Goal: Task Accomplishment & Management: Manage account settings

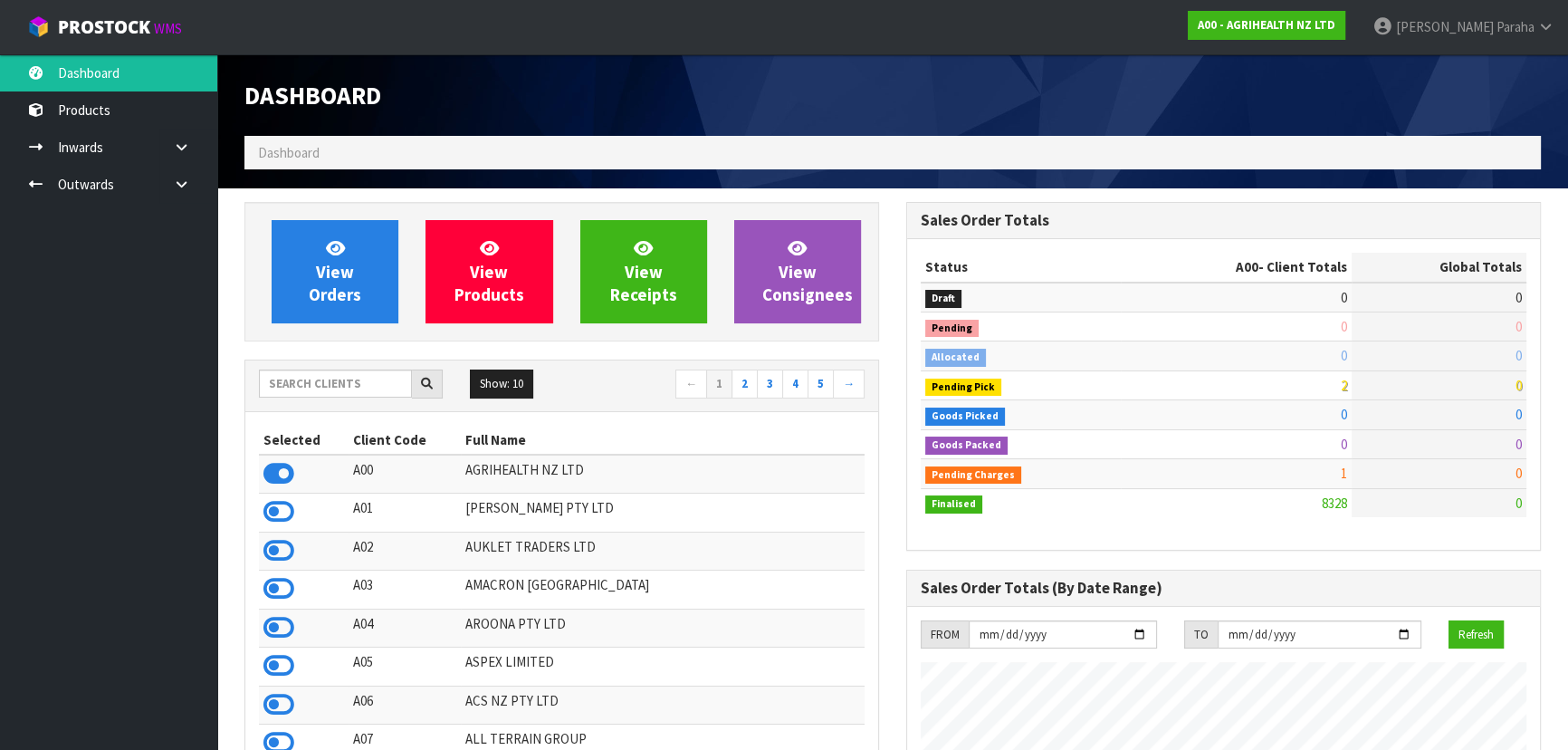
scroll to position [1369, 660]
click at [335, 389] on input "text" at bounding box center [335, 384] width 153 height 29
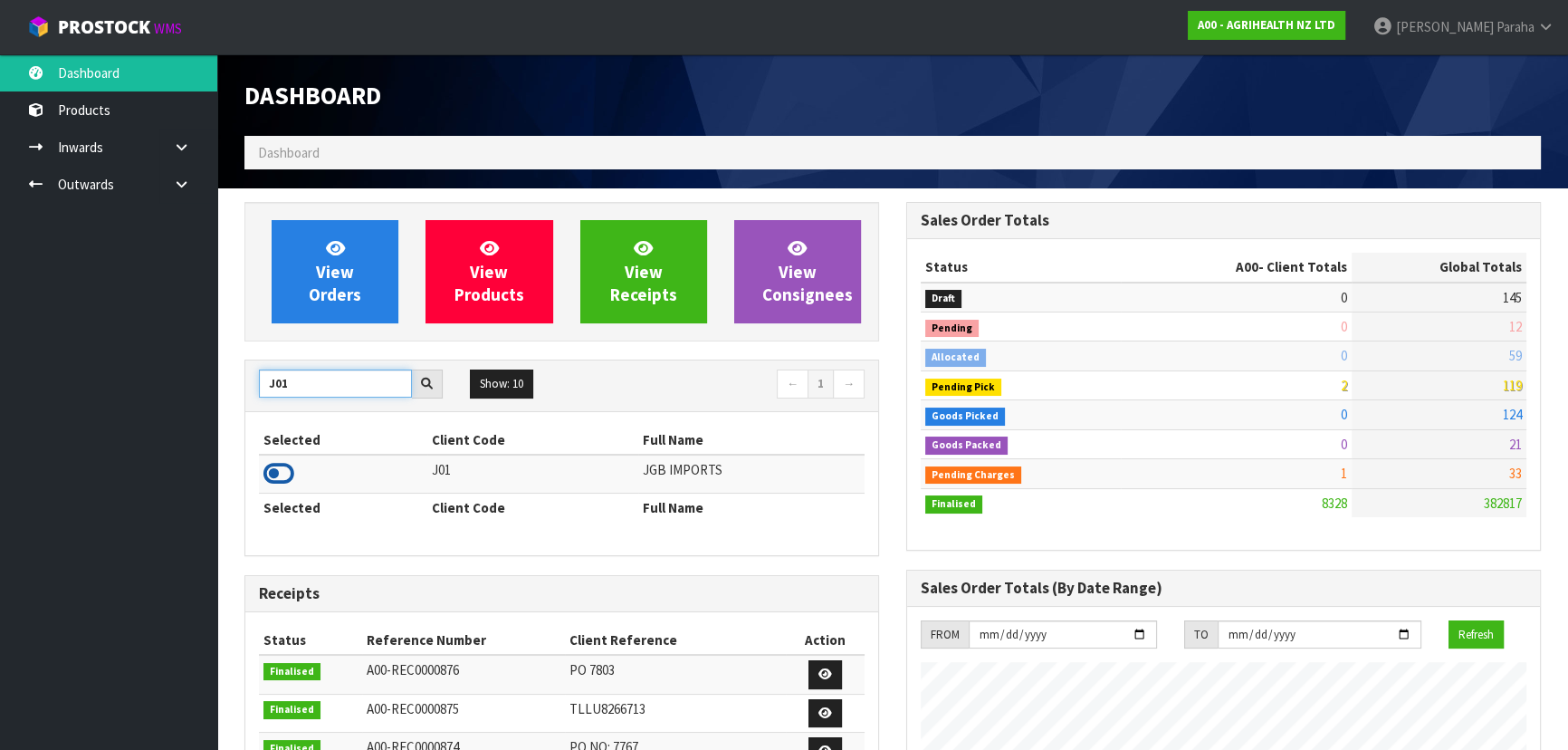
type input "J01"
click at [294, 471] on icon at bounding box center [278, 473] width 30 height 28
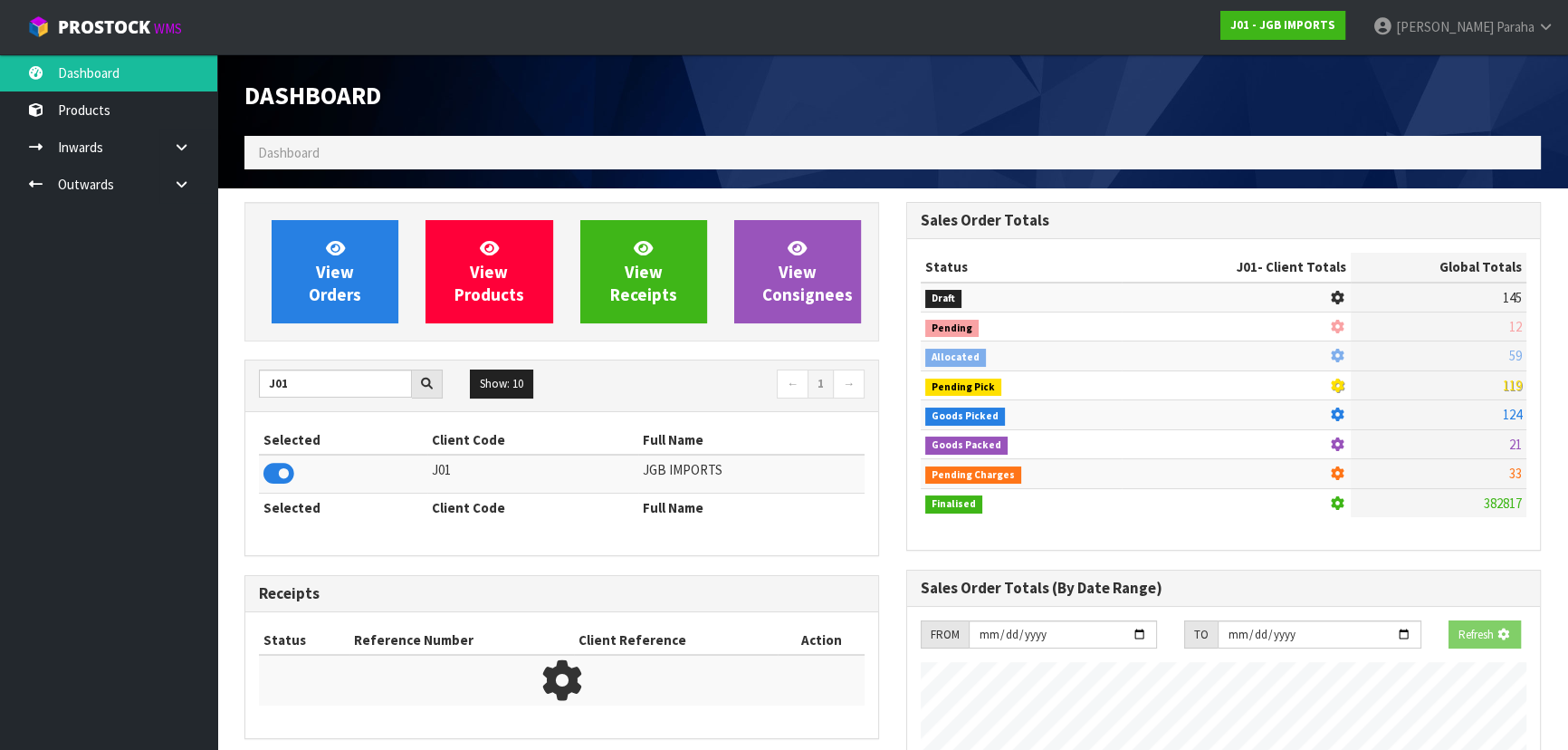
scroll to position [1127, 660]
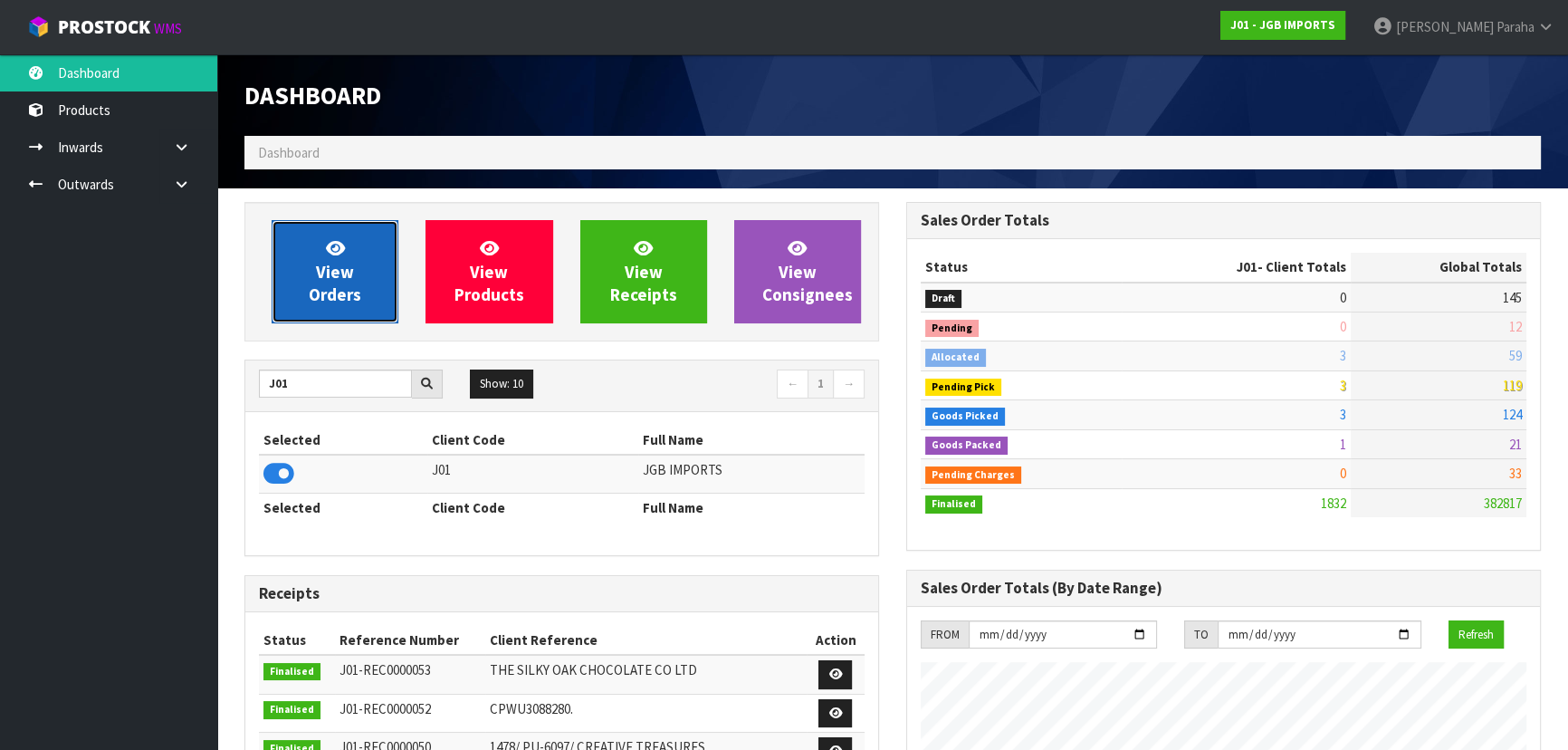
click at [354, 245] on link "View Orders" at bounding box center [335, 271] width 126 height 104
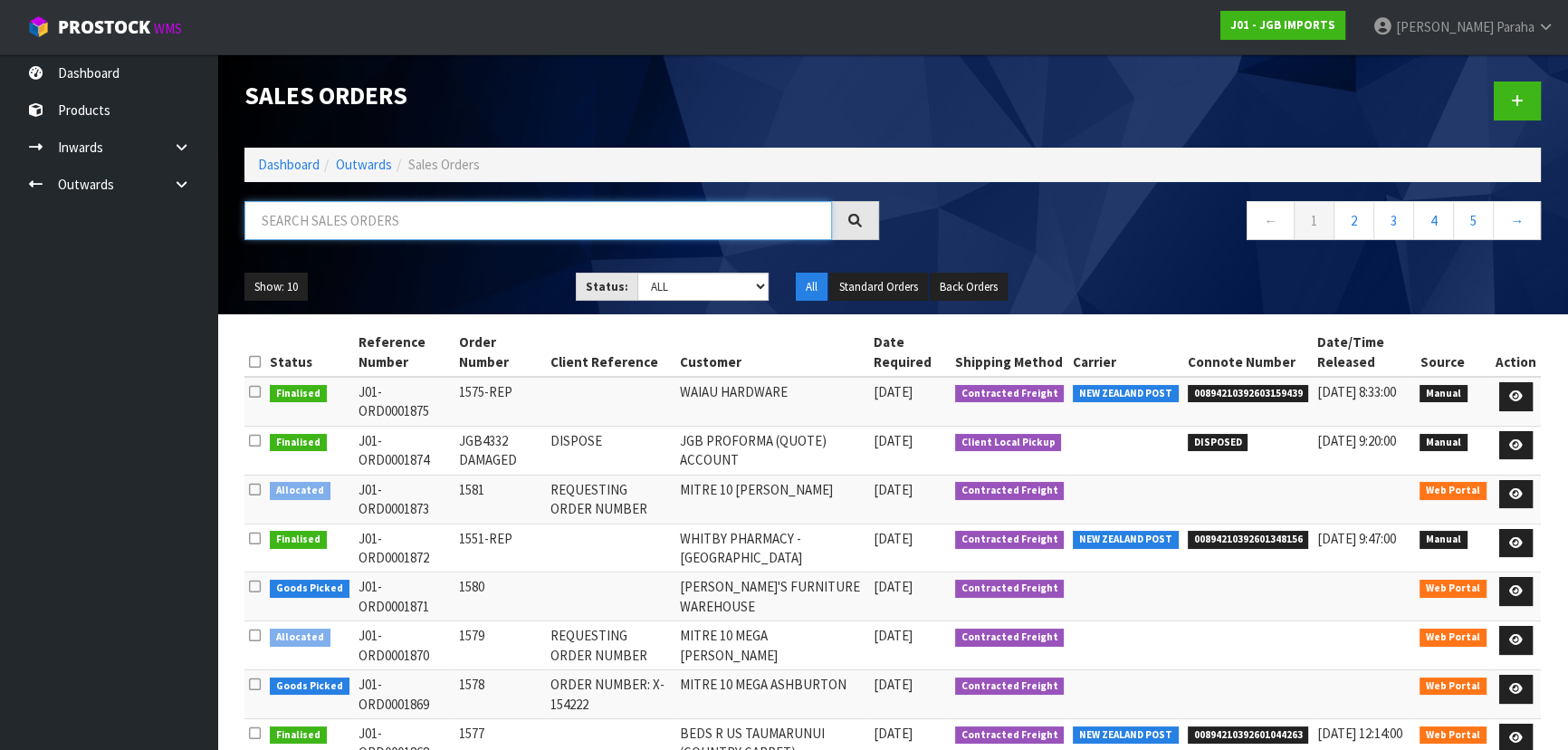
click at [374, 211] on input "text" at bounding box center [538, 220] width 587 height 39
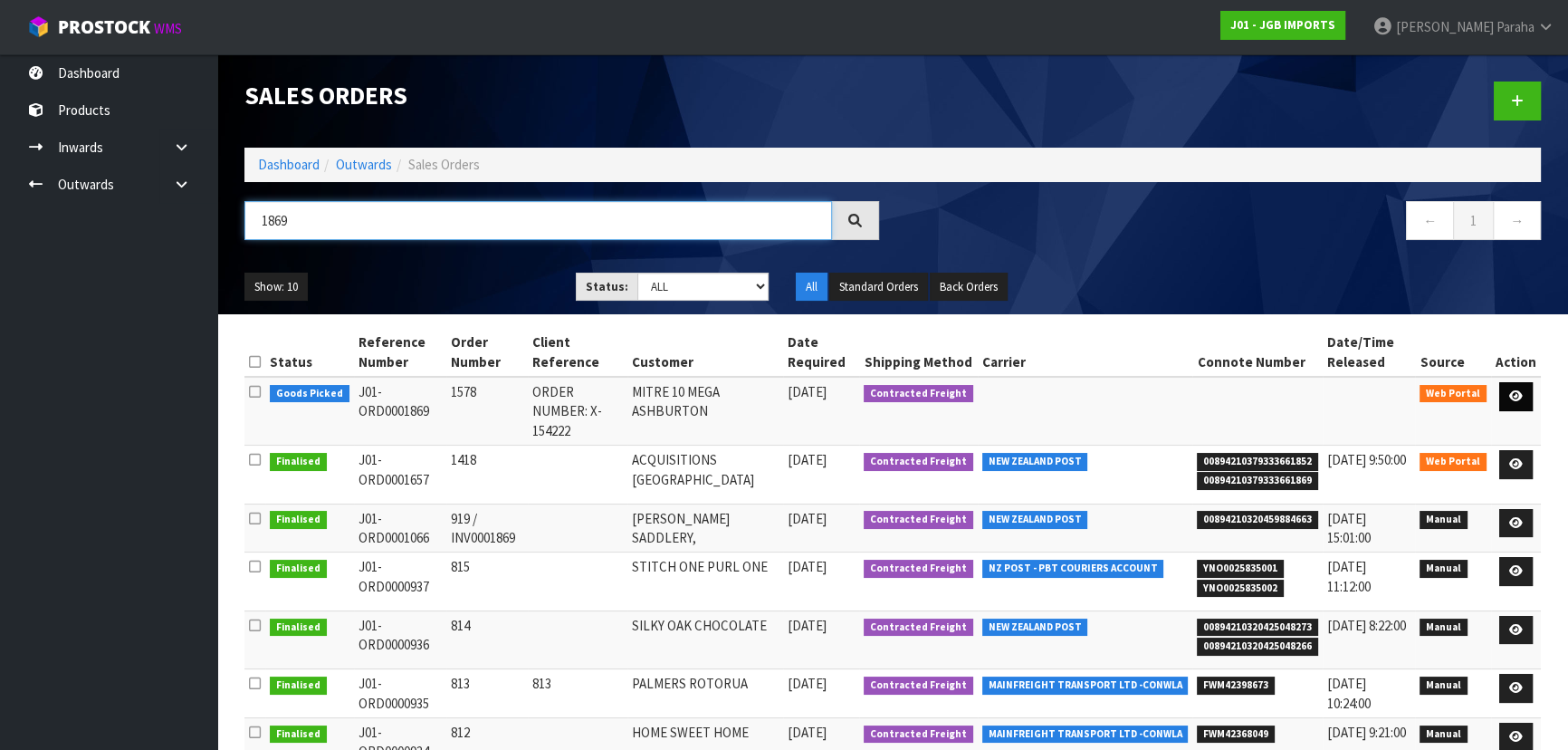
type input "1869"
click at [1519, 407] on link at bounding box center [1515, 396] width 33 height 29
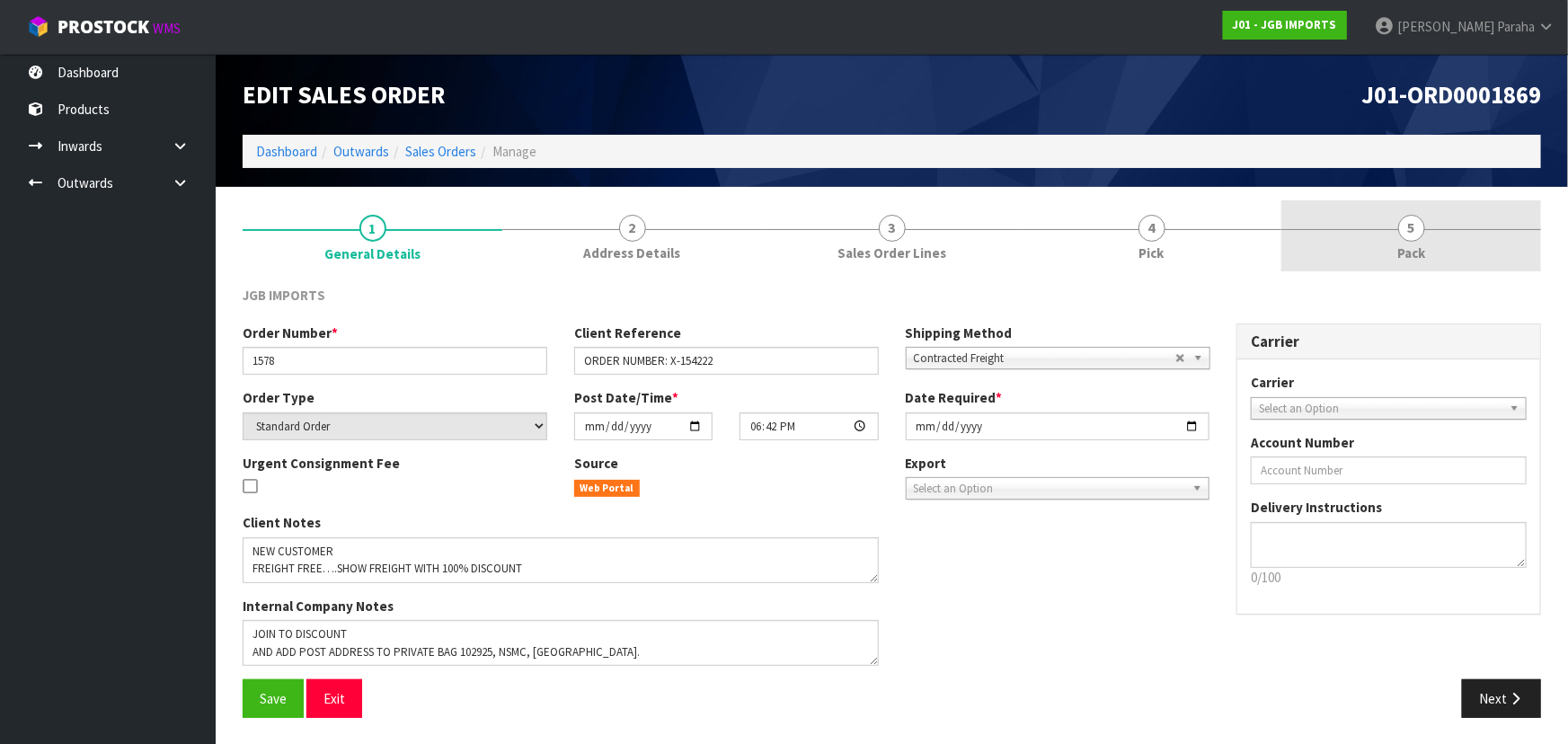
click at [1412, 236] on span "5" at bounding box center [1411, 228] width 27 height 27
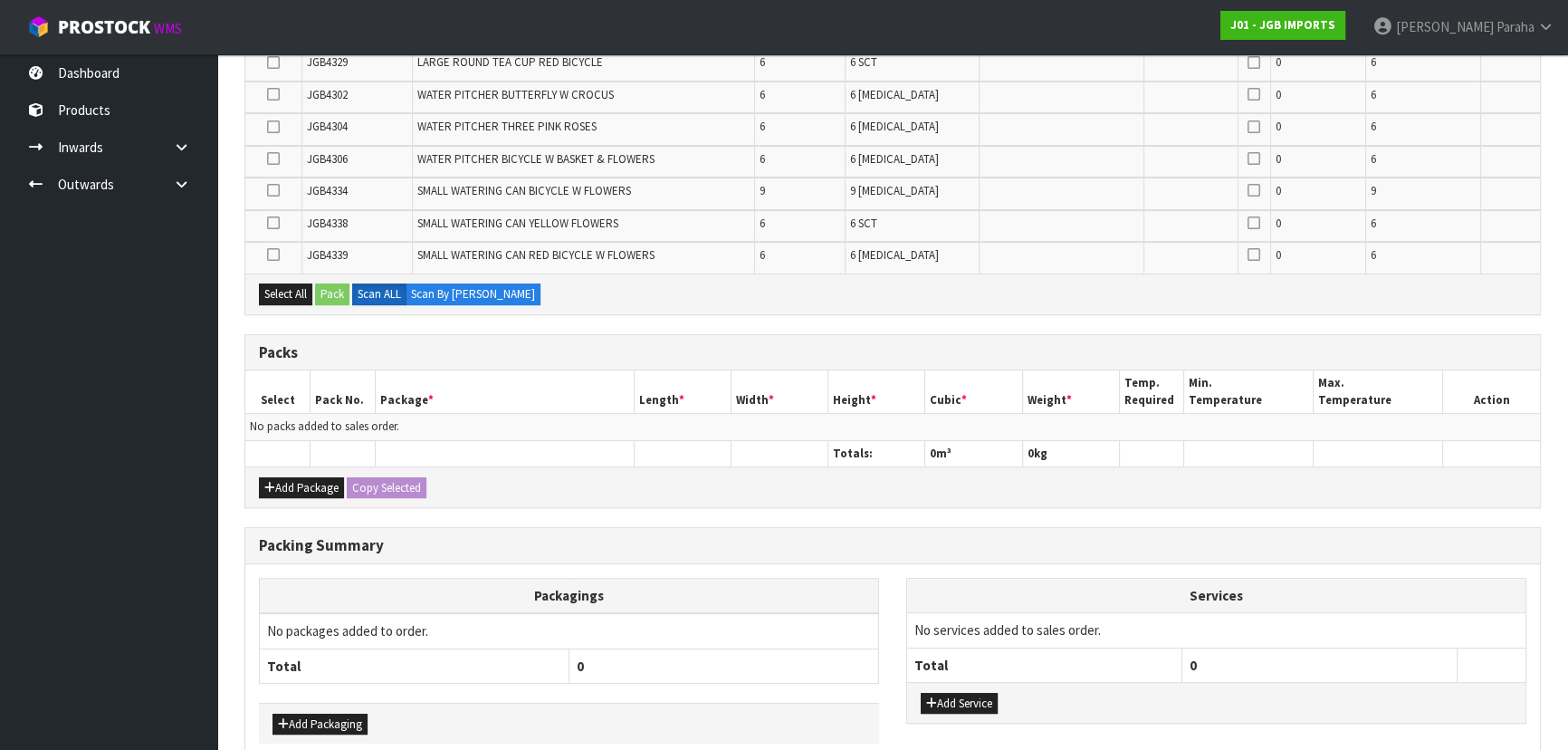
scroll to position [647, 0]
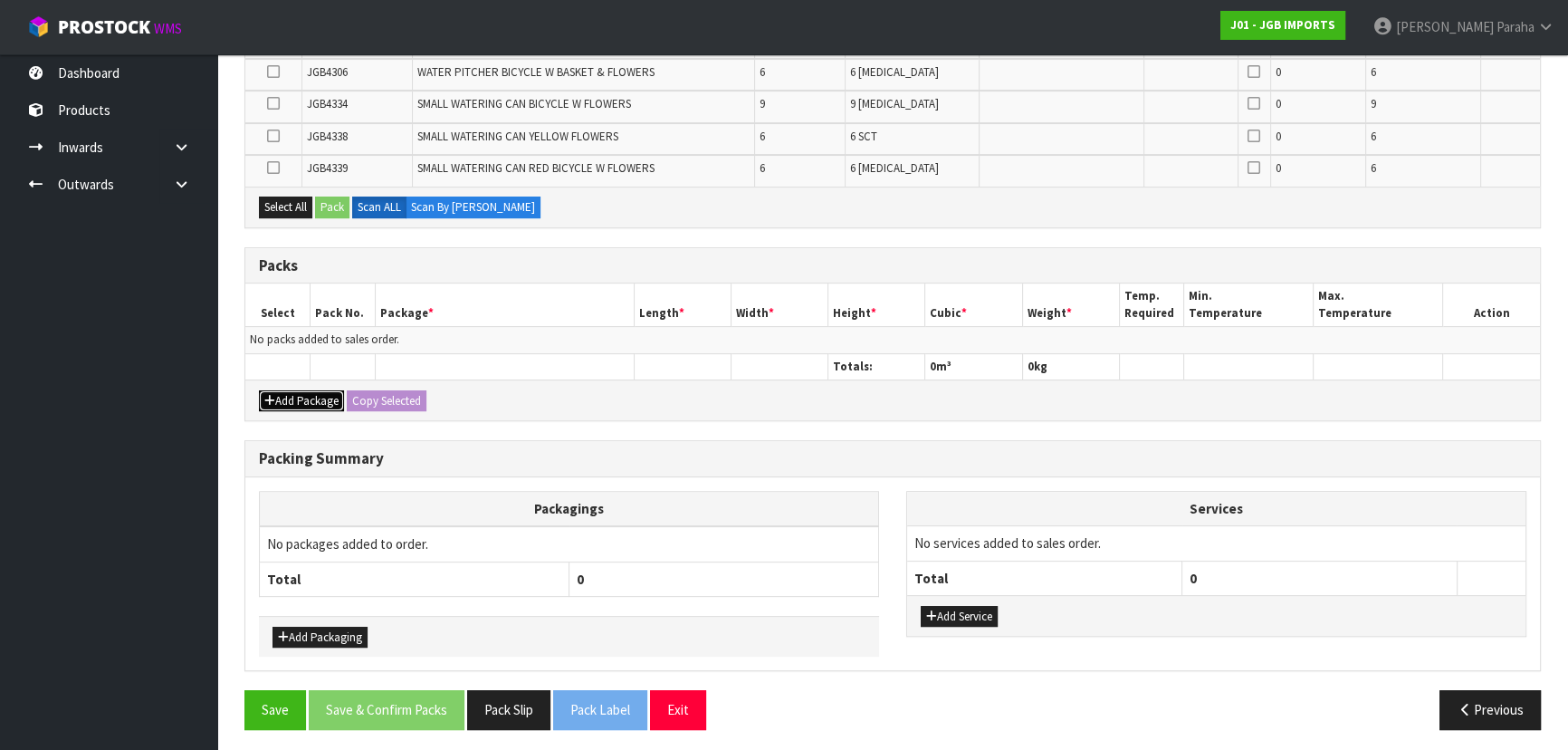
click at [298, 391] on button "Add Package" at bounding box center [301, 401] width 86 height 22
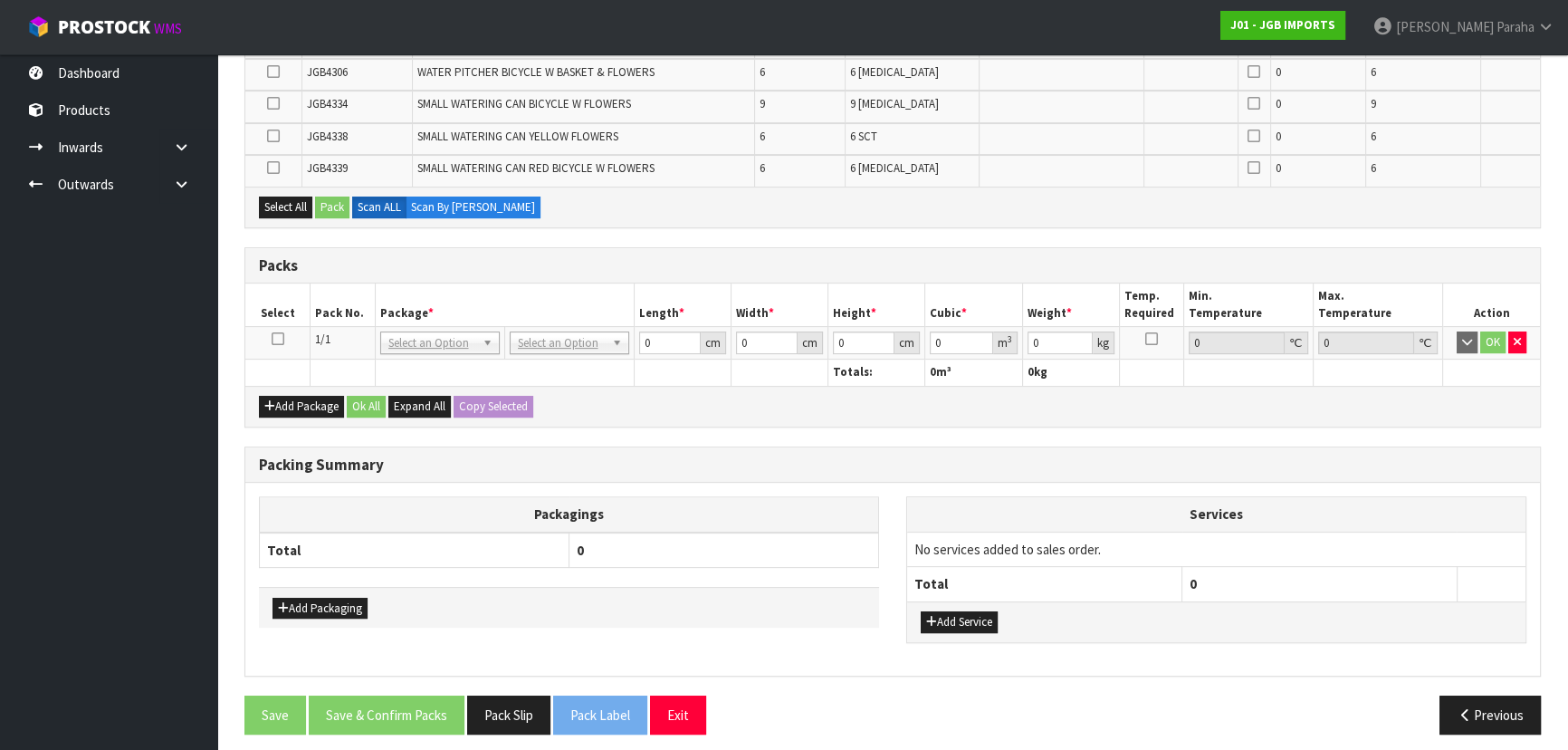
click at [277, 338] on icon at bounding box center [277, 338] width 12 height 1
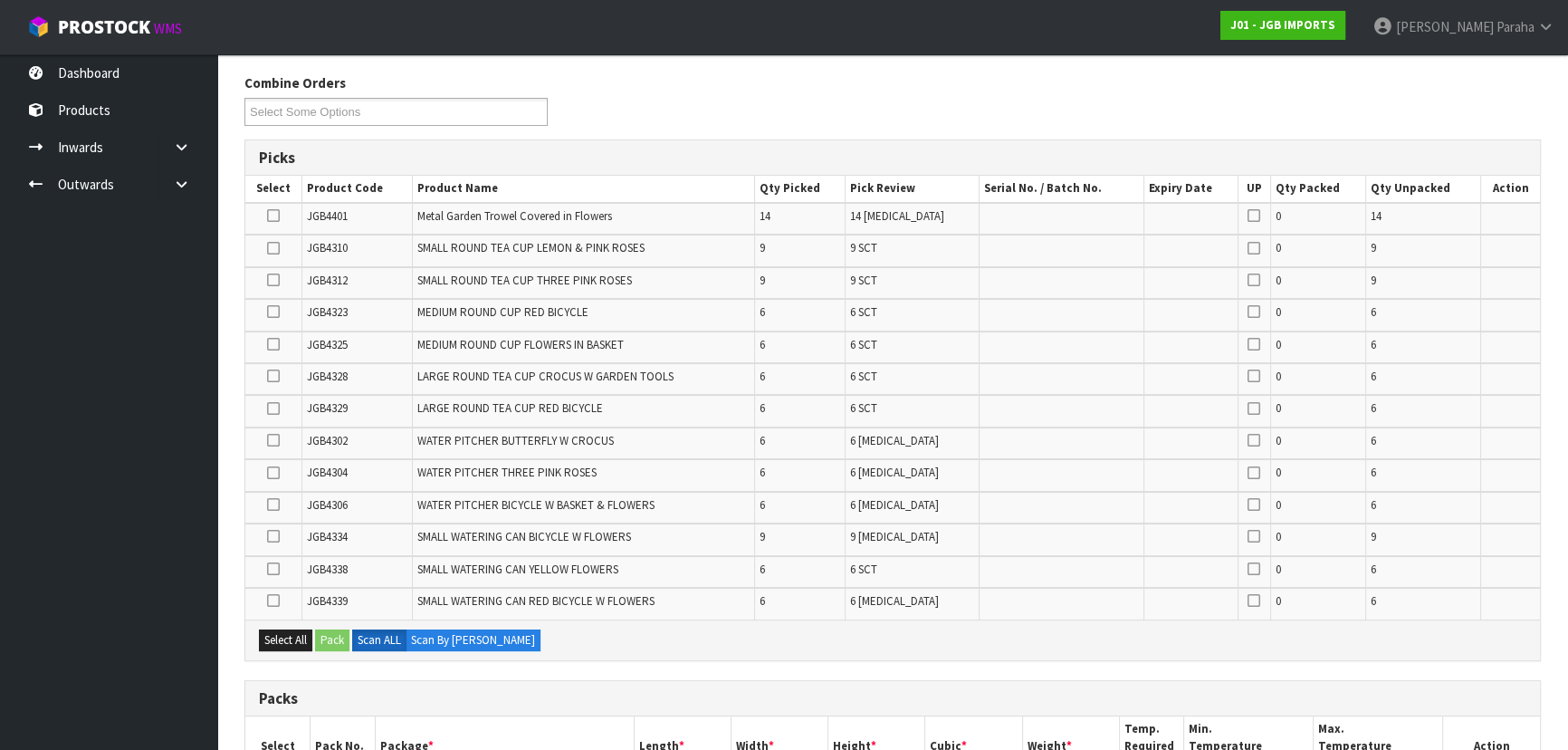
click at [277, 376] on icon at bounding box center [273, 375] width 12 height 1
click at [0, 0] on input "checkbox" at bounding box center [0, 0] width 0 height 0
click at [273, 279] on icon at bounding box center [273, 279] width 12 height 1
click at [0, 0] on input "checkbox" at bounding box center [0, 0] width 0 height 0
click at [275, 536] on icon at bounding box center [273, 536] width 12 height 1
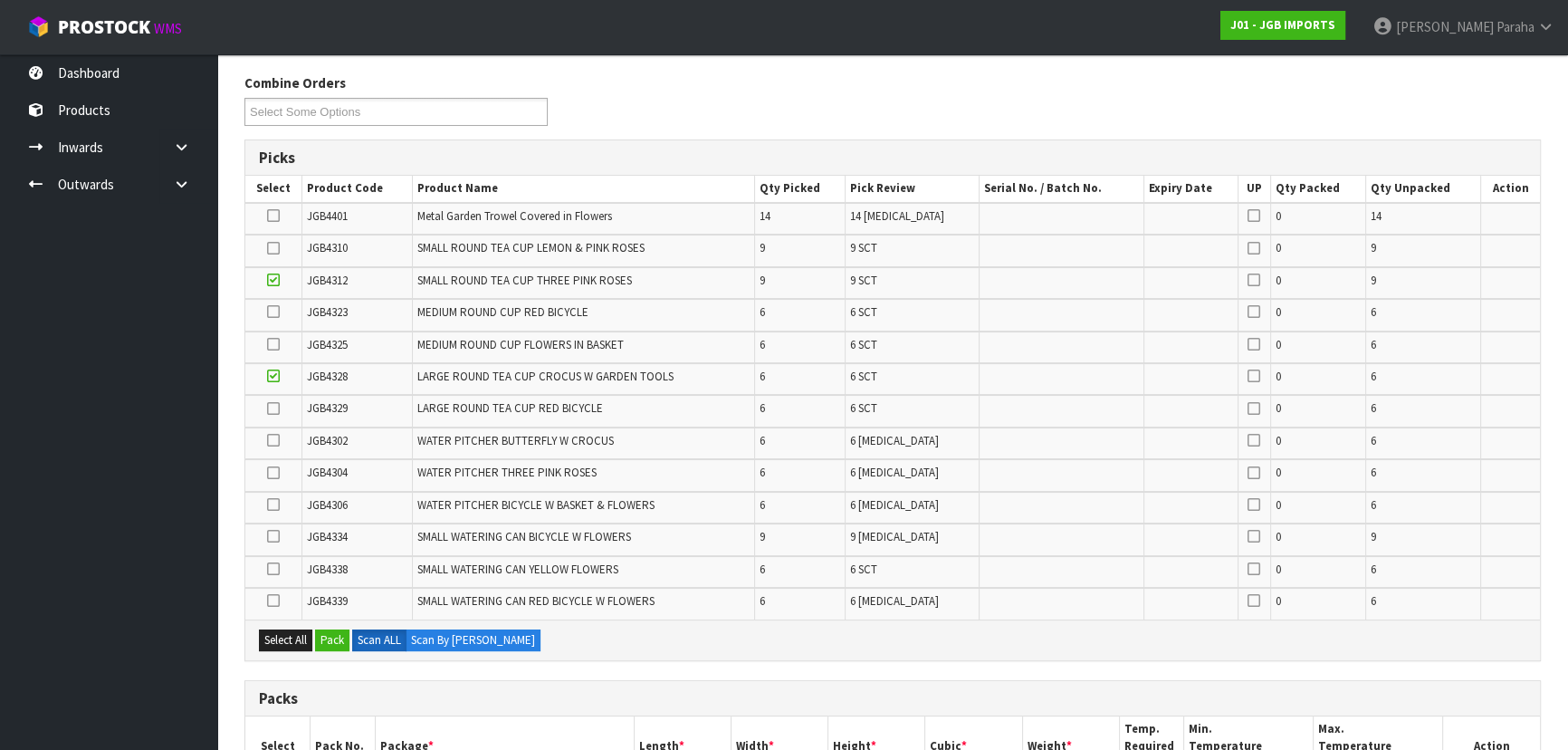
click at [0, 0] on input "checkbox" at bounding box center [0, 0] width 0 height 0
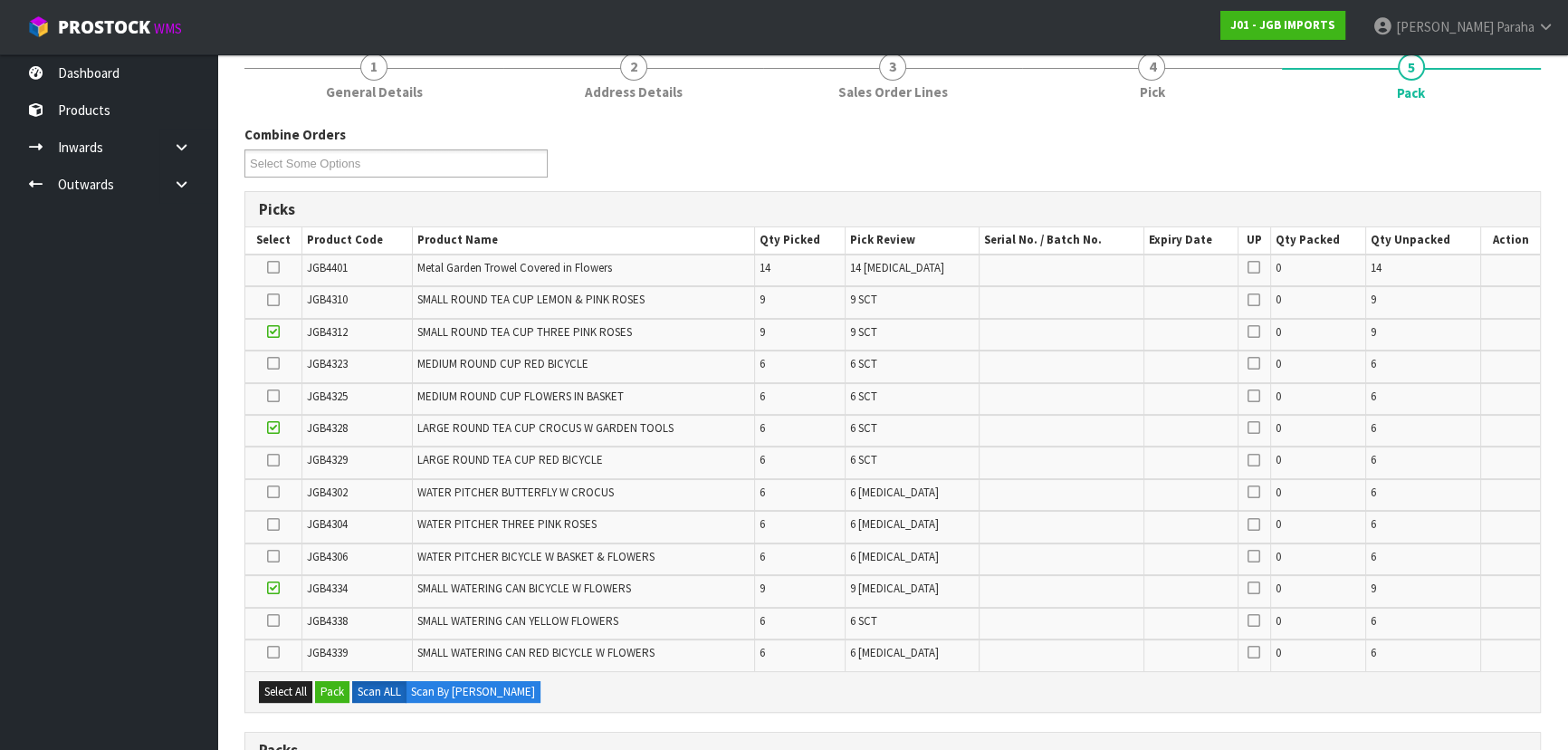
scroll to position [163, 0]
click at [343, 686] on button "Pack" at bounding box center [332, 690] width 34 height 22
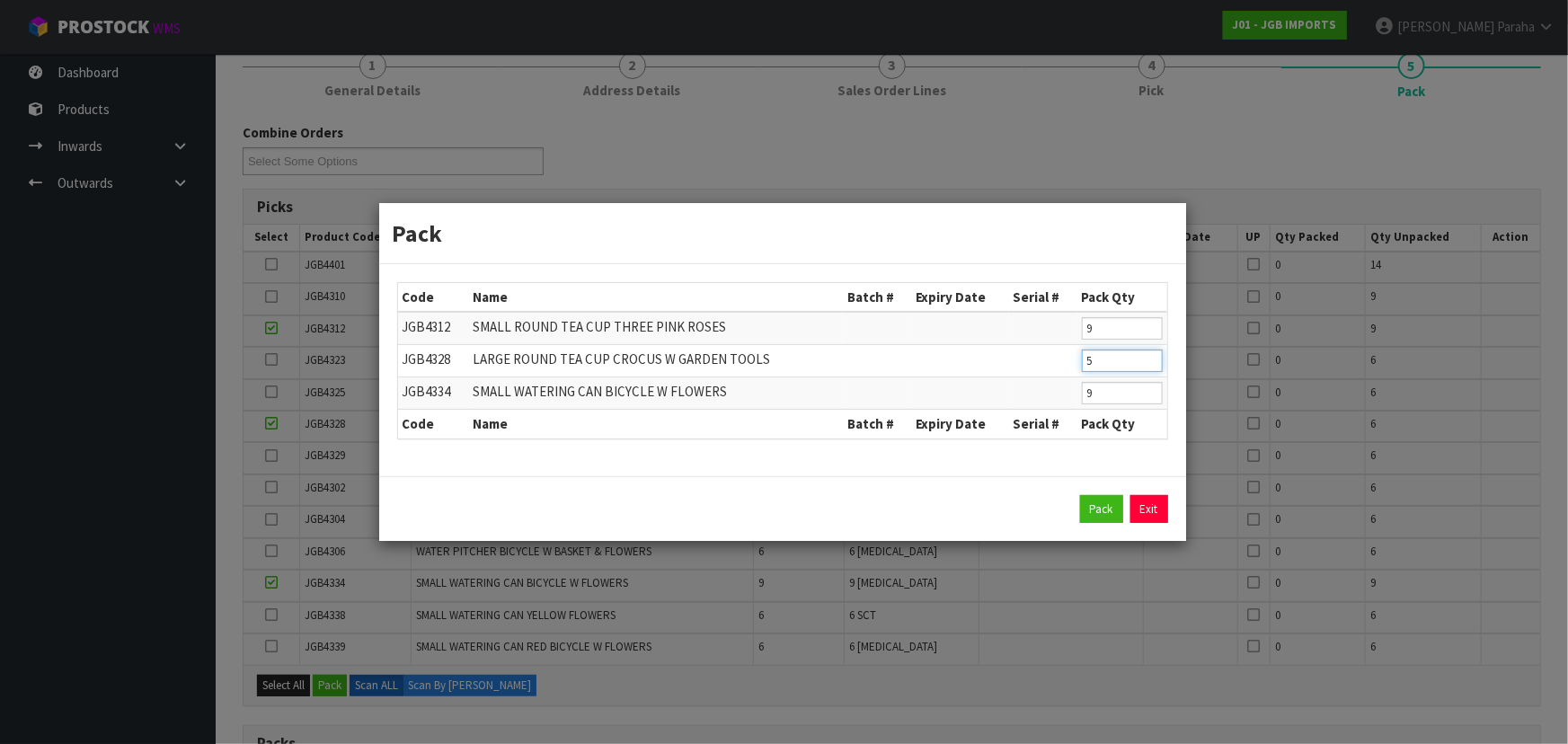
click at [1149, 365] on input "5" at bounding box center [1123, 361] width 81 height 23
click at [1150, 365] on input "3" at bounding box center [1123, 361] width 81 height 23
type input "2"
click at [1151, 365] on input "2" at bounding box center [1123, 361] width 81 height 23
click at [1087, 509] on button "Pack" at bounding box center [1102, 509] width 43 height 28
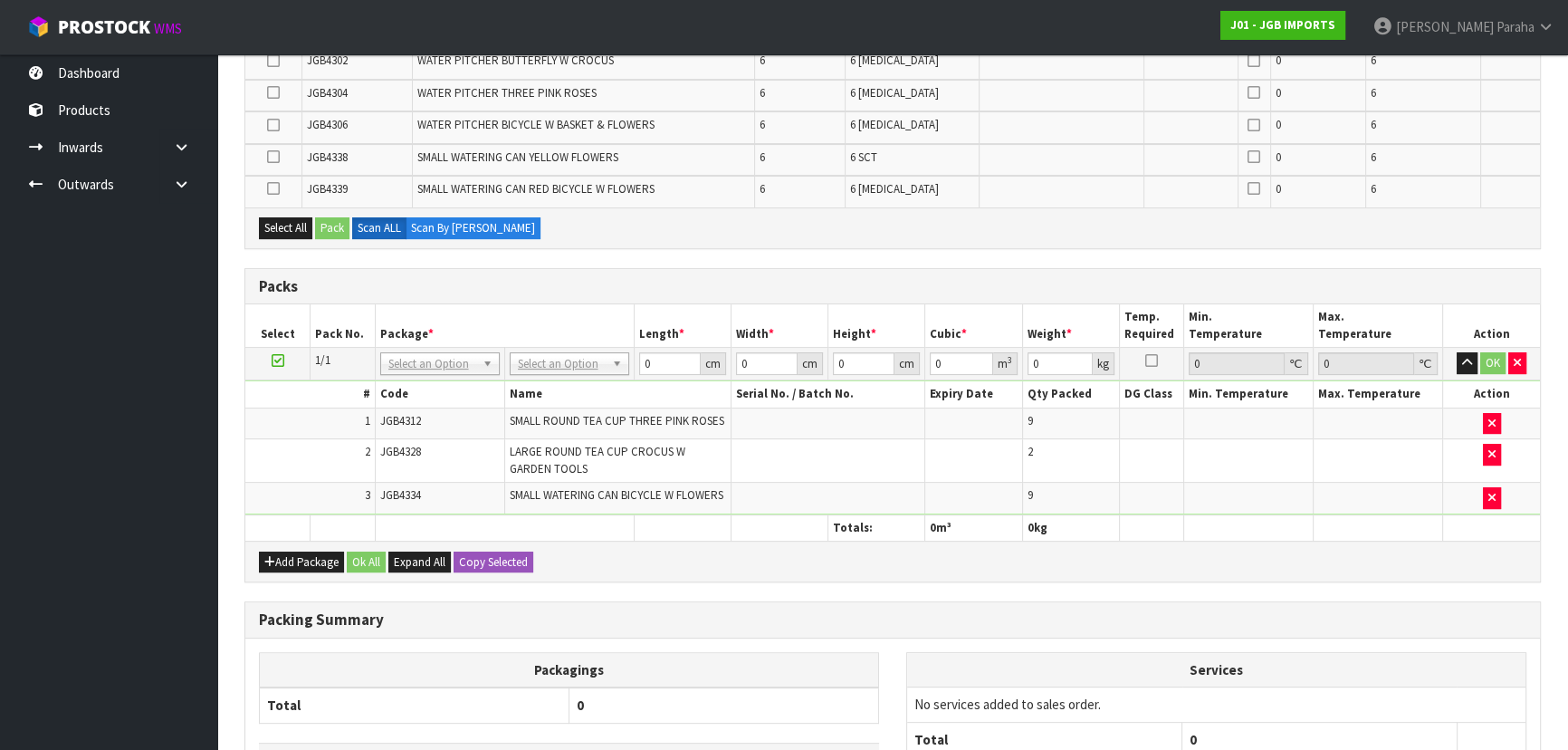
scroll to position [658, 0]
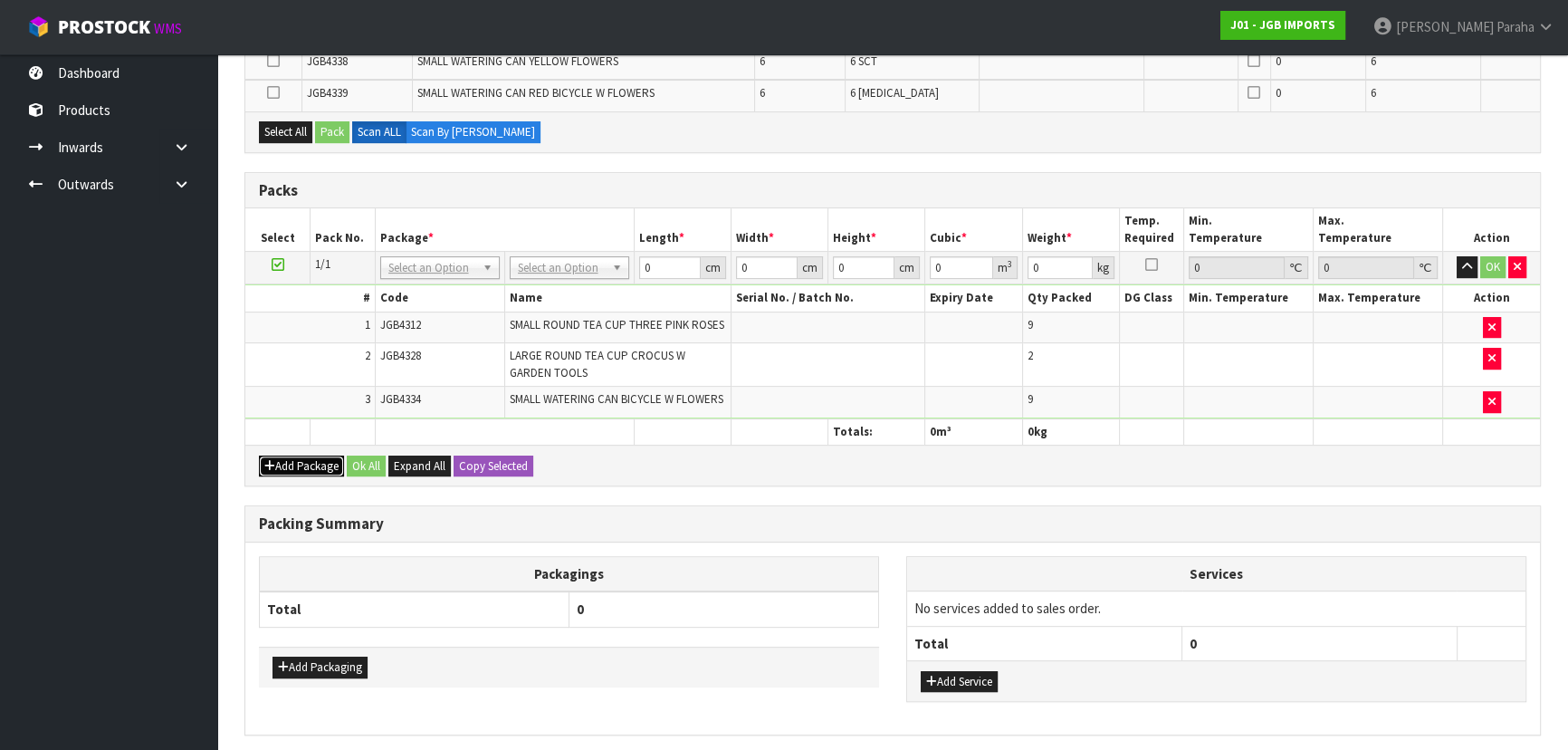
click at [286, 448] on div "Add Package Ok All Expand All Copy Selected" at bounding box center [892, 465] width 1294 height 41
click at [278, 464] on button "Add Package" at bounding box center [301, 466] width 86 height 22
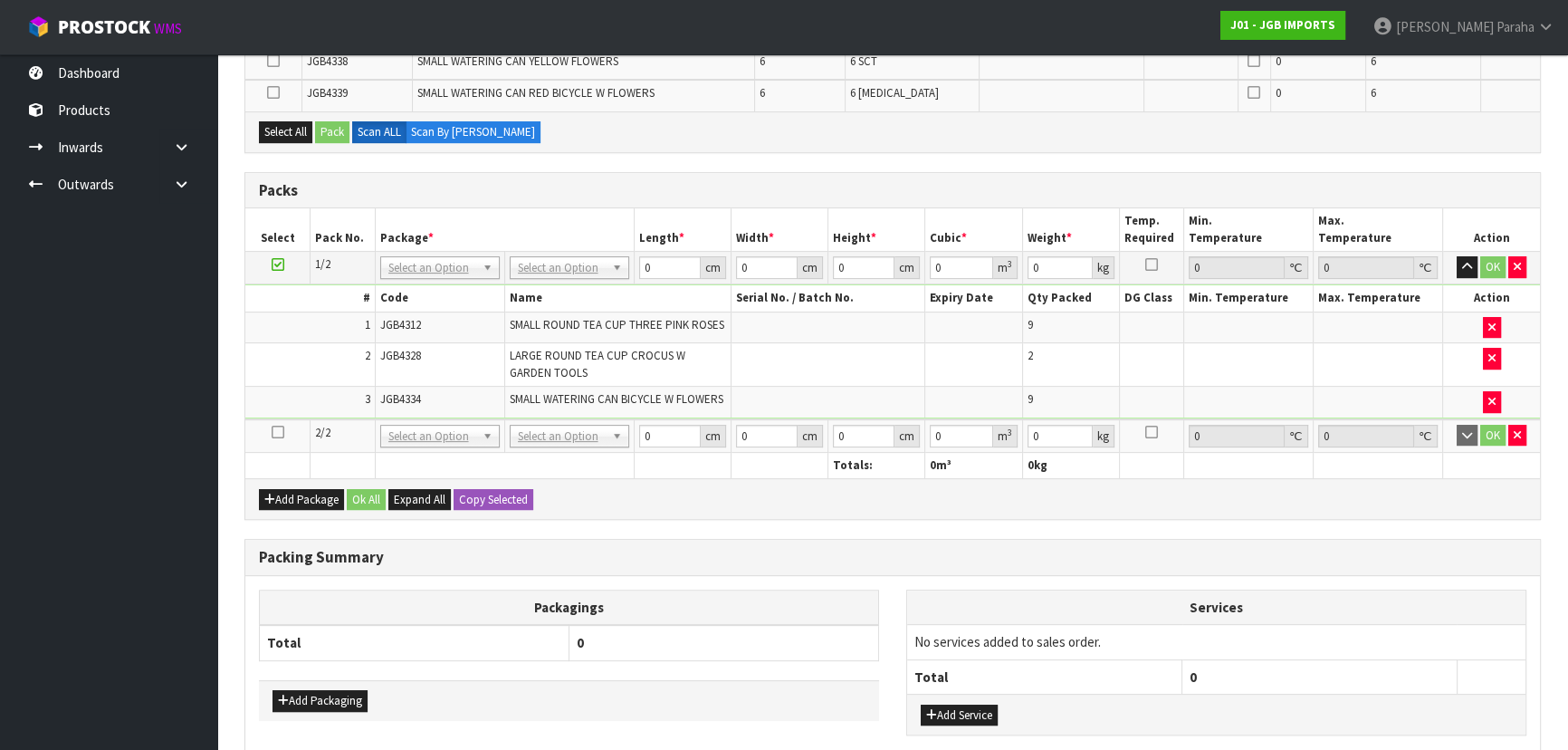
click at [280, 432] on icon at bounding box center [277, 432] width 12 height 1
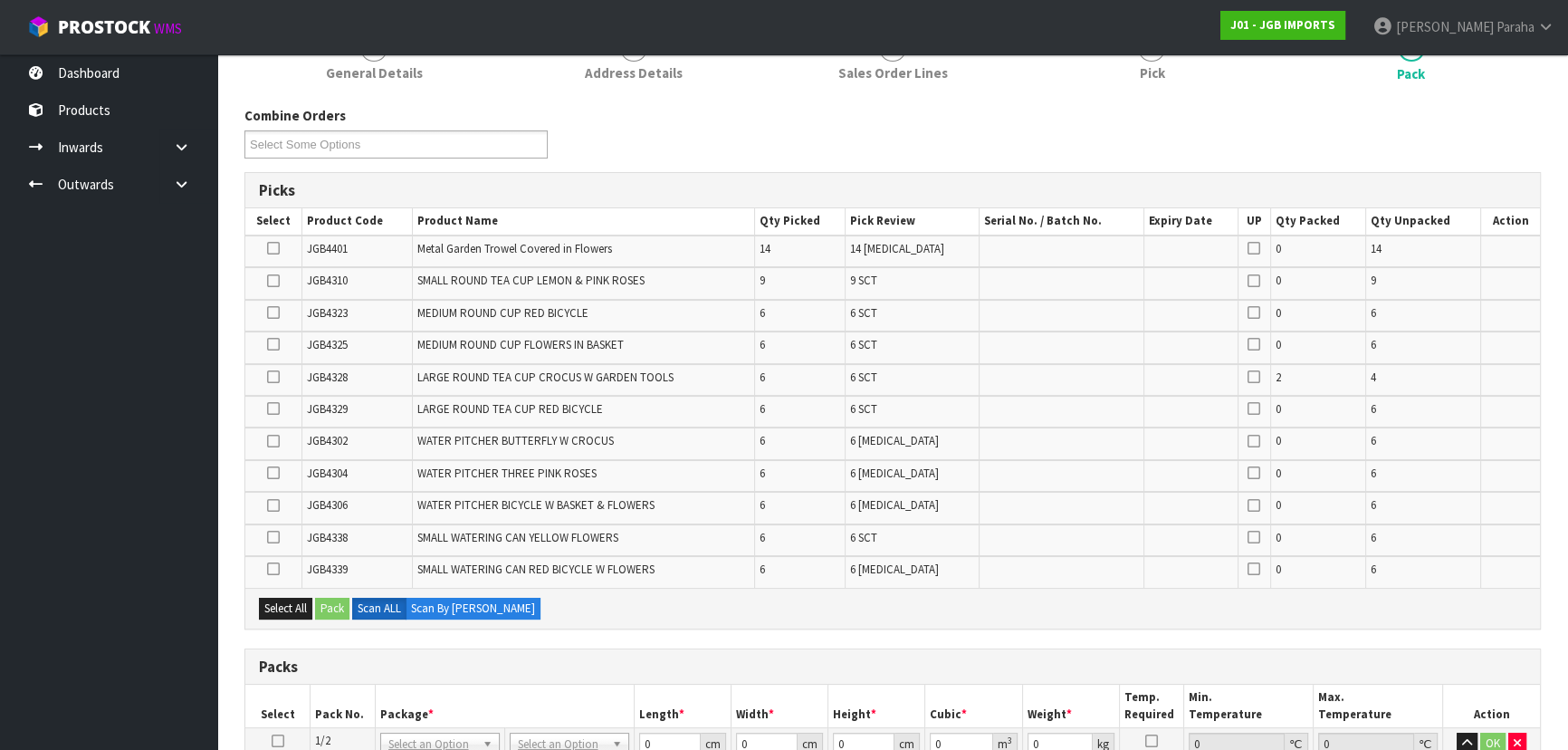
click at [274, 377] on icon at bounding box center [273, 376] width 12 height 1
click at [0, 0] on input "checkbox" at bounding box center [0, 0] width 0 height 0
click at [277, 248] on icon at bounding box center [273, 248] width 12 height 1
click at [0, 0] on input "checkbox" at bounding box center [0, 0] width 0 height 0
click at [278, 345] on icon at bounding box center [273, 344] width 12 height 1
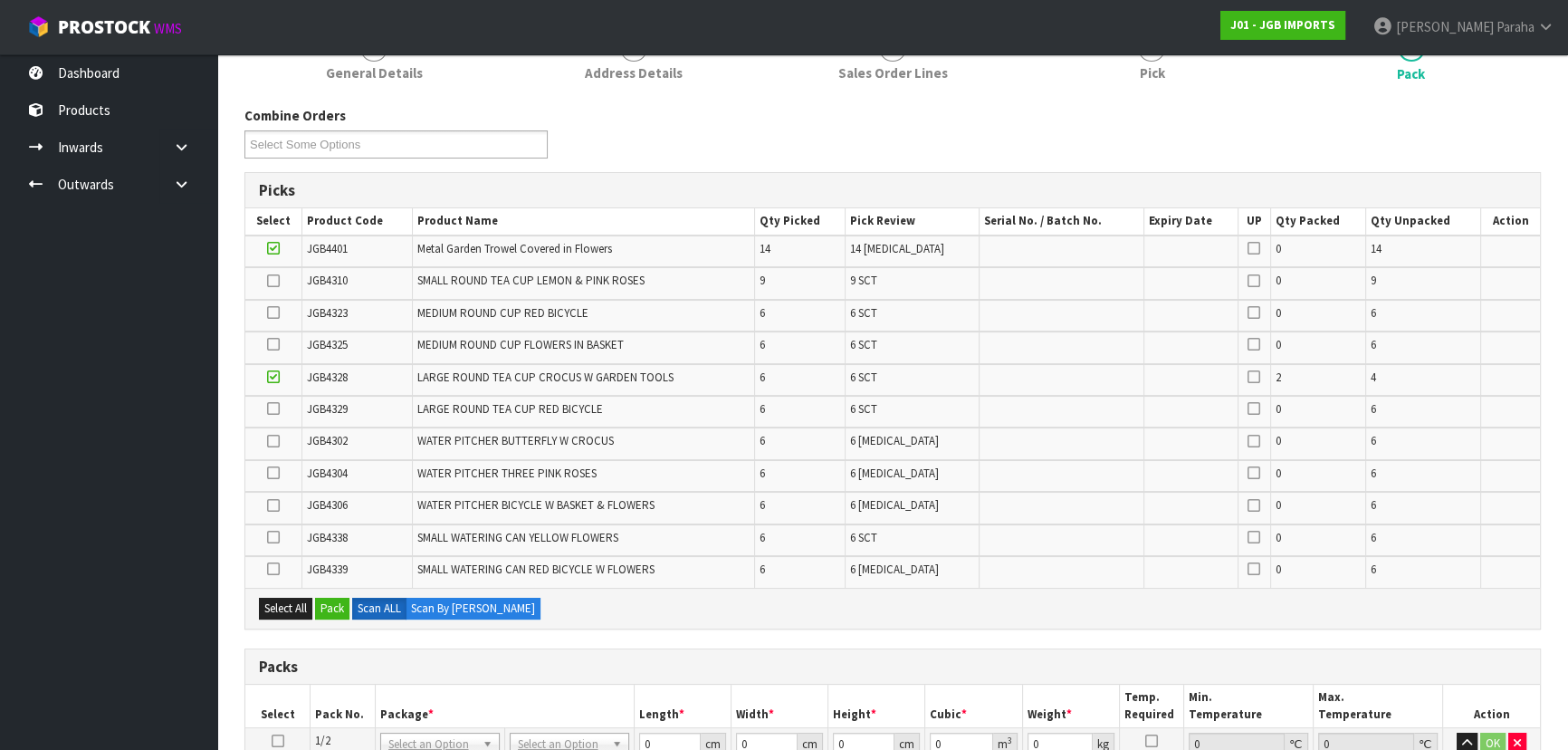
click at [0, 0] on input "checkbox" at bounding box center [0, 0] width 0 height 0
click at [276, 280] on icon at bounding box center [273, 280] width 12 height 1
click at [0, 0] on input "checkbox" at bounding box center [0, 0] width 0 height 0
click at [330, 600] on button "Pack" at bounding box center [332, 608] width 34 height 22
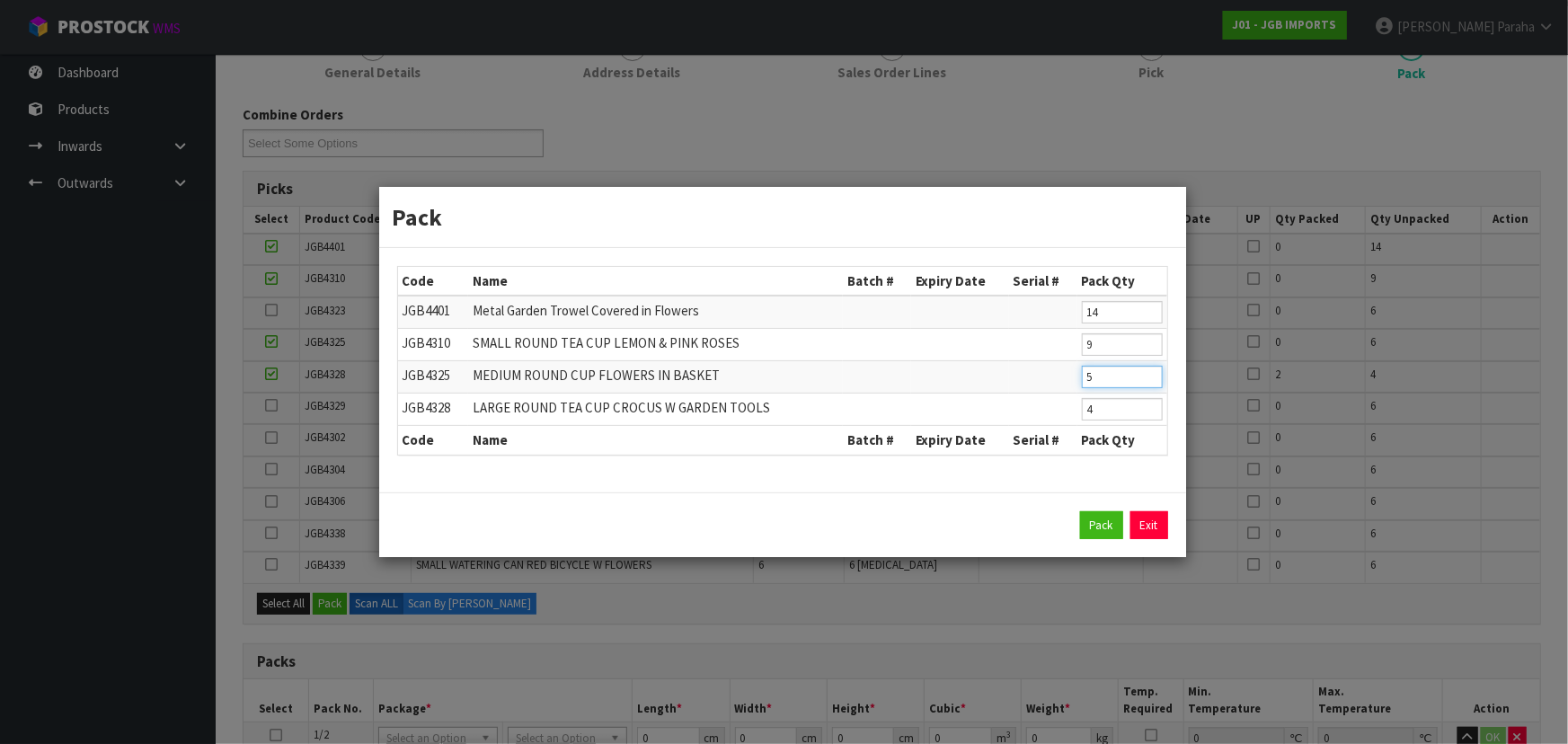
click at [1149, 381] on input "5" at bounding box center [1123, 377] width 81 height 23
click at [1149, 381] on input "4" at bounding box center [1123, 377] width 81 height 23
type input "3"
click at [1149, 381] on input "3" at bounding box center [1123, 377] width 81 height 23
click at [1153, 349] on input "8" at bounding box center [1123, 344] width 81 height 23
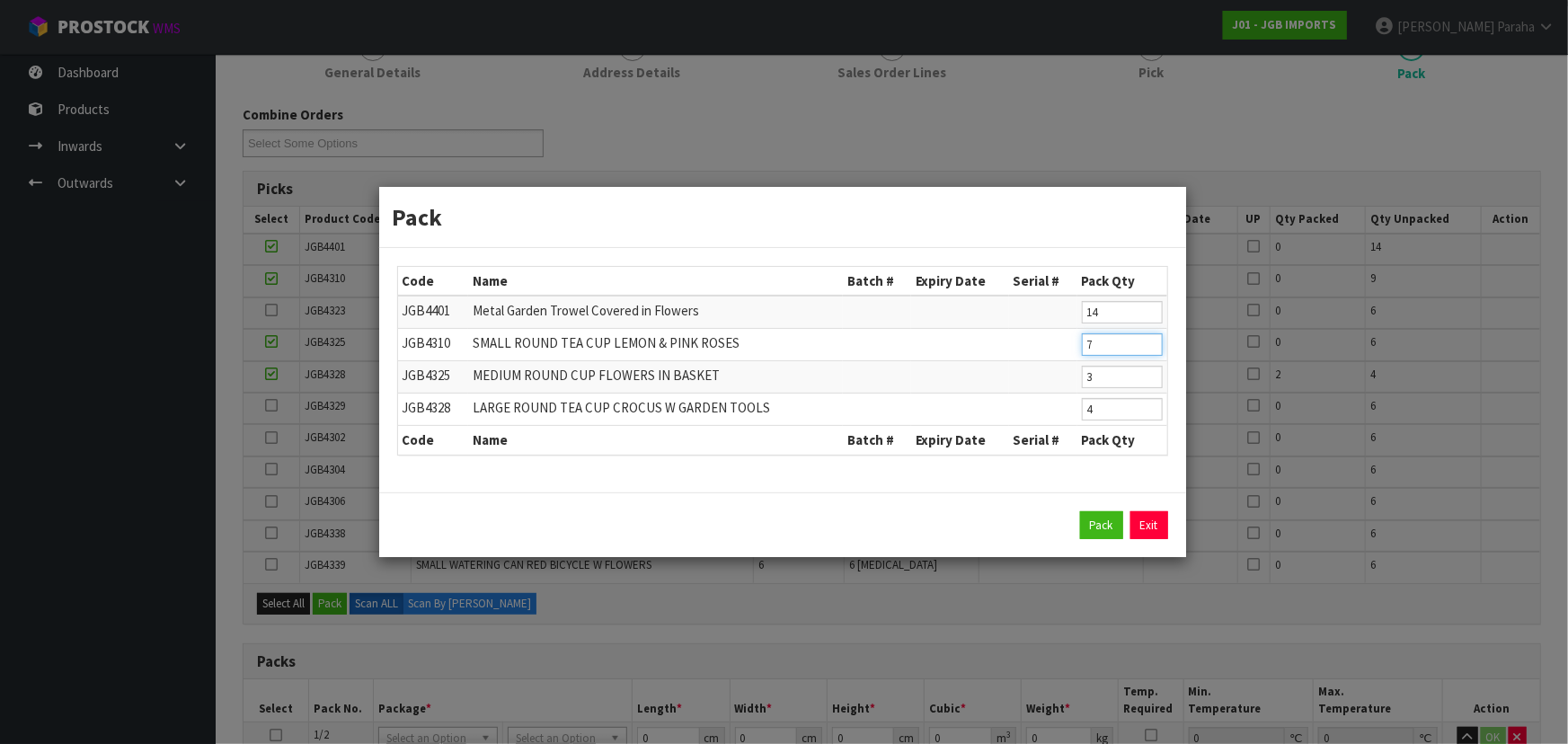
type input "7"
click at [1153, 349] on input "7" at bounding box center [1123, 344] width 81 height 23
click at [1099, 533] on button "Pack" at bounding box center [1102, 525] width 43 height 28
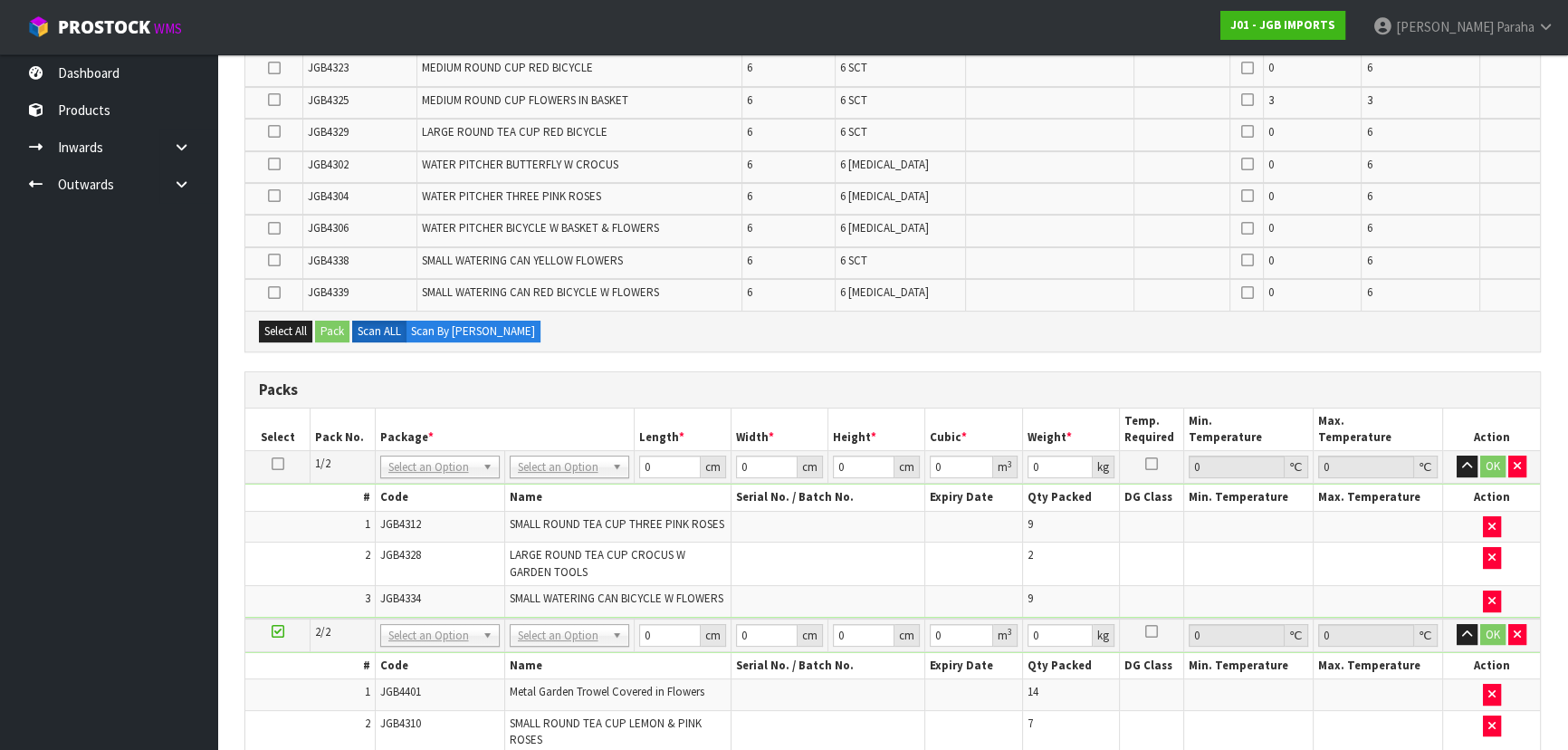
scroll to position [594, 0]
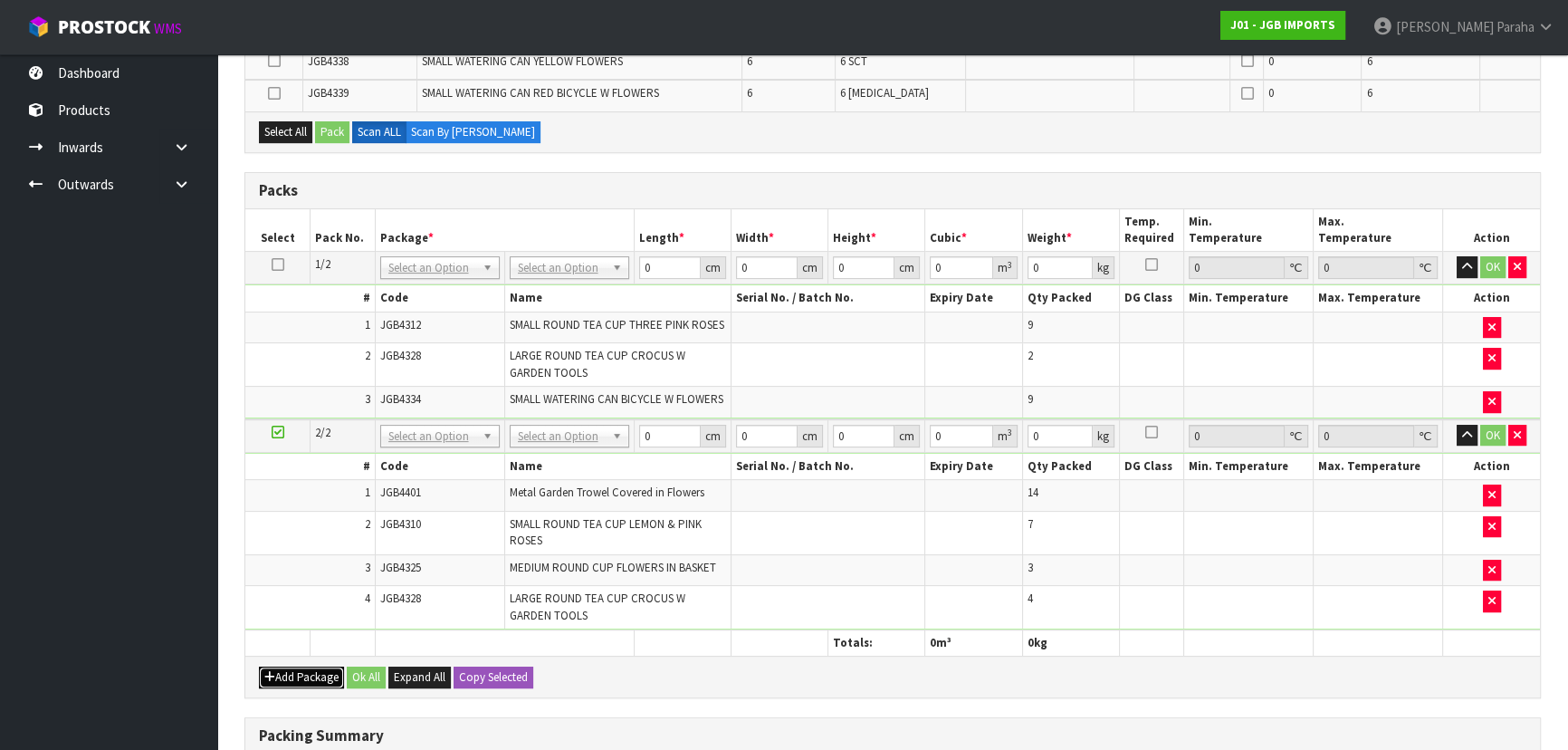
click at [308, 669] on button "Add Package" at bounding box center [301, 677] width 86 height 22
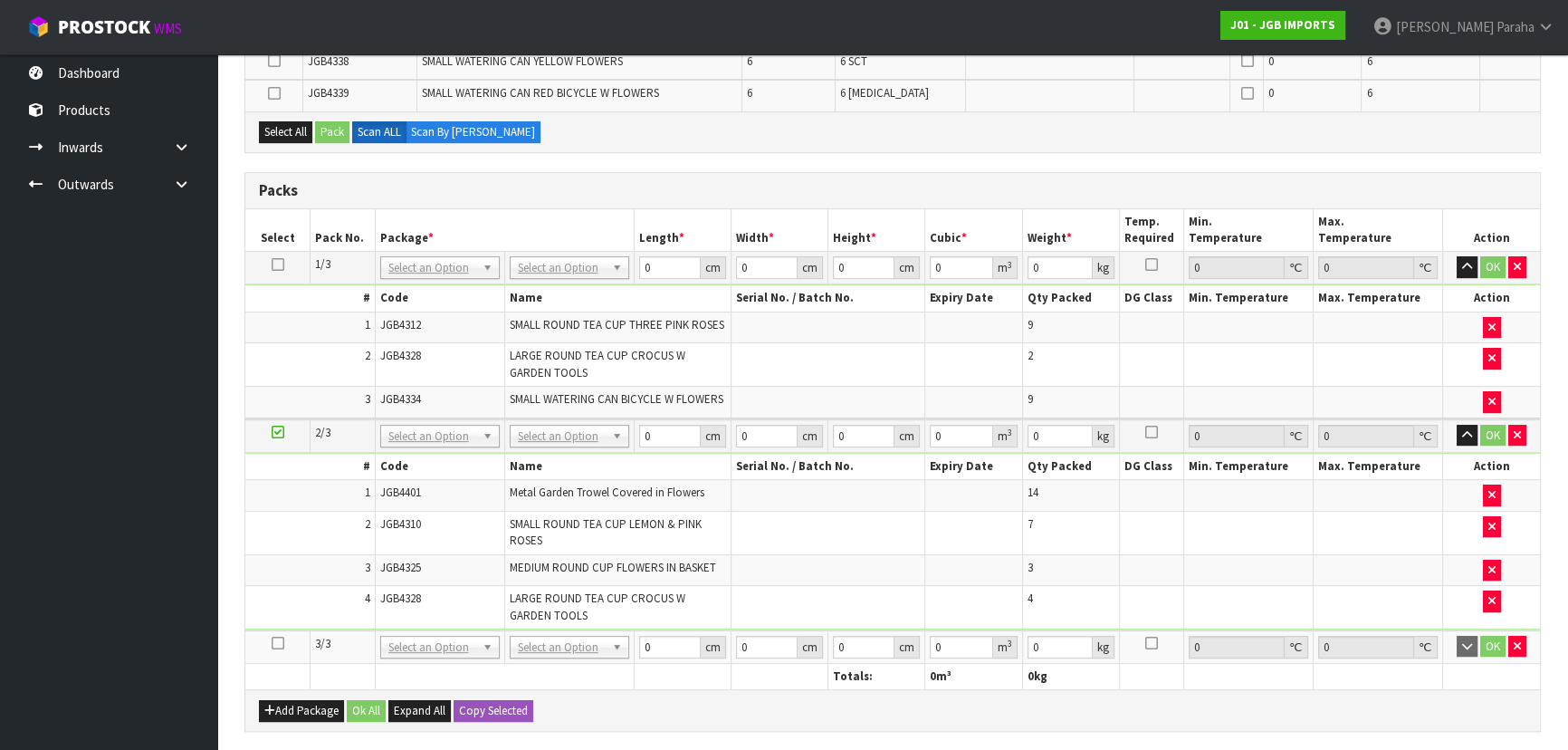
click at [280, 643] on icon at bounding box center [277, 643] width 12 height 1
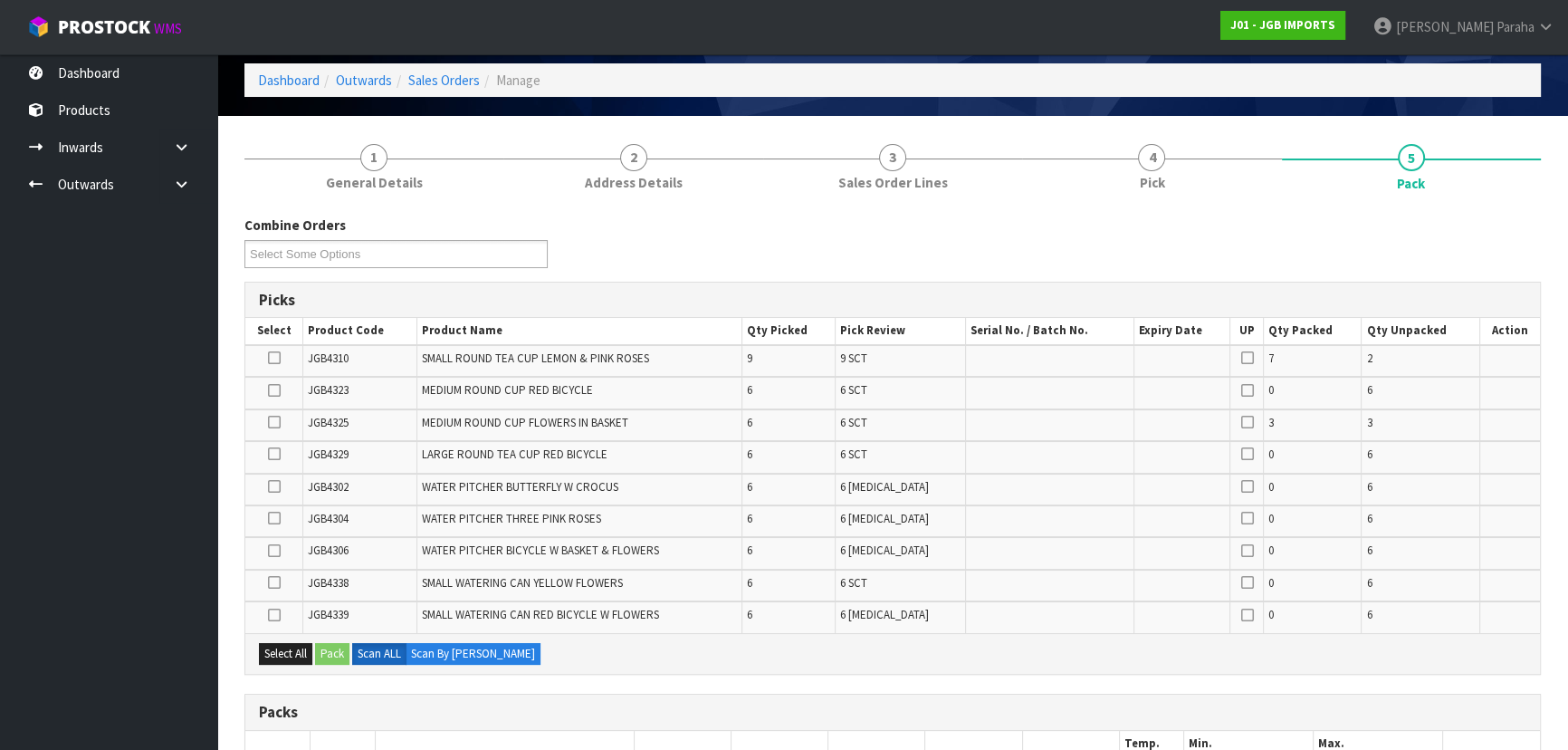
scroll to position [100, 0]
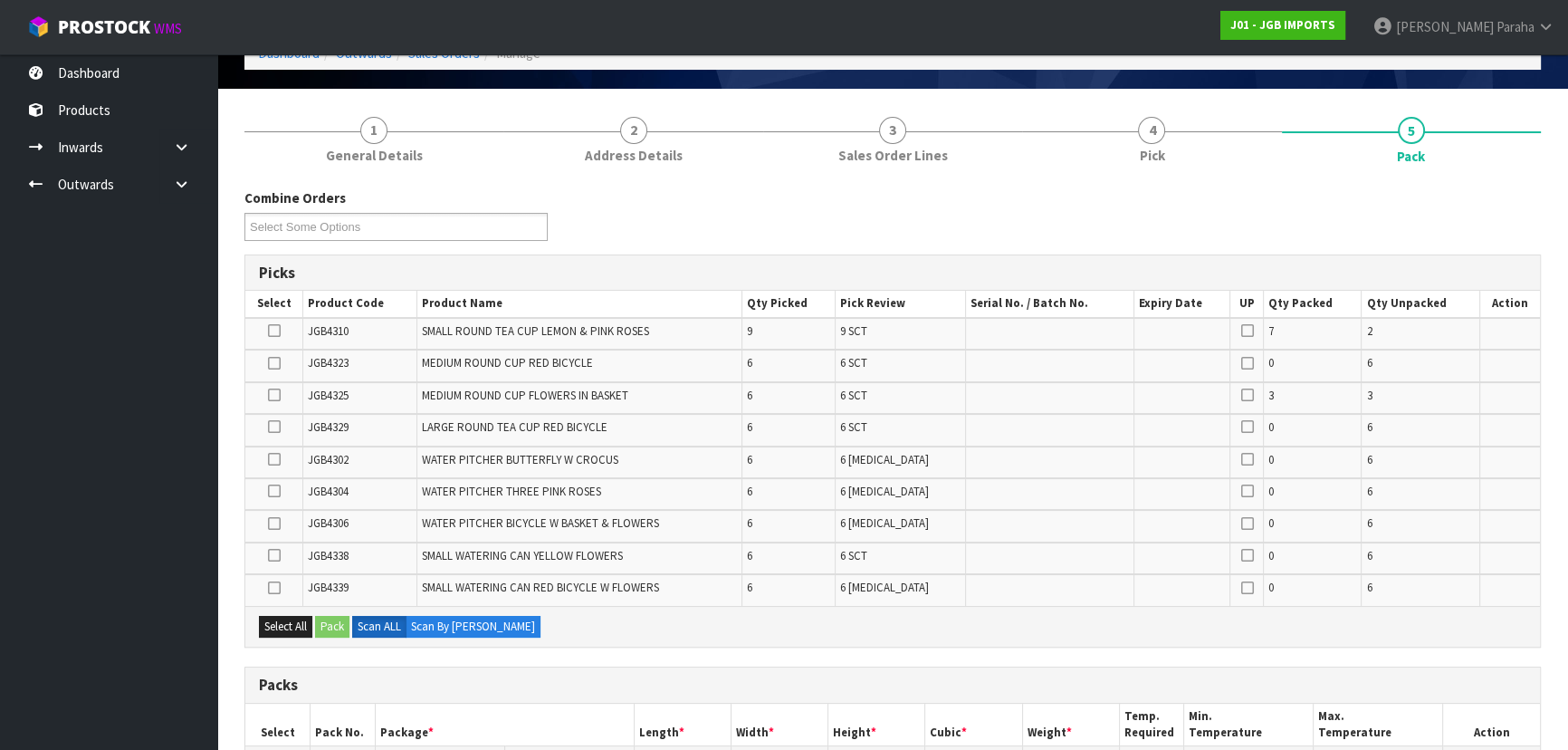
click at [275, 556] on icon at bounding box center [274, 555] width 12 height 1
click at [0, 0] on input "checkbox" at bounding box center [0, 0] width 0 height 0
click at [275, 428] on icon at bounding box center [274, 427] width 12 height 1
click at [0, 0] on input "checkbox" at bounding box center [0, 0] width 0 height 0
click at [331, 618] on button "Pack" at bounding box center [332, 626] width 34 height 22
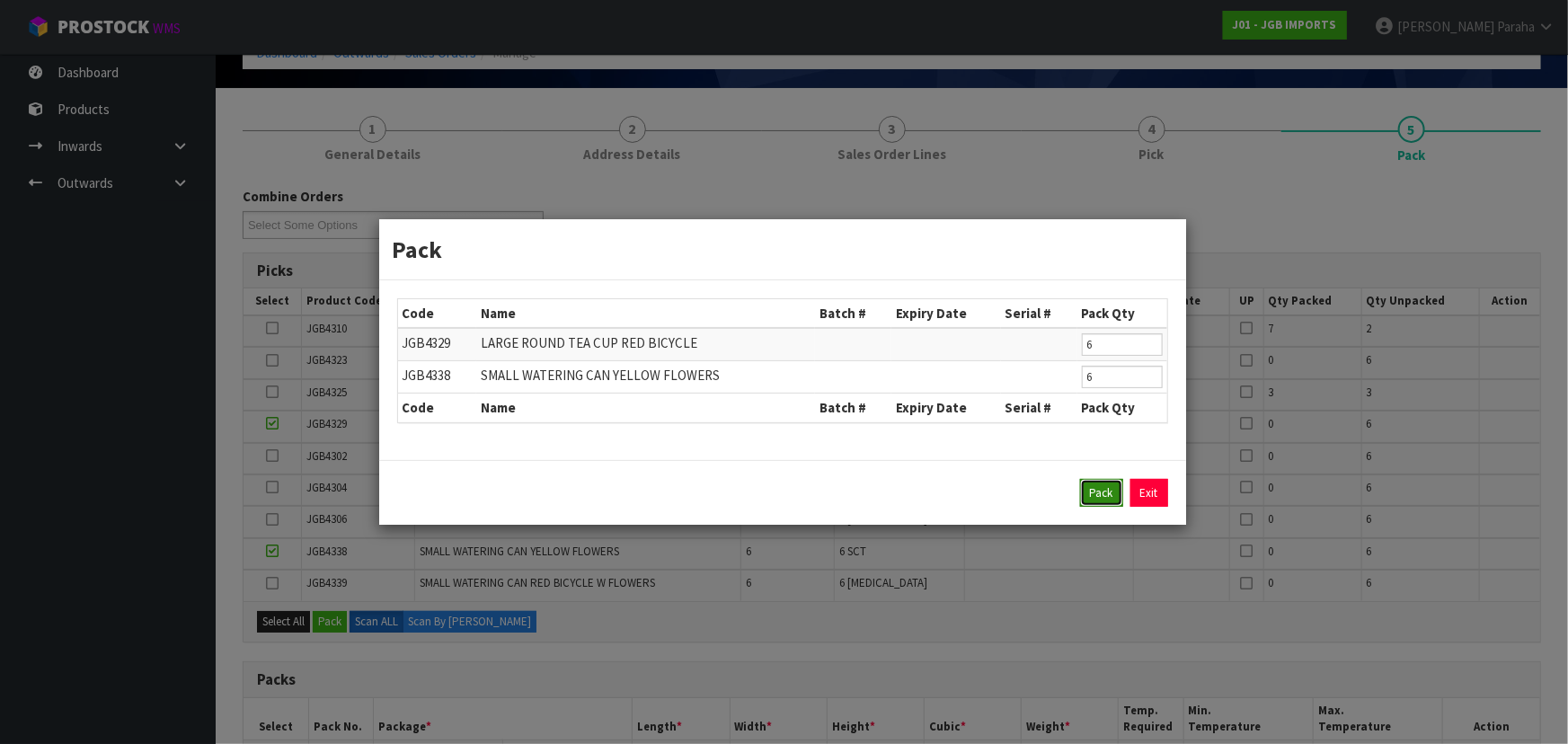
click at [1111, 500] on button "Pack" at bounding box center [1102, 493] width 43 height 28
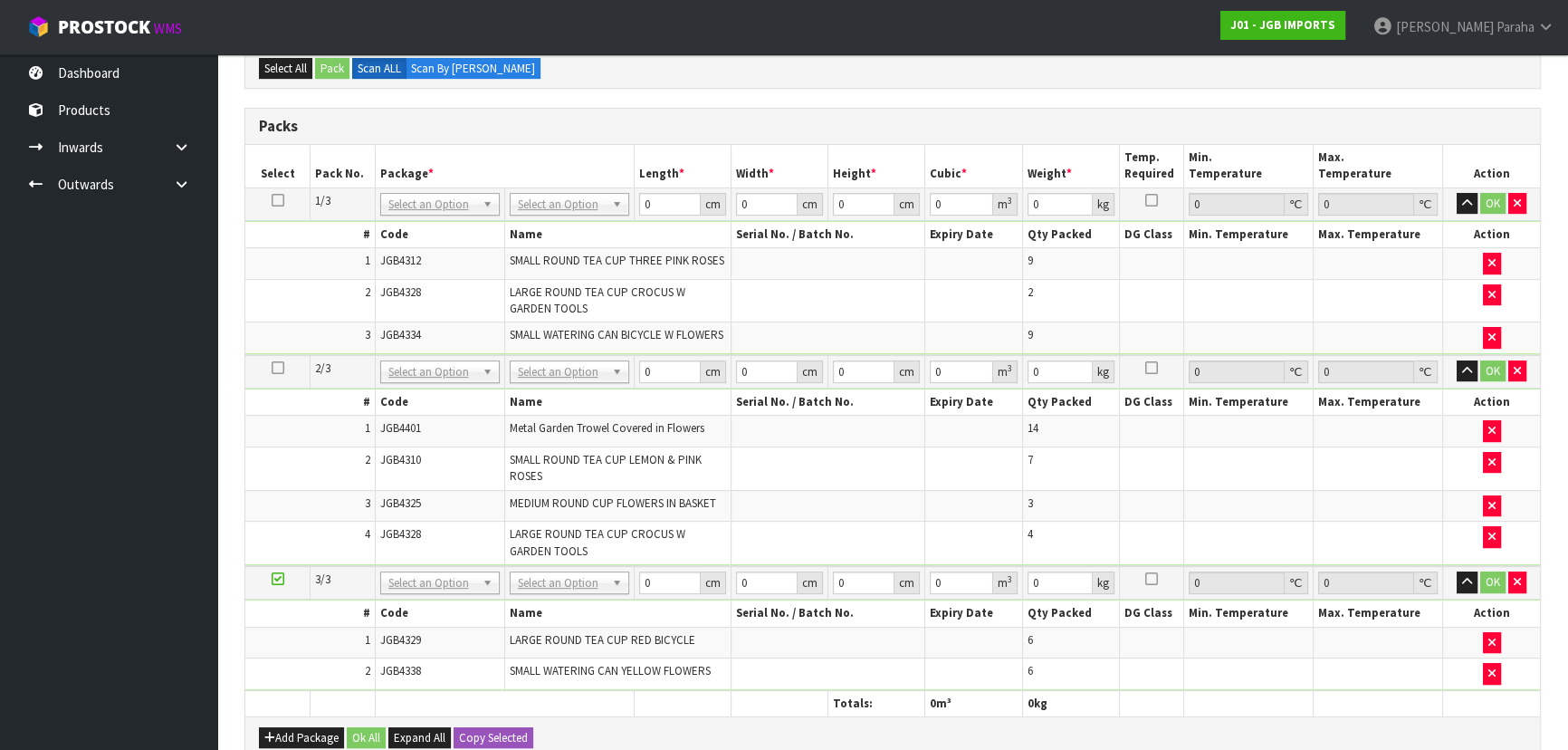
scroll to position [676, 0]
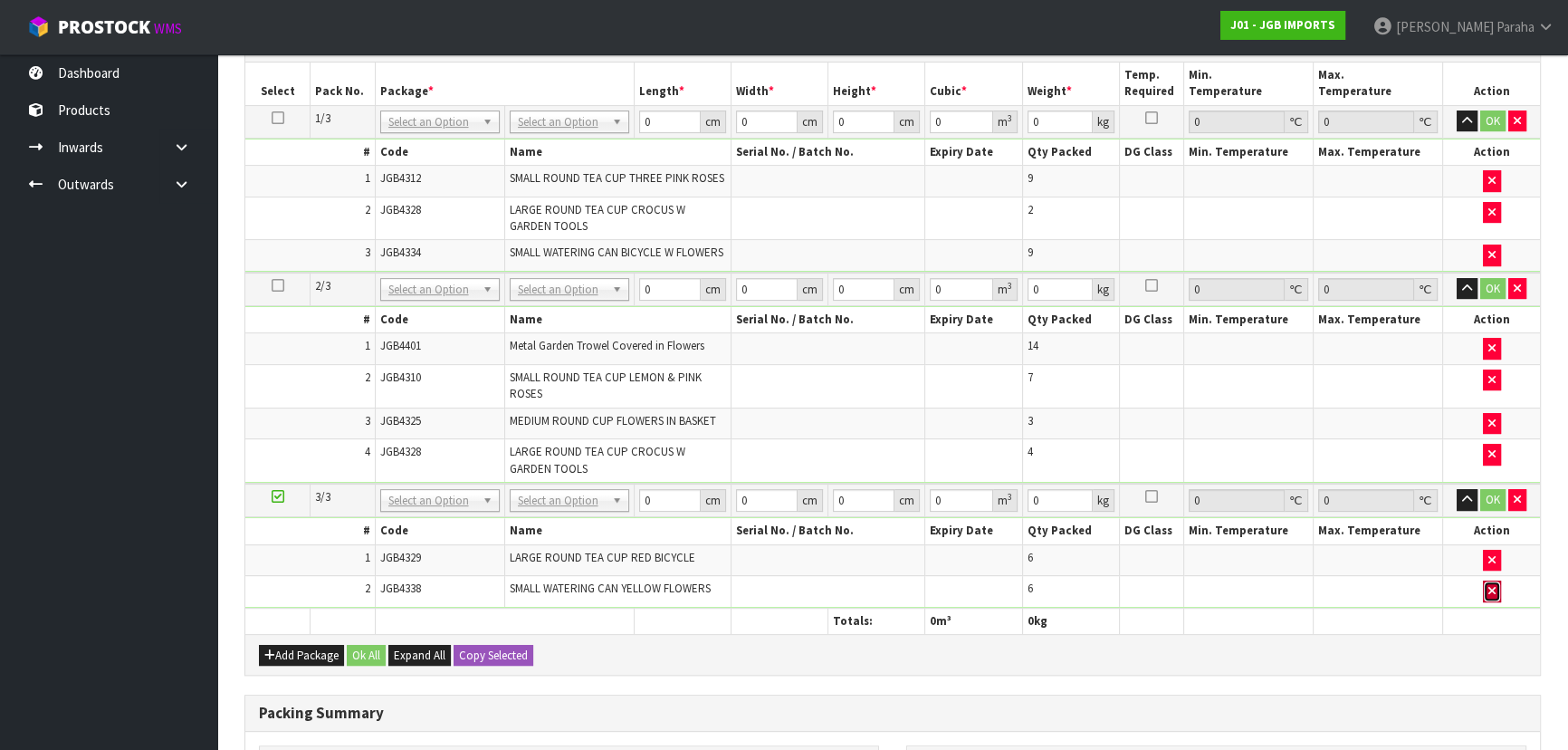
click at [1493, 587] on icon "button" at bounding box center [1492, 590] width 8 height 11
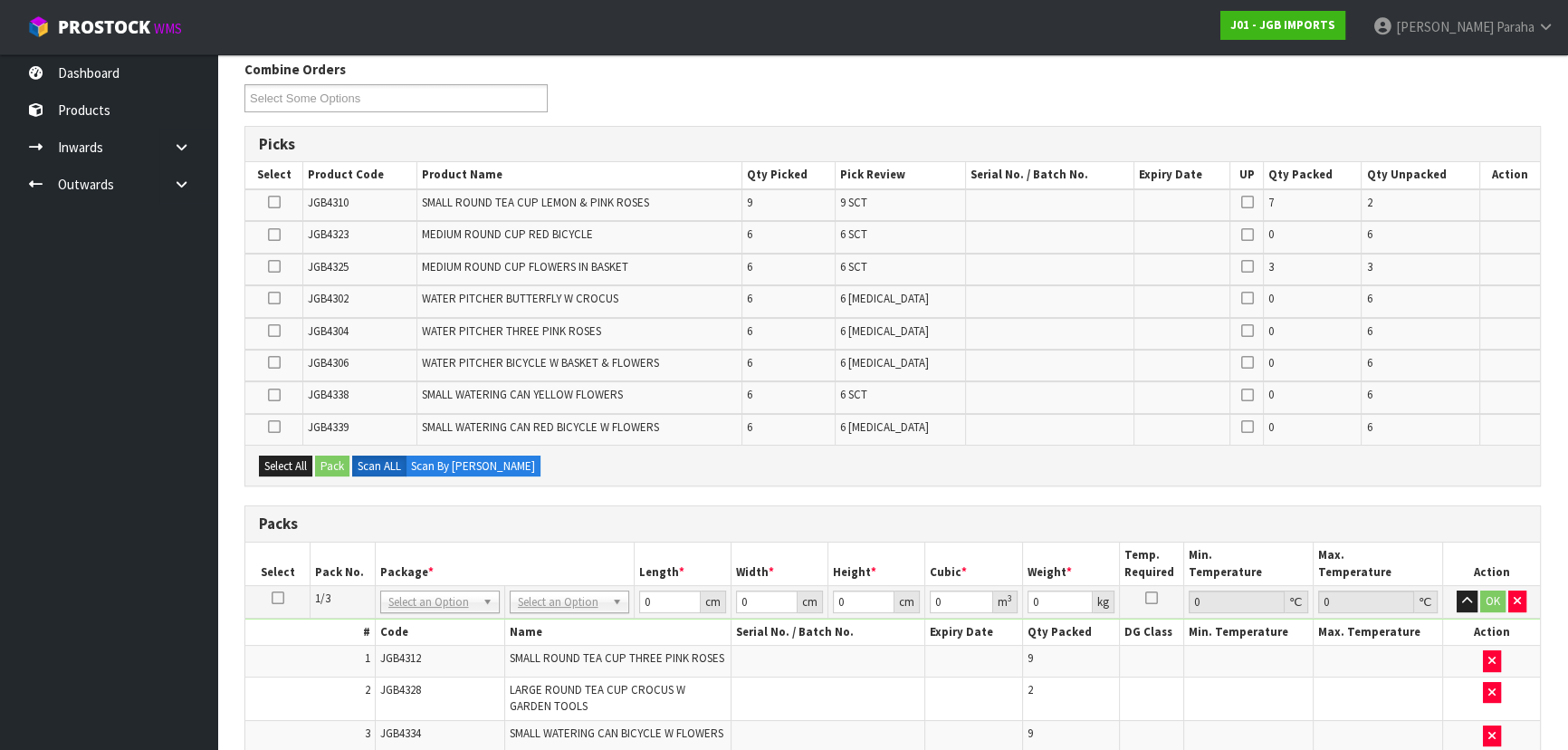
scroll to position [214, 0]
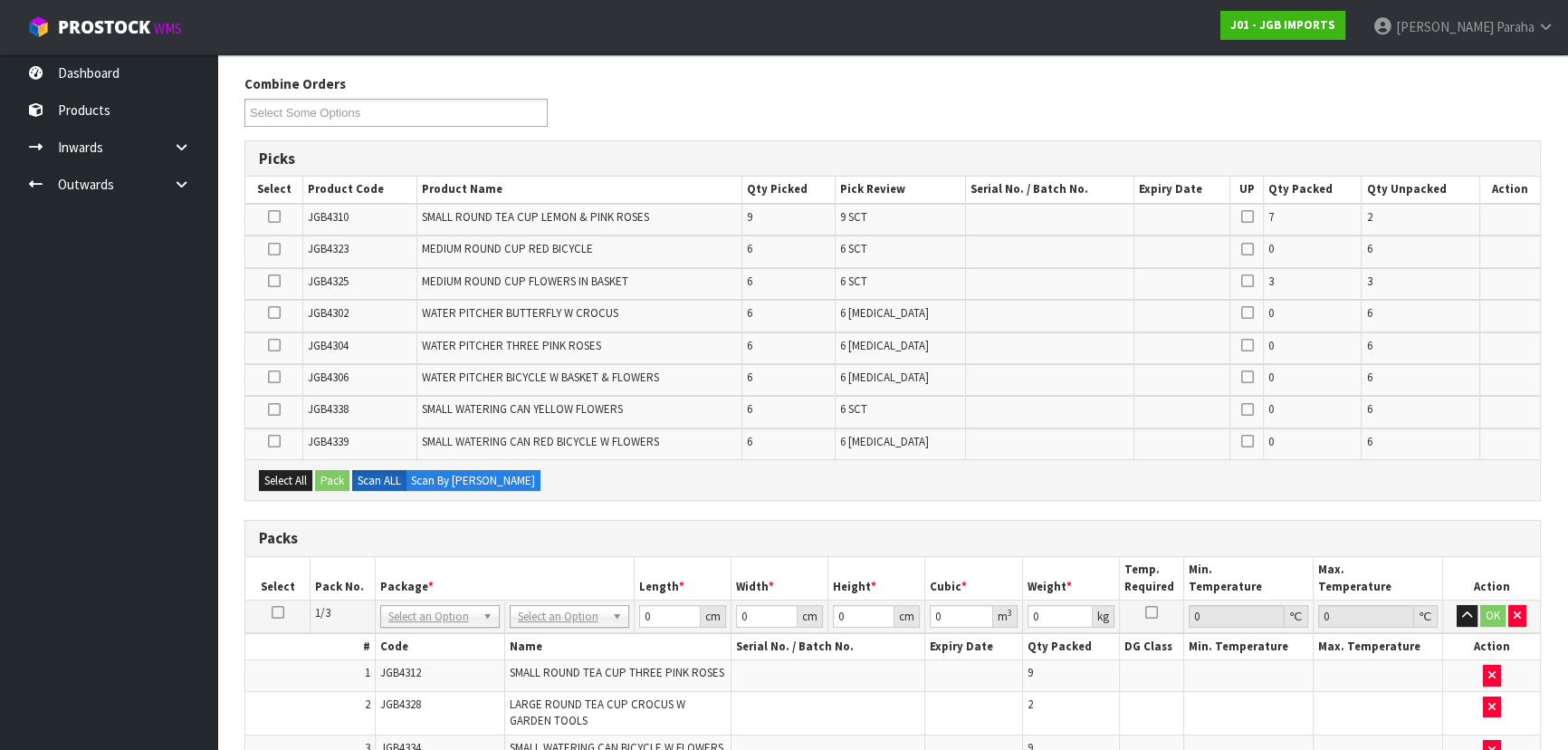
click at [272, 410] on icon at bounding box center [274, 410] width 12 height 1
click at [0, 0] on input "checkbox" at bounding box center [0, 0] width 0 height 0
click at [326, 475] on button "Pack" at bounding box center [332, 480] width 34 height 22
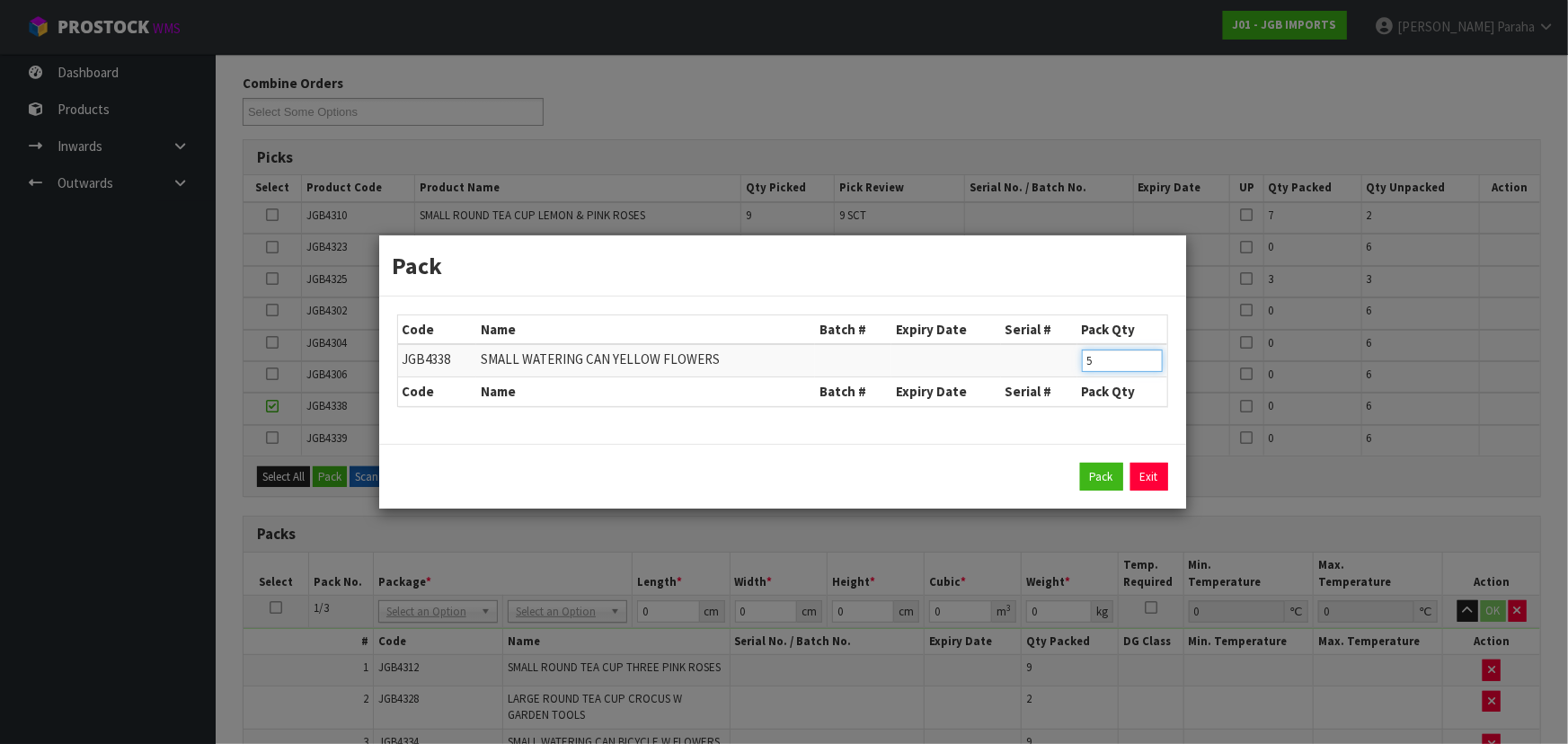
click at [1150, 368] on input "5" at bounding box center [1123, 361] width 81 height 23
click at [1150, 368] on input "4" at bounding box center [1123, 361] width 81 height 23
type input "3"
click at [1150, 368] on input "3" at bounding box center [1123, 361] width 81 height 23
click at [1099, 469] on button "Pack" at bounding box center [1102, 477] width 43 height 28
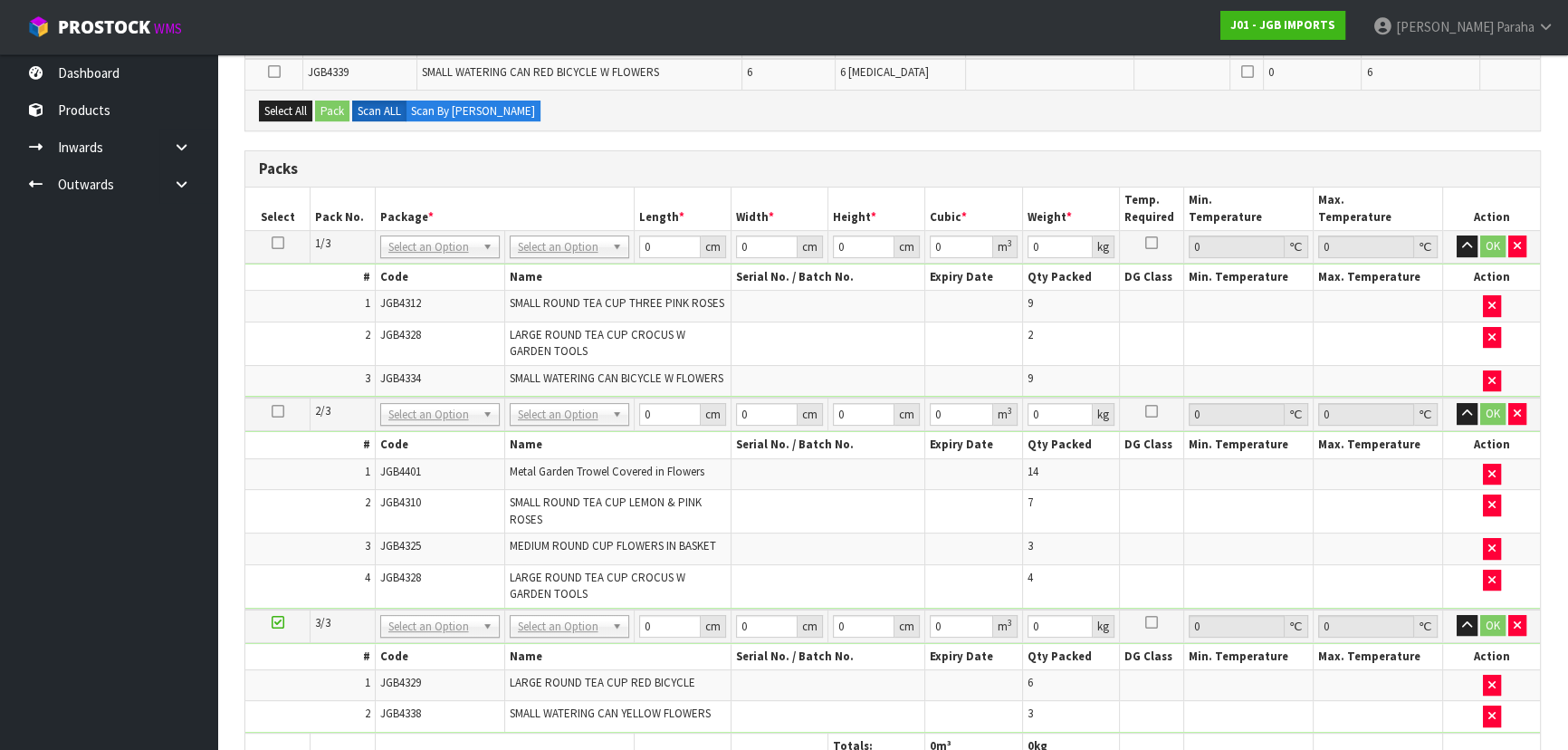
scroll to position [790, 0]
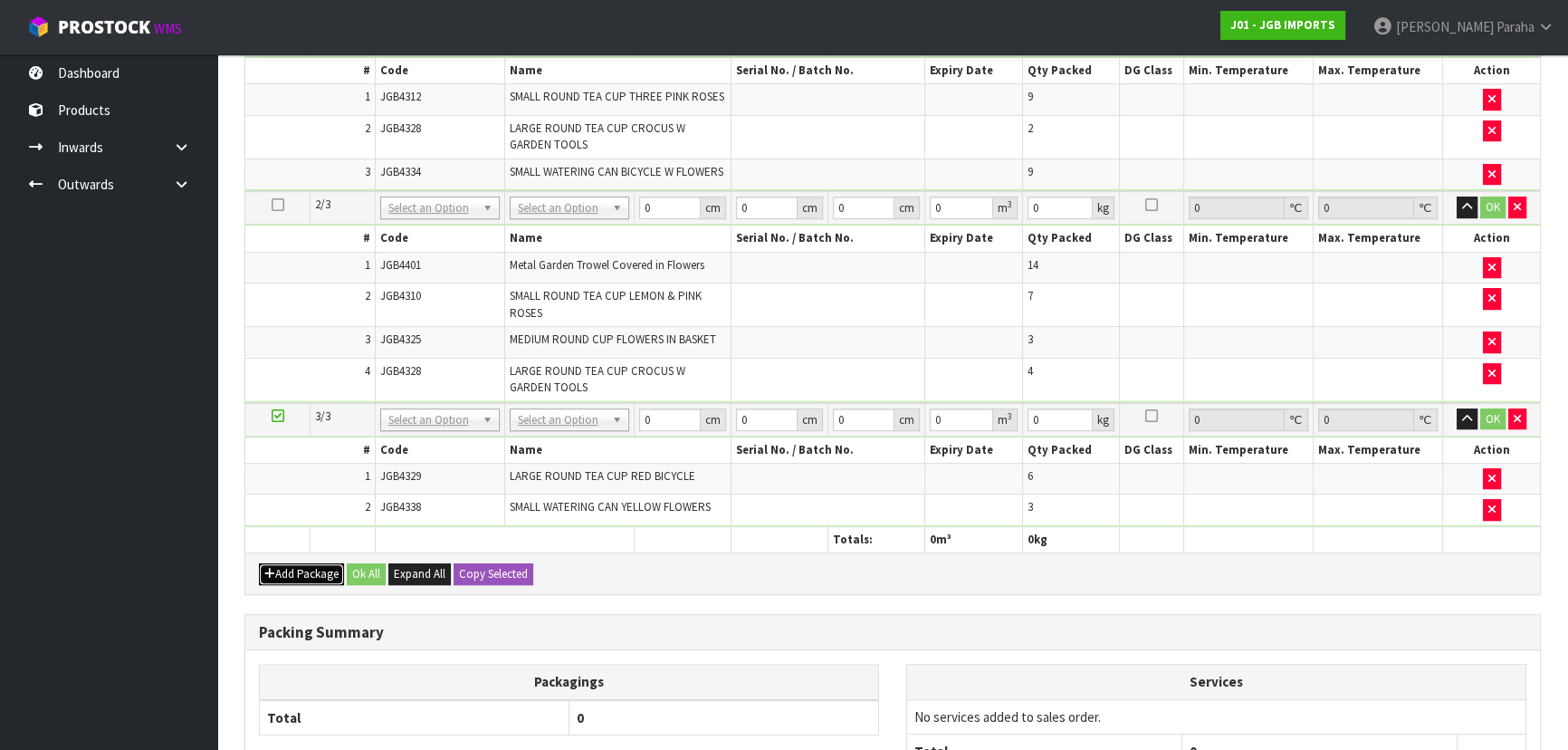
click at [287, 565] on button "Add Package" at bounding box center [301, 573] width 86 height 22
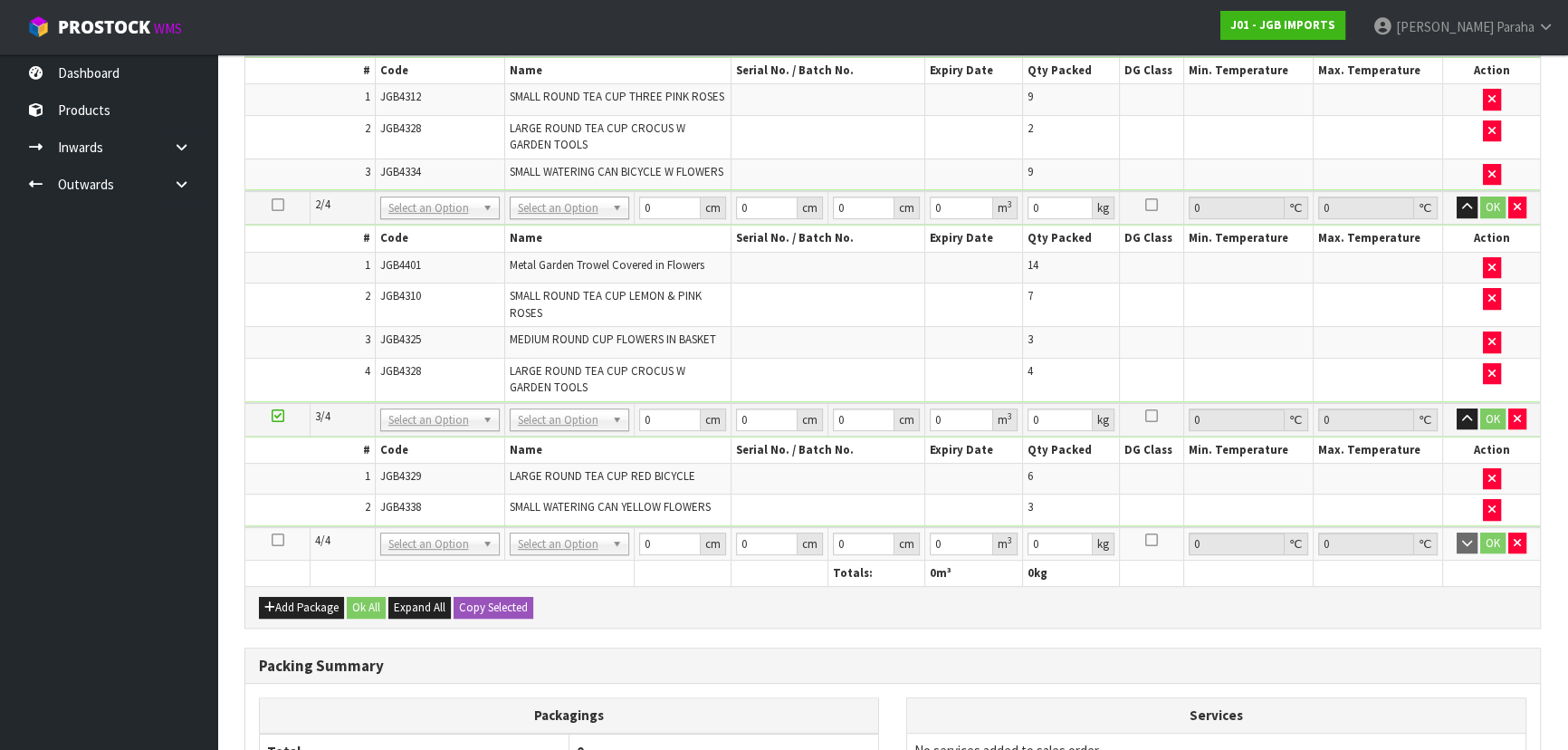
click at [277, 539] on td at bounding box center [277, 543] width 66 height 33
click at [277, 540] on icon at bounding box center [277, 540] width 12 height 1
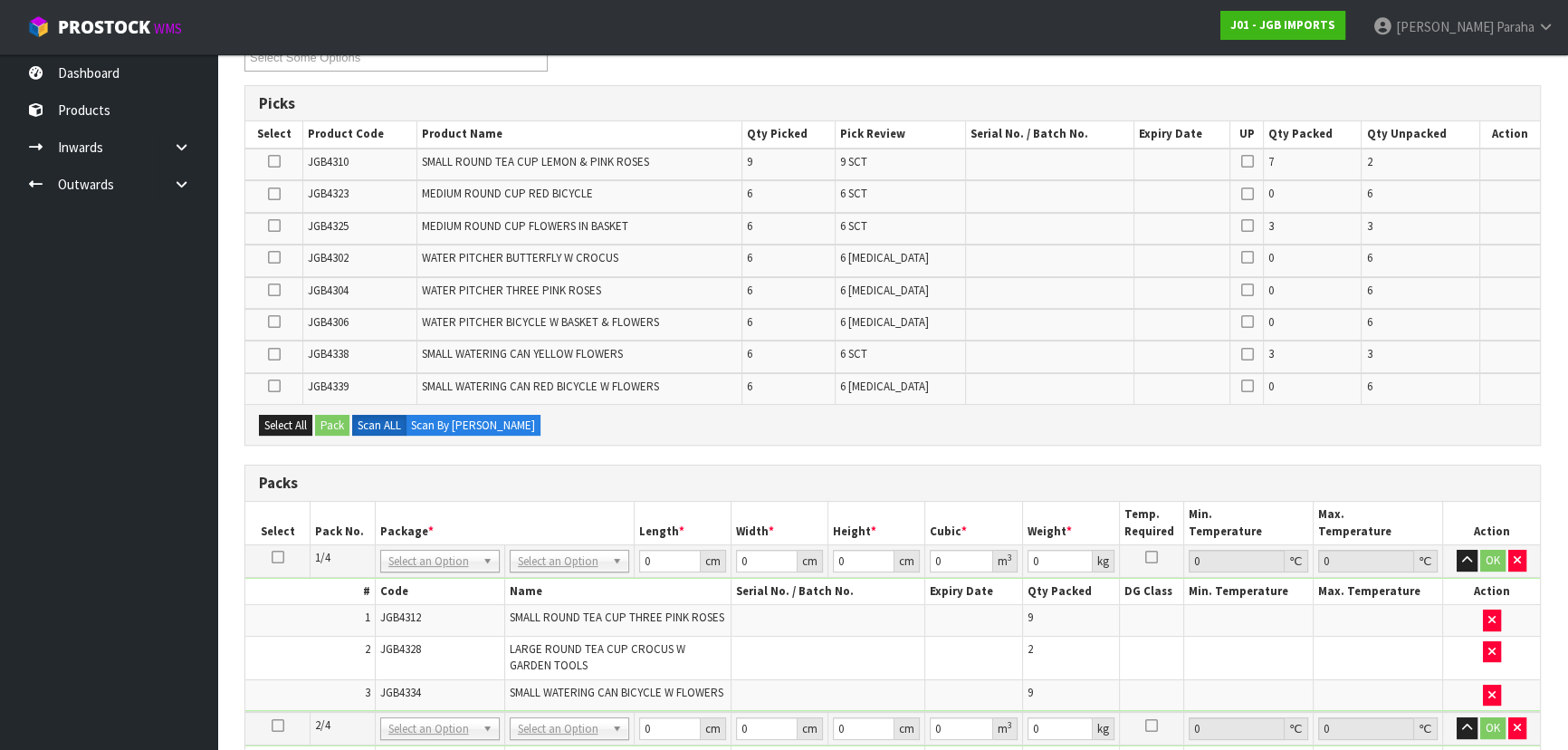
scroll to position [214, 0]
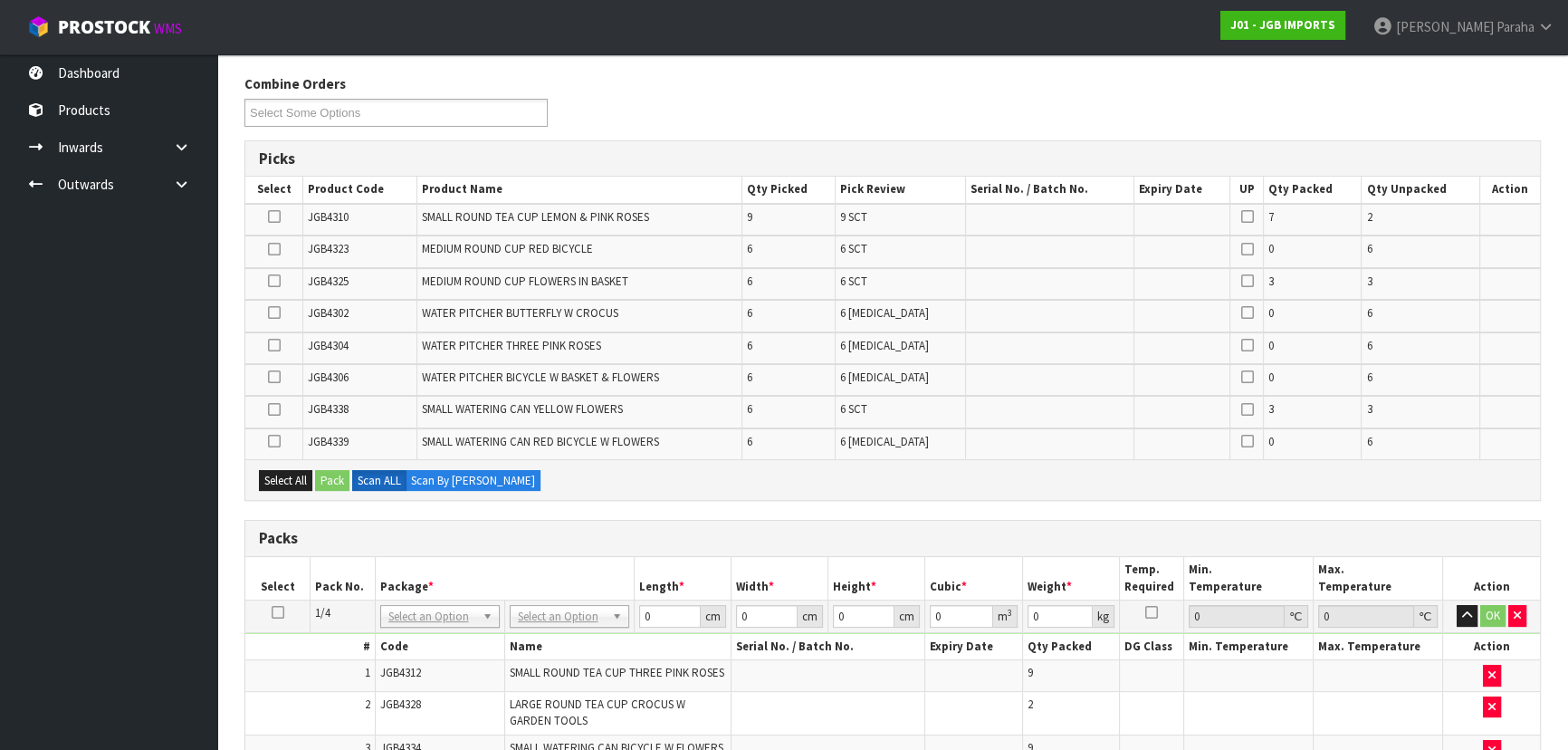
click at [277, 281] on icon at bounding box center [274, 280] width 12 height 1
click at [0, 0] on input "checkbox" at bounding box center [0, 0] width 0 height 0
click at [272, 250] on icon at bounding box center [274, 249] width 12 height 1
click at [0, 0] on input "checkbox" at bounding box center [0, 0] width 0 height 0
click at [341, 476] on button "Pack" at bounding box center [332, 480] width 34 height 22
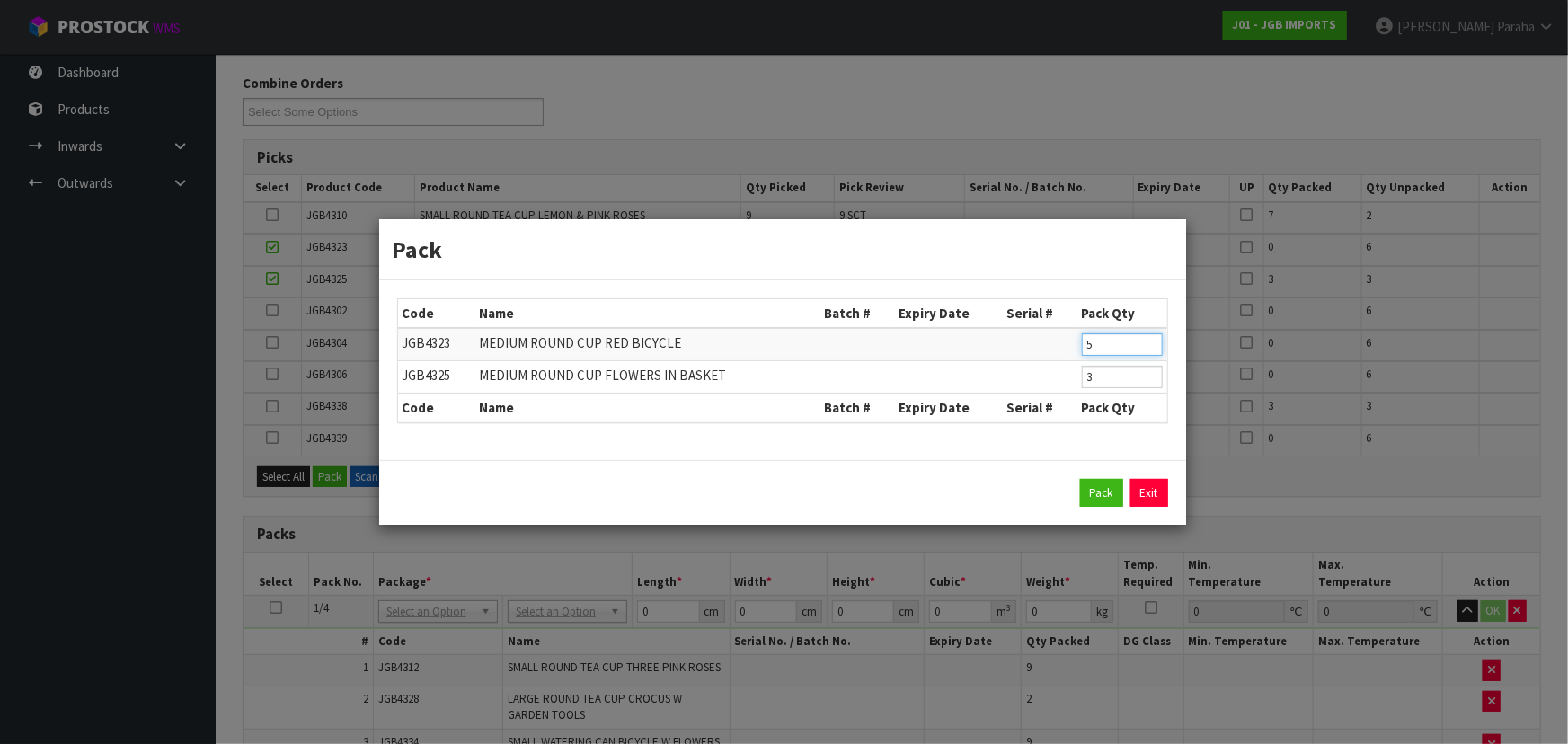
type input "5"
click at [1148, 350] on input "5" at bounding box center [1123, 344] width 81 height 23
click at [1096, 493] on button "Pack" at bounding box center [1102, 493] width 43 height 28
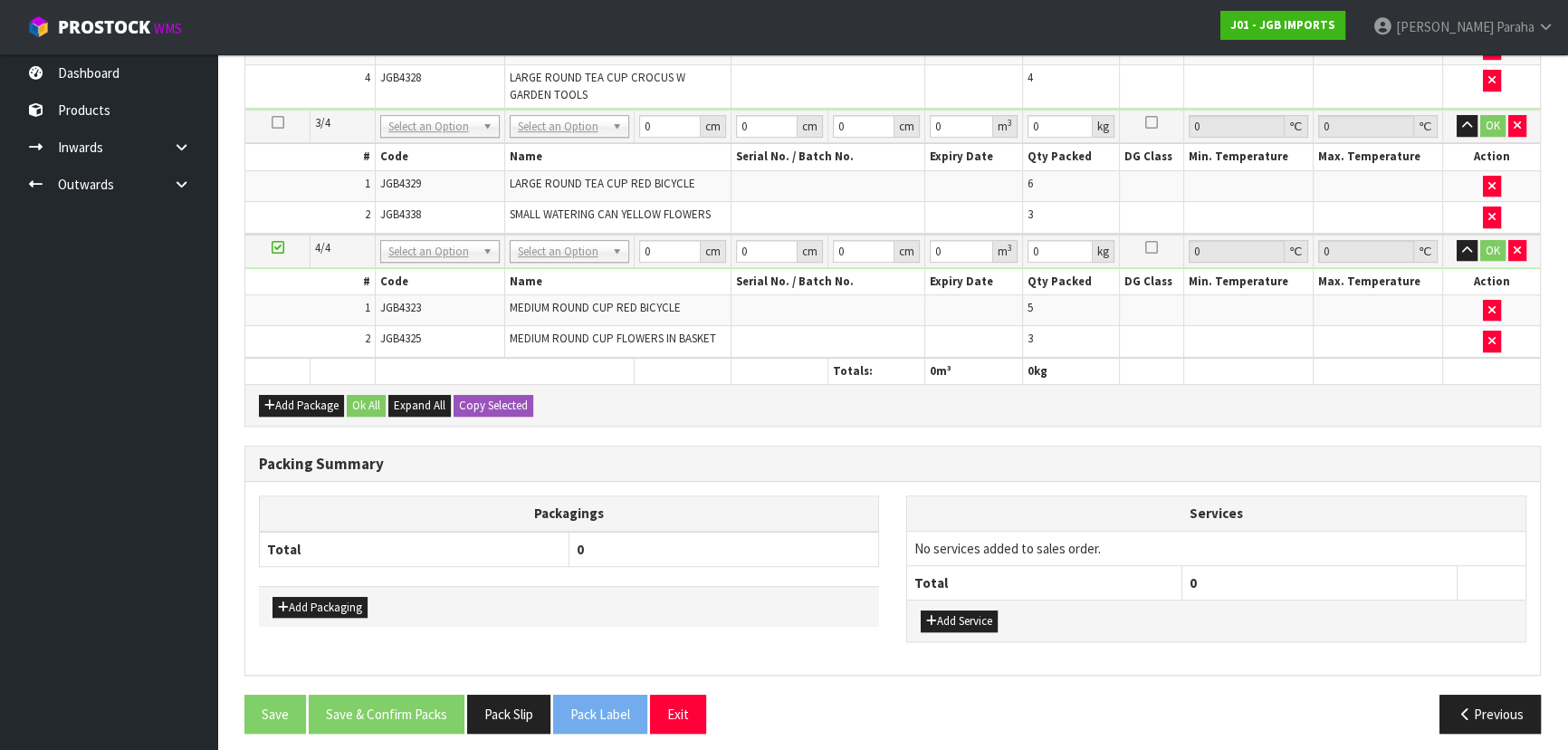
scroll to position [1051, 0]
click at [290, 407] on button "Add Package" at bounding box center [301, 404] width 86 height 22
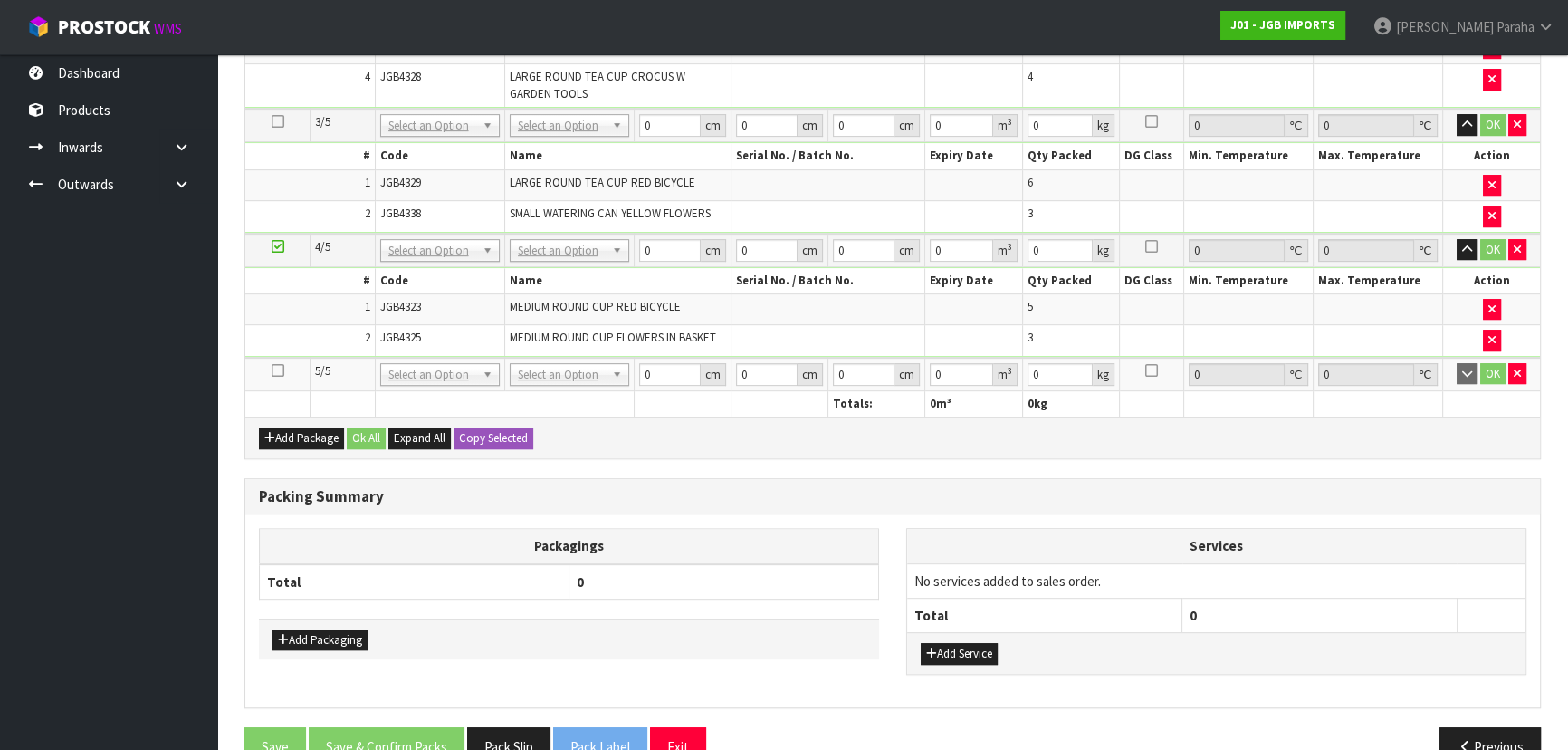
click at [282, 371] on icon at bounding box center [277, 371] width 12 height 1
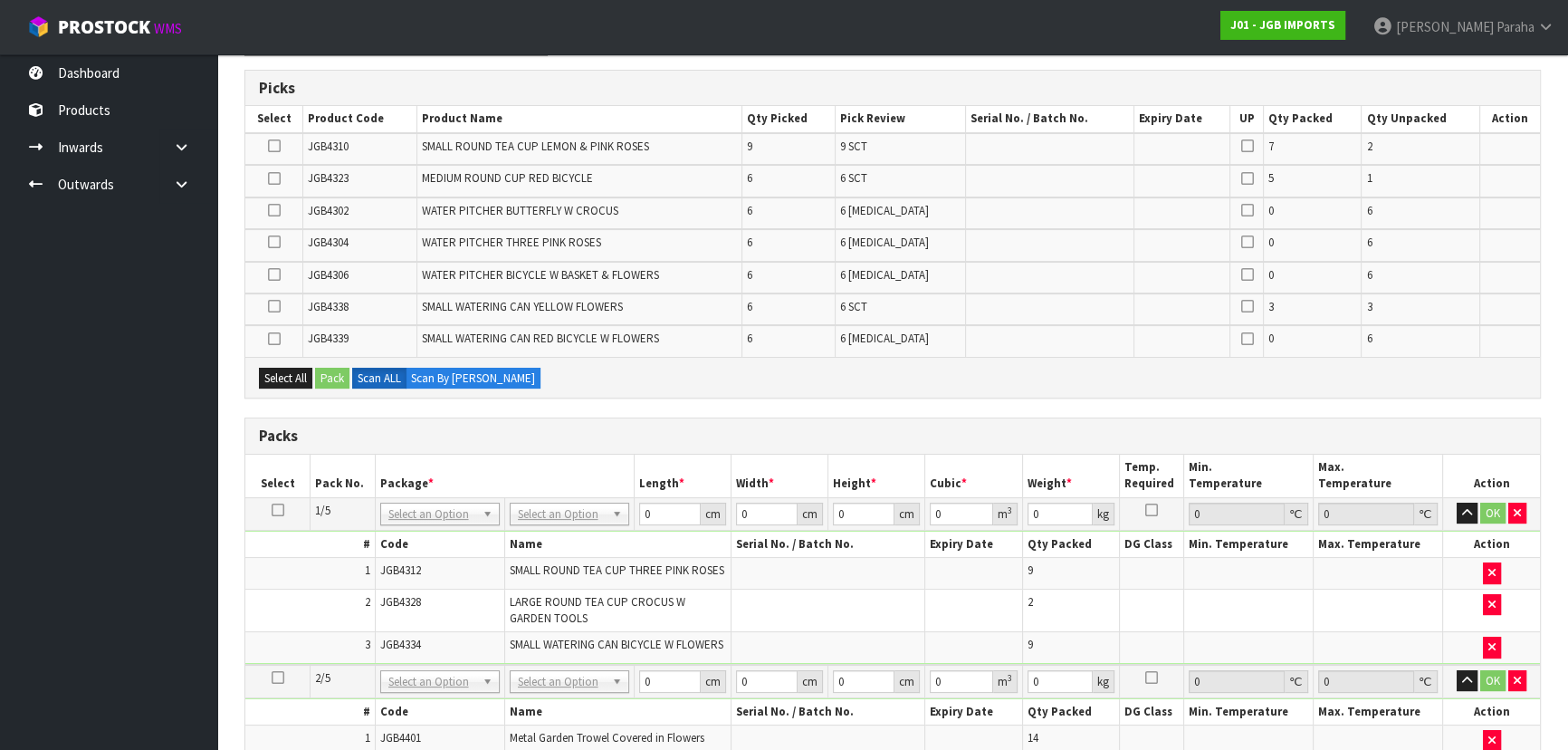
scroll to position [64, 0]
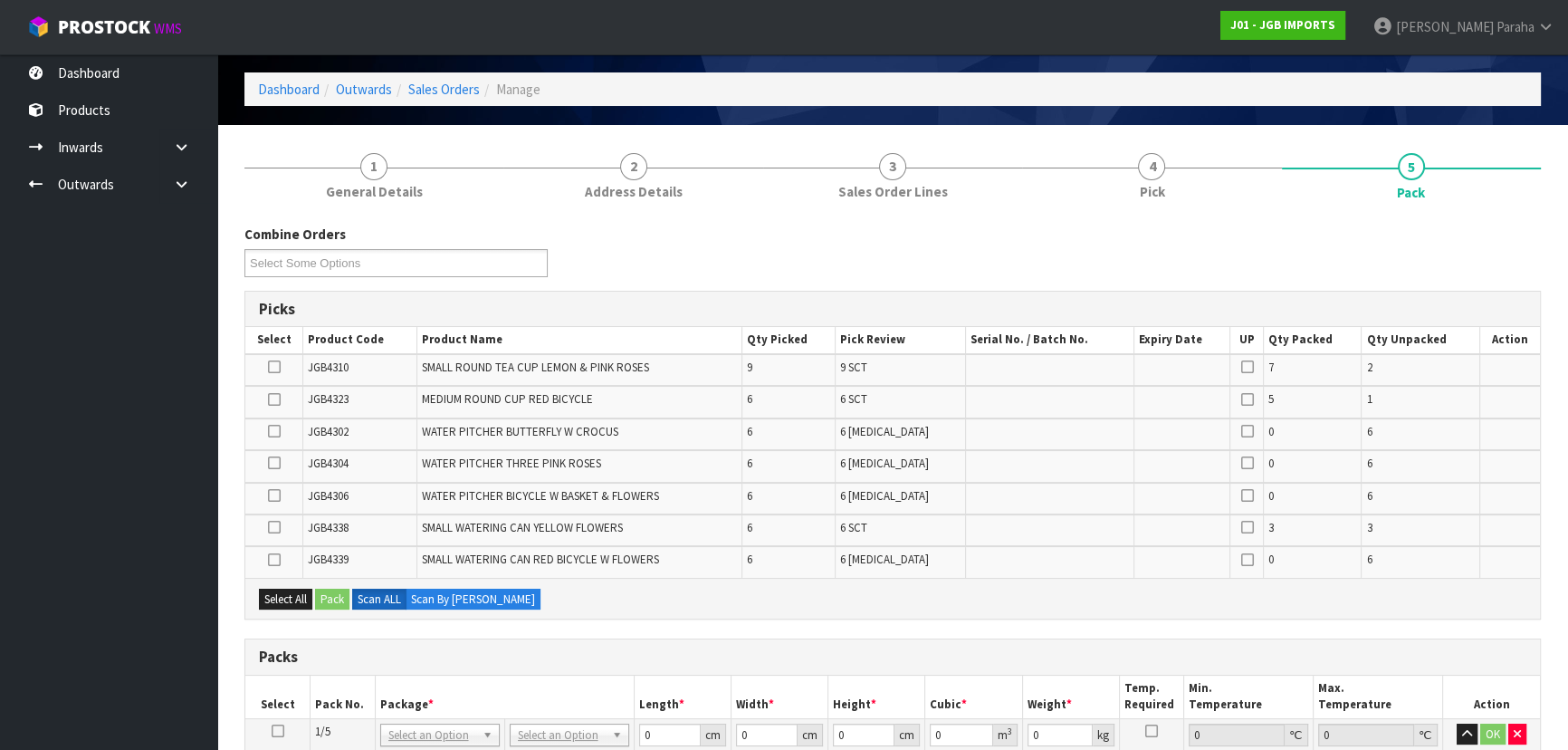
click at [280, 526] on td at bounding box center [274, 529] width 58 height 31
click at [277, 527] on icon at bounding box center [274, 527] width 12 height 1
click at [0, 0] on input "checkbox" at bounding box center [0, 0] width 0 height 0
click at [273, 560] on icon at bounding box center [274, 560] width 12 height 1
click at [0, 0] on input "checkbox" at bounding box center [0, 0] width 0 height 0
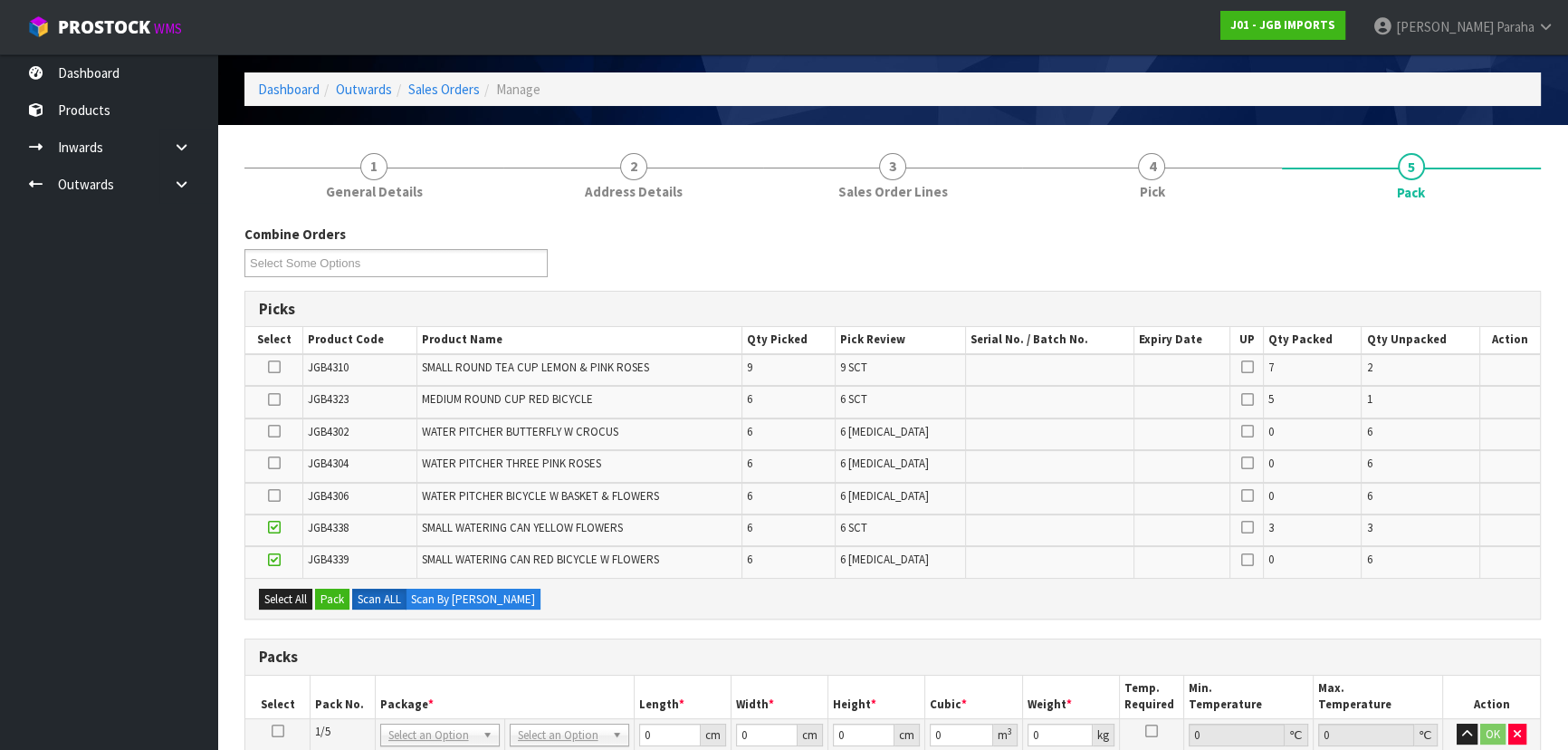
click at [278, 368] on icon at bounding box center [274, 367] width 12 height 1
click at [0, 0] on input "checkbox" at bounding box center [0, 0] width 0 height 0
click at [274, 495] on icon at bounding box center [274, 495] width 12 height 1
click at [0, 0] on input "checkbox" at bounding box center [0, 0] width 0 height 0
click at [273, 495] on icon at bounding box center [274, 495] width 12 height 1
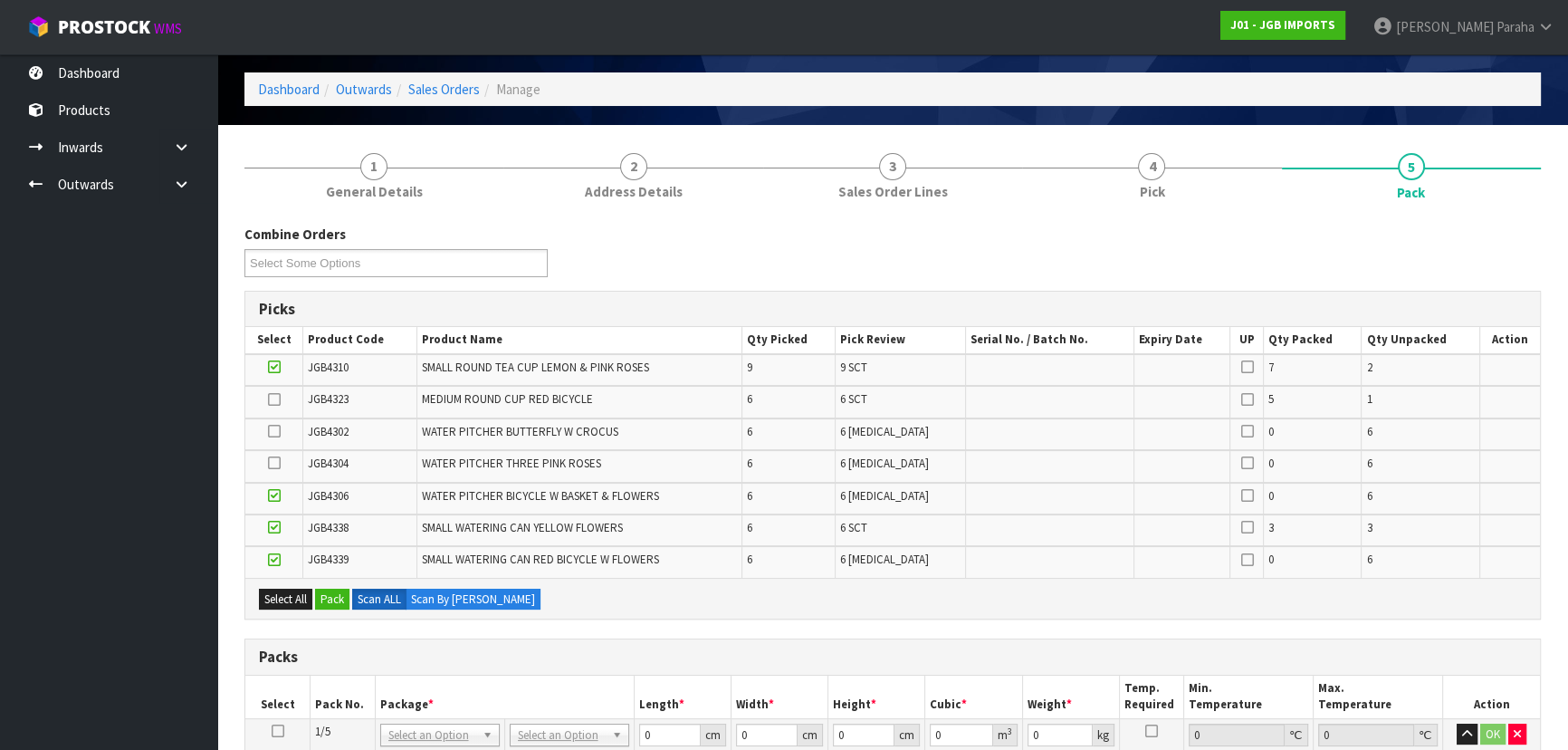
click at [0, 0] on input "checkbox" at bounding box center [0, 0] width 0 height 0
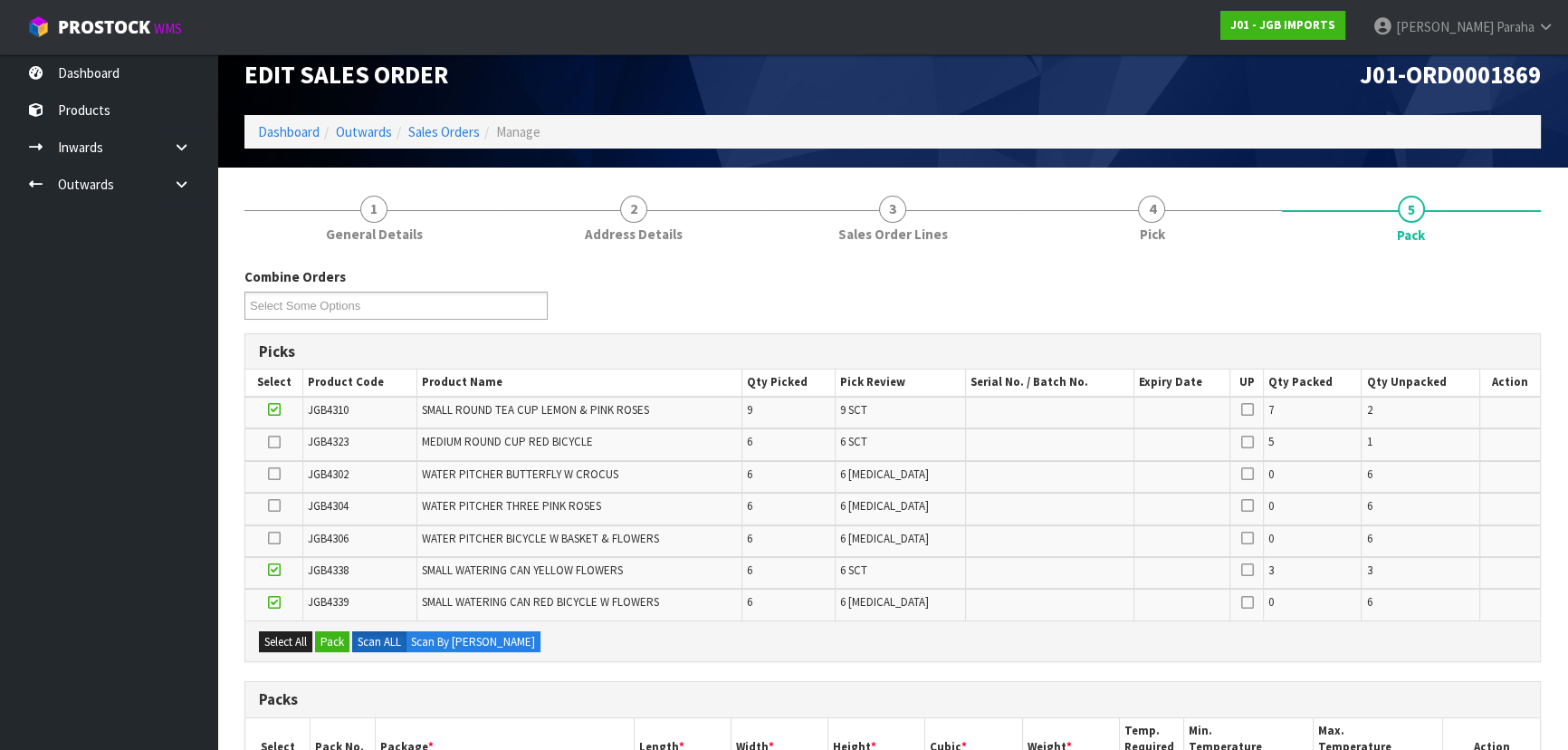
scroll to position [0, 0]
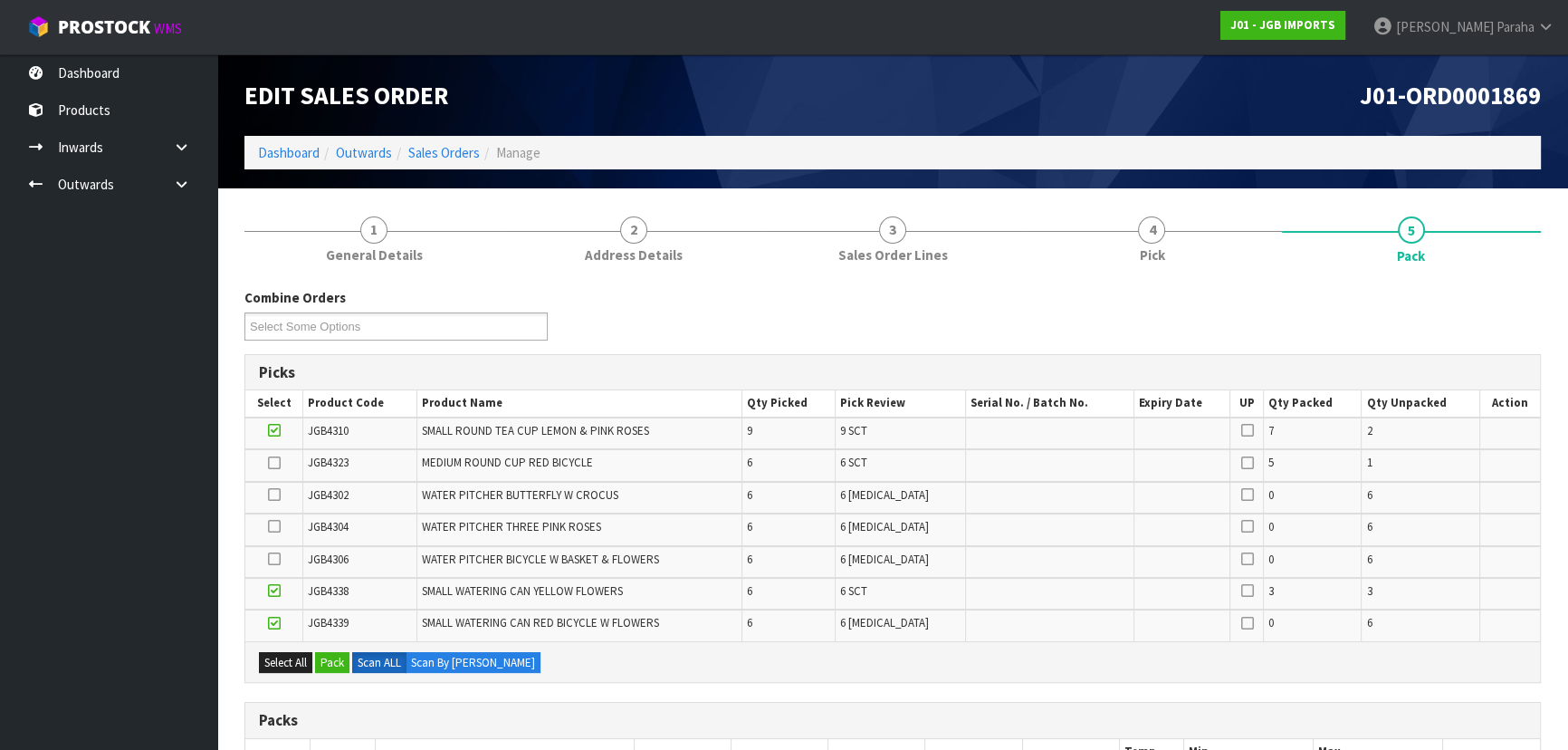
click at [278, 464] on icon at bounding box center [274, 463] width 12 height 1
click at [0, 0] on input "checkbox" at bounding box center [0, 0] width 0 height 0
click at [344, 657] on button "Pack" at bounding box center [332, 663] width 34 height 22
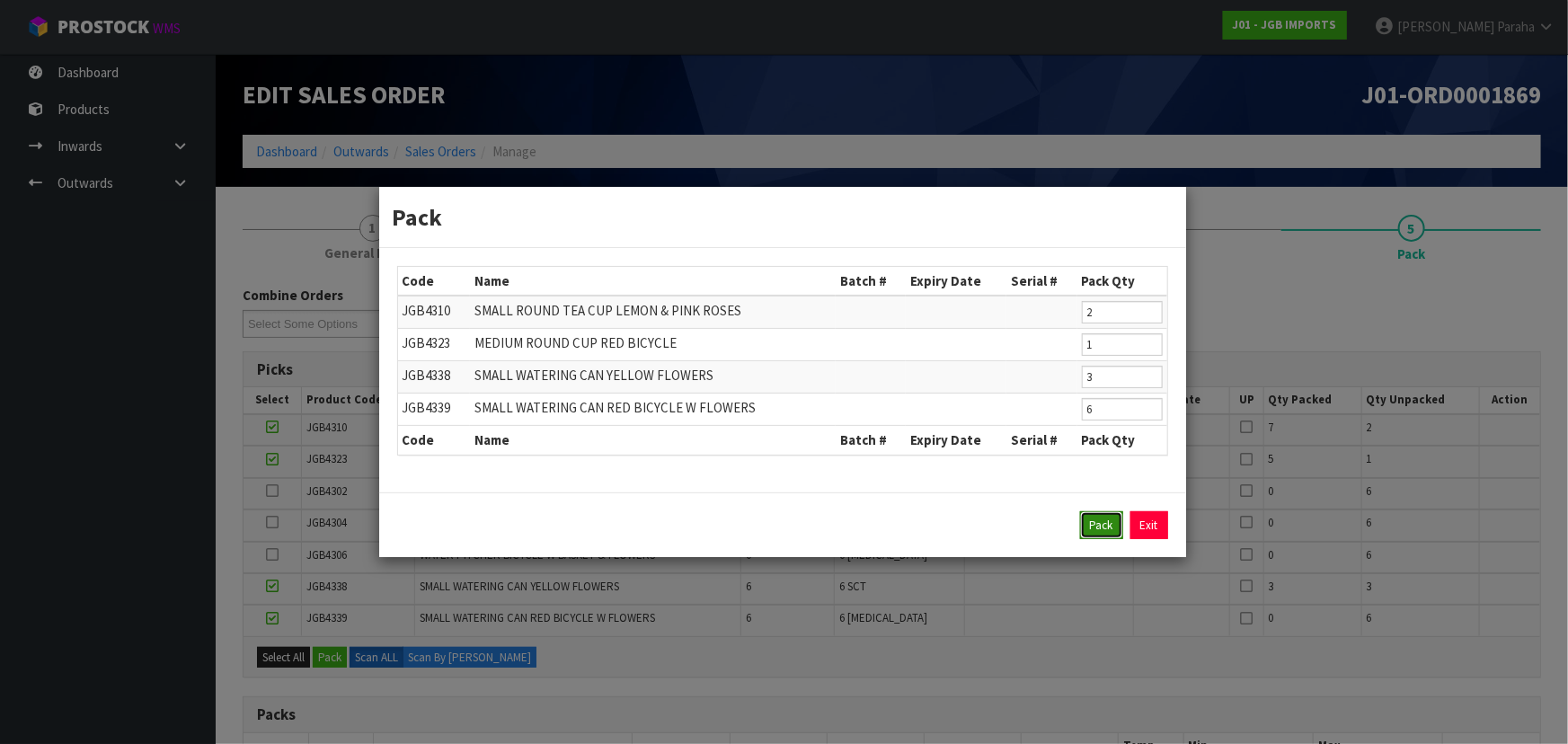
click at [1100, 529] on button "Pack" at bounding box center [1102, 525] width 43 height 28
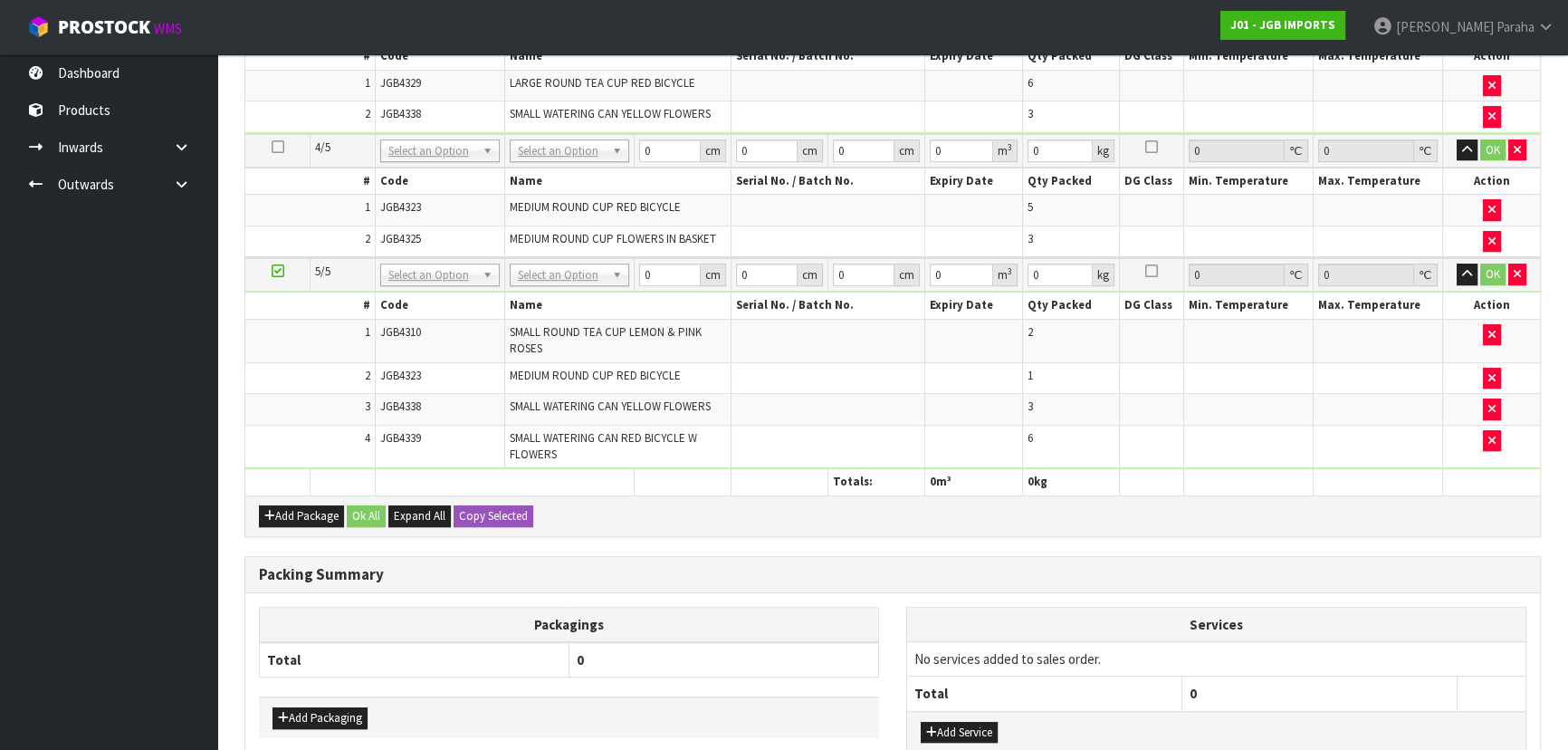
scroll to position [1133, 0]
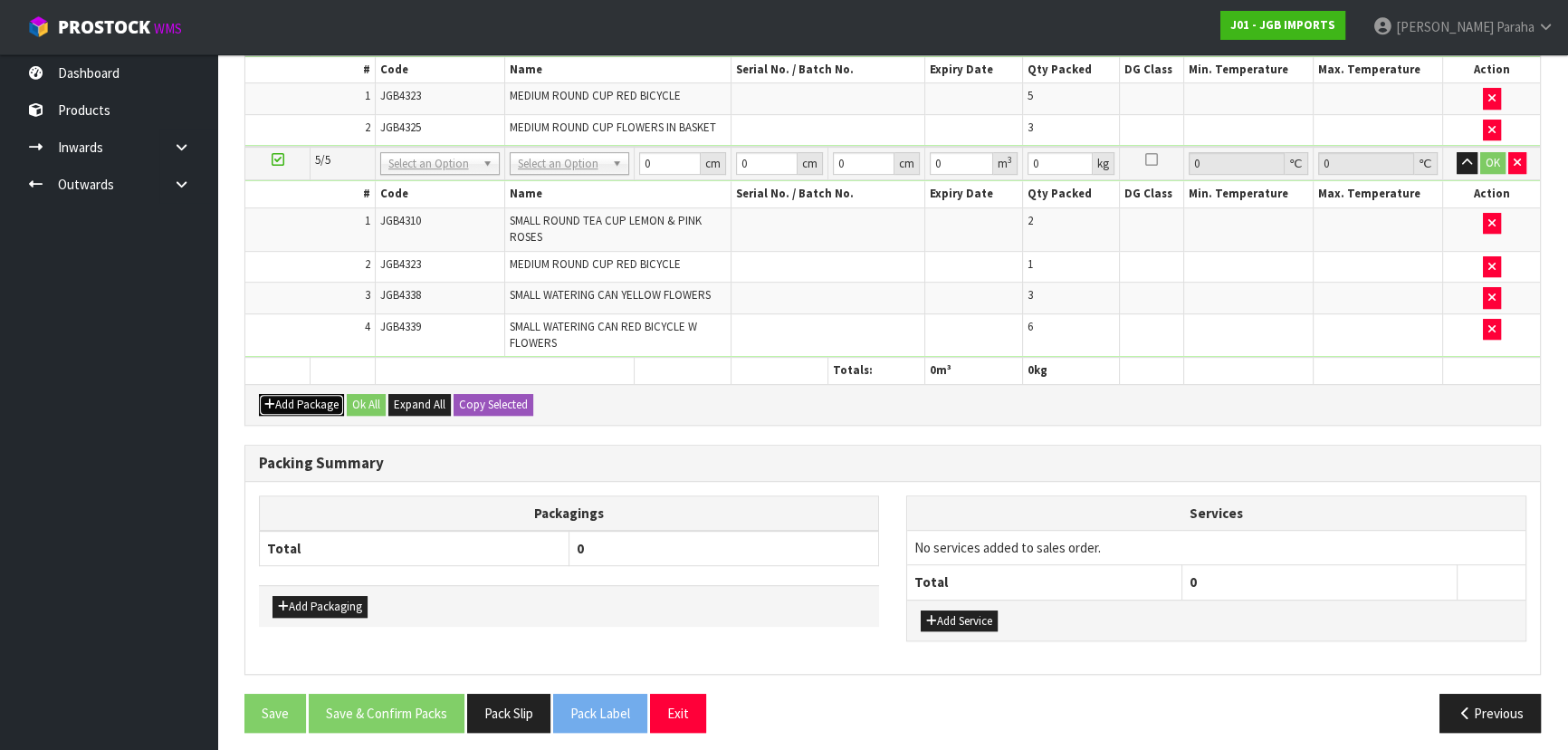
click at [279, 394] on button "Add Package" at bounding box center [301, 404] width 86 height 22
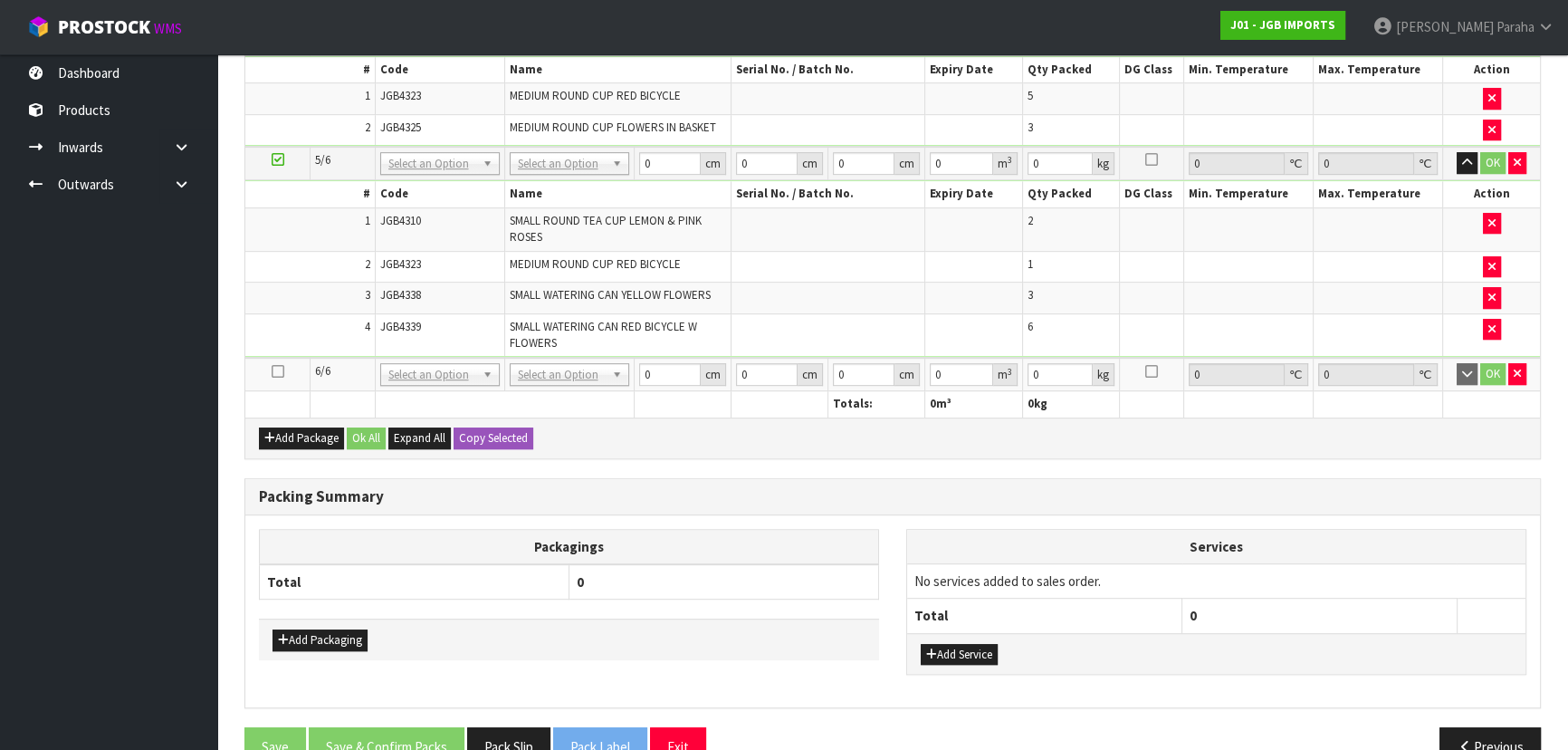
click at [277, 372] on icon at bounding box center [277, 372] width 12 height 1
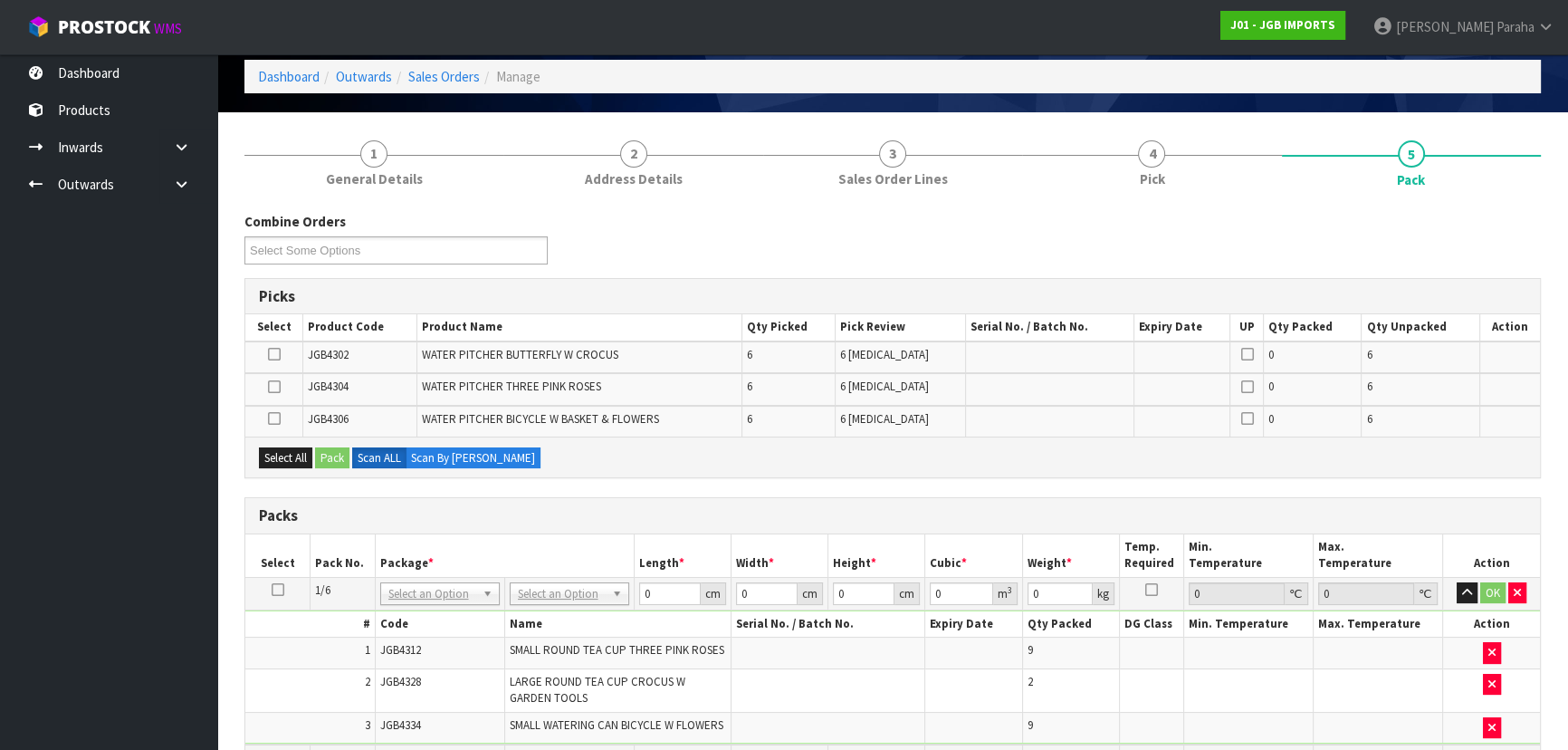
scroll to position [64, 0]
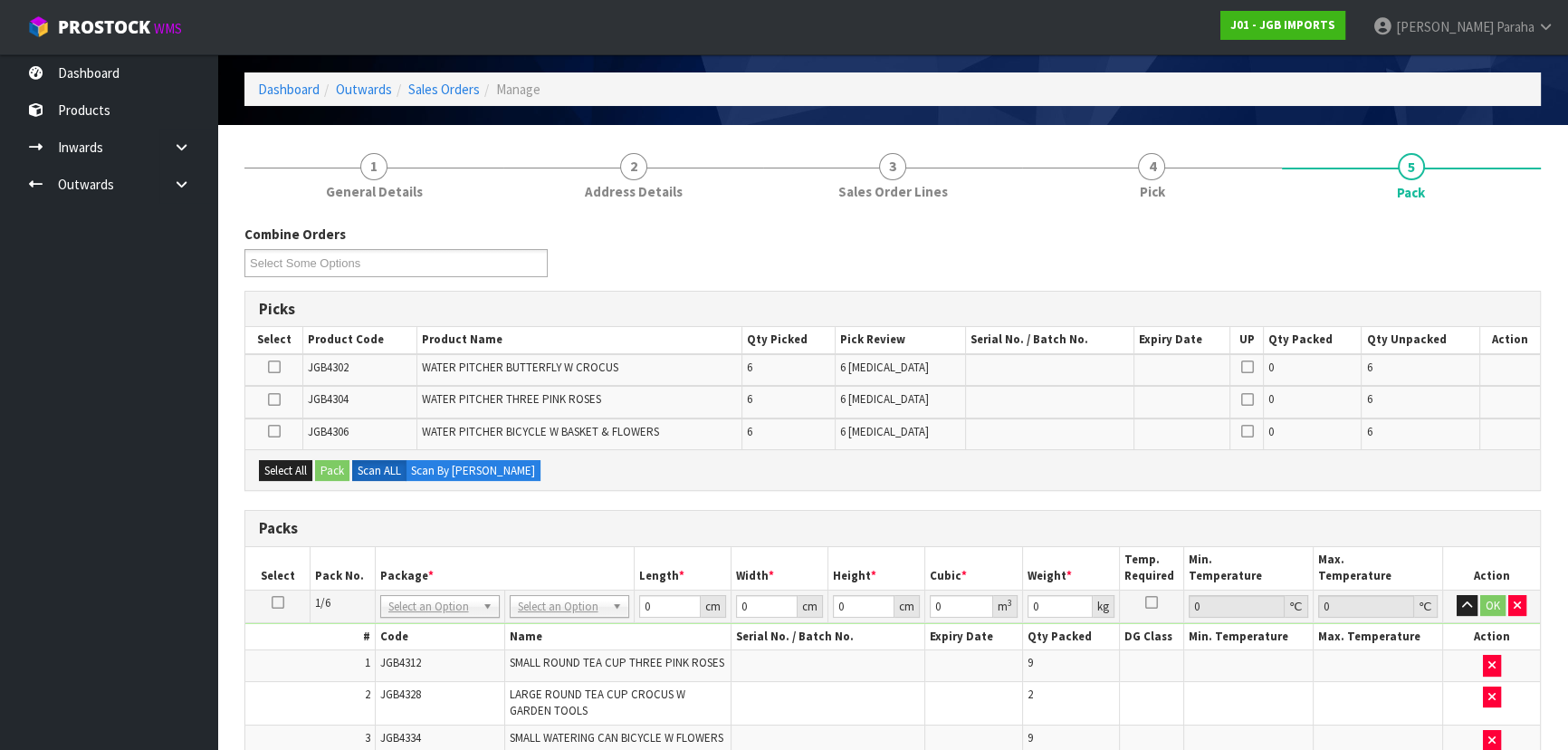
click at [275, 368] on icon at bounding box center [274, 367] width 12 height 1
click at [0, 0] on input "checkbox" at bounding box center [0, 0] width 0 height 0
click at [269, 431] on icon at bounding box center [274, 431] width 12 height 1
click at [0, 0] on input "checkbox" at bounding box center [0, 0] width 0 height 0
click at [341, 472] on button "Pack" at bounding box center [332, 471] width 34 height 22
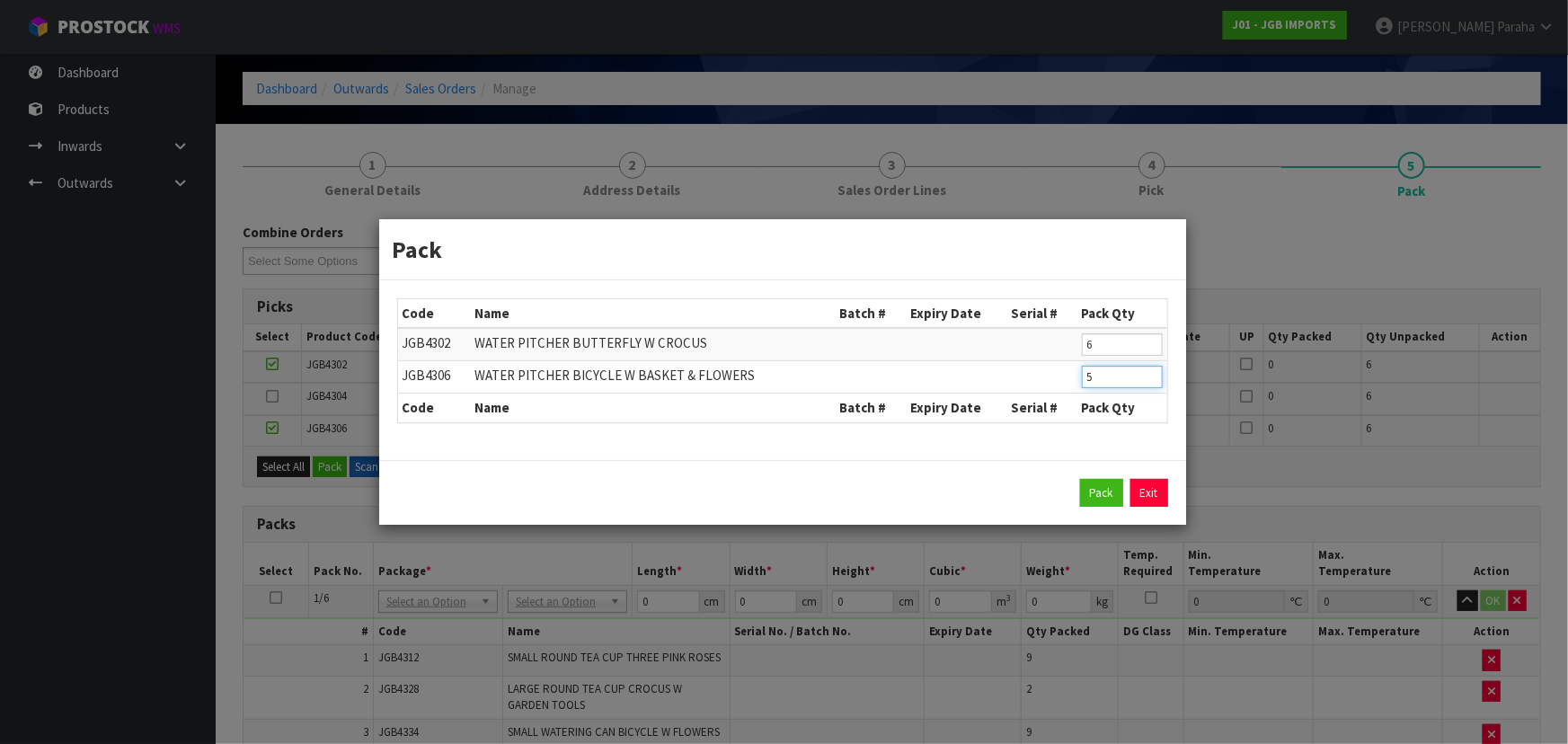
click at [1150, 383] on input "5" at bounding box center [1123, 377] width 81 height 23
click at [1150, 383] on input "4" at bounding box center [1123, 377] width 81 height 23
click at [1150, 383] on input "3" at bounding box center [1123, 377] width 81 height 23
type input "2"
click at [1150, 384] on input "2" at bounding box center [1123, 377] width 81 height 23
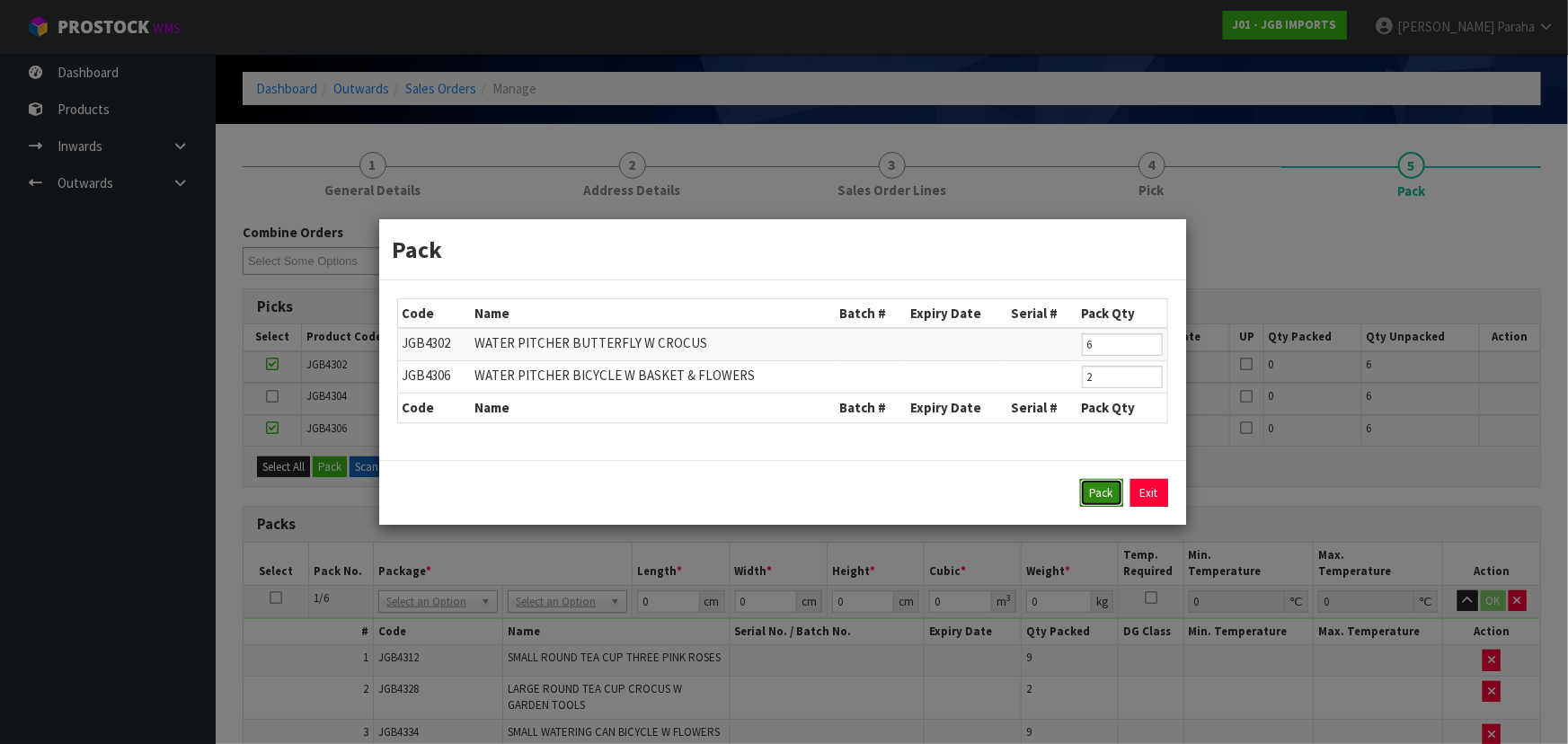
click at [1106, 493] on button "Pack" at bounding box center [1102, 493] width 43 height 28
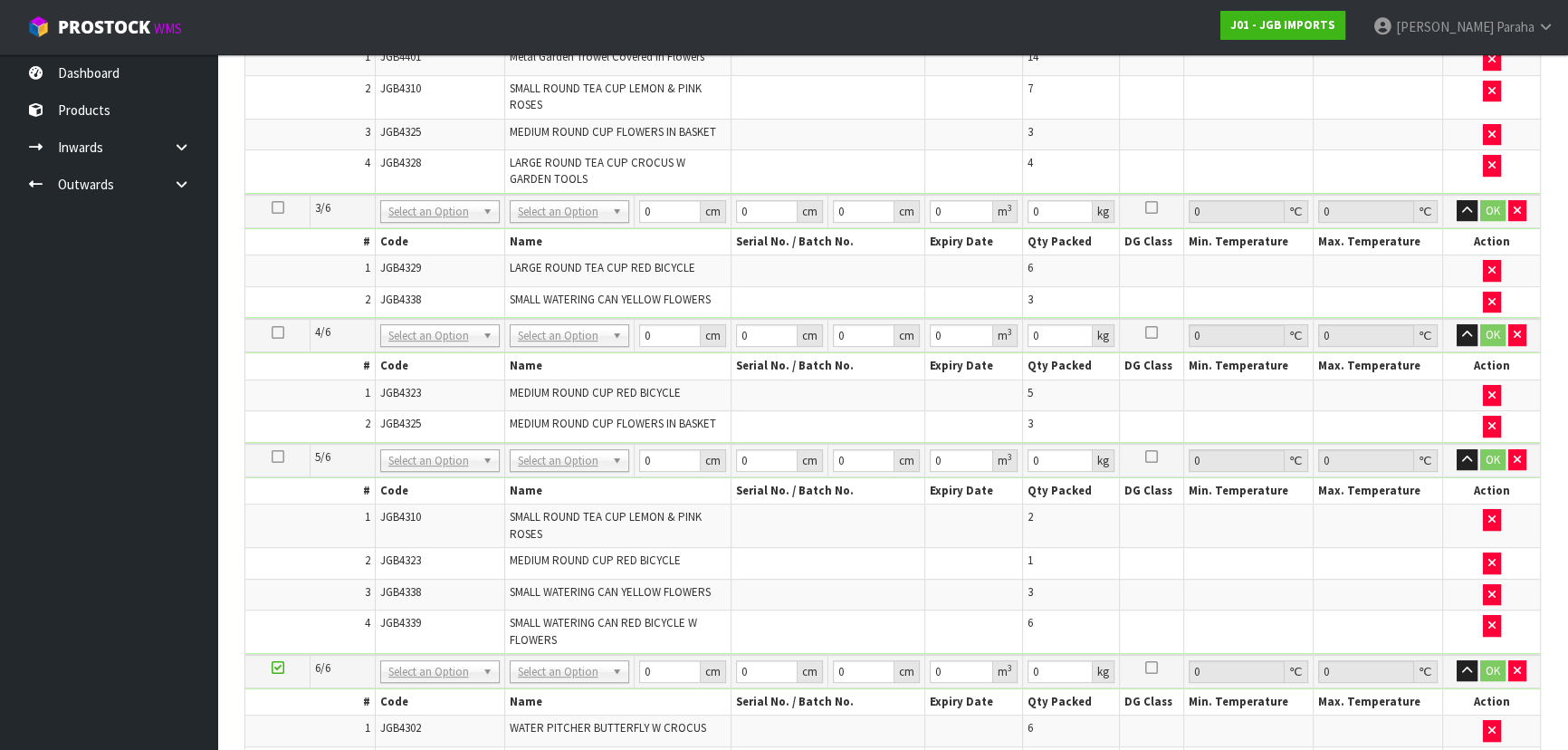
scroll to position [1133, 0]
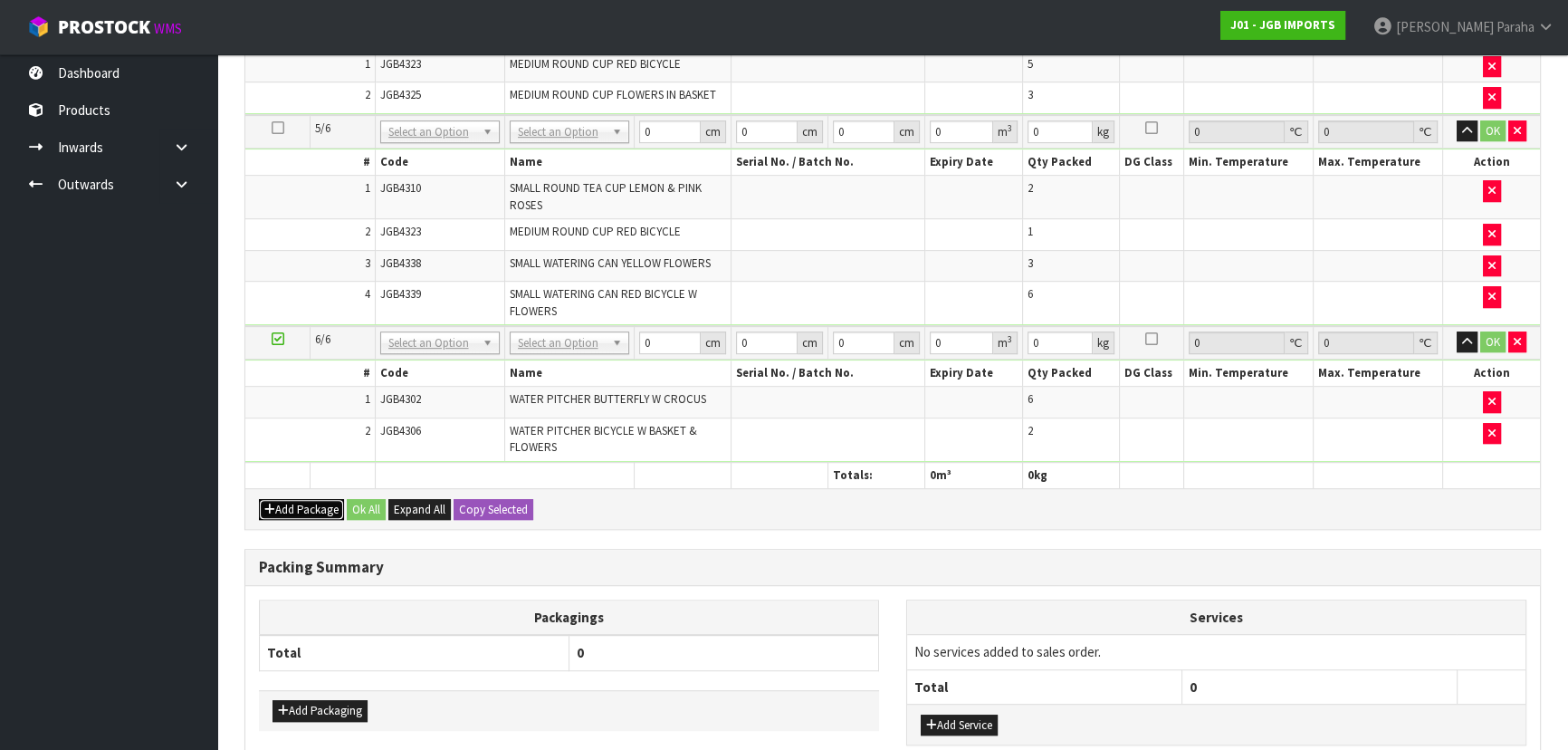
click at [298, 499] on button "Add Package" at bounding box center [301, 510] width 86 height 22
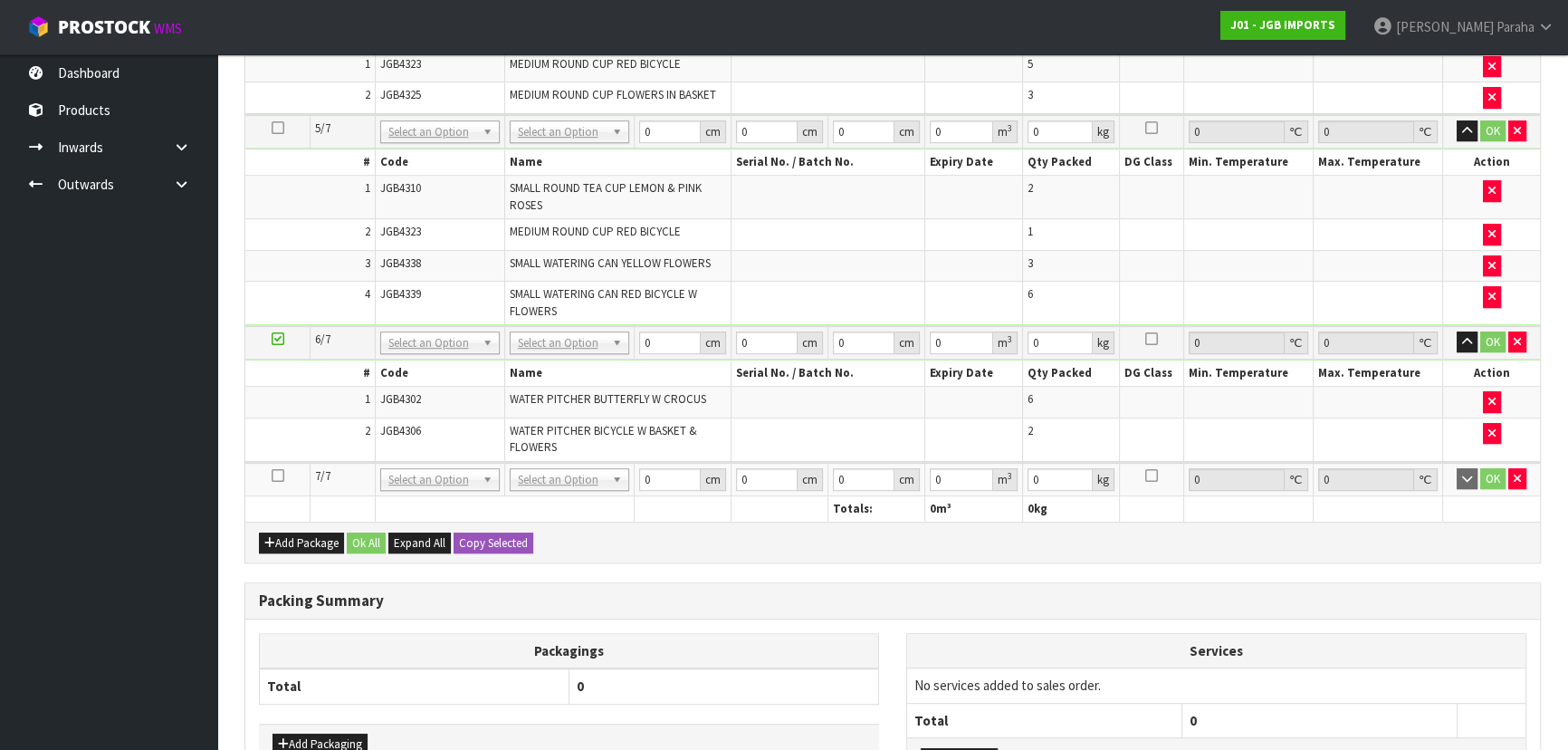
click at [272, 475] on icon at bounding box center [277, 475] width 12 height 1
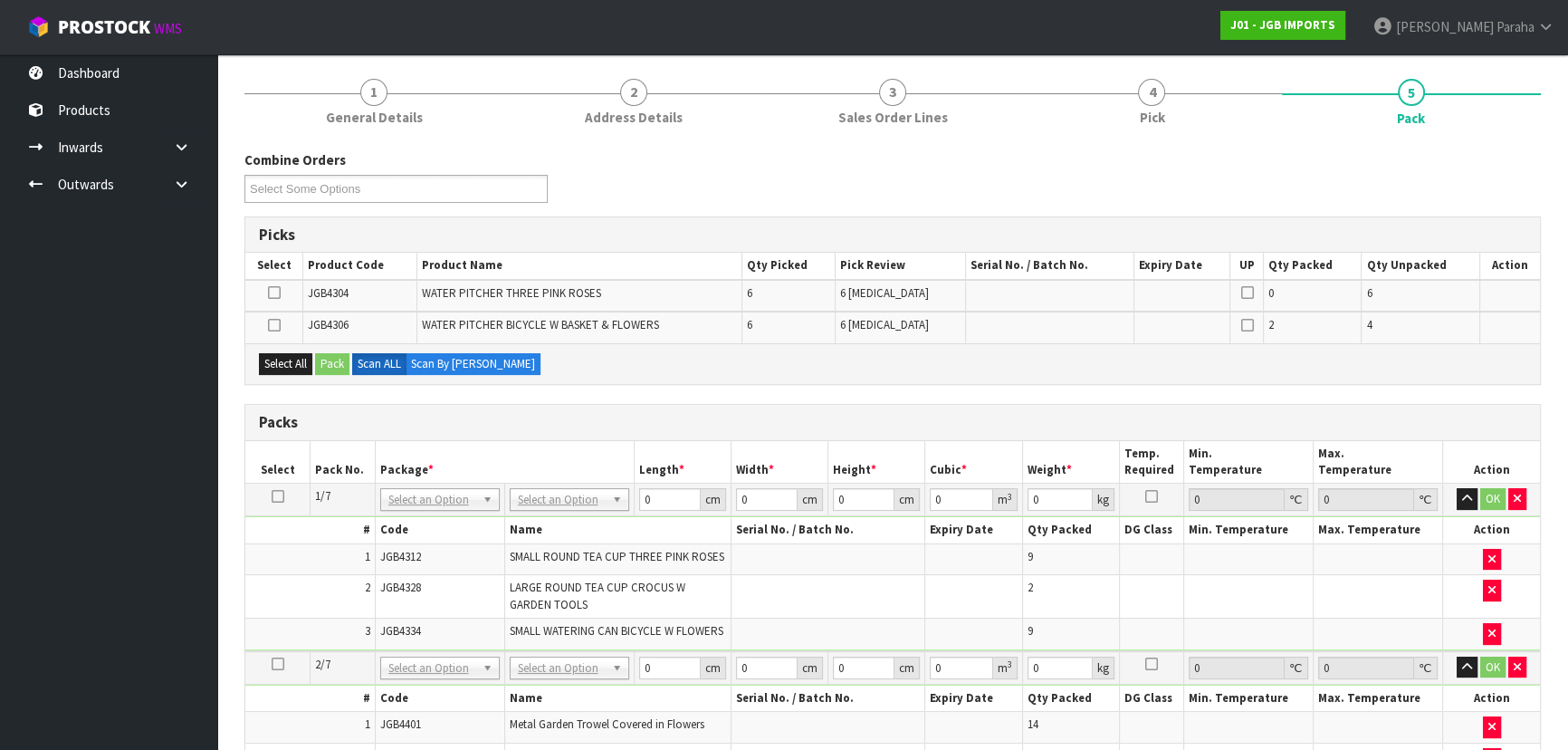
scroll to position [0, 0]
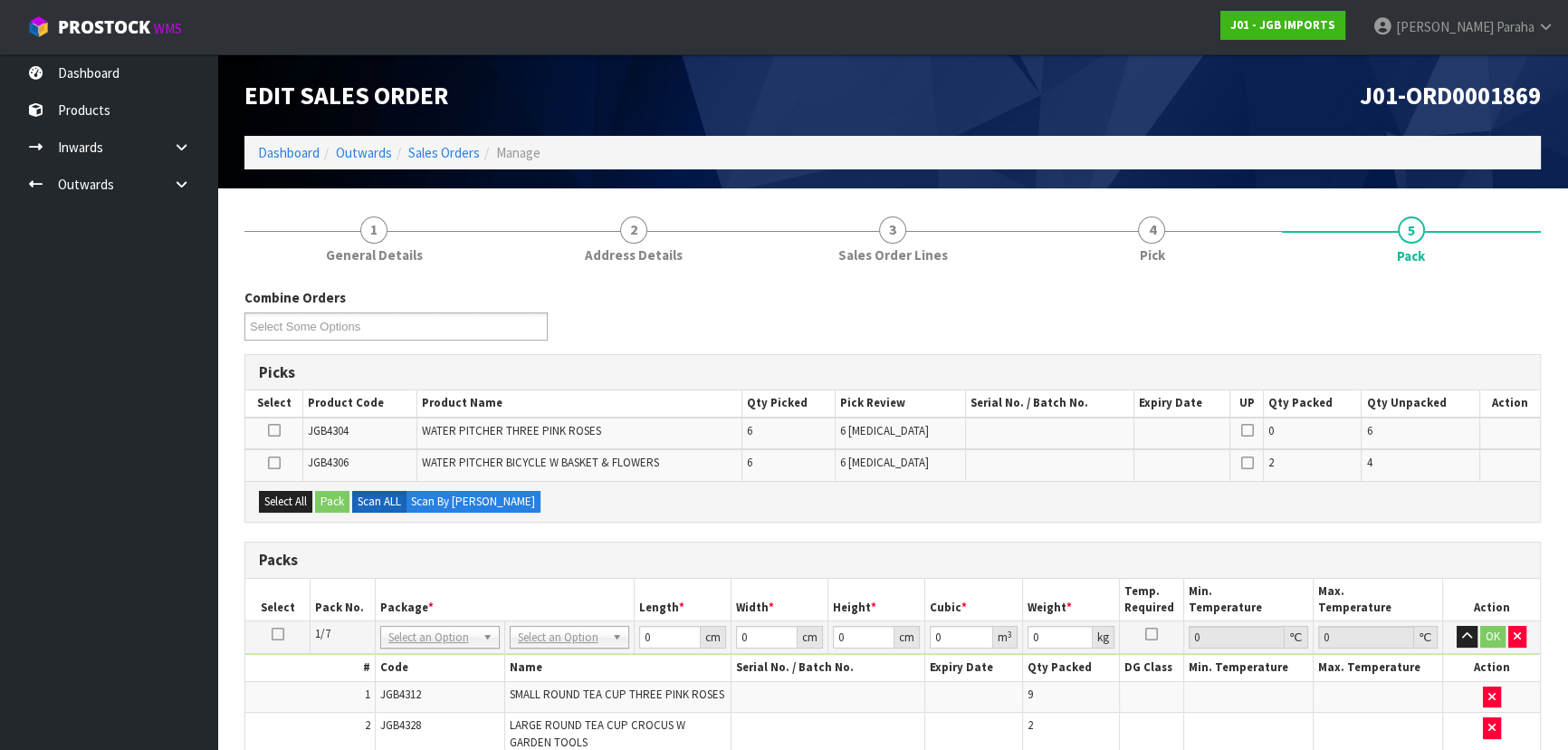
click at [273, 463] on icon at bounding box center [274, 463] width 12 height 1
click at [0, 0] on input "checkbox" at bounding box center [0, 0] width 0 height 0
click at [273, 431] on icon at bounding box center [274, 430] width 12 height 1
click at [0, 0] on input "checkbox" at bounding box center [0, 0] width 0 height 0
click at [326, 499] on button "Pack" at bounding box center [332, 501] width 34 height 22
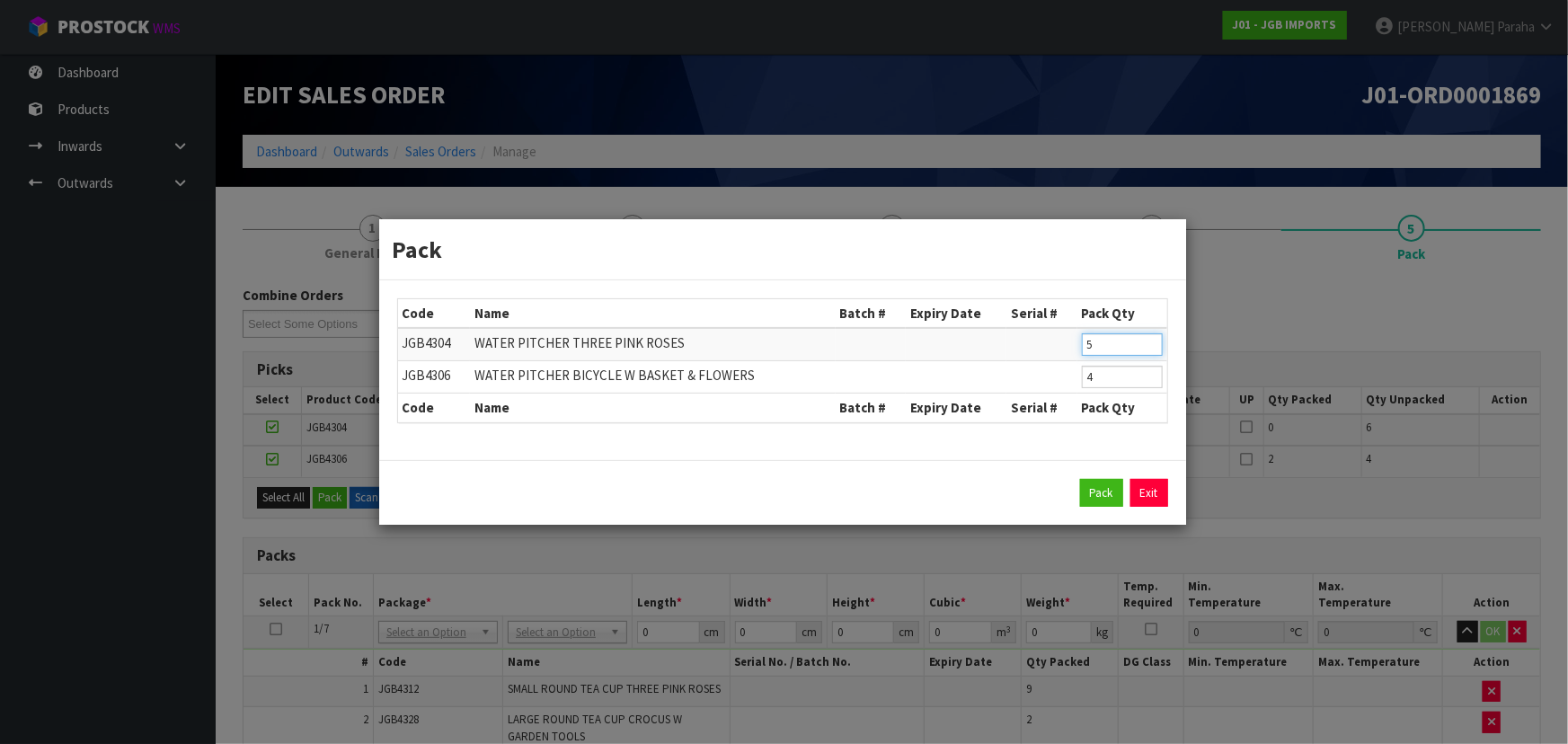
click at [1151, 348] on input "5" at bounding box center [1123, 344] width 81 height 23
type input "4"
click at [1151, 348] on input "4" at bounding box center [1123, 344] width 81 height 23
click at [1107, 494] on button "Pack" at bounding box center [1102, 493] width 43 height 28
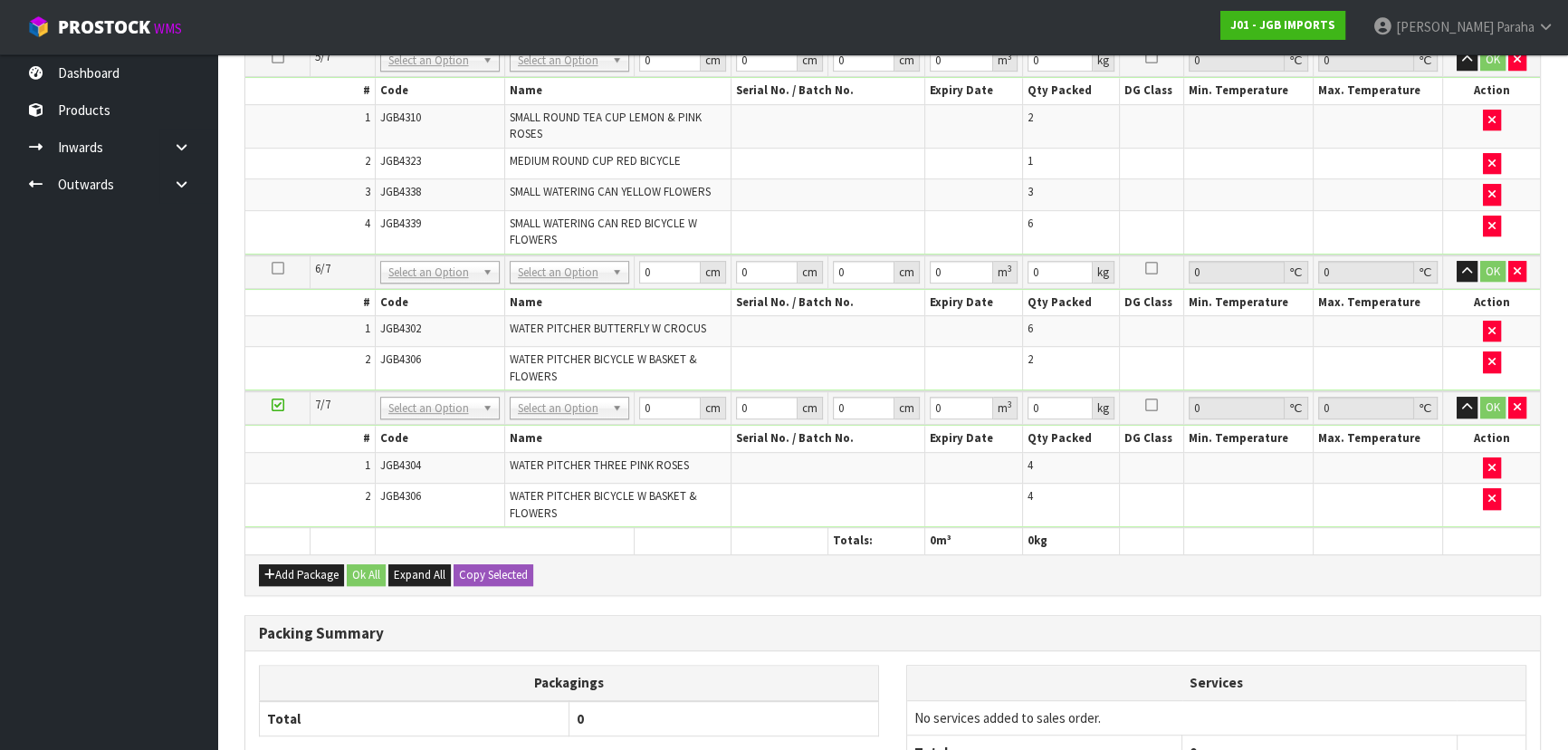
scroll to position [1341, 0]
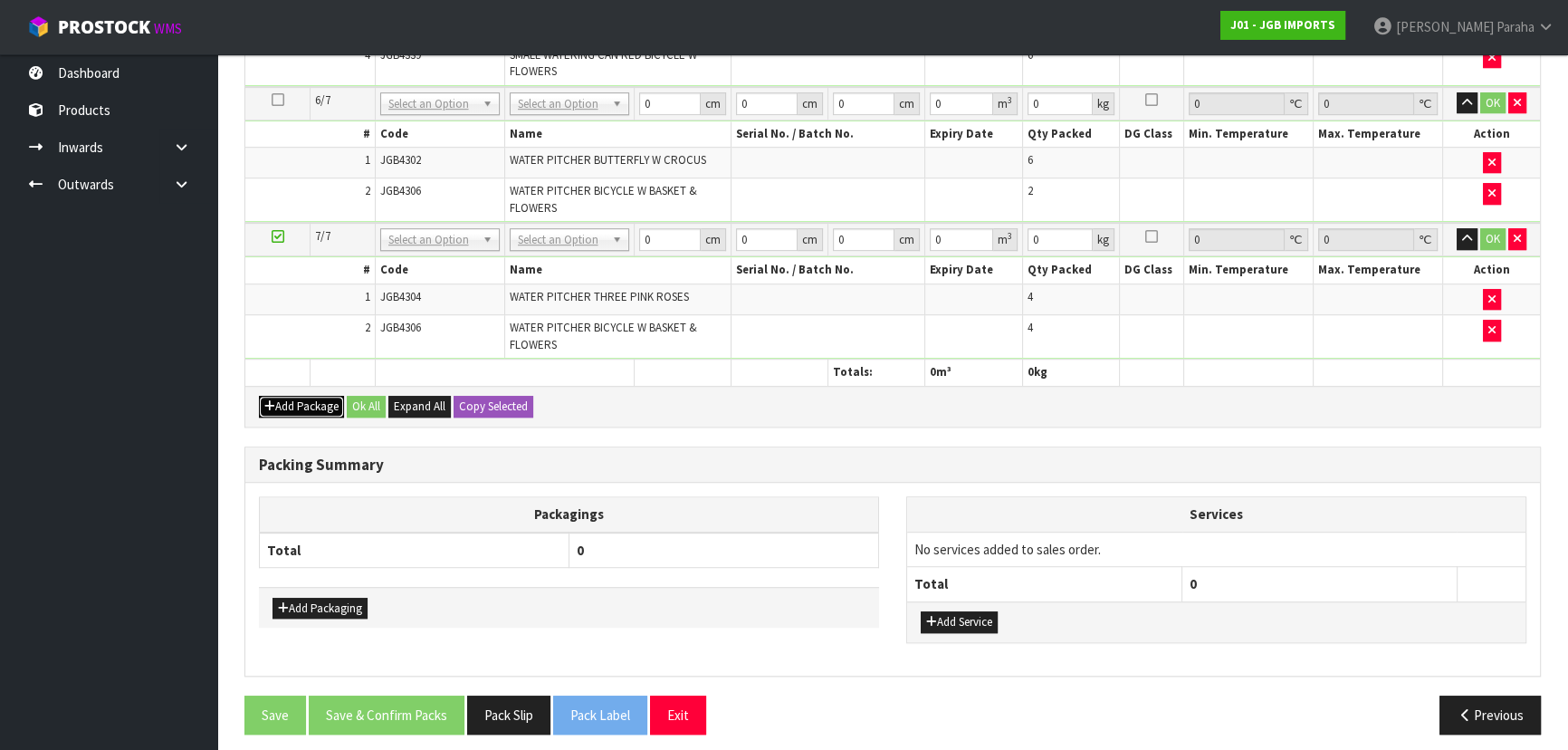
click at [287, 395] on button "Add Package" at bounding box center [301, 406] width 86 height 22
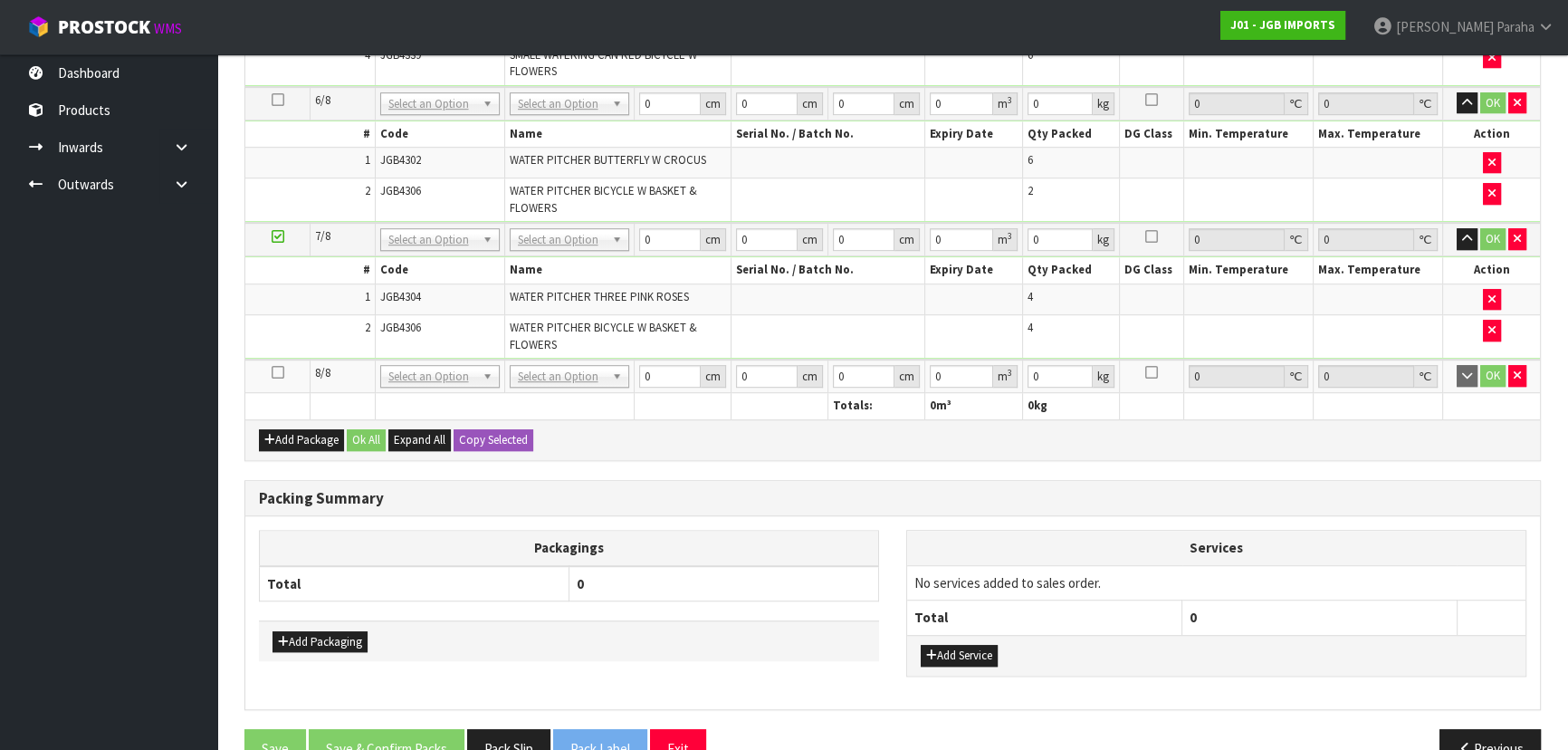
click at [274, 372] on icon at bounding box center [277, 372] width 12 height 1
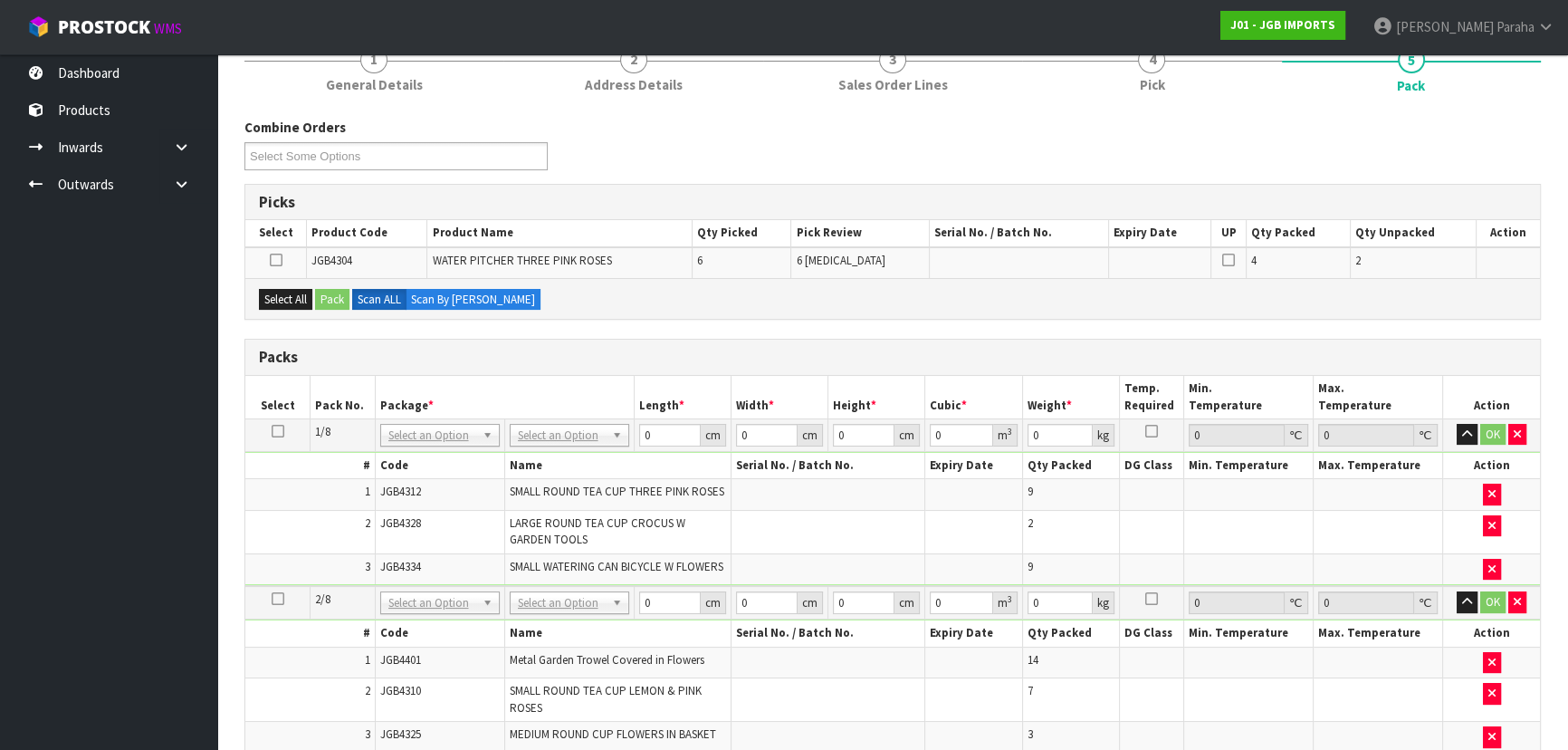
scroll to position [25, 0]
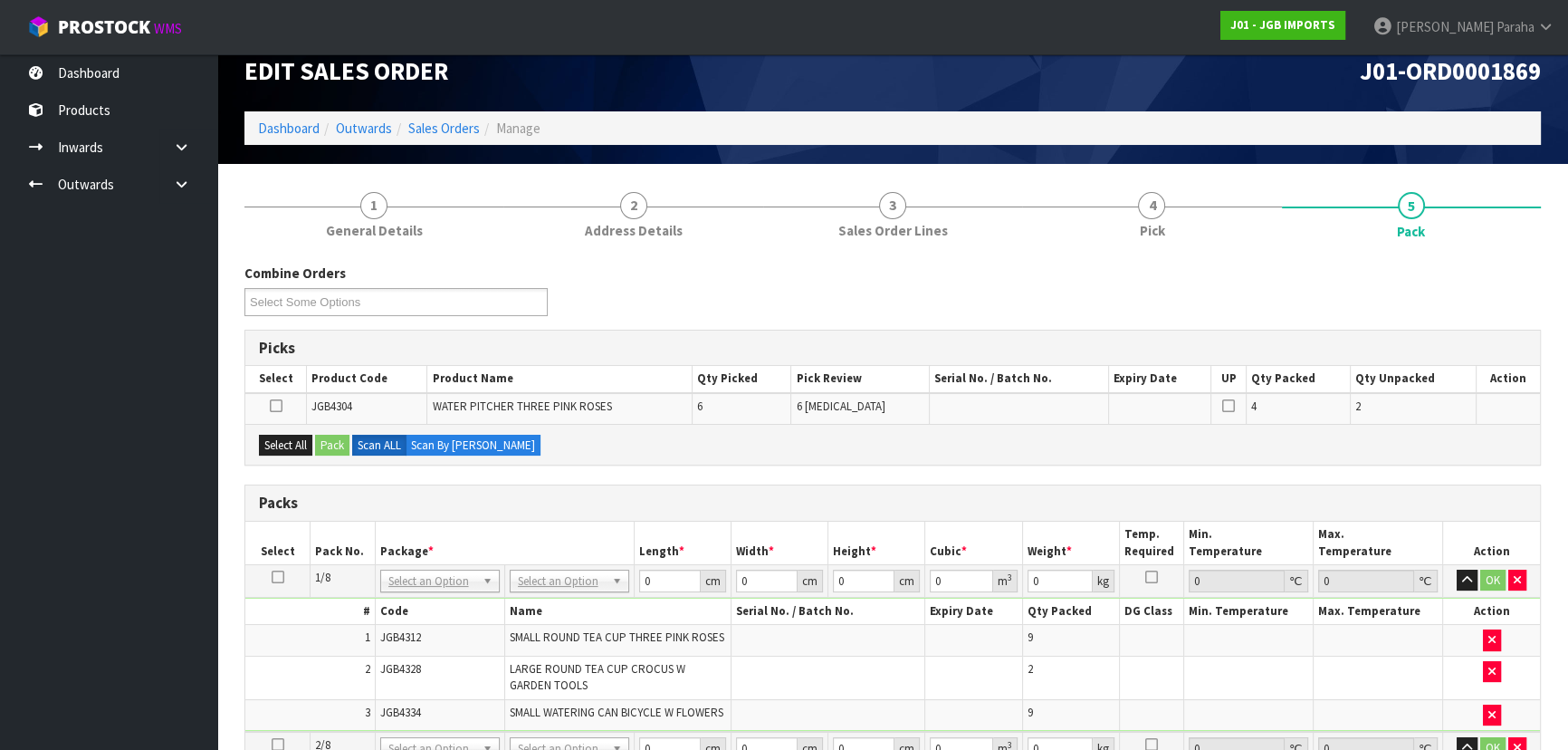
click at [272, 406] on icon at bounding box center [276, 406] width 12 height 1
click at [0, 0] on input "checkbox" at bounding box center [0, 0] width 0 height 0
click at [339, 445] on button "Pack" at bounding box center [332, 445] width 34 height 22
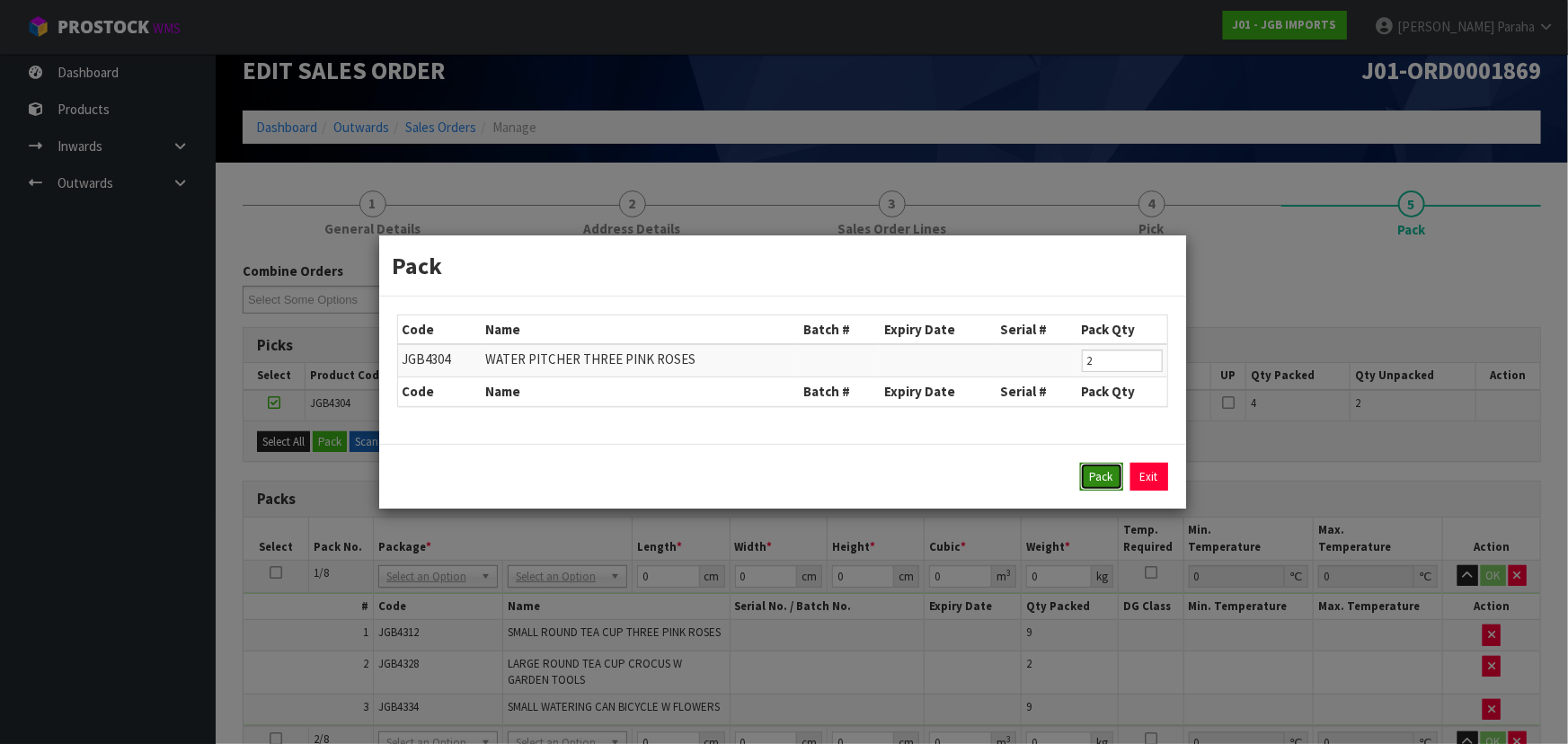
click at [1090, 479] on button "Pack" at bounding box center [1102, 477] width 43 height 28
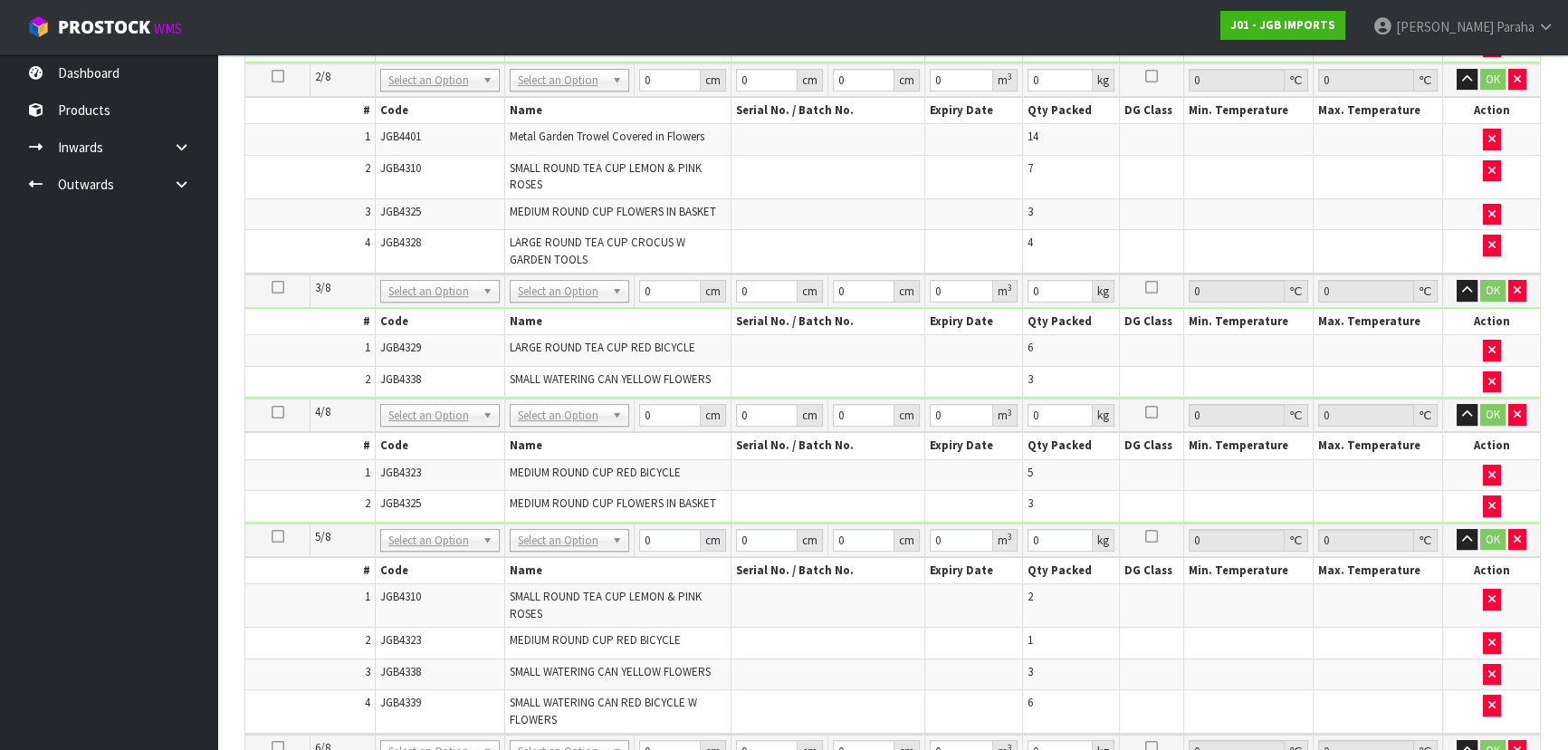
scroll to position [333, 0]
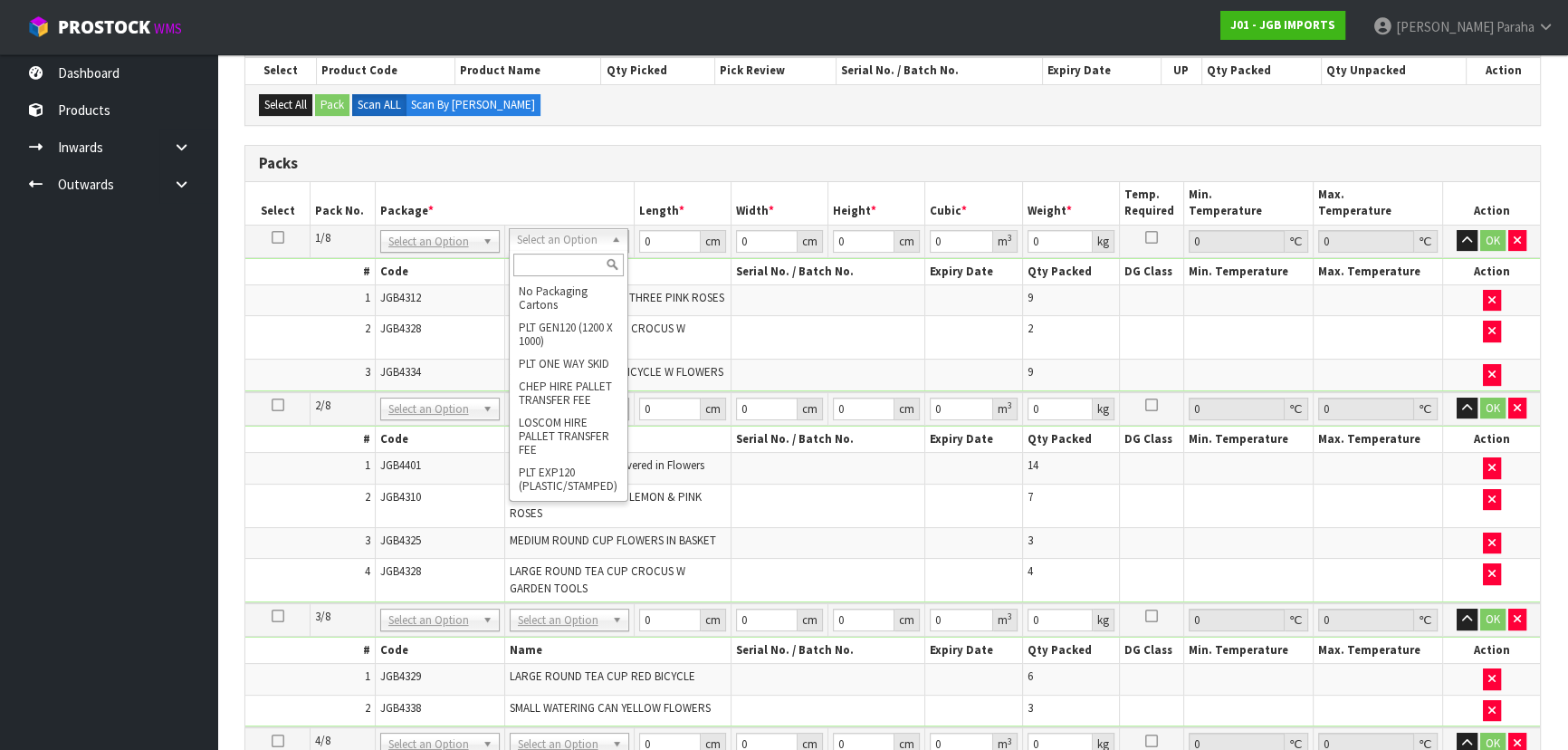
click at [576, 257] on input "text" at bounding box center [568, 265] width 110 height 23
type input "OC"
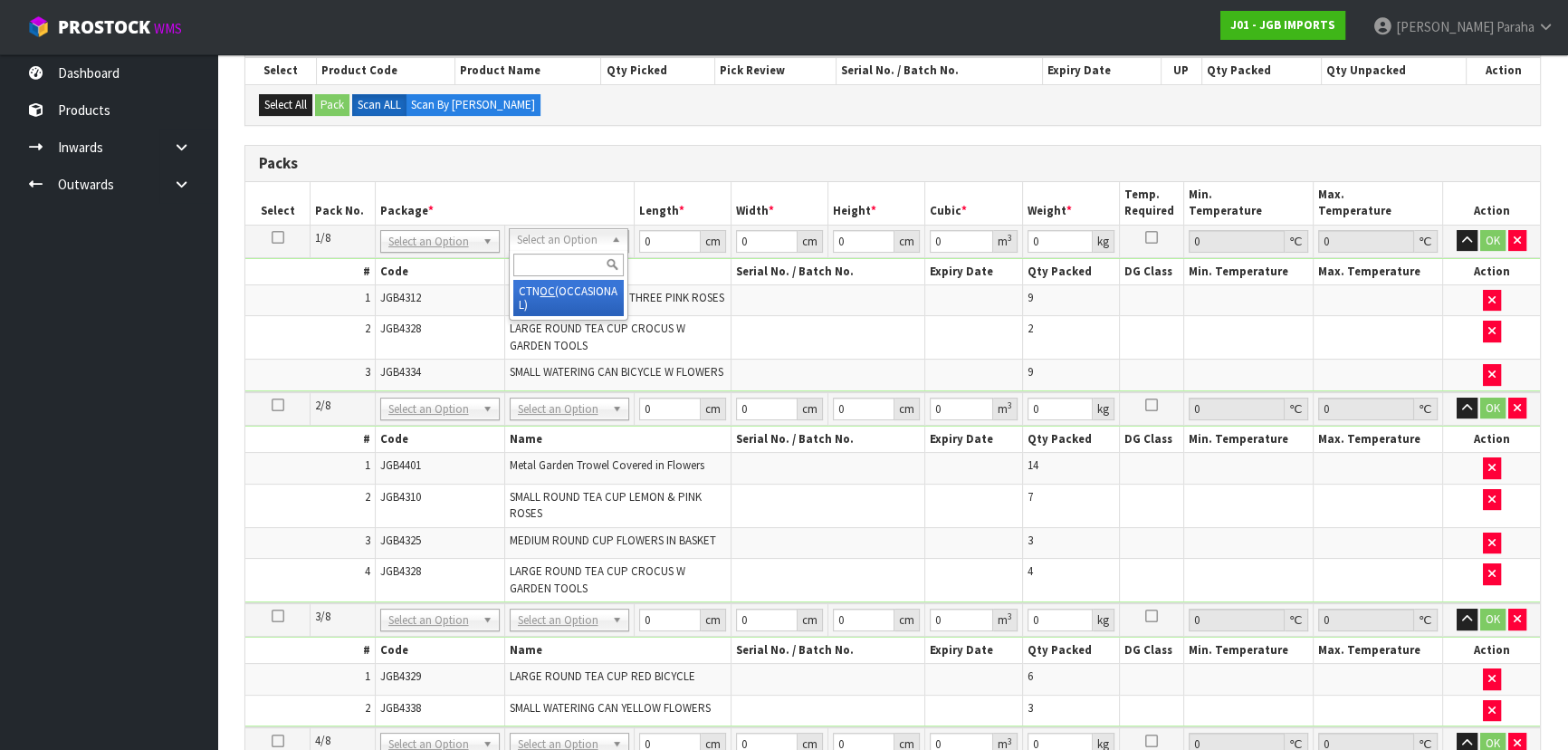
type input "17.95"
click at [662, 242] on input "0" at bounding box center [668, 241] width 62 height 23
type input "55"
type input "52"
type input "5"
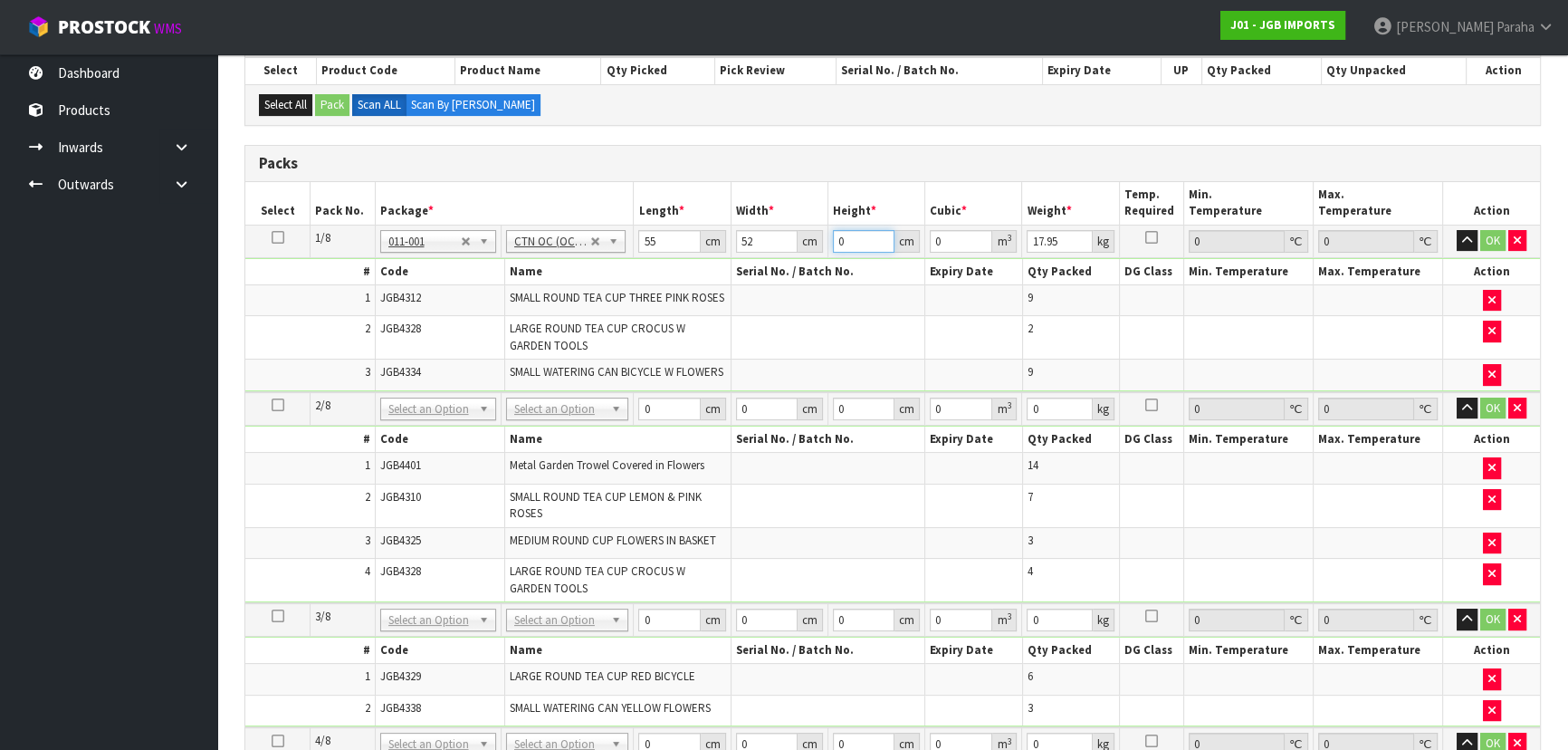
type input "0.0143"
type input "50"
type input "0.143"
type input "50"
type input "21"
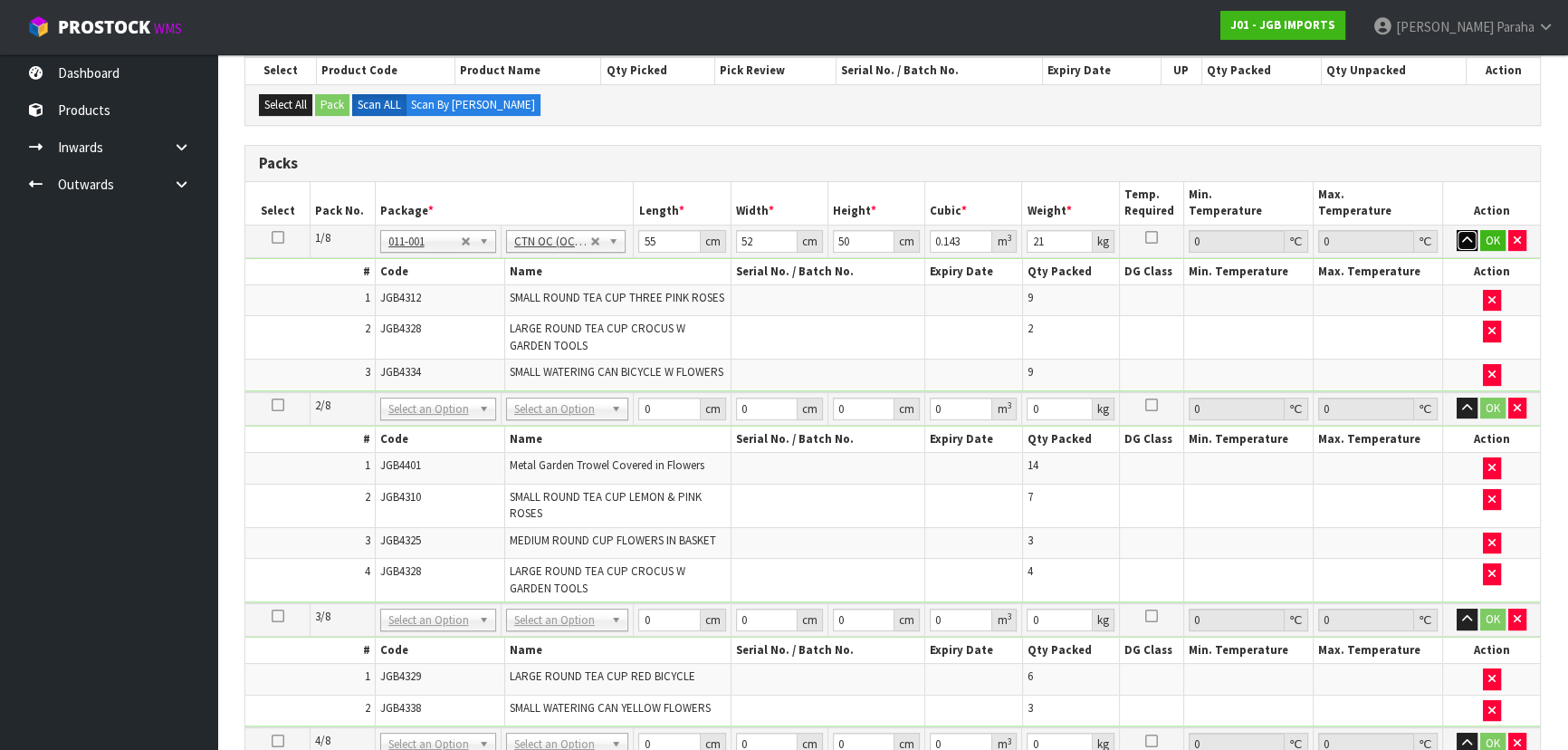
click at [1457, 230] on button "button" at bounding box center [1467, 240] width 21 height 22
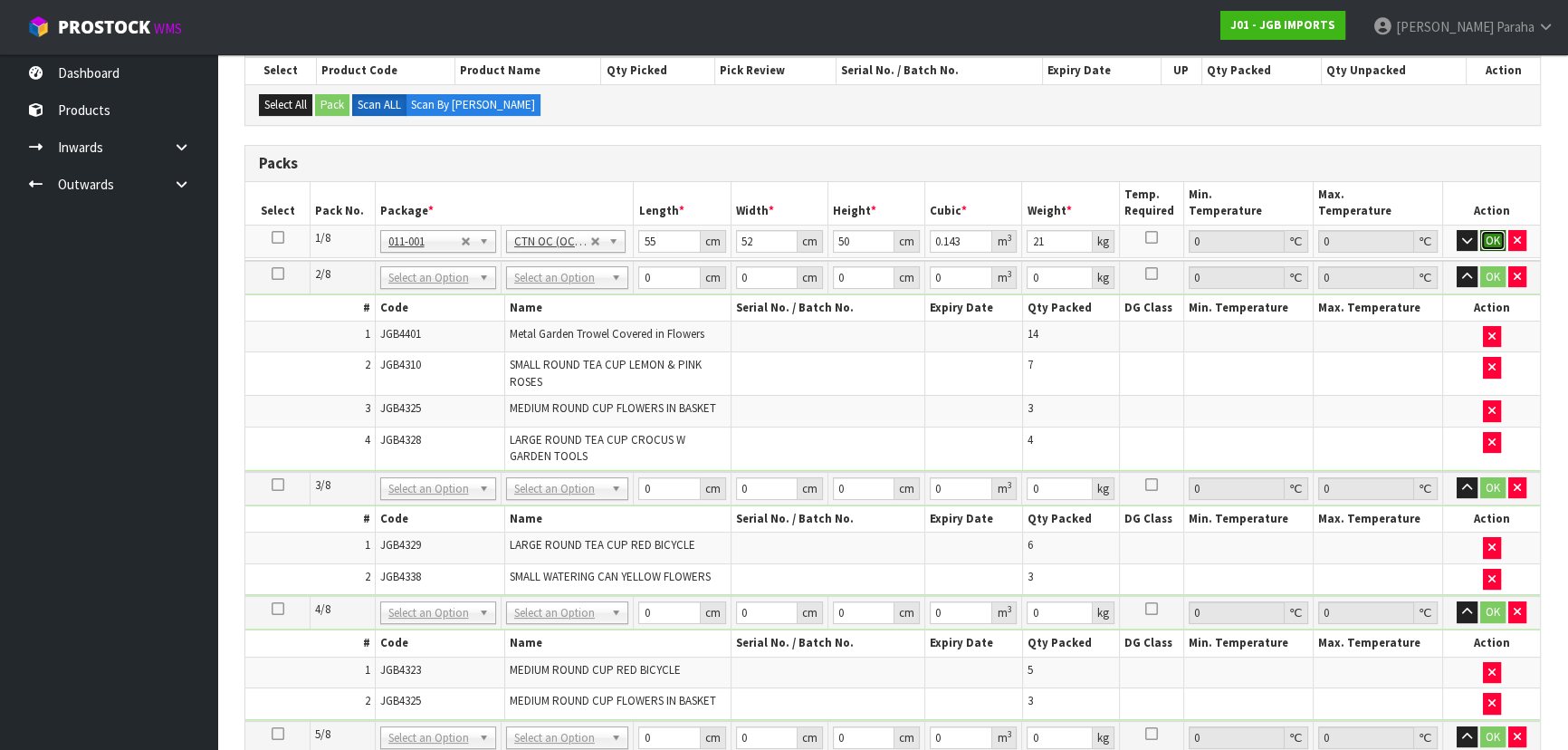
click button "OK" at bounding box center [1492, 240] width 26 height 22
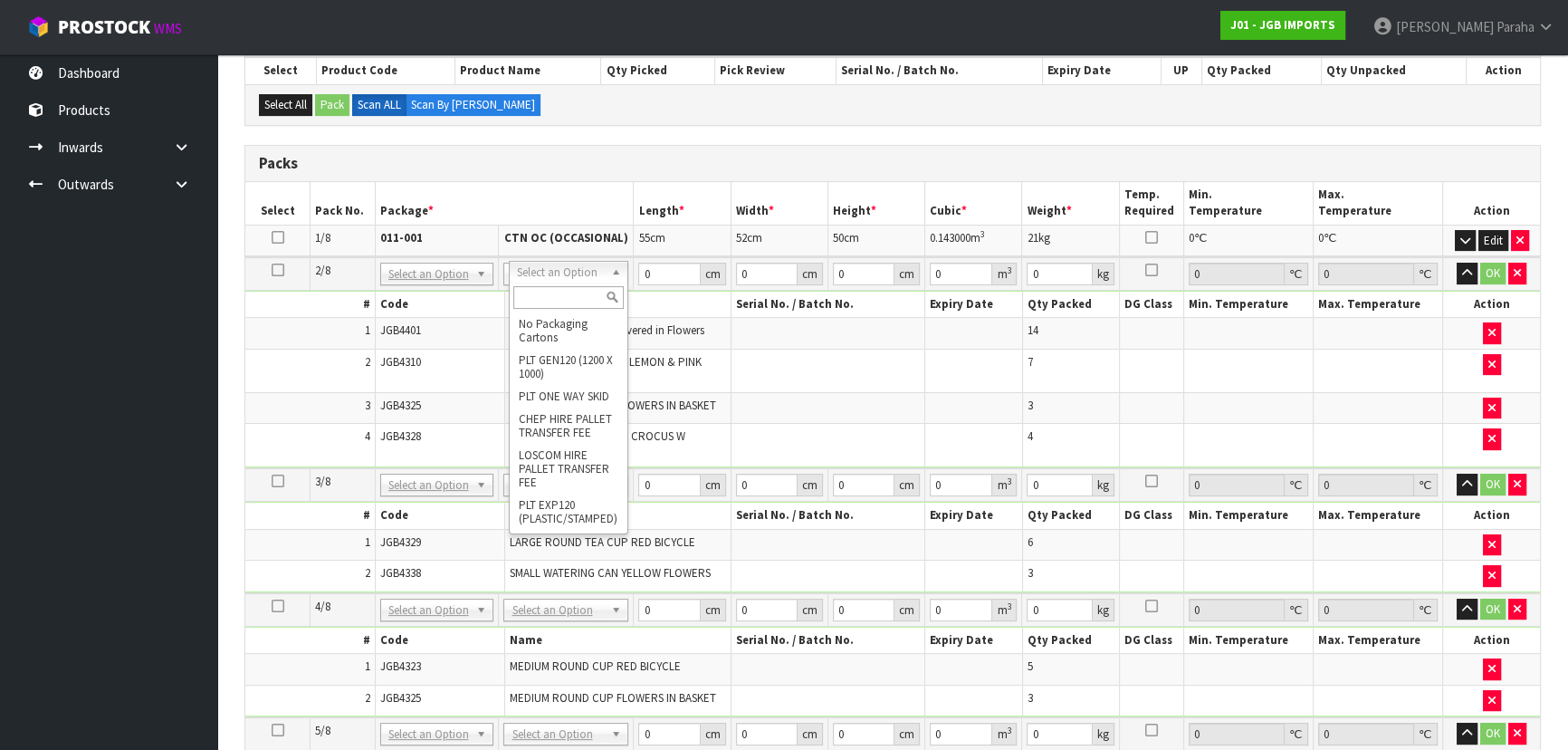
click at [583, 305] on input "text" at bounding box center [568, 298] width 111 height 23
type input "OC"
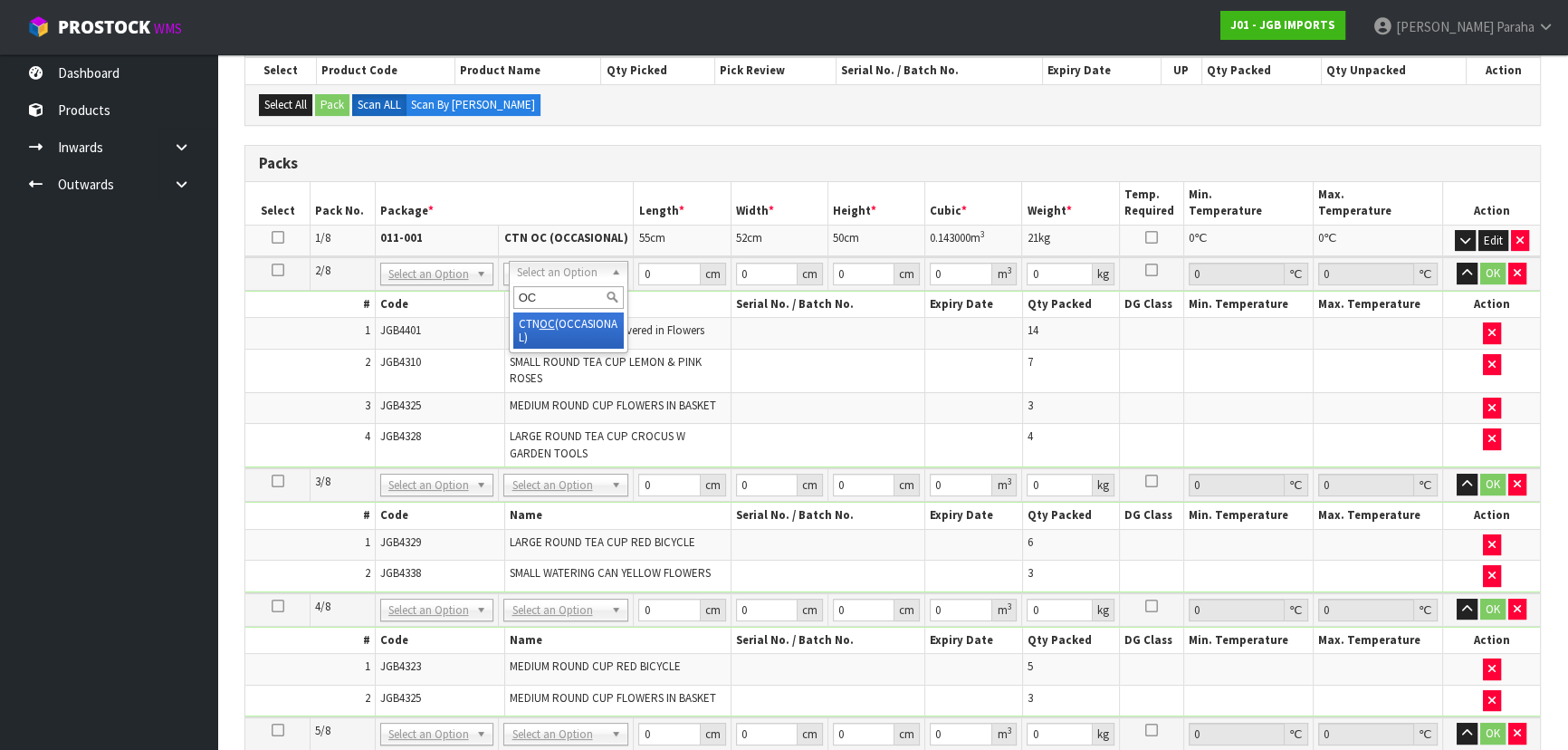
type input "2"
type input "18.55"
click at [660, 268] on input "0" at bounding box center [668, 274] width 62 height 23
type input "73"
type input "40"
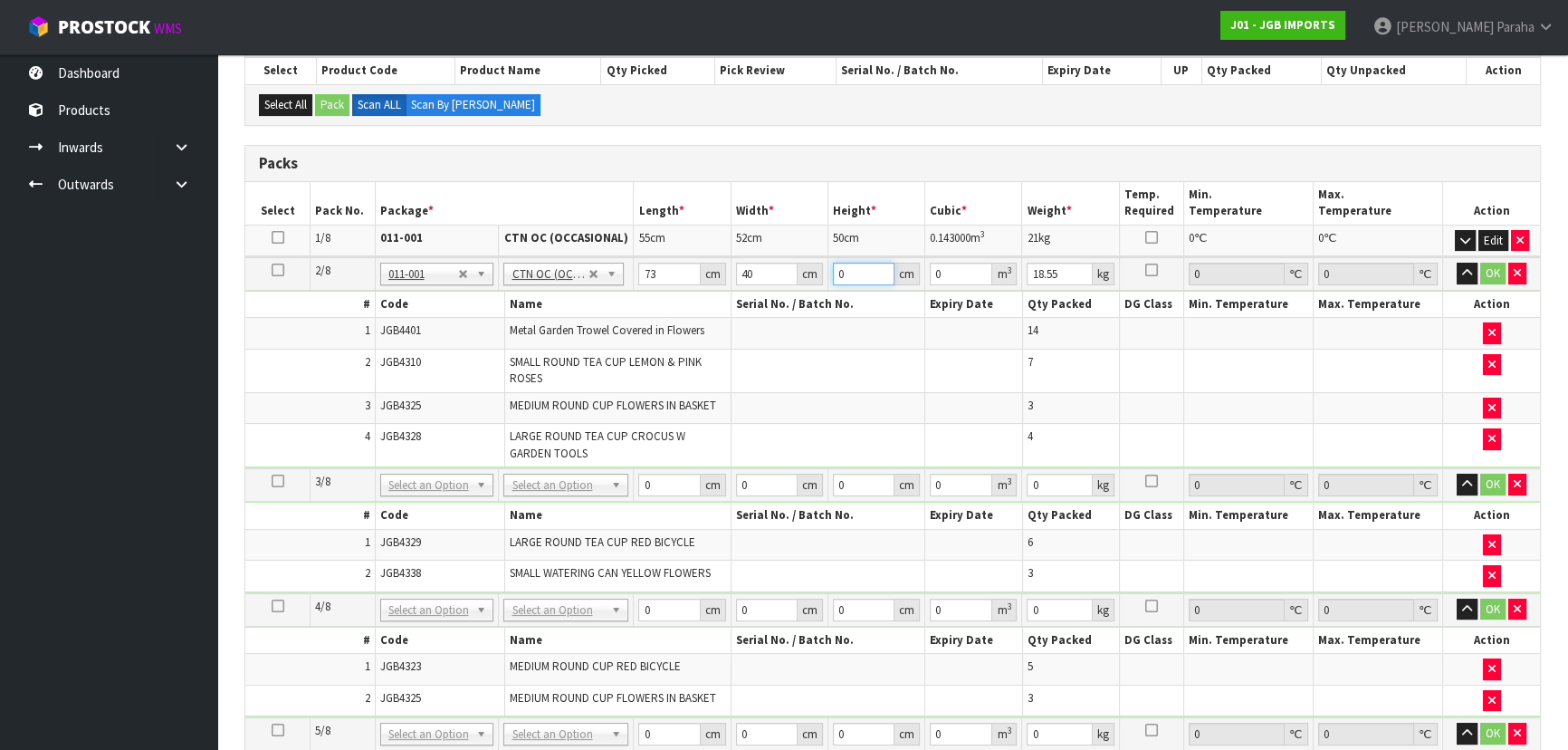
type input "4"
type input "0.01168"
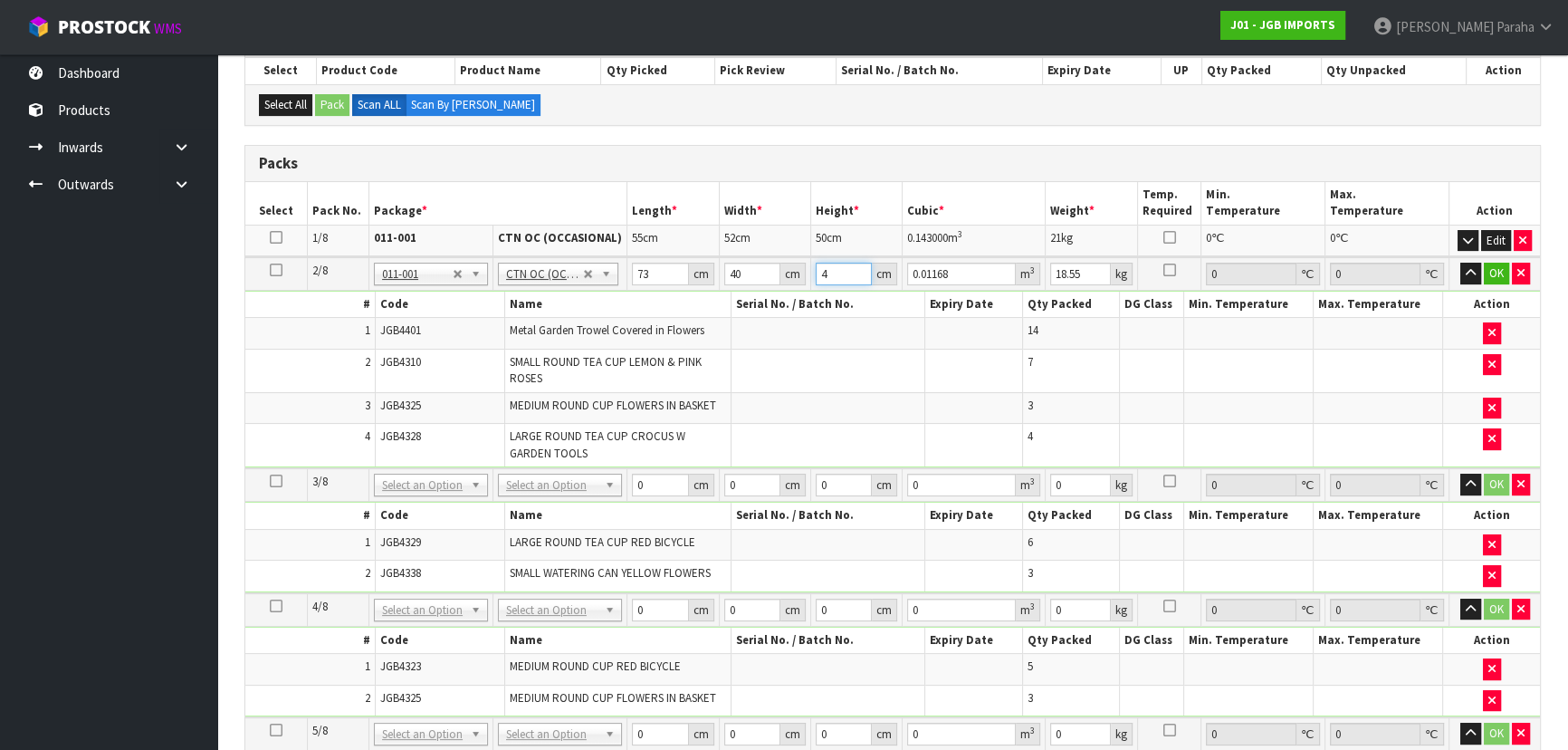
type input "42"
type input "0.12264"
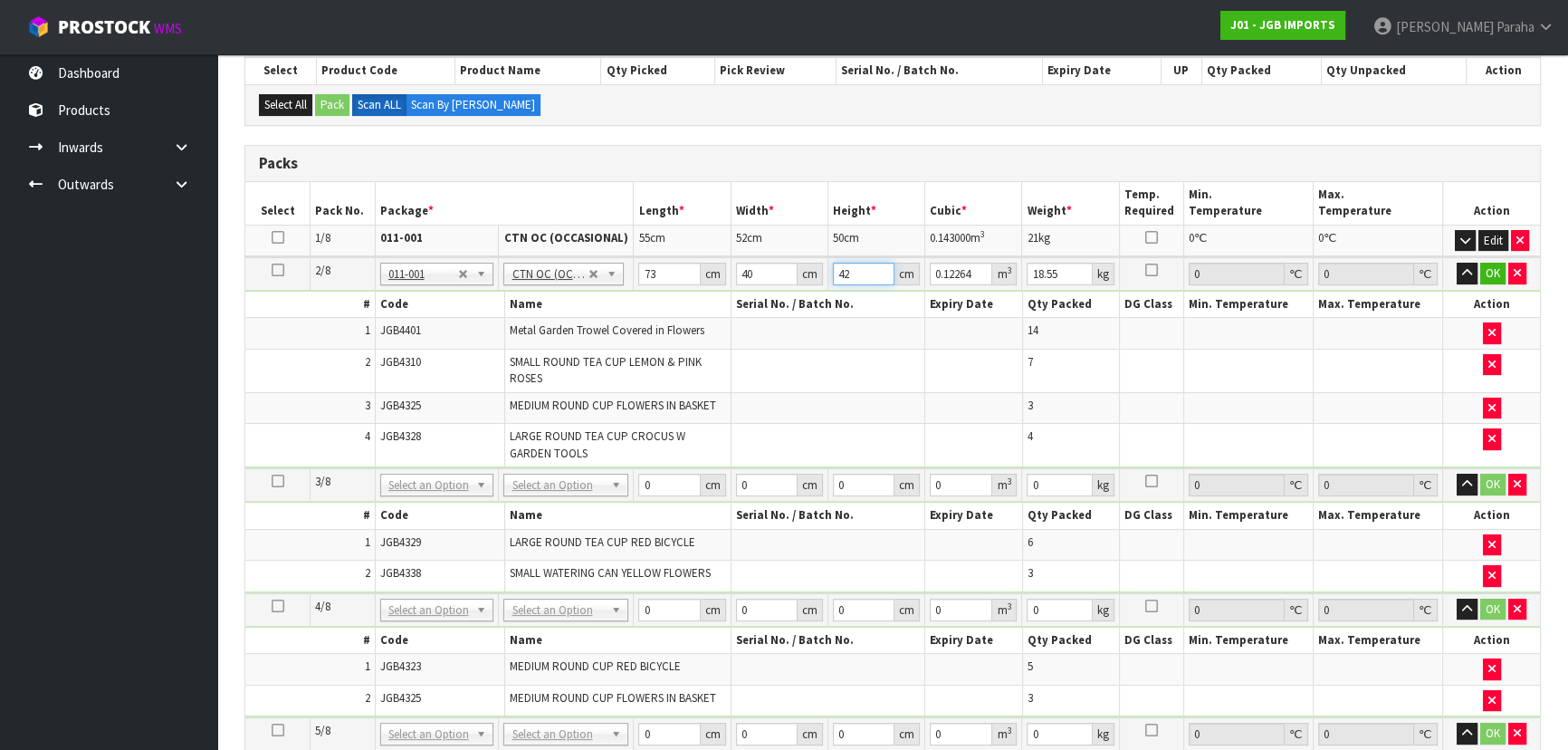
type input "42"
type input "21"
click at [1457, 262] on button "button" at bounding box center [1467, 273] width 21 height 22
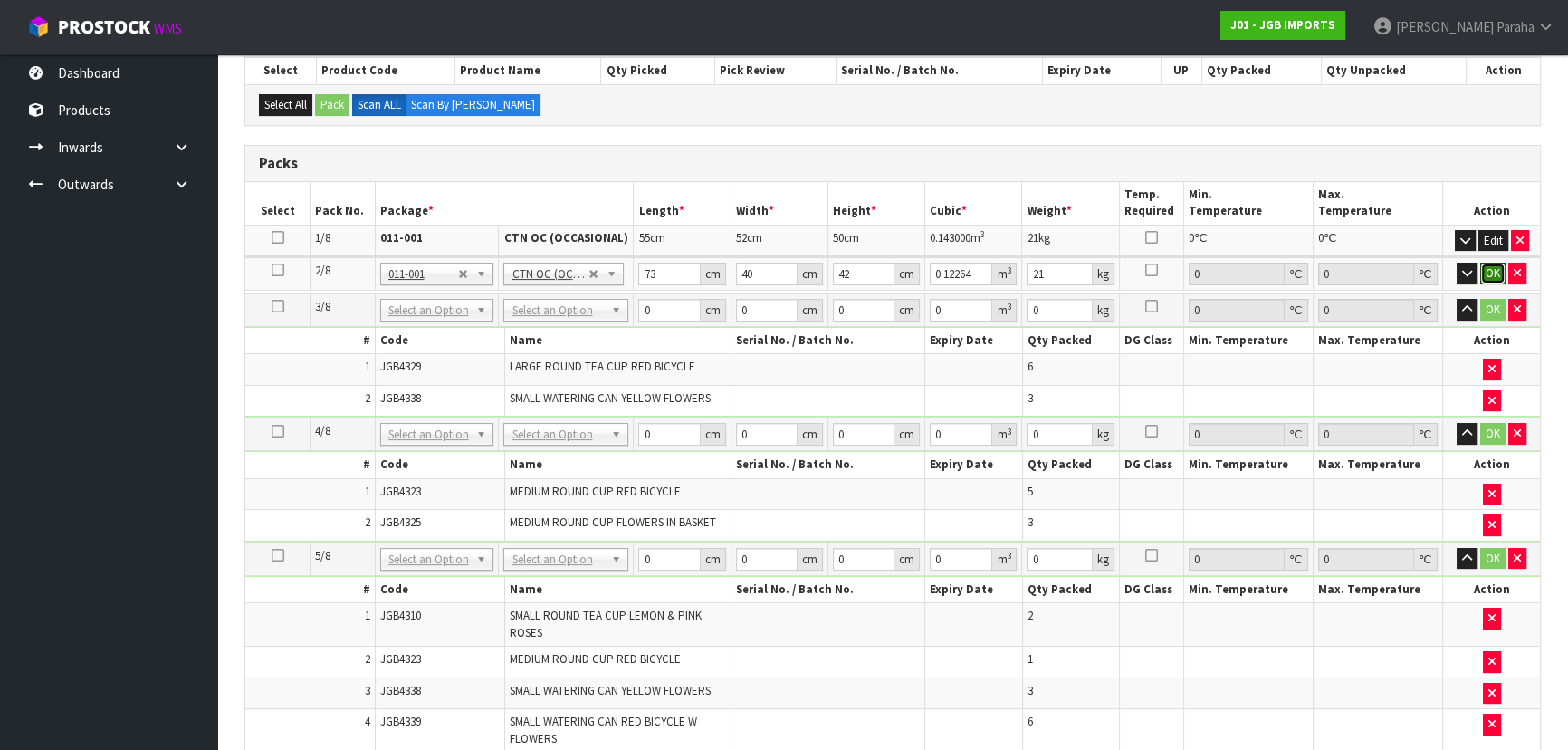
click button "OK" at bounding box center [1492, 273] width 26 height 22
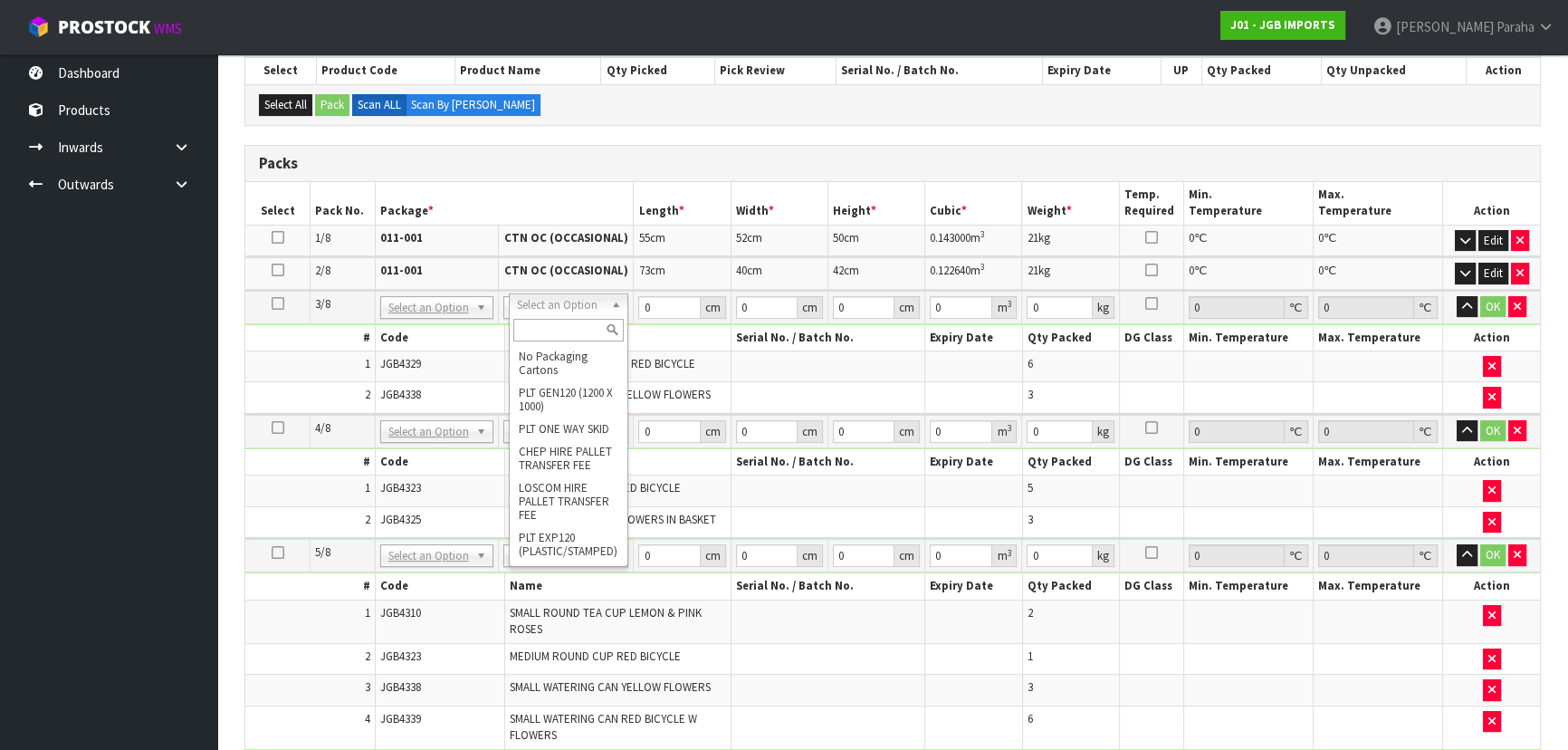
click at [591, 333] on input "text" at bounding box center [568, 330] width 111 height 23
type input "OC"
type input "3"
type input "14.55"
click at [653, 302] on input "0" at bounding box center [668, 307] width 62 height 23
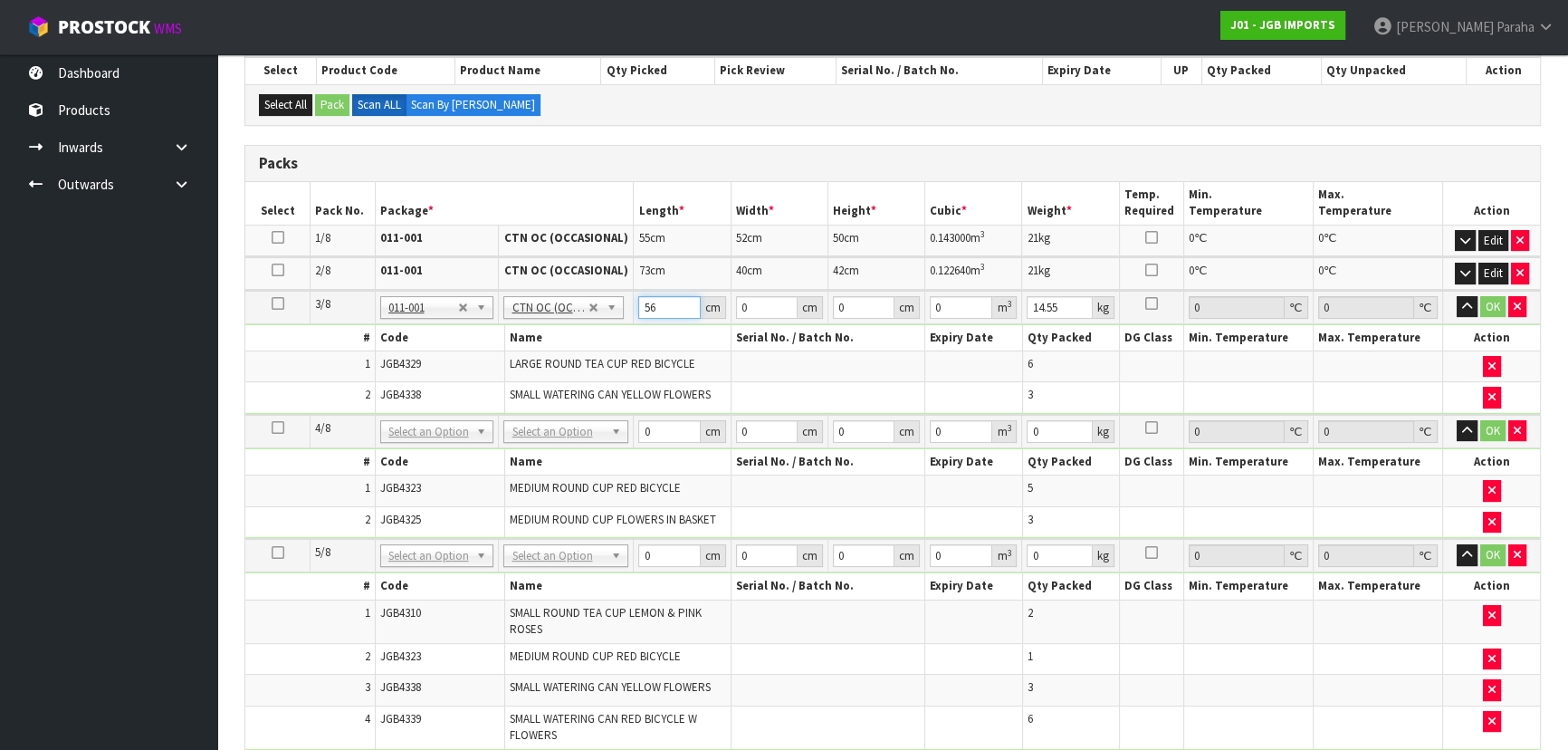
type input "56"
type input "53"
type input "3"
type input "0.008904"
type input "38"
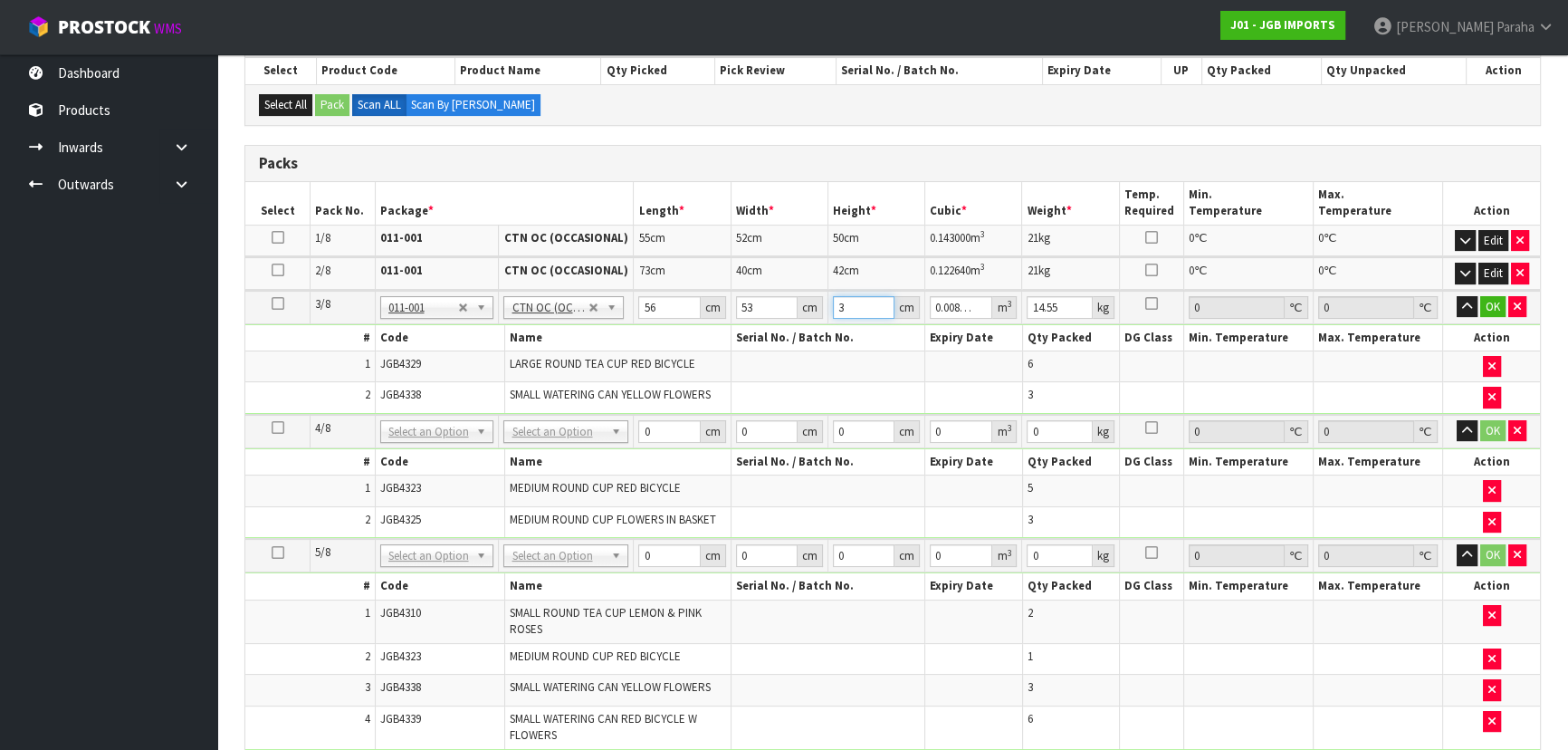
type input "0.112784"
type input "38"
type input "16"
click at [1457, 296] on button "button" at bounding box center [1467, 306] width 21 height 22
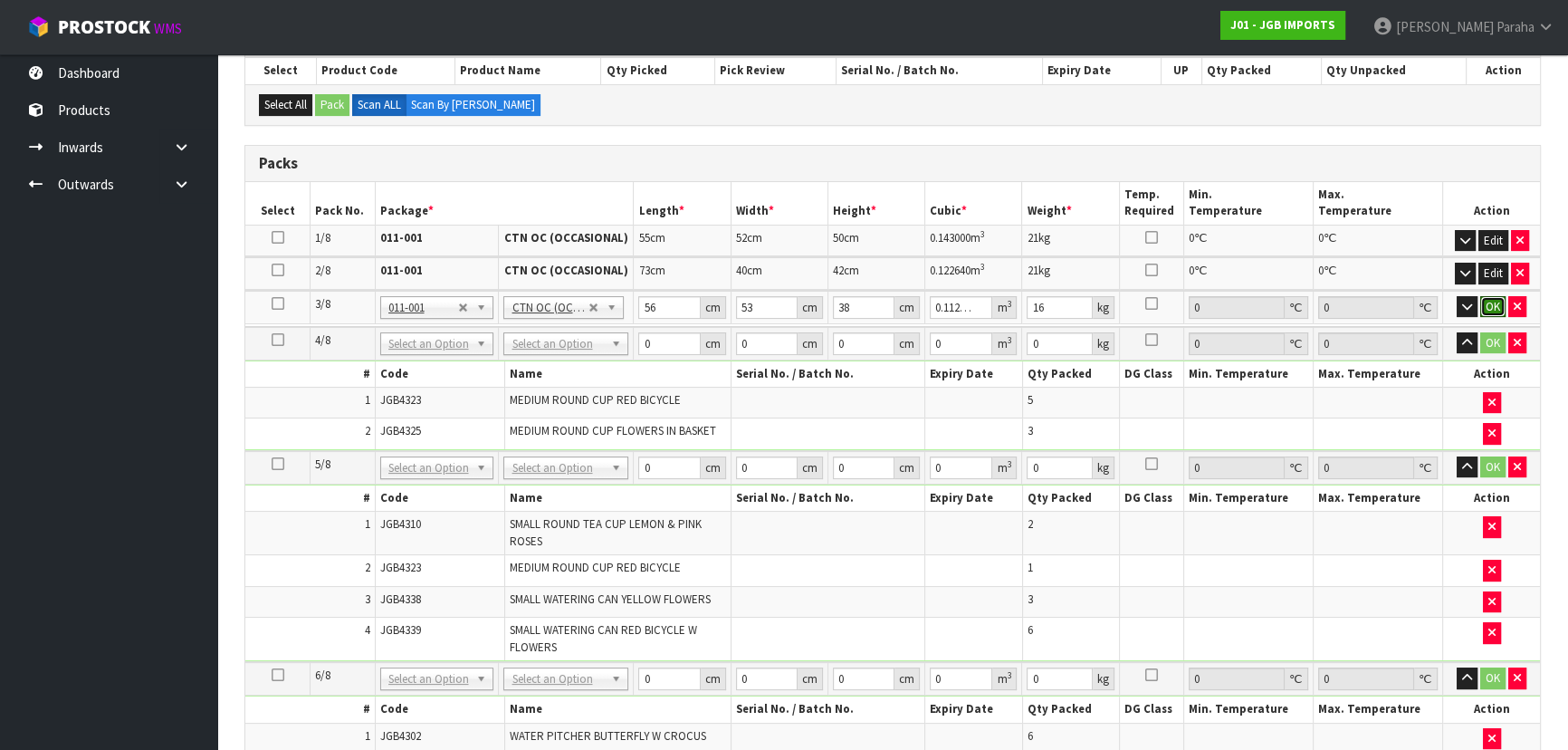
click button "OK" at bounding box center [1492, 306] width 26 height 22
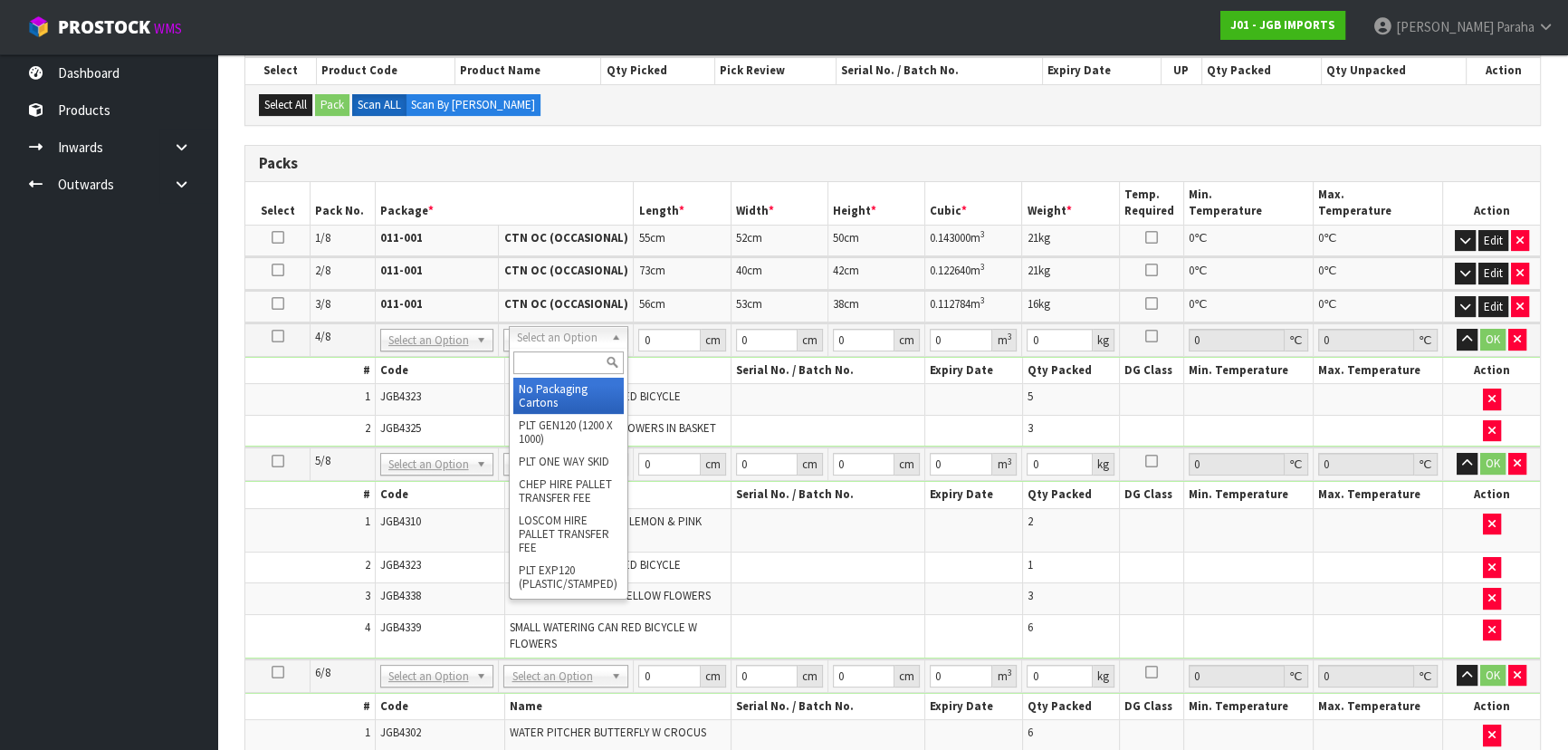
click at [599, 356] on input "text" at bounding box center [568, 363] width 111 height 23
type input "OC"
type input "4"
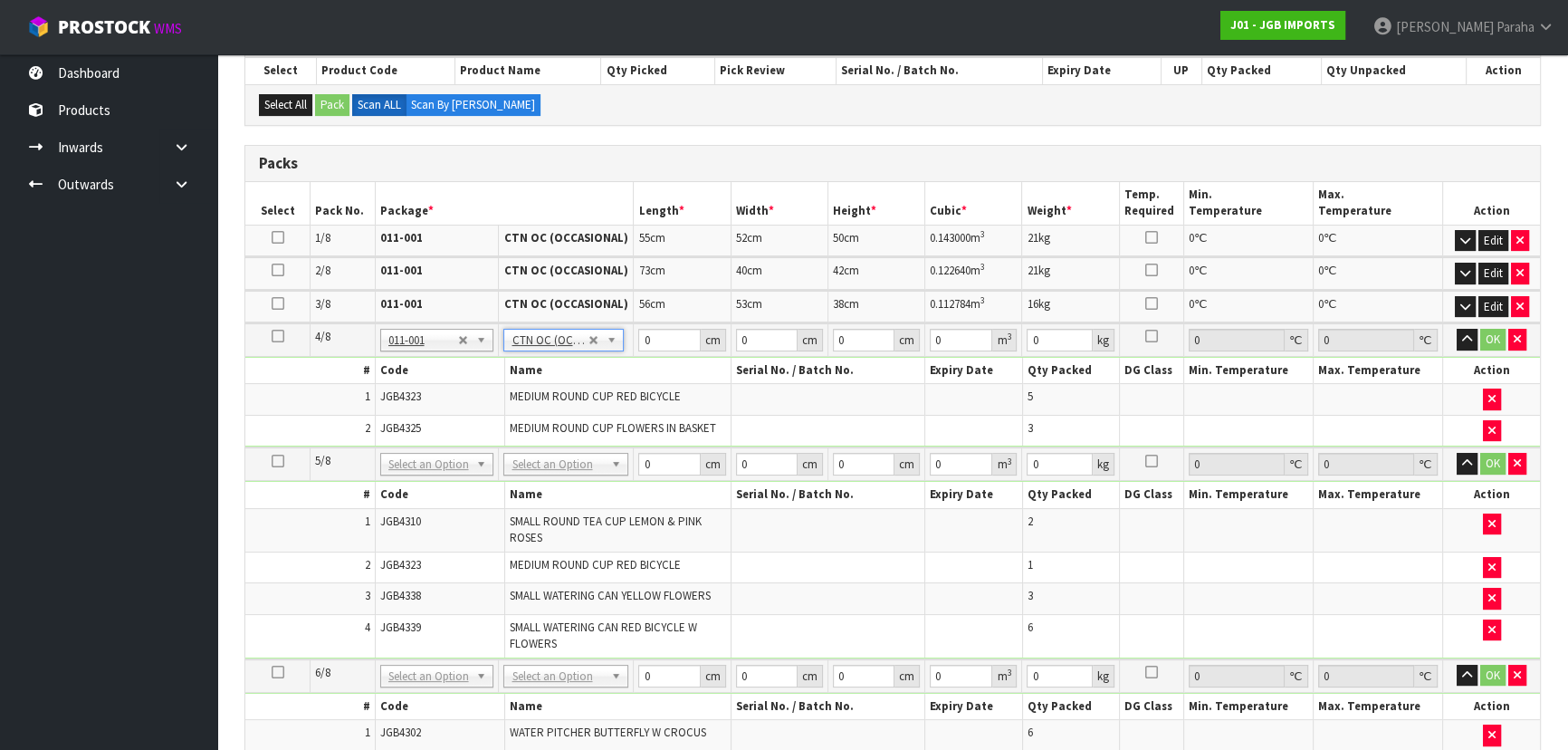
type input "10.4"
click at [657, 335] on input "0" at bounding box center [668, 340] width 62 height 23
type input "54"
type input "47"
type input "3"
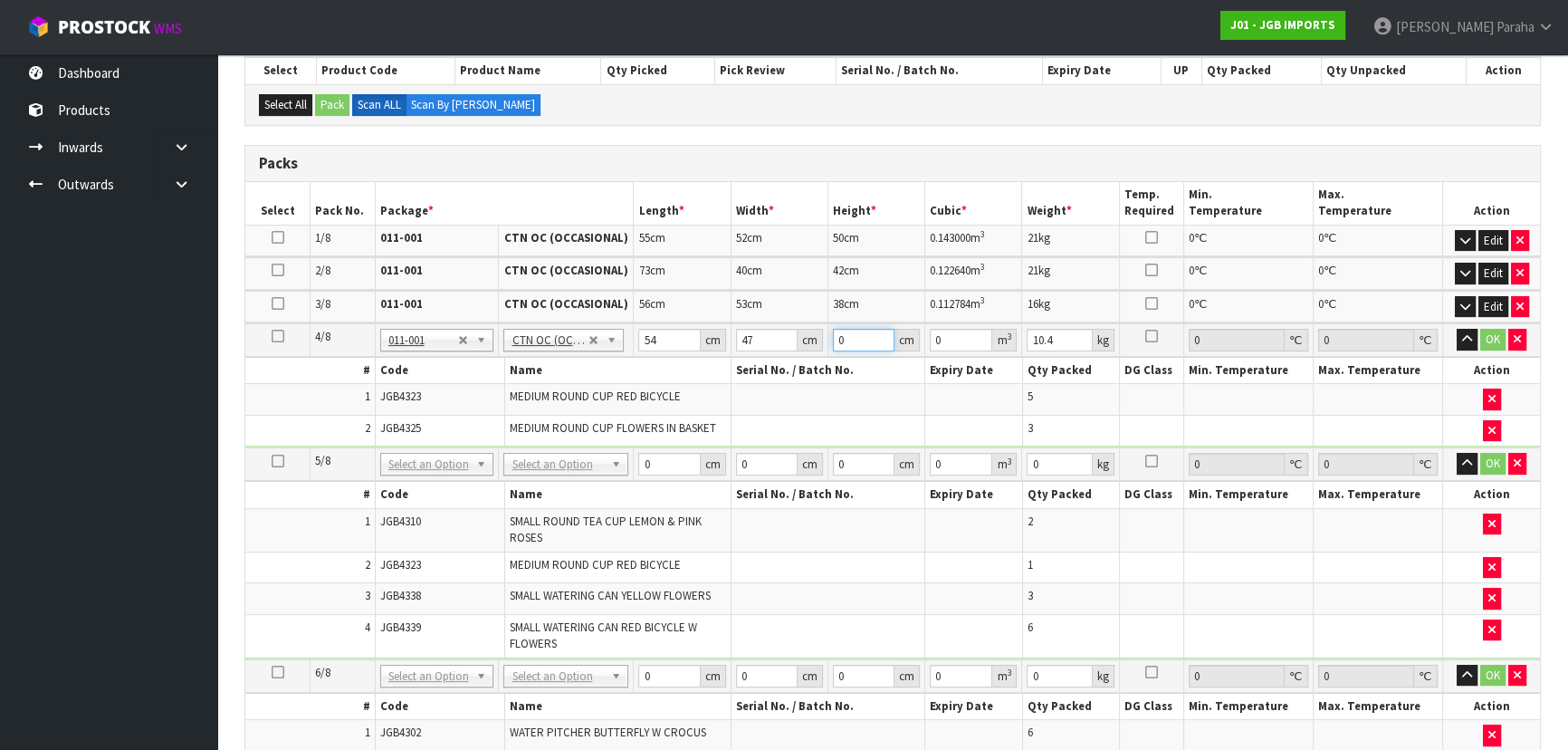
type input "0.007614"
type input "32"
type input "0.081216"
type input "32"
type input "13"
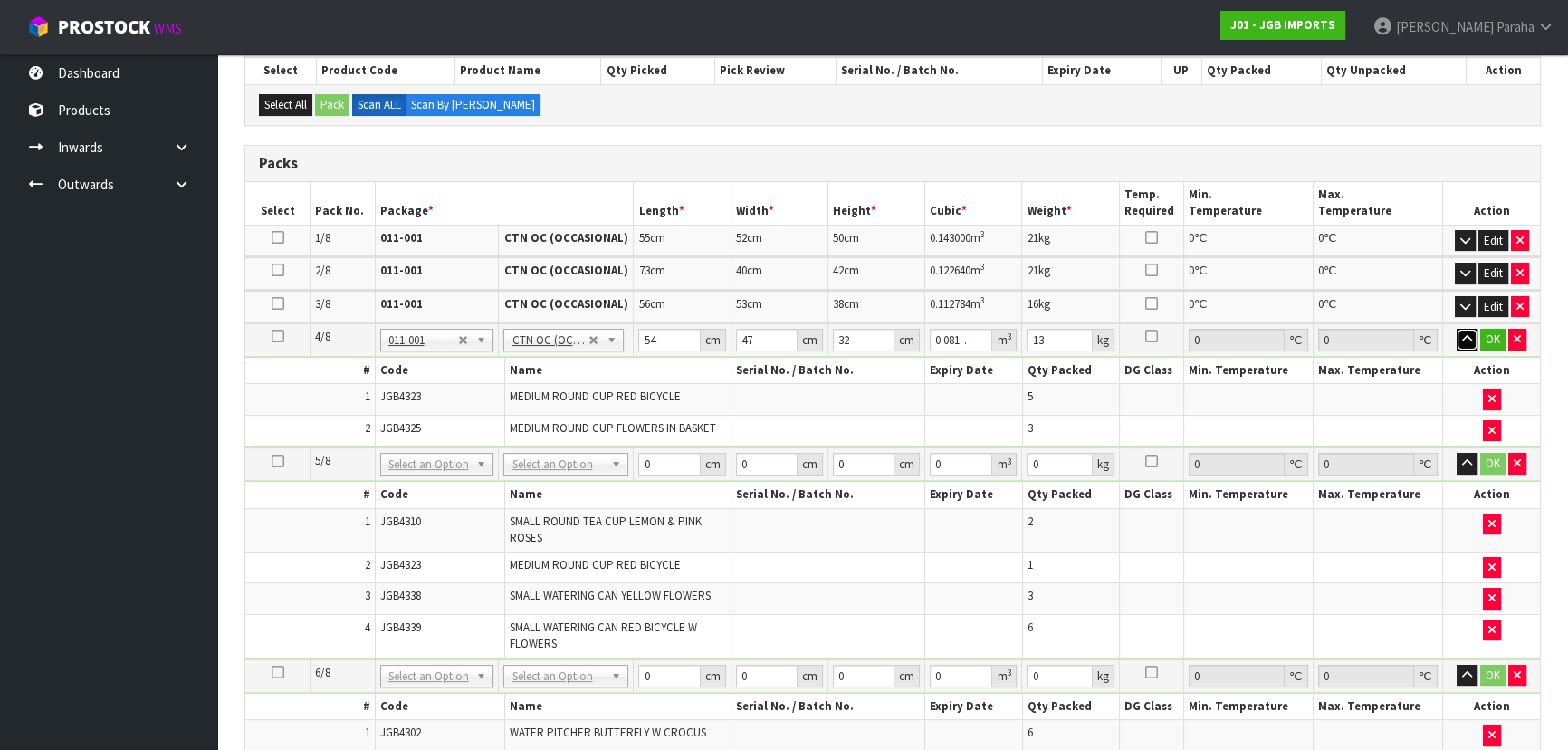
click at [1457, 329] on button "button" at bounding box center [1467, 339] width 21 height 22
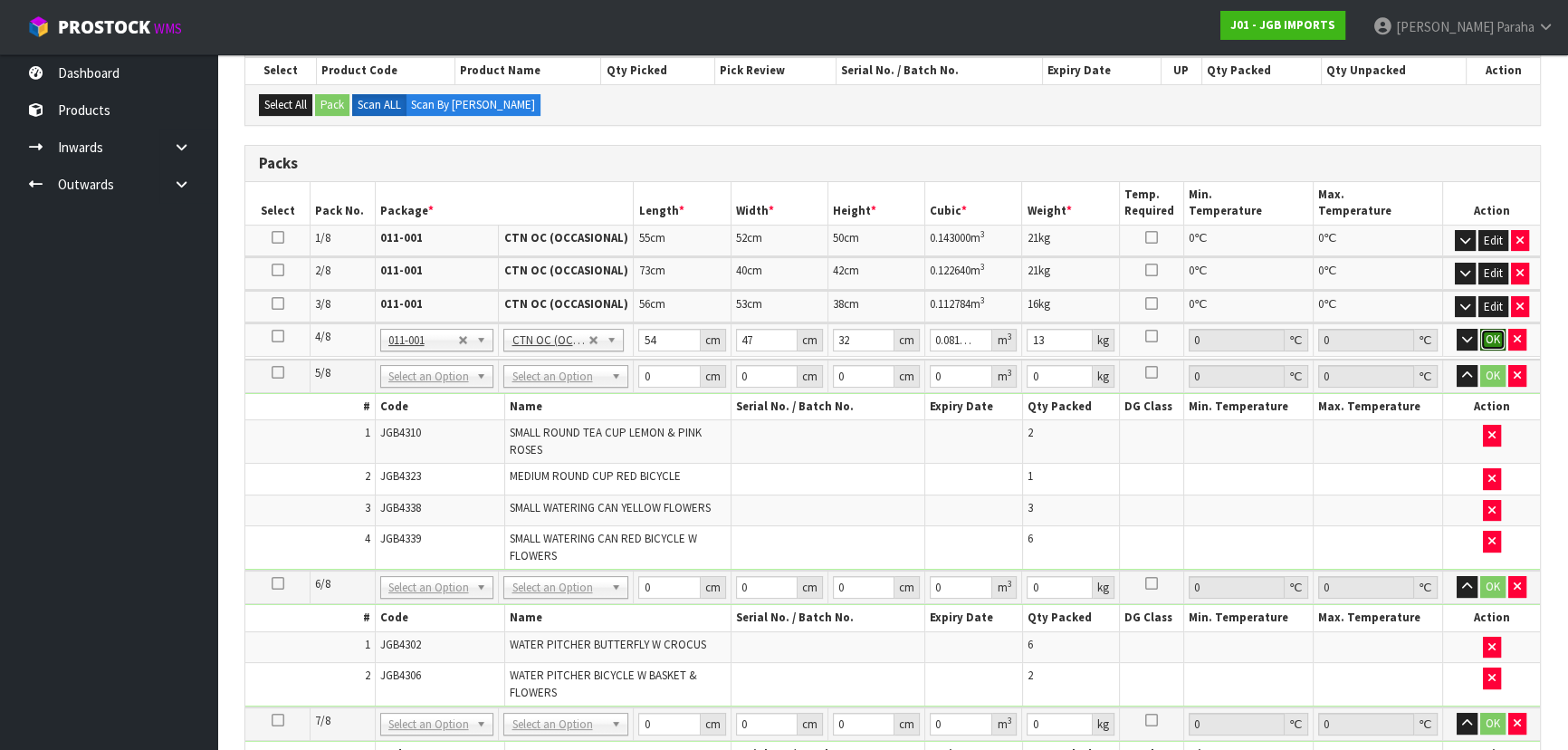
click button "OK" at bounding box center [1492, 339] width 26 height 22
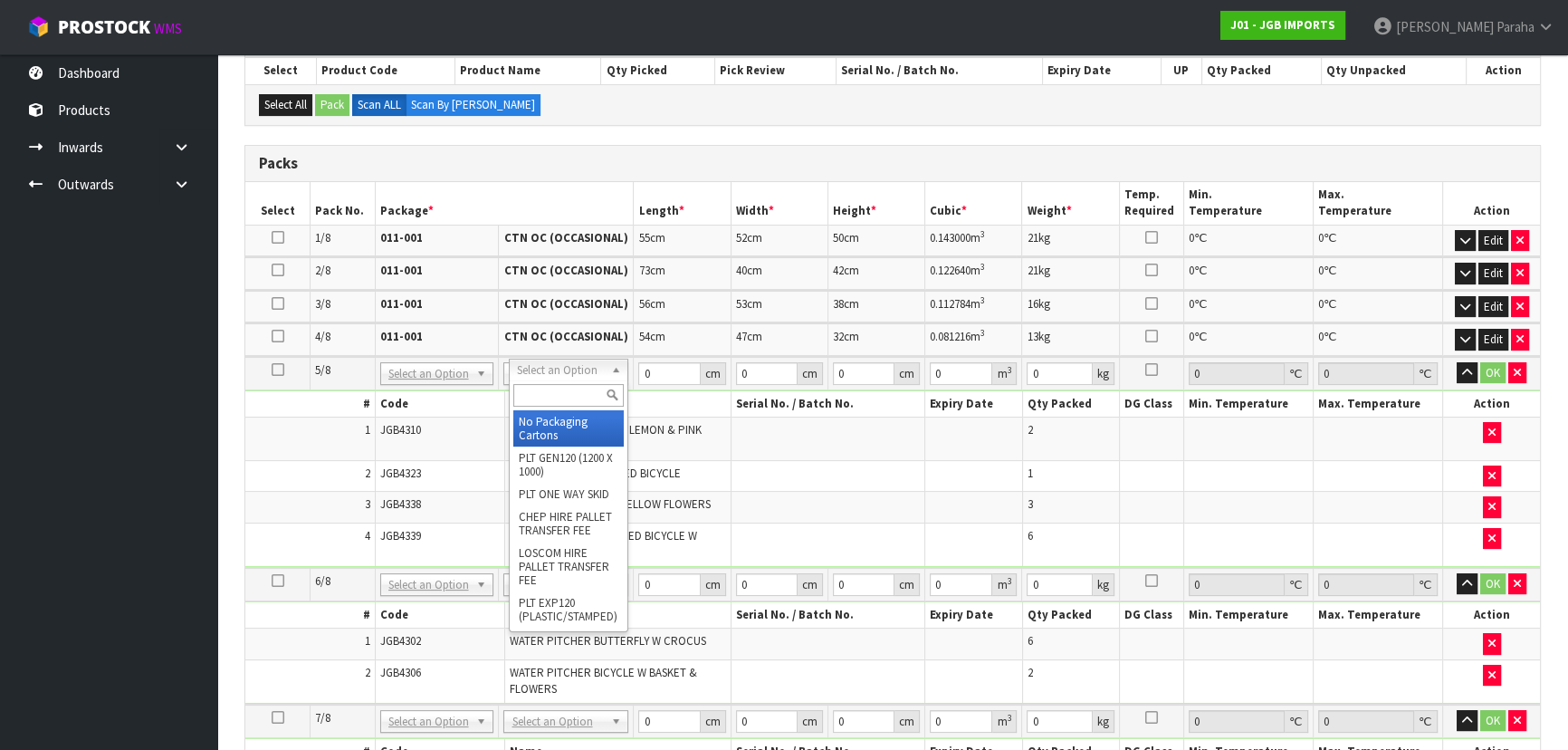
click at [570, 394] on input "text" at bounding box center [568, 395] width 111 height 23
type input "OC"
type input "5"
type input "11.65"
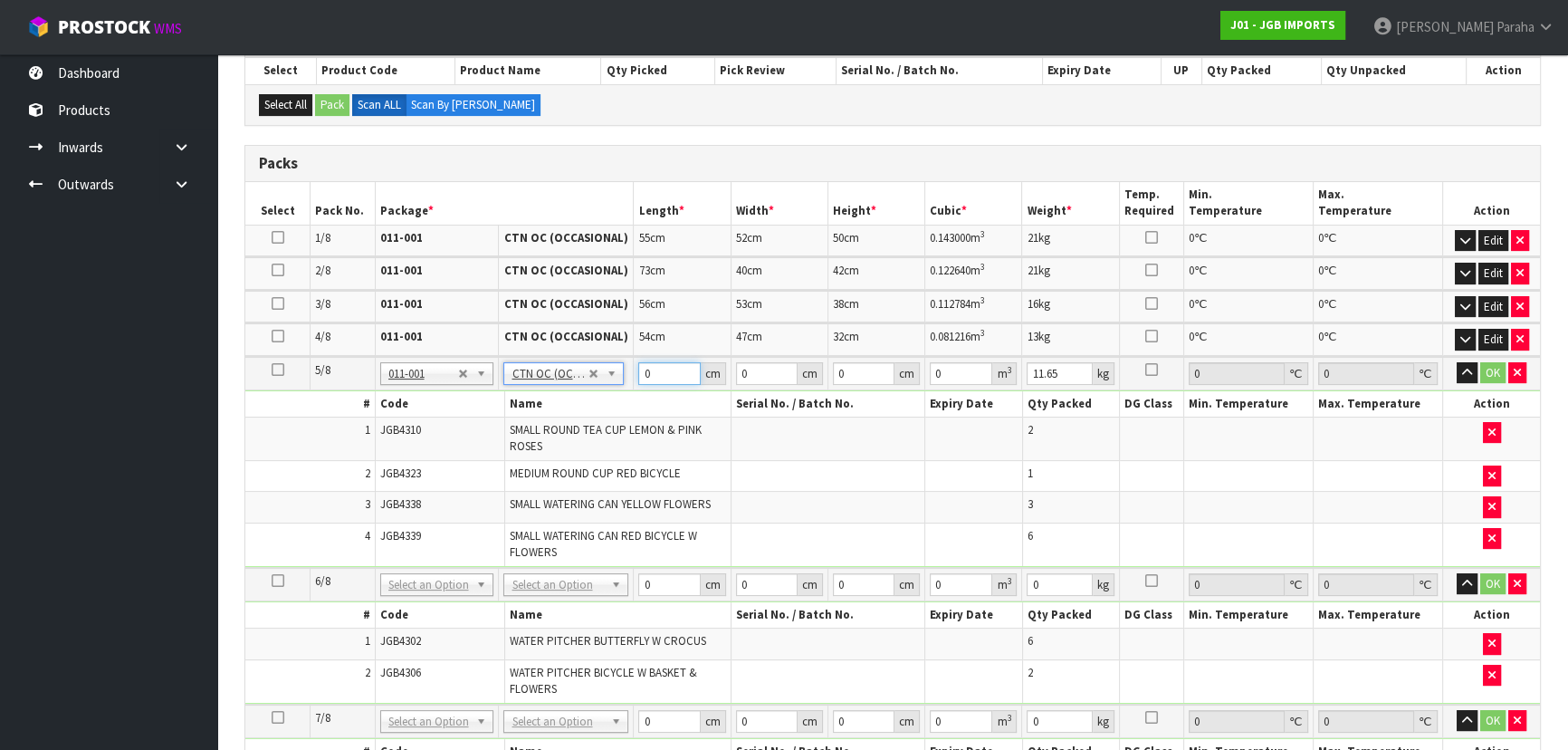
click at [672, 375] on input "0" at bounding box center [668, 374] width 62 height 23
type input "45"
type input "44"
type input "4"
type input "0.00792"
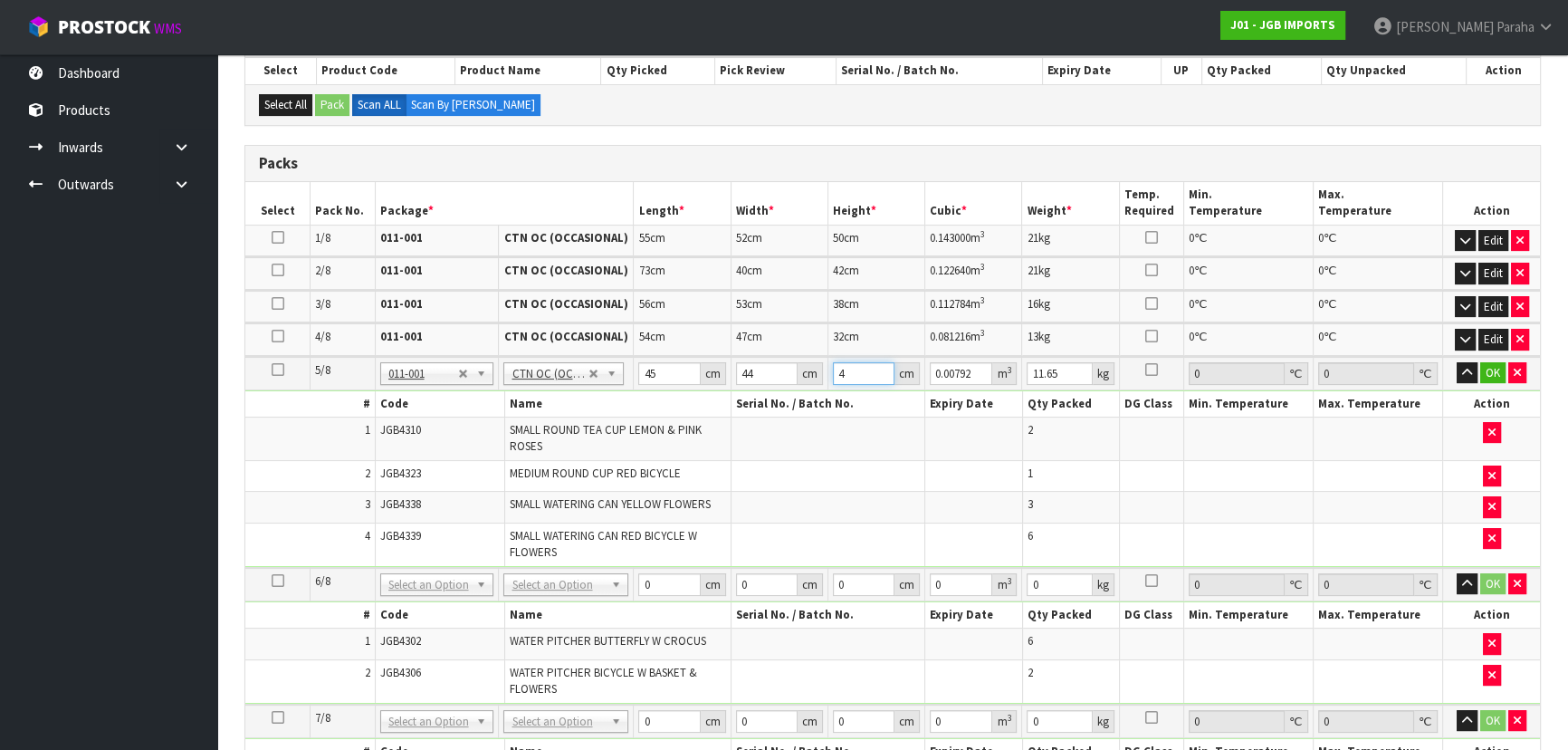
type input "47"
type input "0.09306"
type input "47"
type input "12"
click at [1457, 362] on button "button" at bounding box center [1467, 373] width 21 height 22
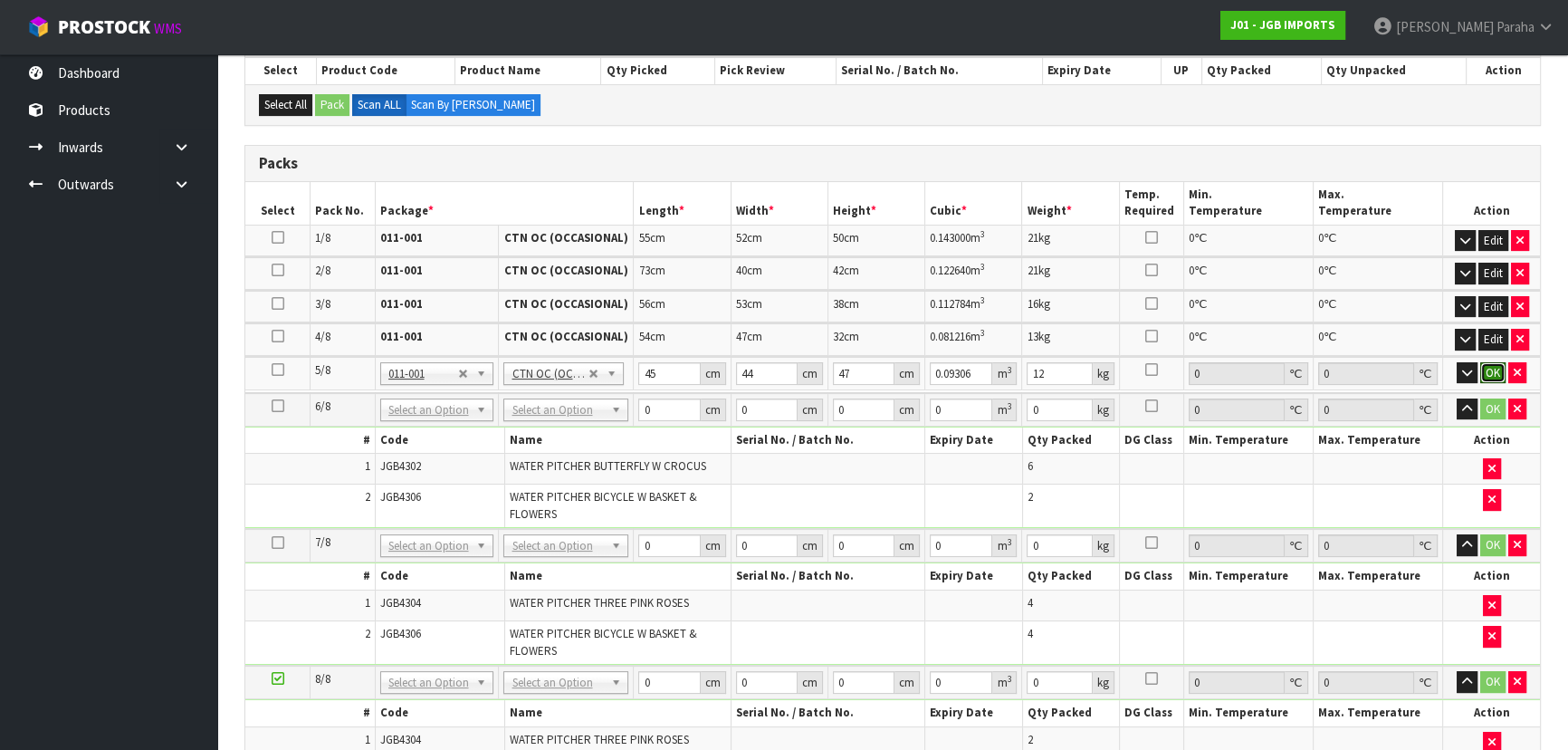
click button "OK" at bounding box center [1492, 373] width 26 height 22
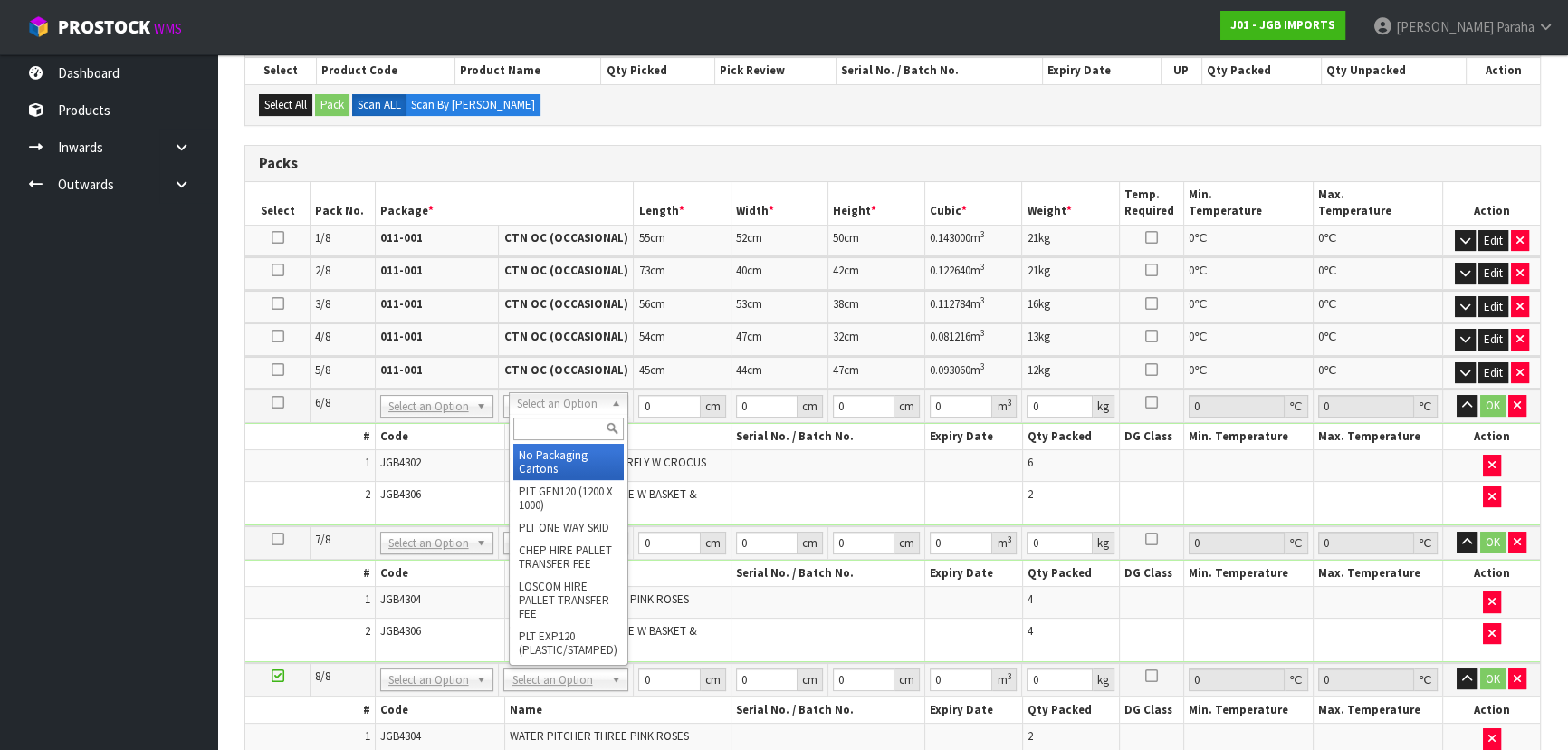
click at [588, 433] on input "text" at bounding box center [568, 429] width 111 height 23
type input "OC"
type input "6"
type input "6.8"
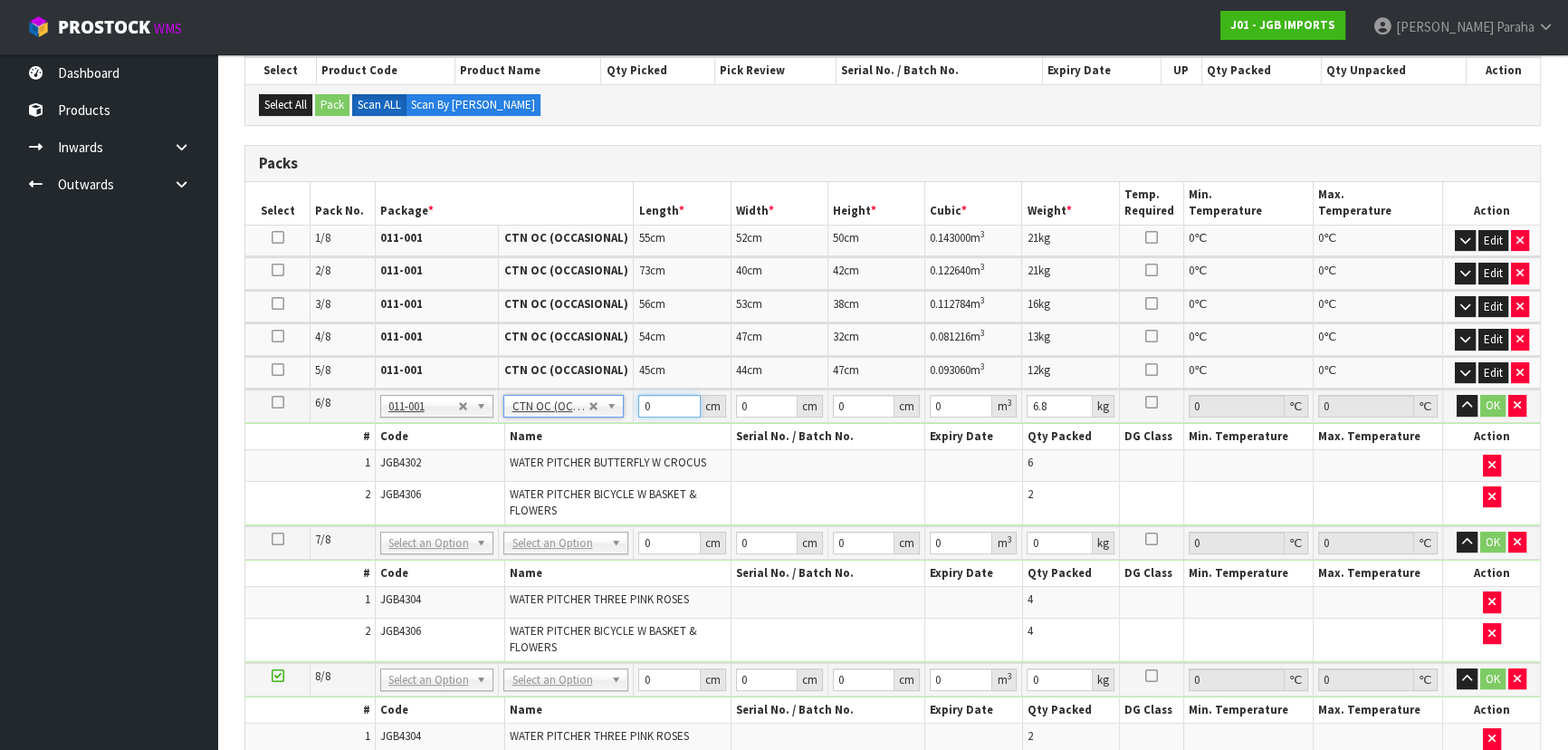
click at [661, 406] on input "0" at bounding box center [668, 406] width 62 height 23
type input "57"
type input "53"
type input "3"
type input "0.009063"
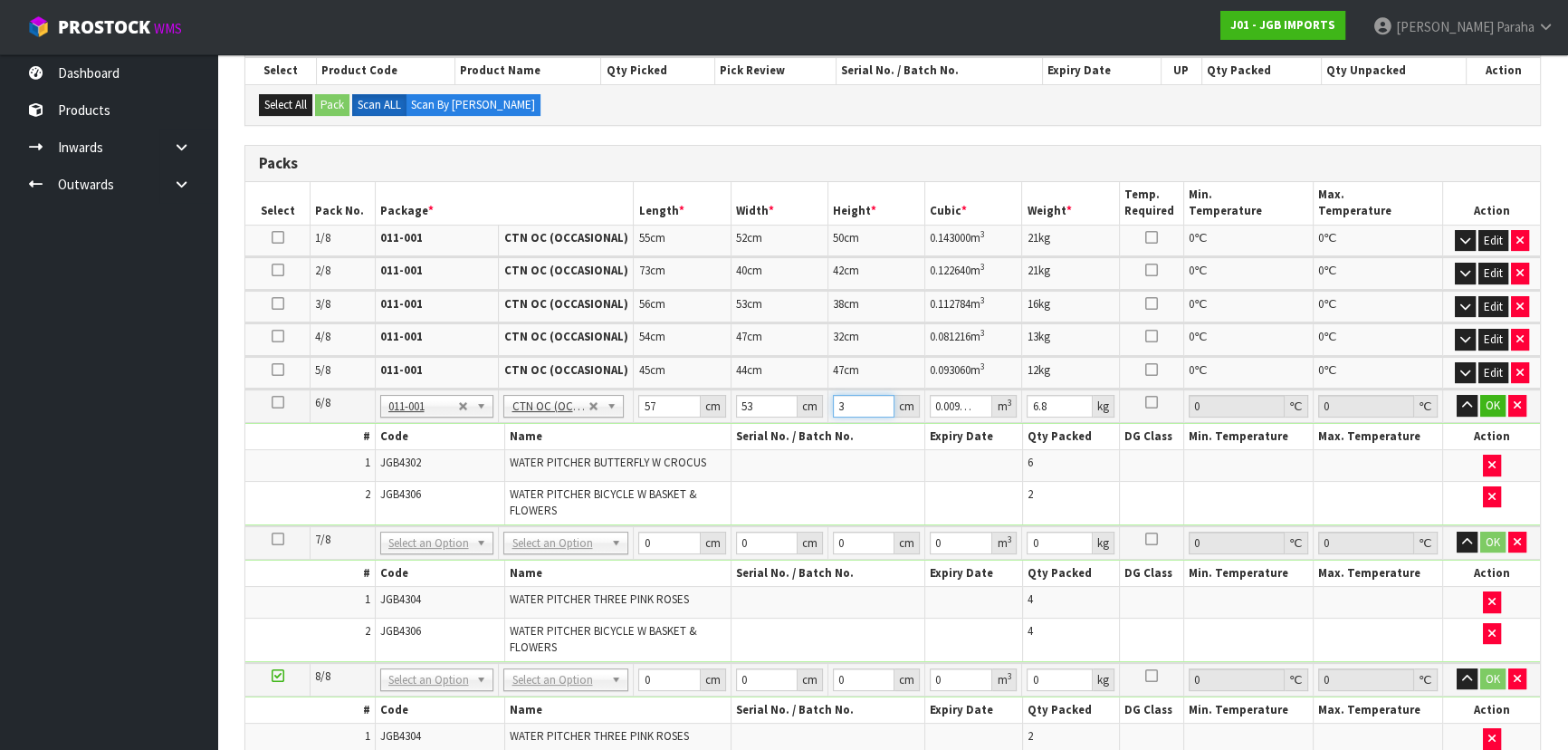
type input "38"
type input "0.114798"
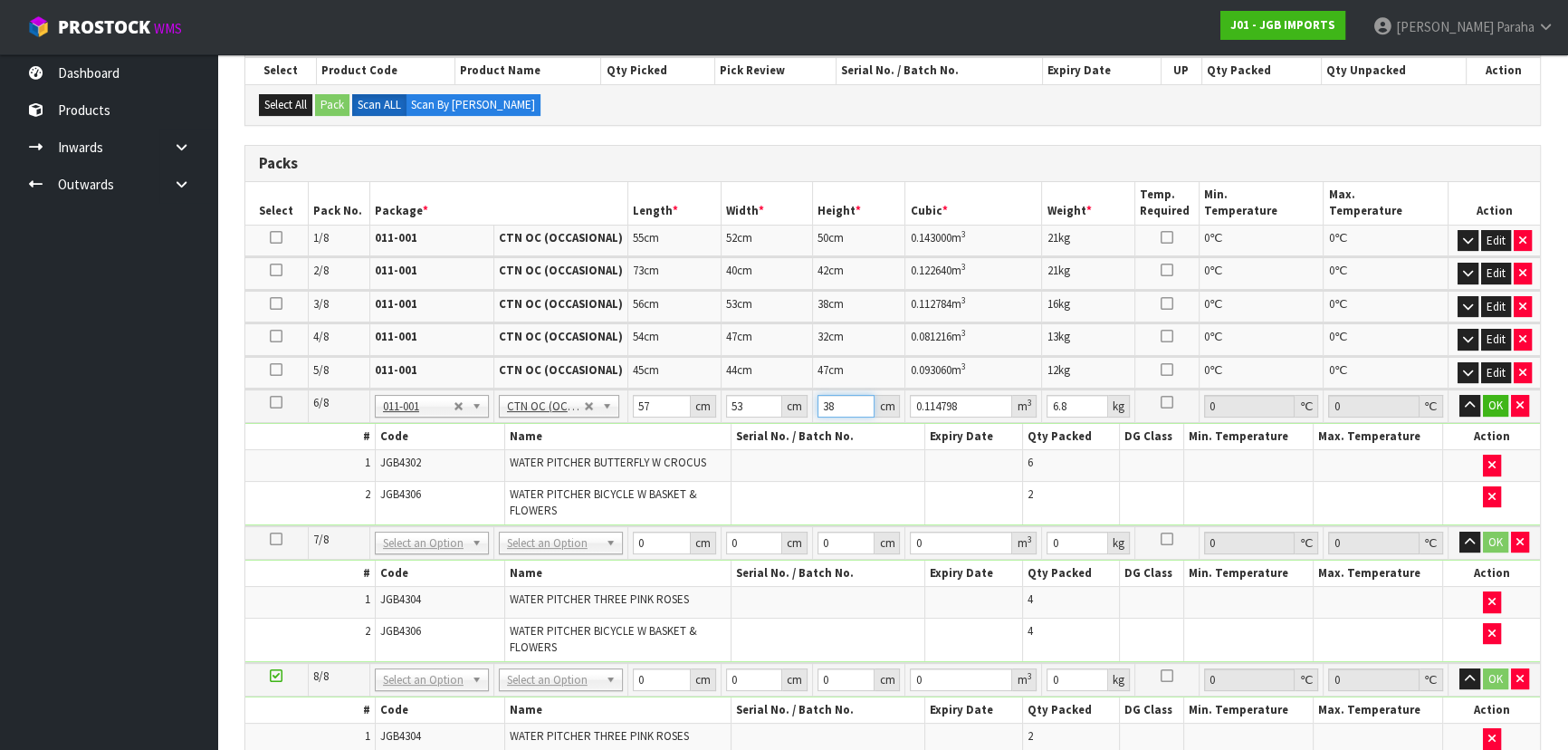
type input "38"
type input "9"
click at [1459, 394] on button "button" at bounding box center [1469, 405] width 21 height 22
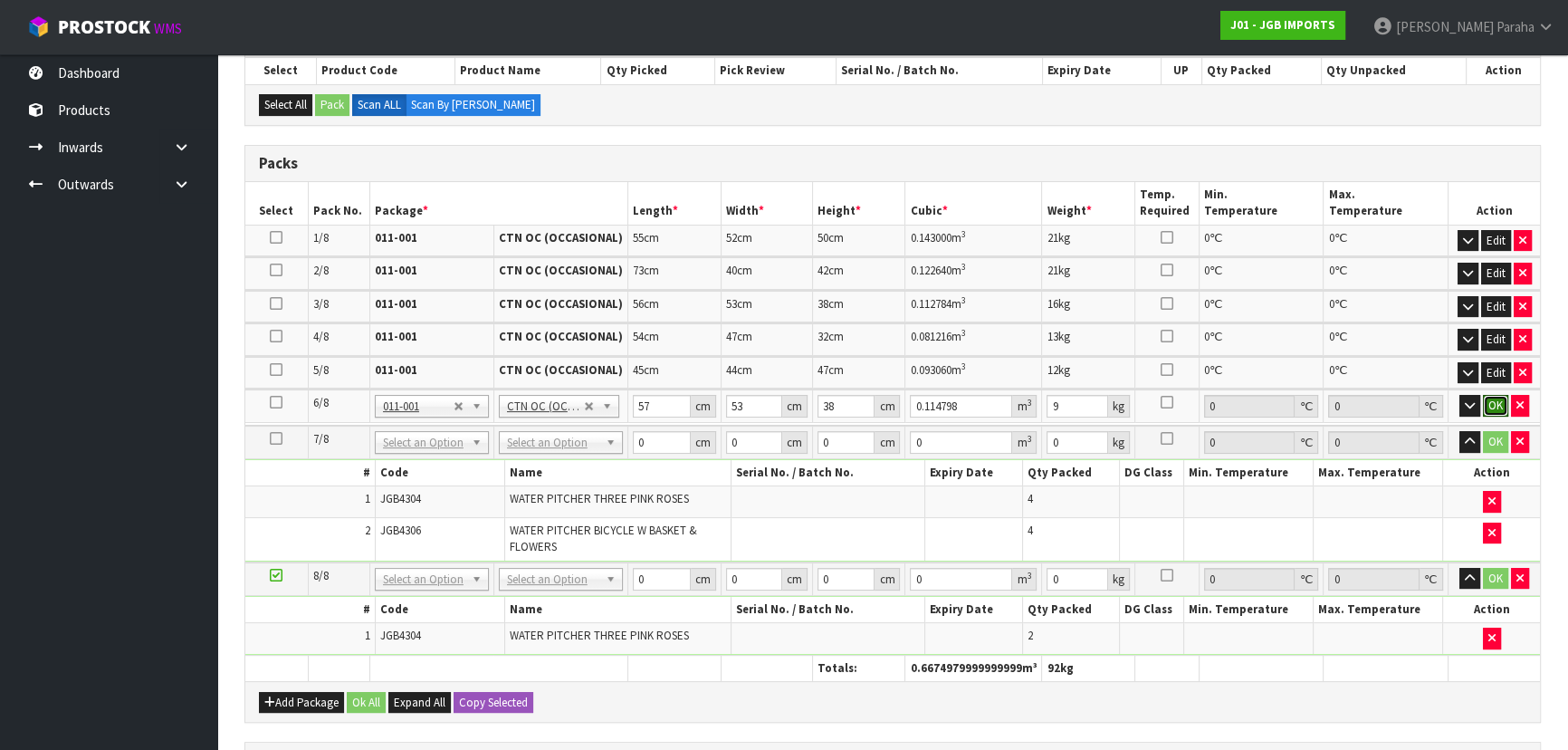
click button "OK" at bounding box center [1495, 405] width 26 height 22
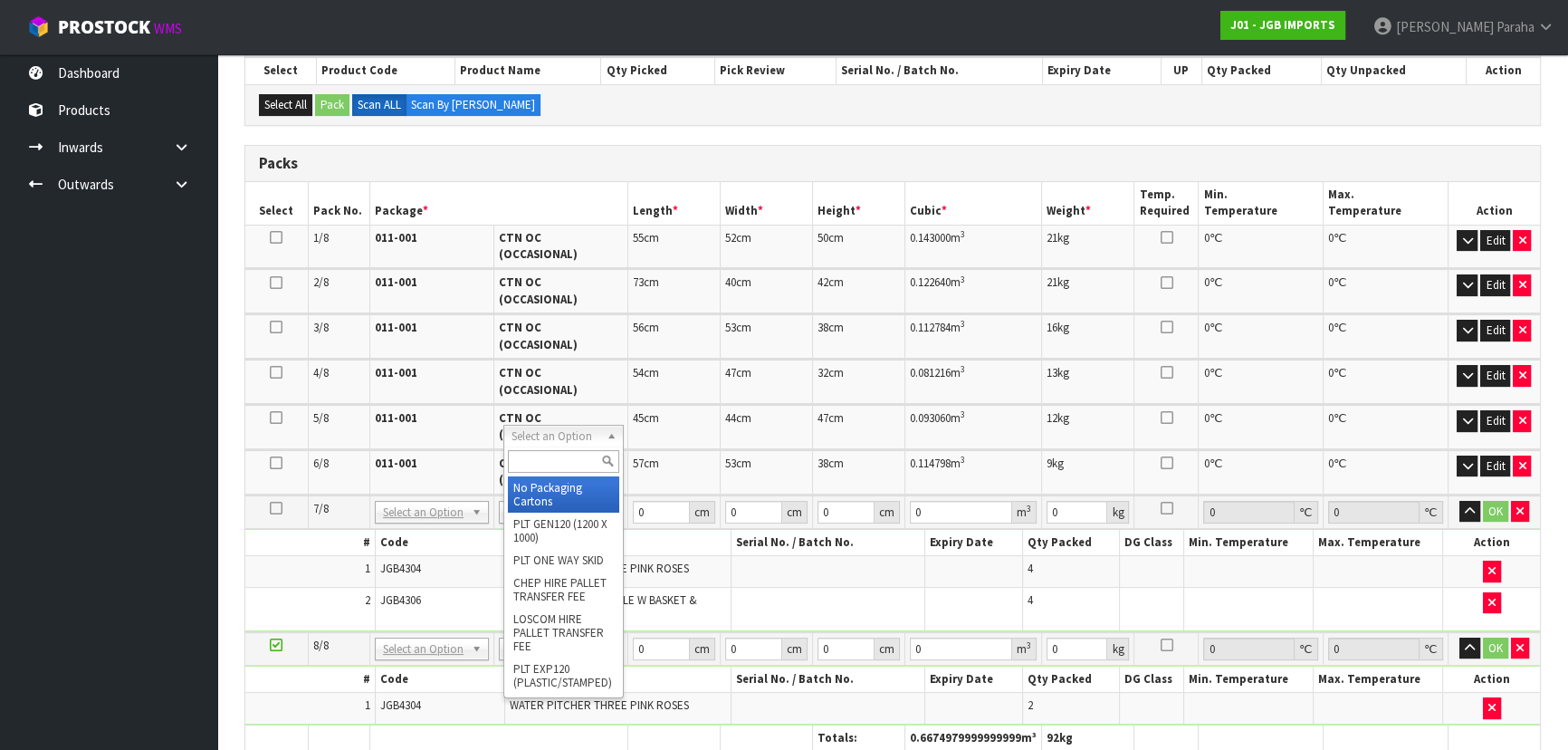
click at [588, 452] on input "text" at bounding box center [563, 461] width 110 height 23
type input "OC"
type input "7"
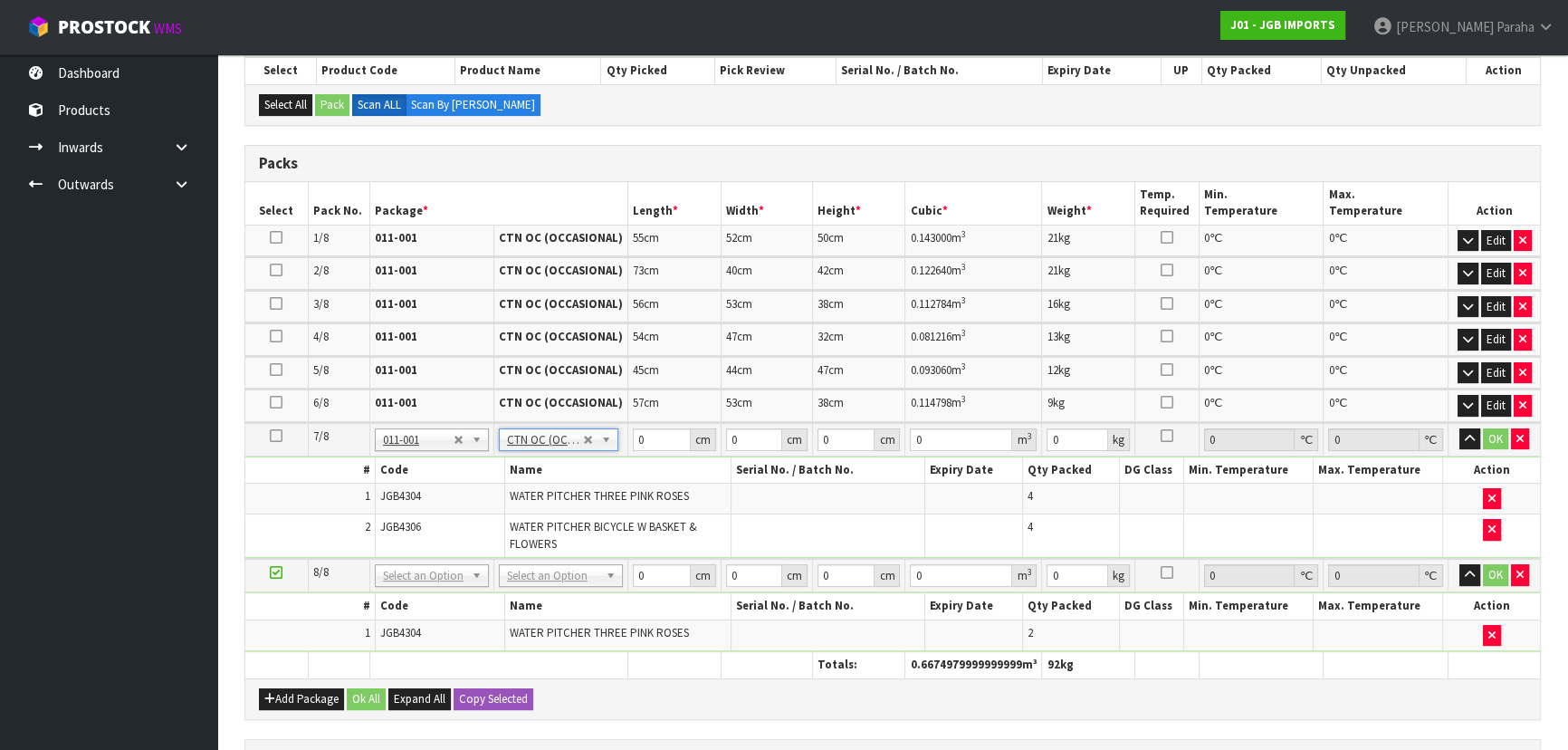
type input "7.2"
click at [653, 436] on input "0" at bounding box center [661, 440] width 57 height 23
type input "56"
type input "53"
type input "3"
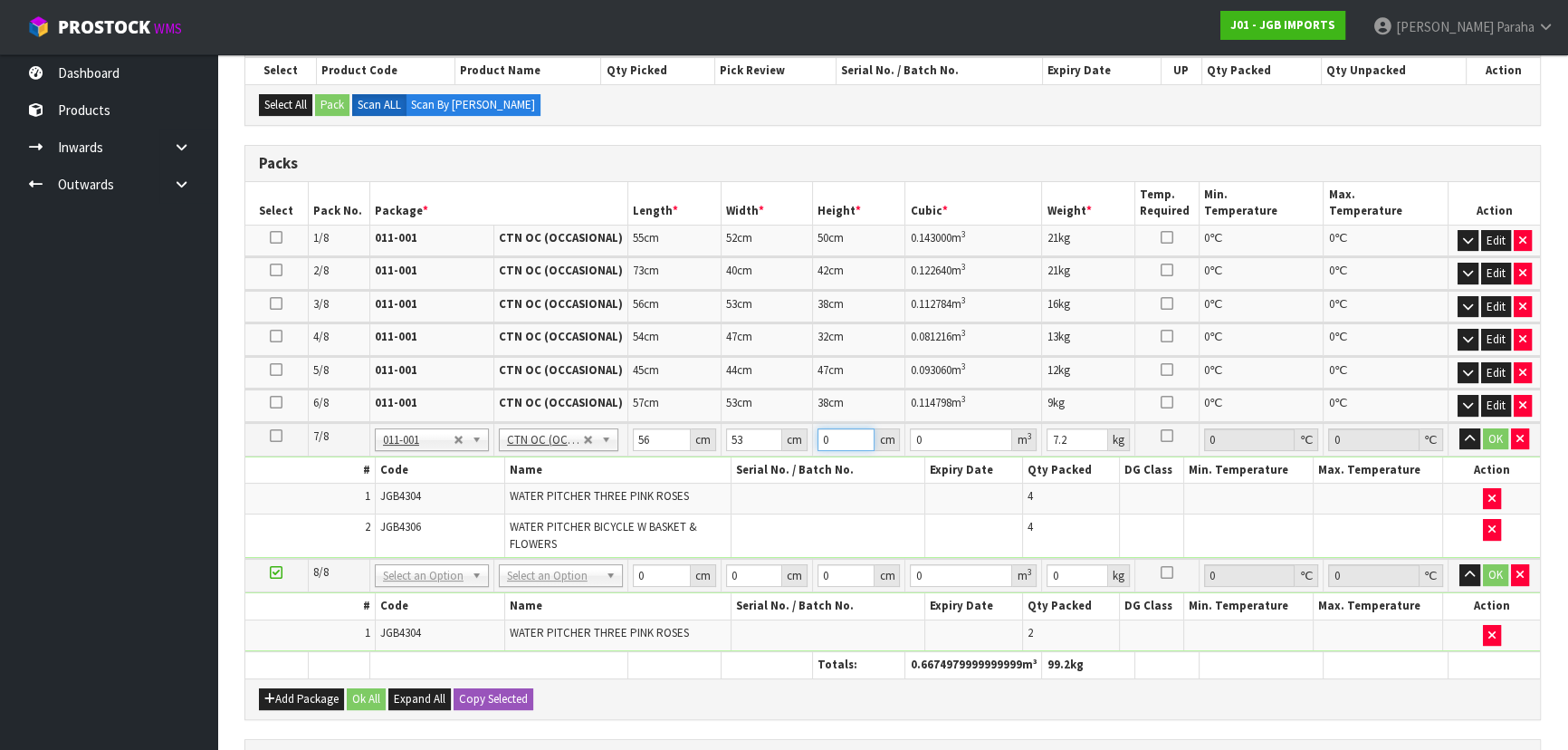
type input "0.008904"
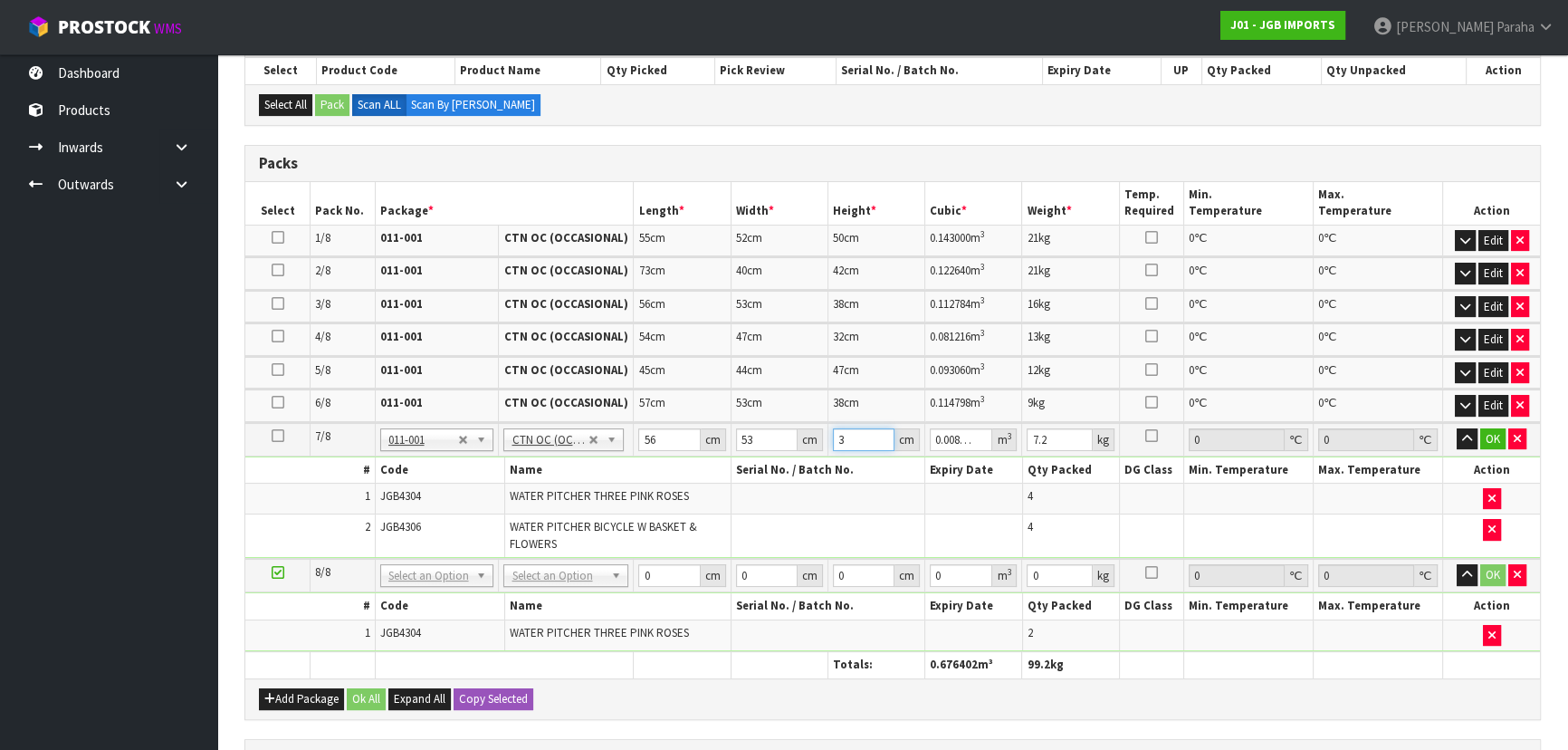
type input "38"
type input "0.112784"
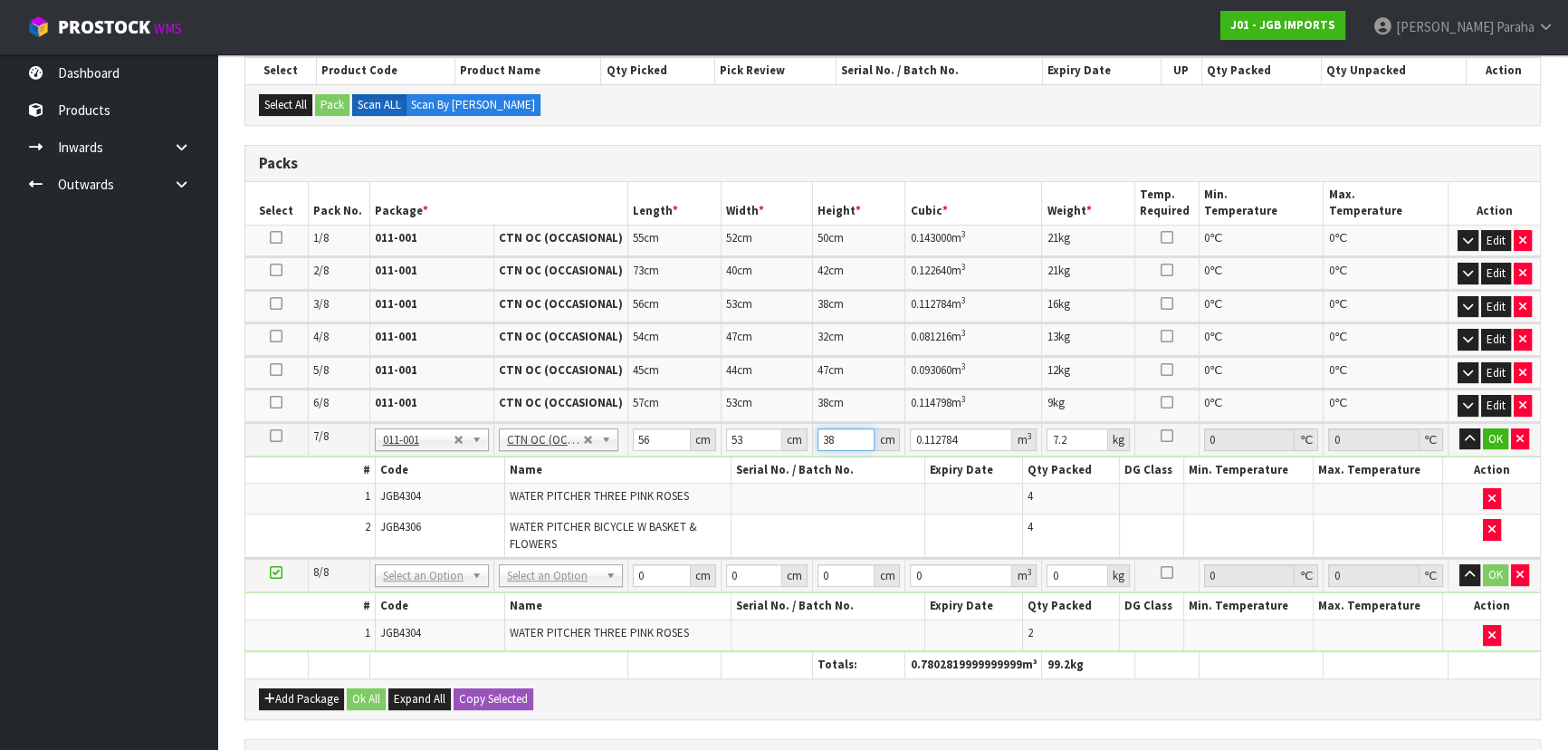
type input "38"
type input "8"
click at [1459, 429] on button "button" at bounding box center [1469, 439] width 21 height 22
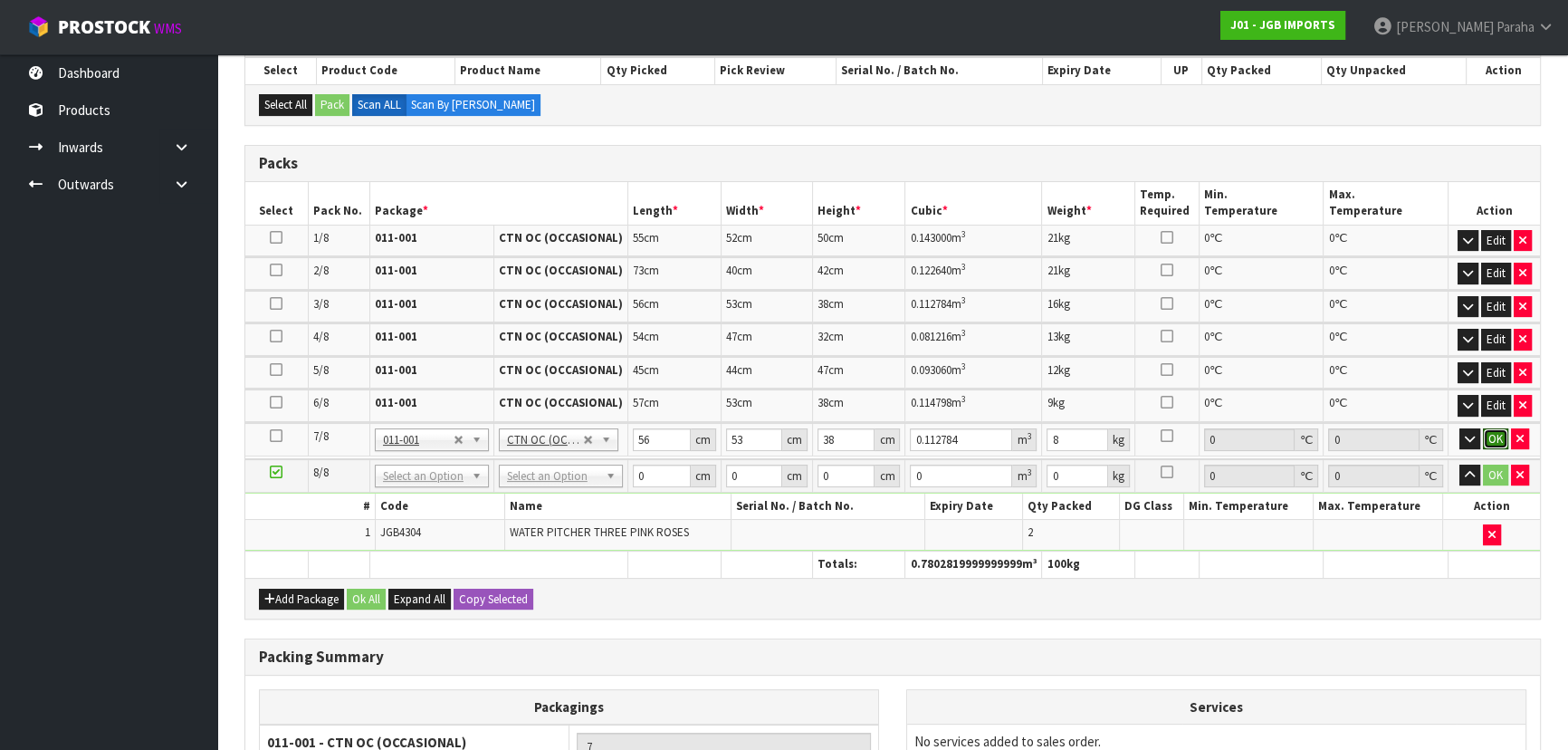
click button "OK" at bounding box center [1495, 439] width 26 height 22
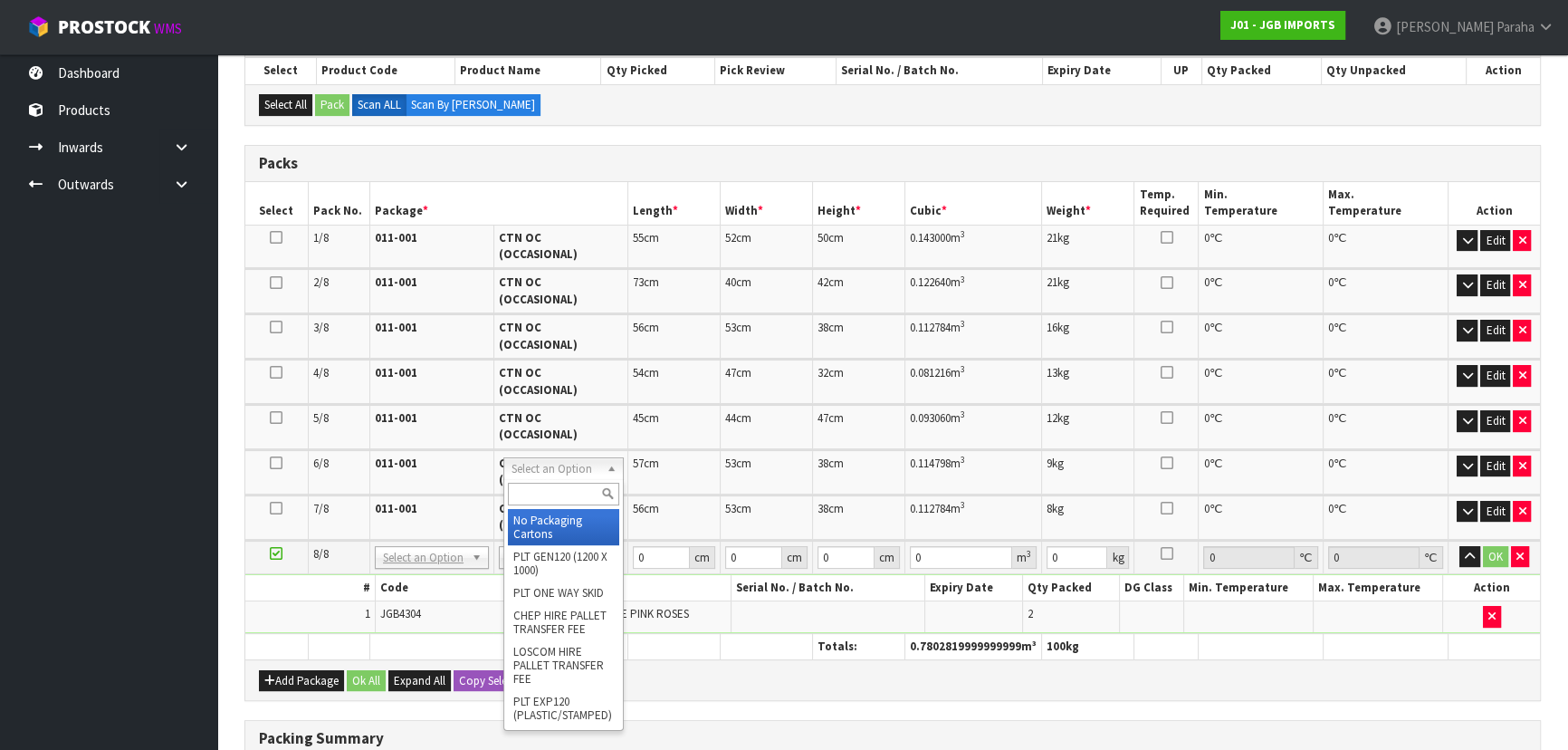
click at [569, 489] on input "text" at bounding box center [563, 494] width 110 height 23
type input "CTN5"
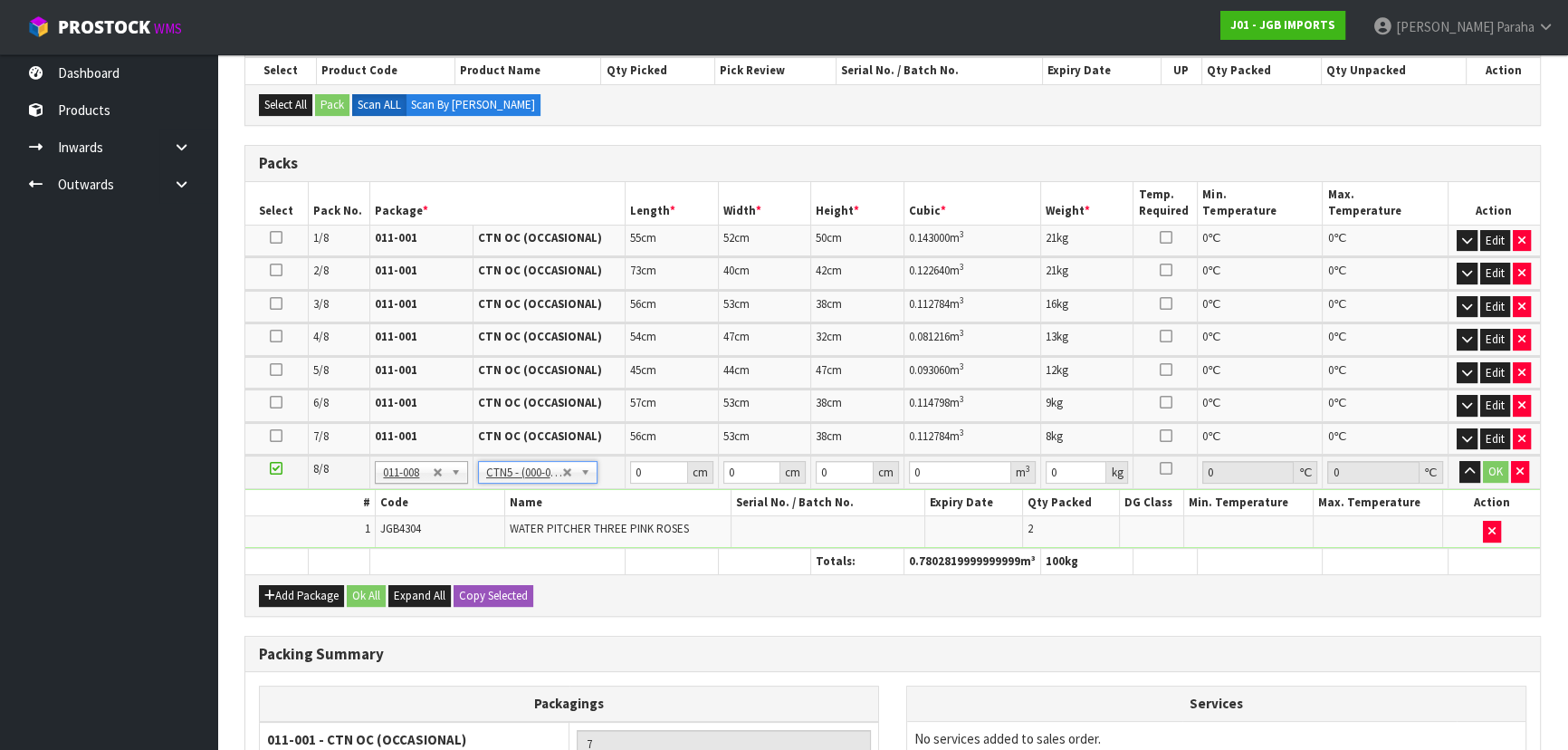
type input "43"
type input "33"
type input "25.5"
type input "0.036185"
type input "1.8"
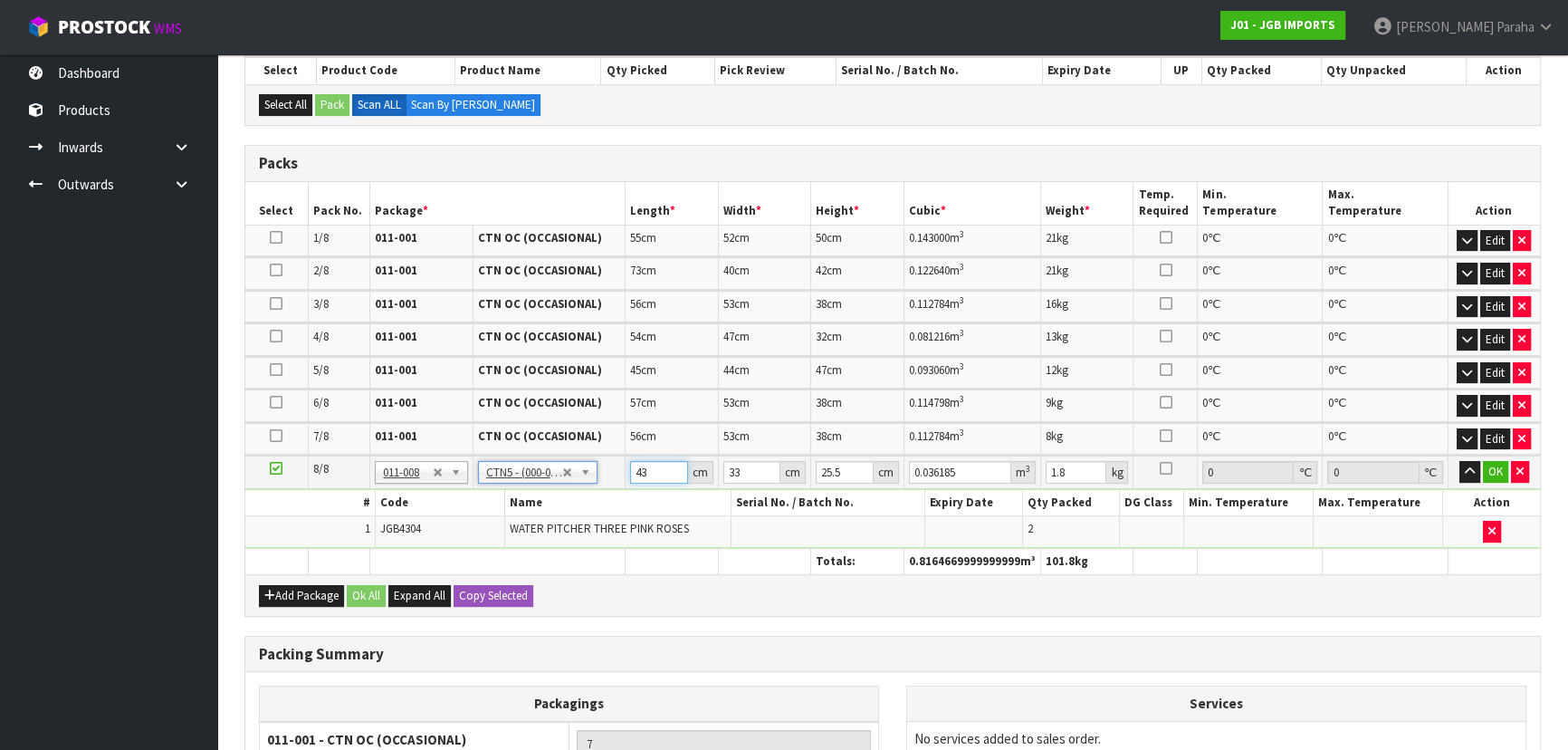
click at [658, 471] on input "43" at bounding box center [659, 472] width 58 height 23
type input "4"
type input "0.003366"
type input "44"
type input "0.037026"
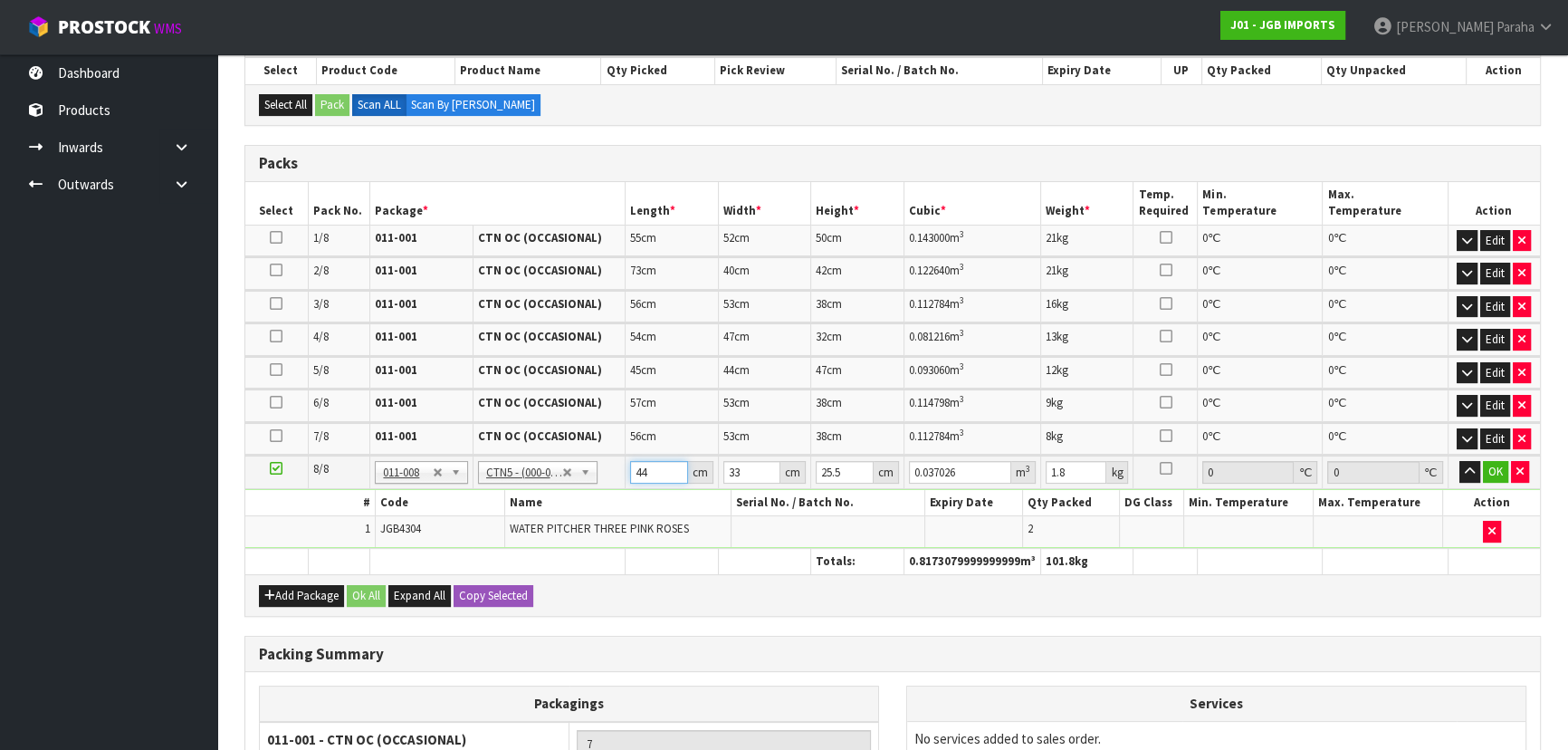
type input "44"
type input "3"
type input "0.003366"
type input "37"
type input "0.041514"
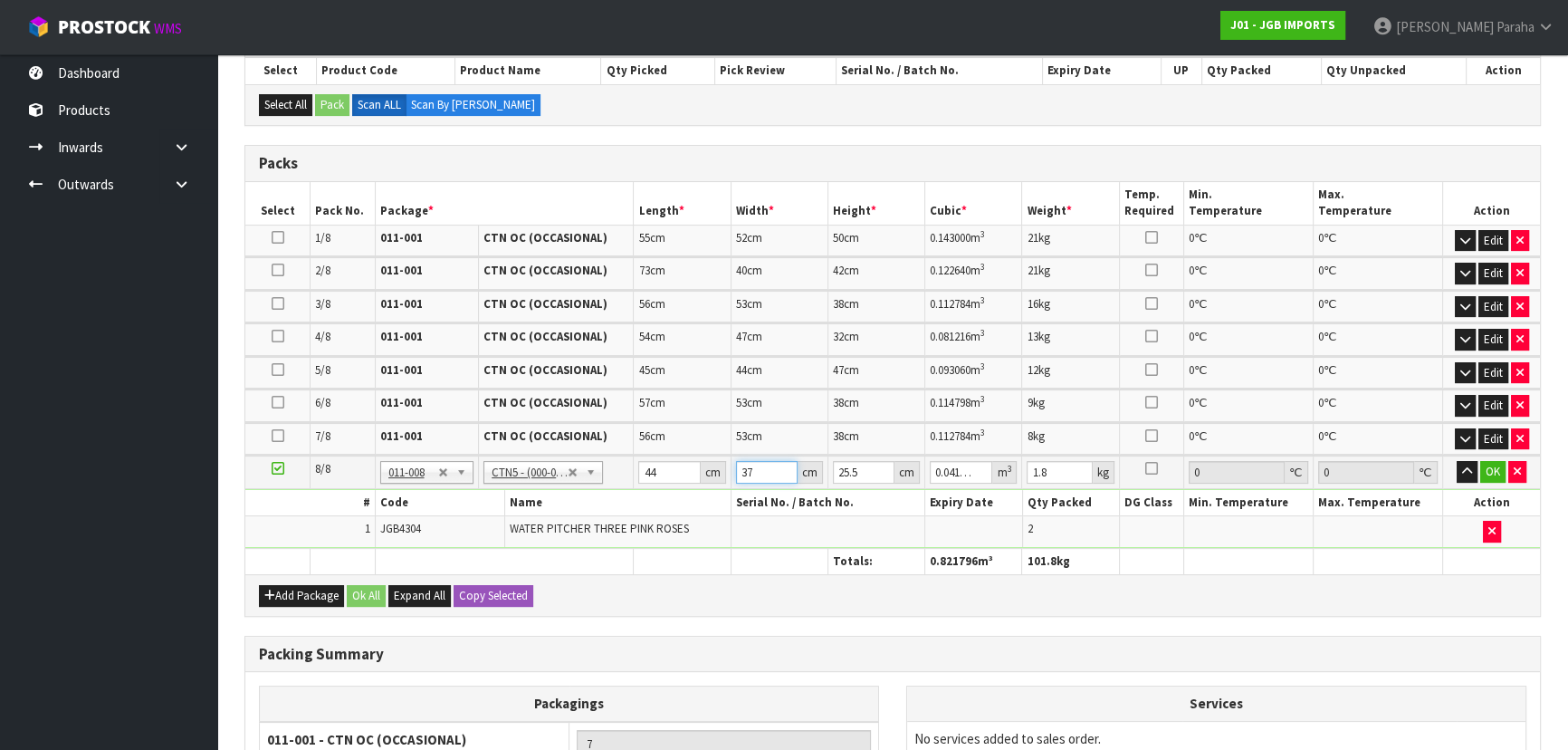
type input "37"
type input "2"
type input "0.003256"
type input "21"
type input "0.034188"
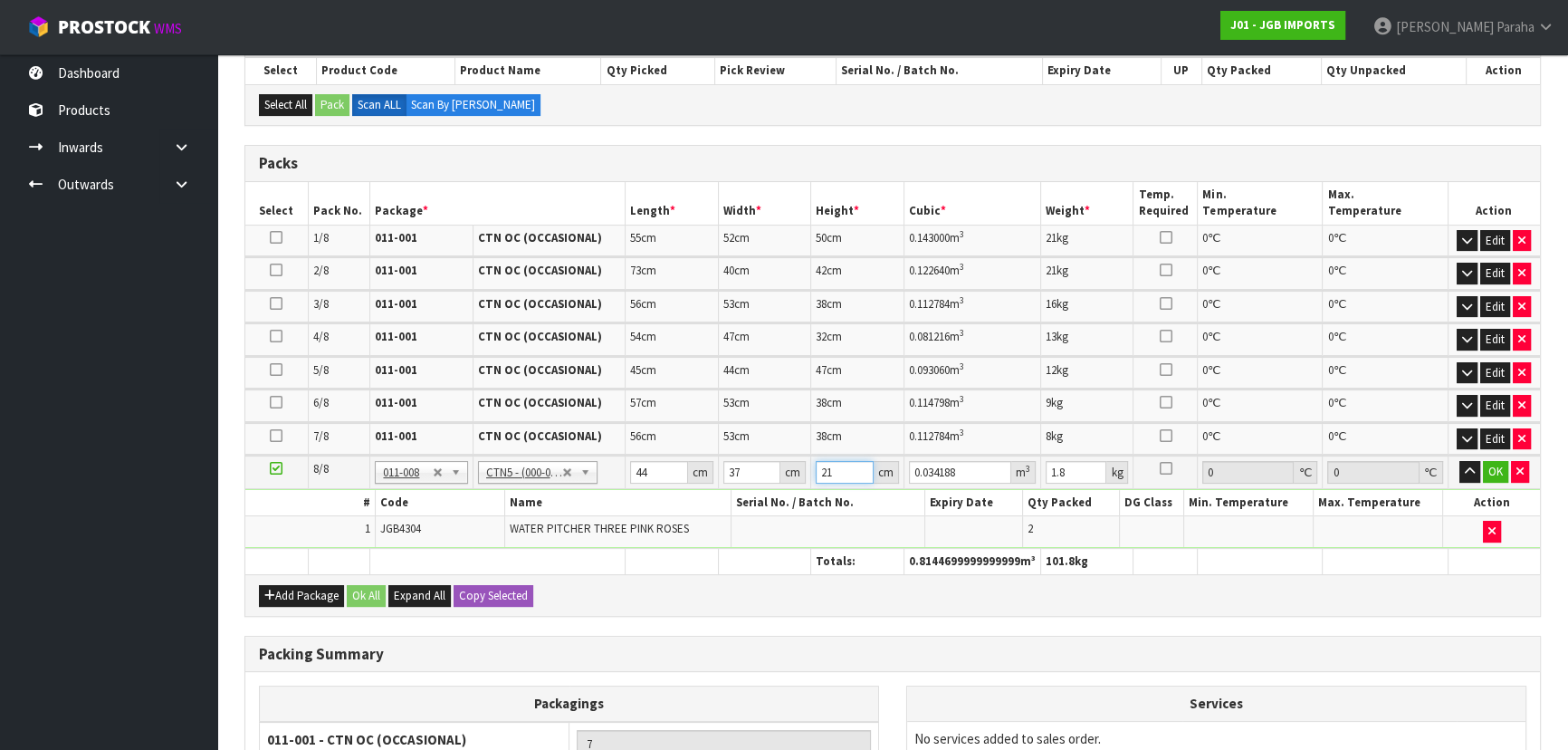
type input "21"
type input "6"
click at [1459, 461] on button "button" at bounding box center [1469, 471] width 21 height 22
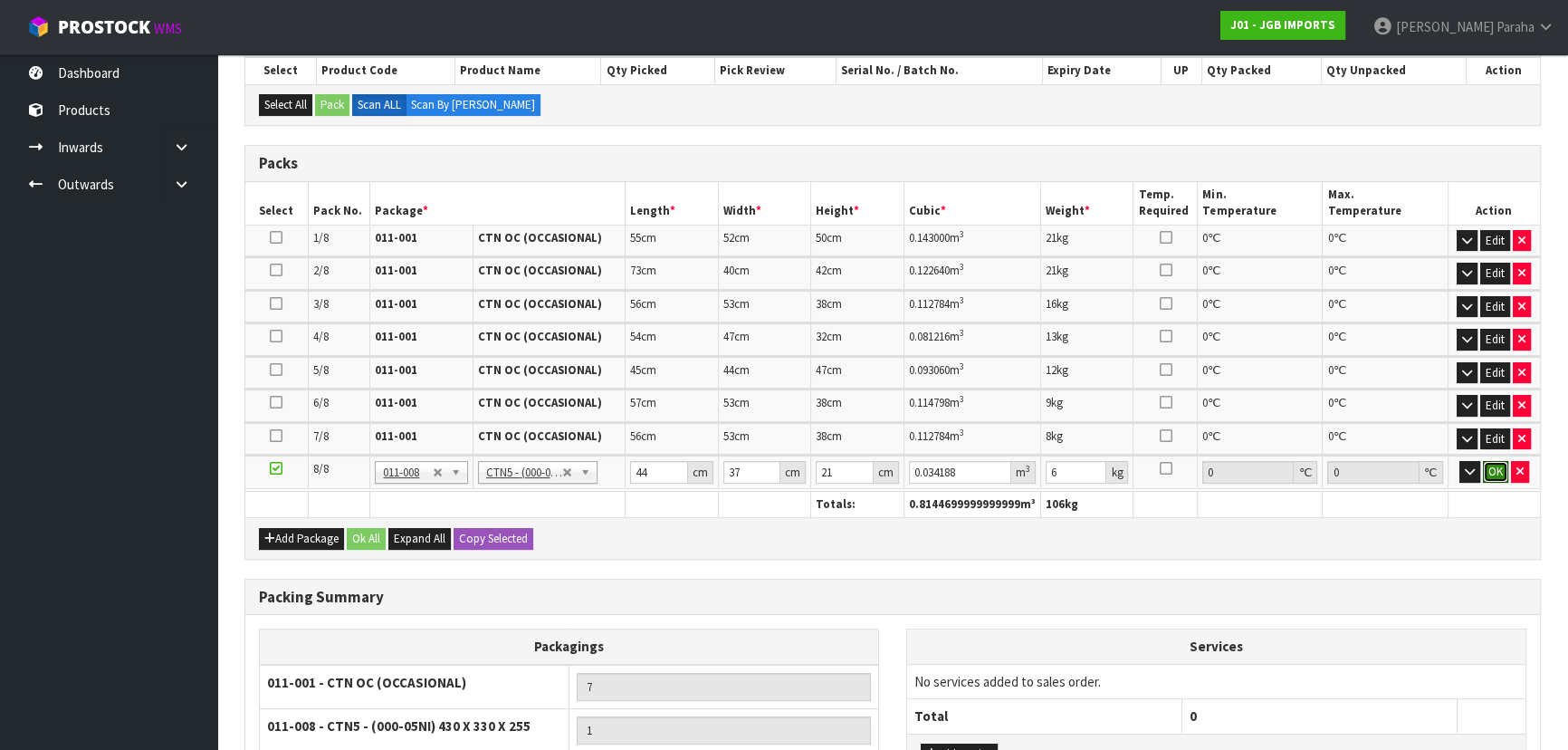
click button "OK" at bounding box center [1495, 471] width 26 height 22
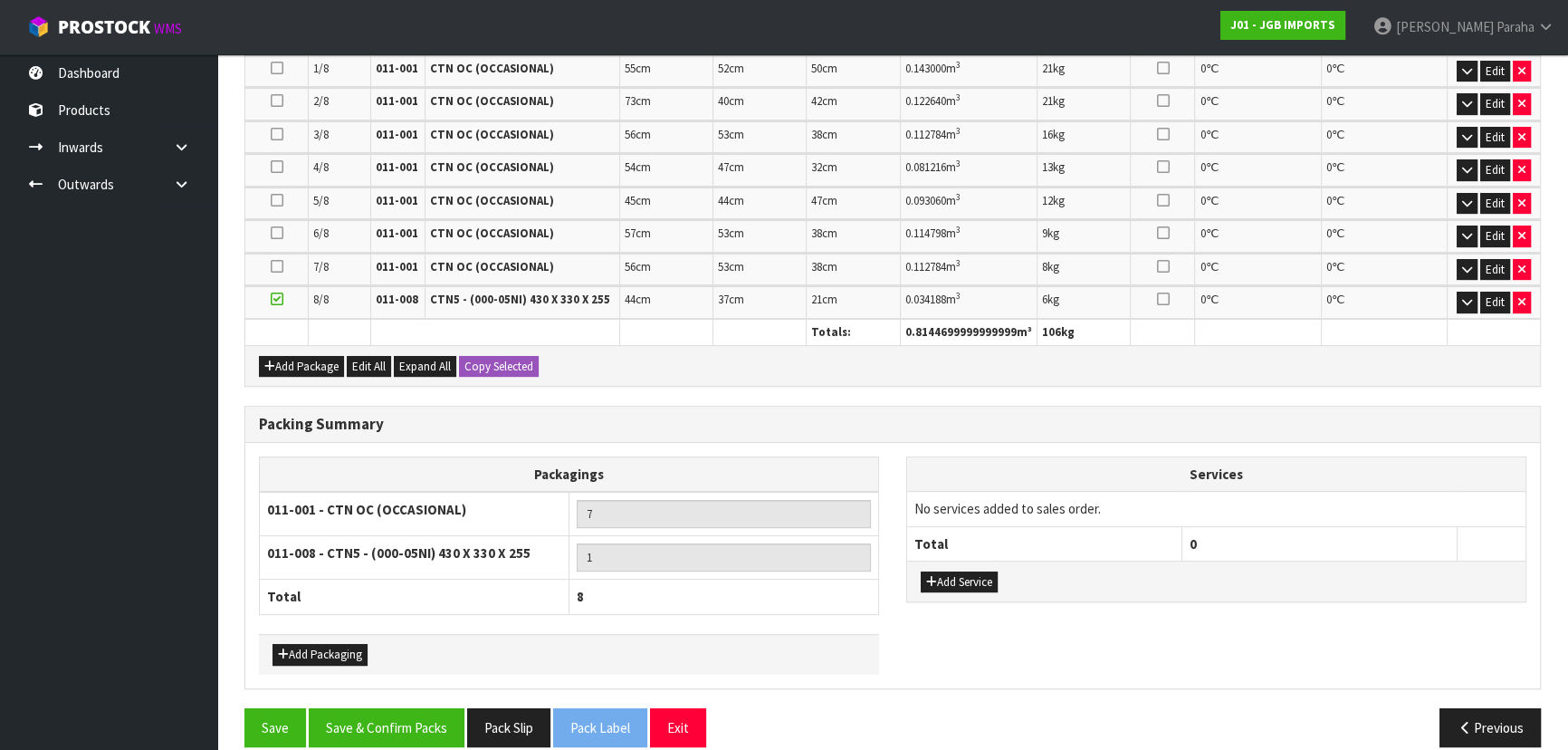
scroll to position [519, 0]
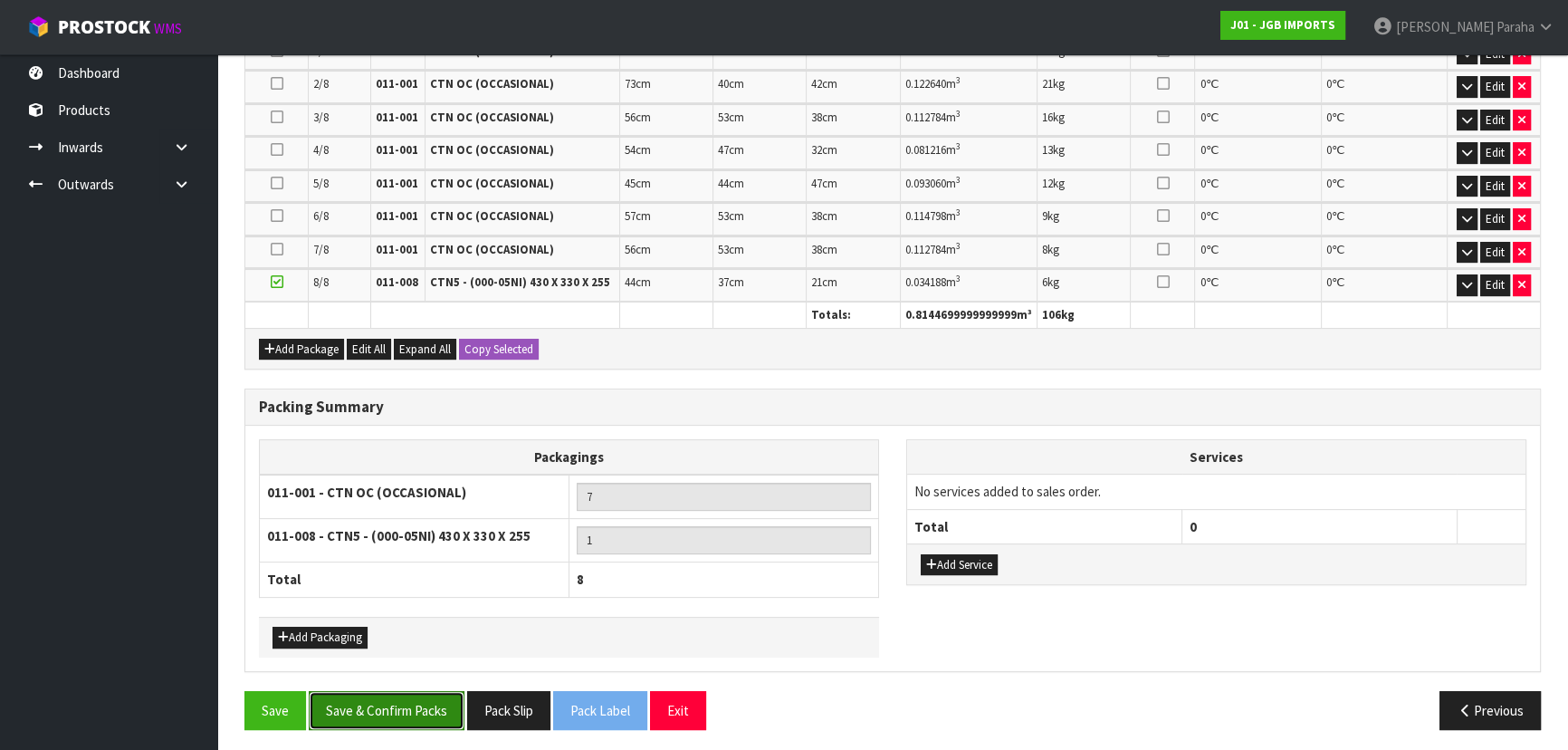
click at [384, 704] on button "Save & Confirm Packs" at bounding box center [387, 710] width 156 height 39
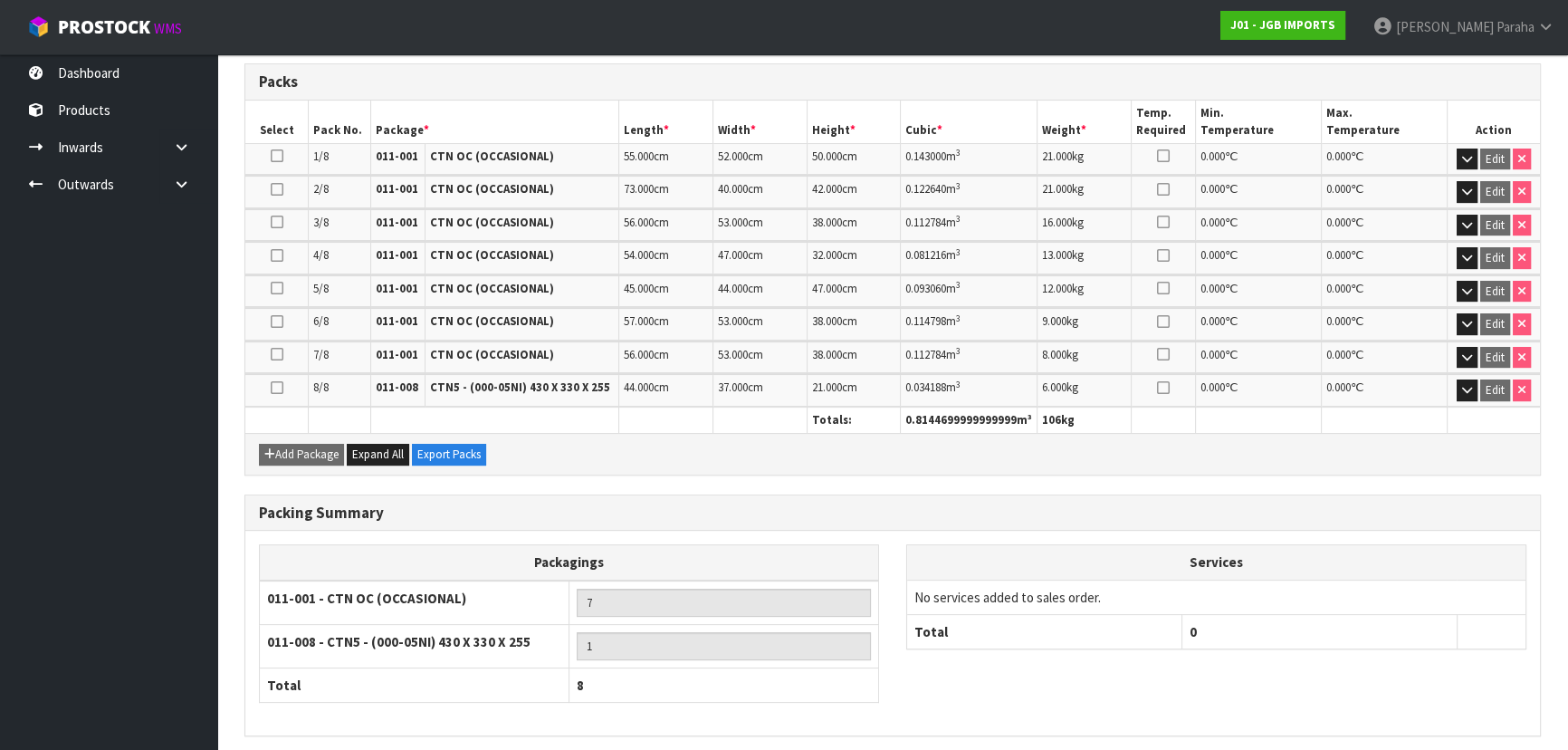
scroll to position [544, 0]
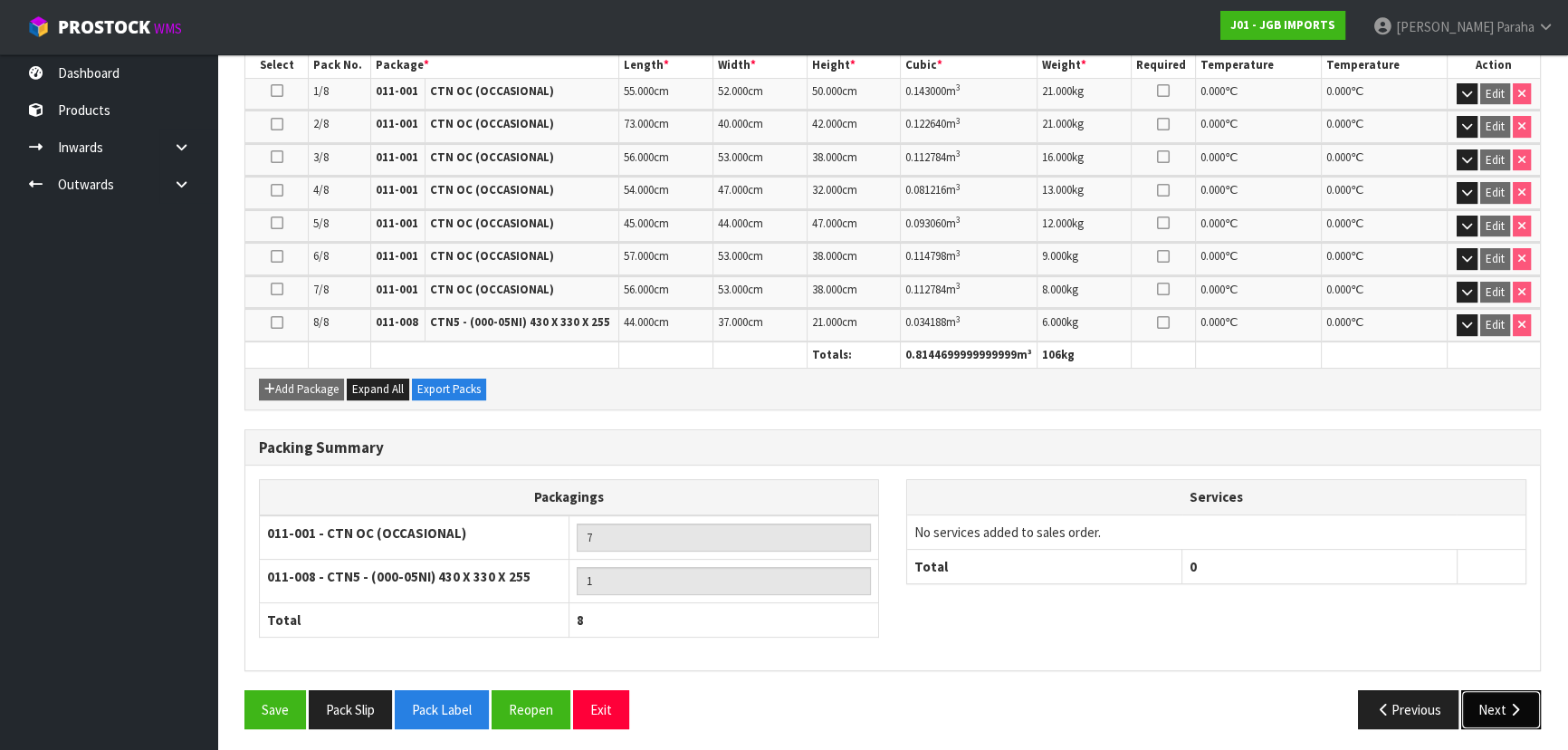
click at [1504, 707] on button "Next" at bounding box center [1501, 709] width 80 height 39
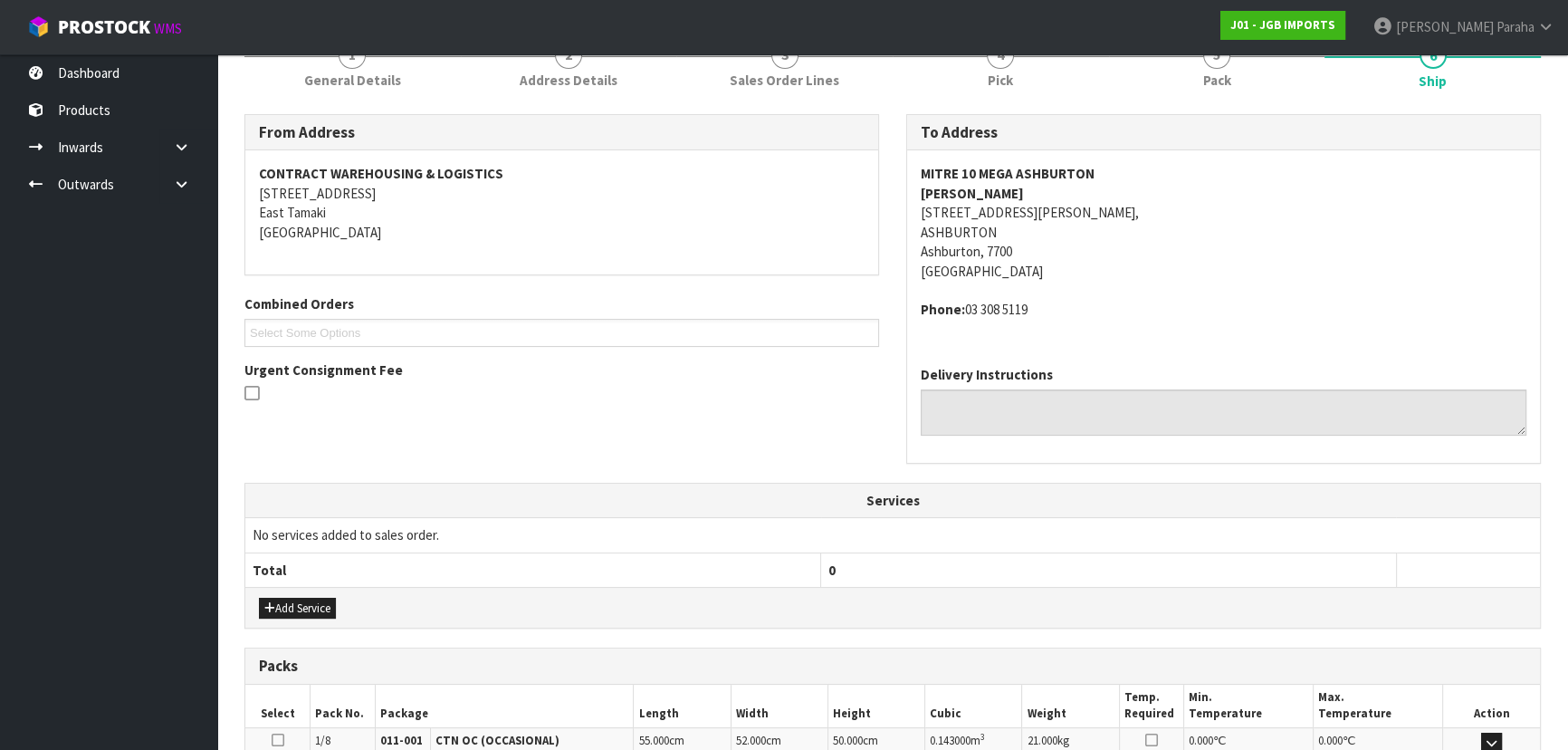
scroll to position [246, 0]
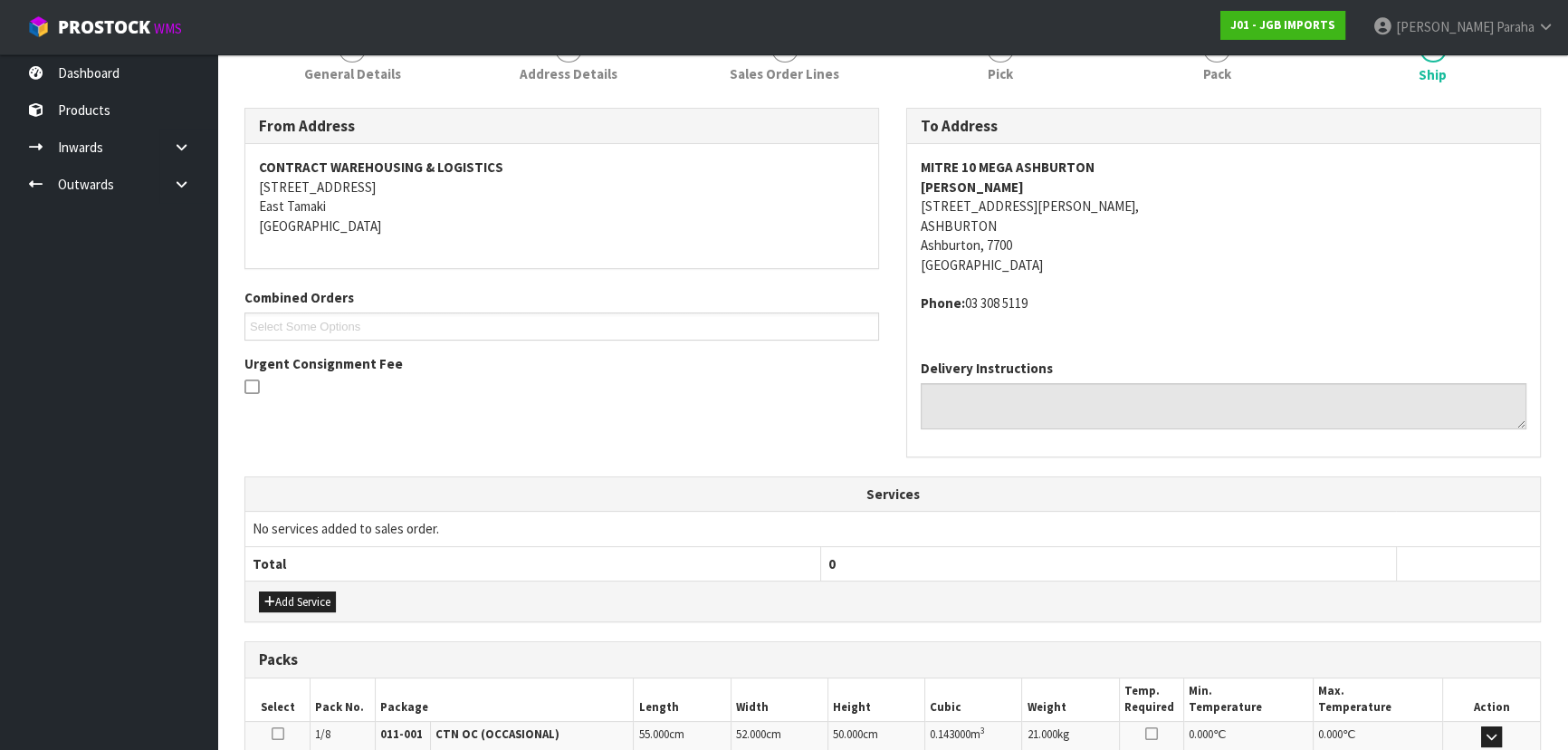
click at [1066, 164] on strong "MITRE 10 MEGA ASHBURTON" at bounding box center [1007, 167] width 174 height 17
copy strong "MITRE 10 MEGA ASHBURTON"
click at [970, 200] on address "MITRE 10 MEGA ASHBURTON [PERSON_NAME] [STREET_ADDRESS][PERSON_NAME][PERSON_NAME]" at bounding box center [1223, 216] width 605 height 117
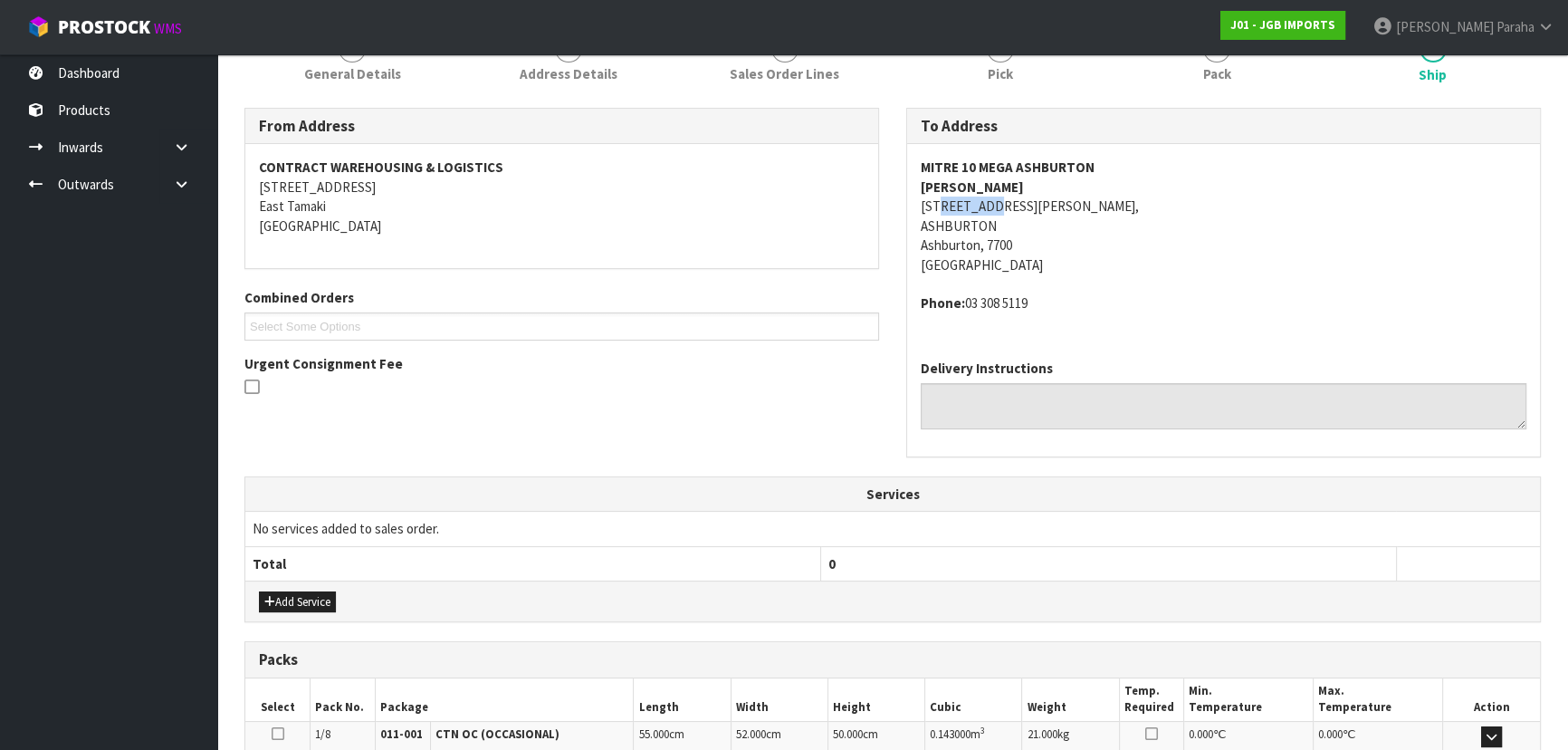
click at [970, 200] on address "MITRE 10 MEGA ASHBURTON [PERSON_NAME] [STREET_ADDRESS][PERSON_NAME][PERSON_NAME]" at bounding box center [1223, 216] width 605 height 117
copy address "[STREET_ADDRESS][PERSON_NAME],"
click at [1023, 304] on address "Phone: [PHONE_NUMBER]" at bounding box center [1223, 303] width 605 height 19
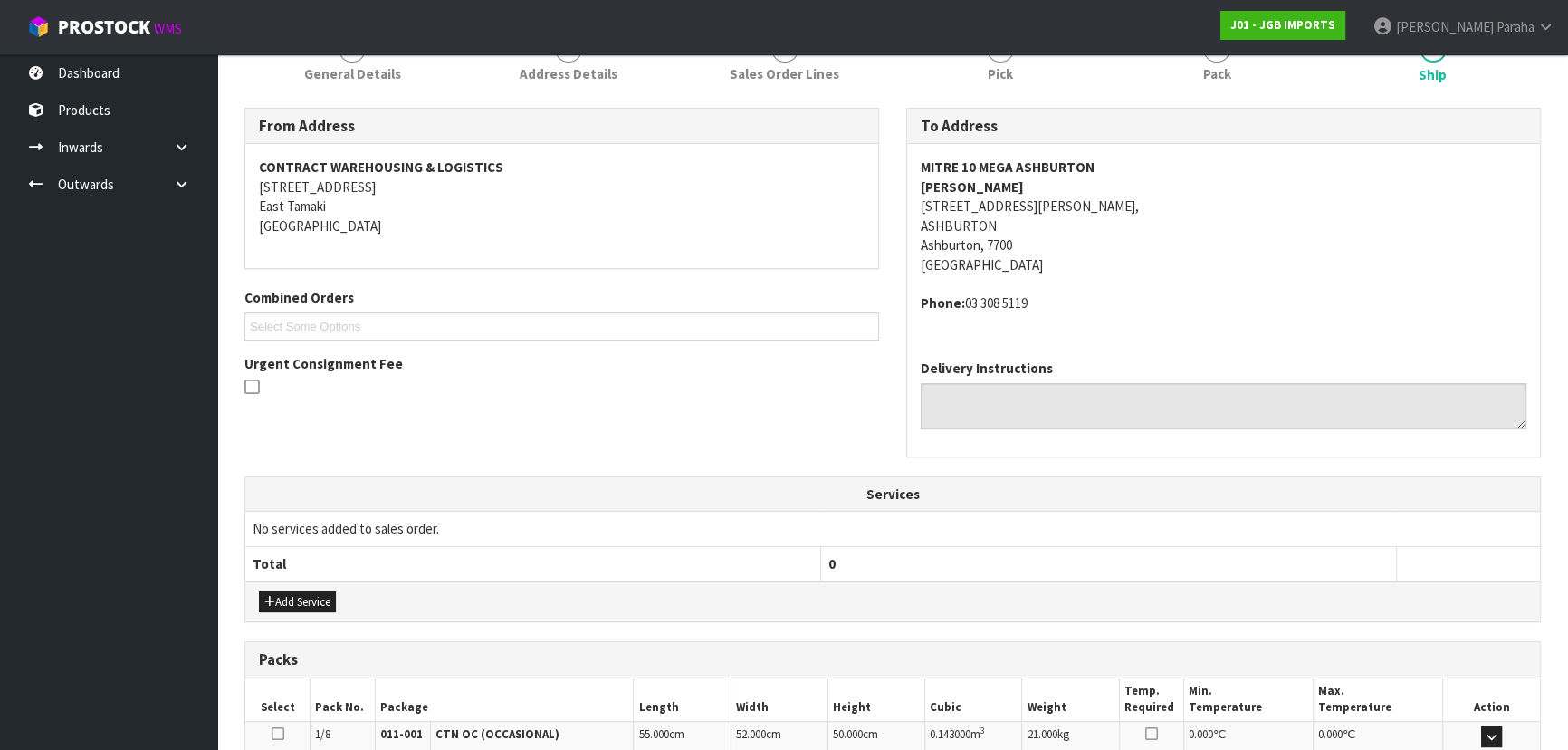
click at [1023, 304] on address "Phone: [PHONE_NUMBER]" at bounding box center [1223, 303] width 605 height 19
click at [1023, 303] on address "Phone: [PHONE_NUMBER]" at bounding box center [1223, 303] width 605 height 19
click at [1033, 298] on address "Phone: [PHONE_NUMBER]" at bounding box center [1223, 303] width 605 height 19
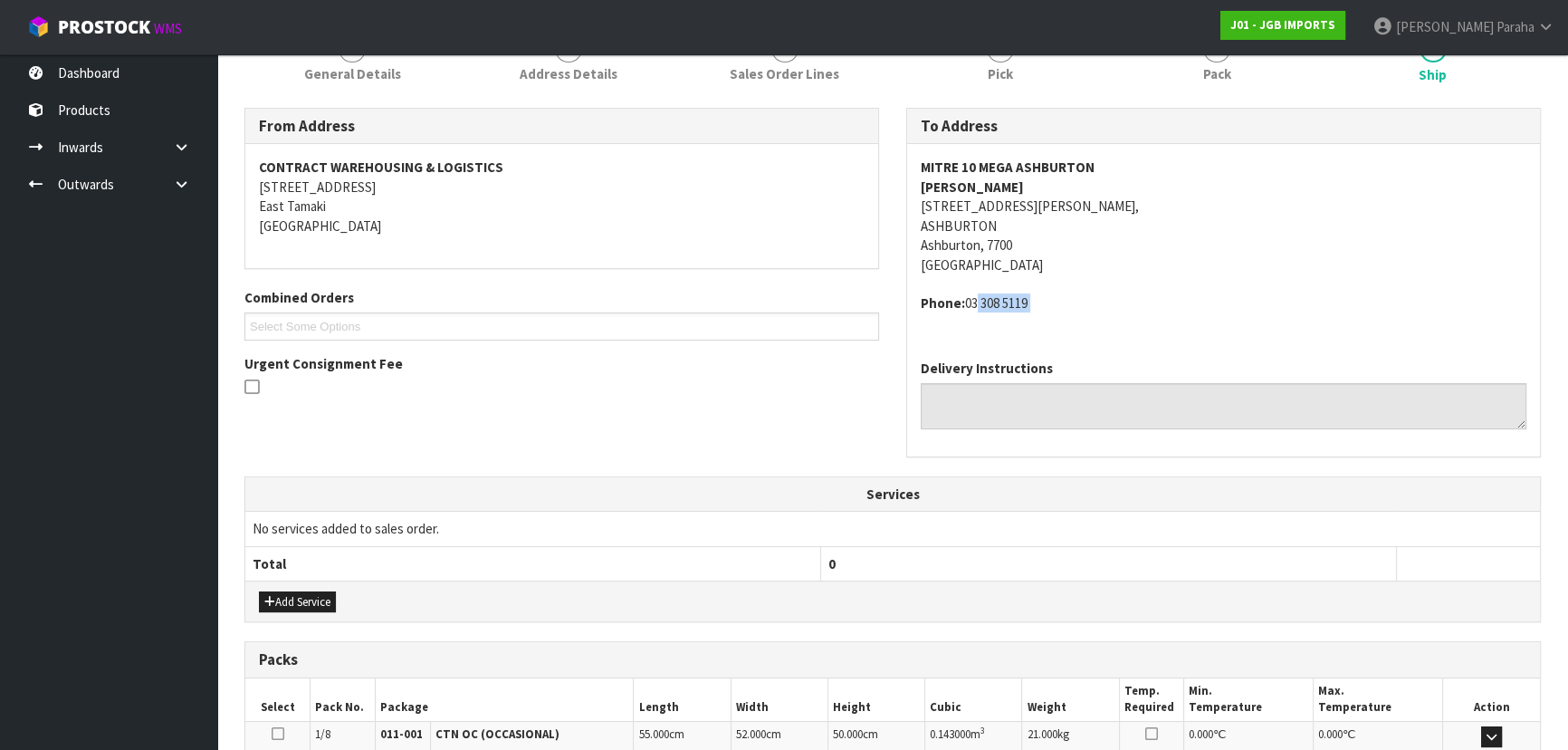
drag, startPoint x: 1035, startPoint y: 298, endPoint x: 973, endPoint y: 303, distance: 62.2
click at [973, 303] on address "Phone: [PHONE_NUMBER]" at bounding box center [1223, 303] width 605 height 19
click at [986, 184] on strong "[PERSON_NAME]" at bounding box center [972, 187] width 104 height 17
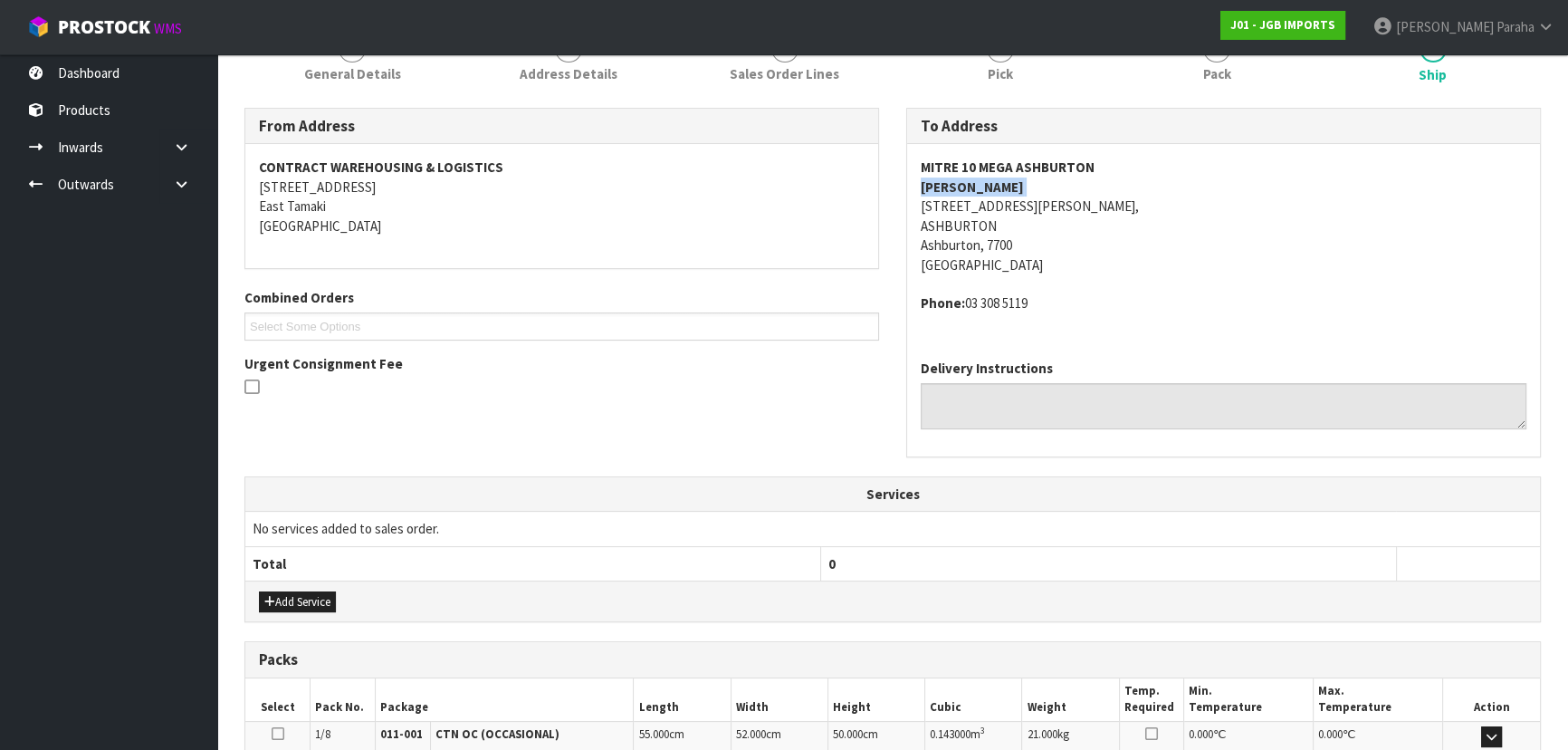
copy strong "[PERSON_NAME]"
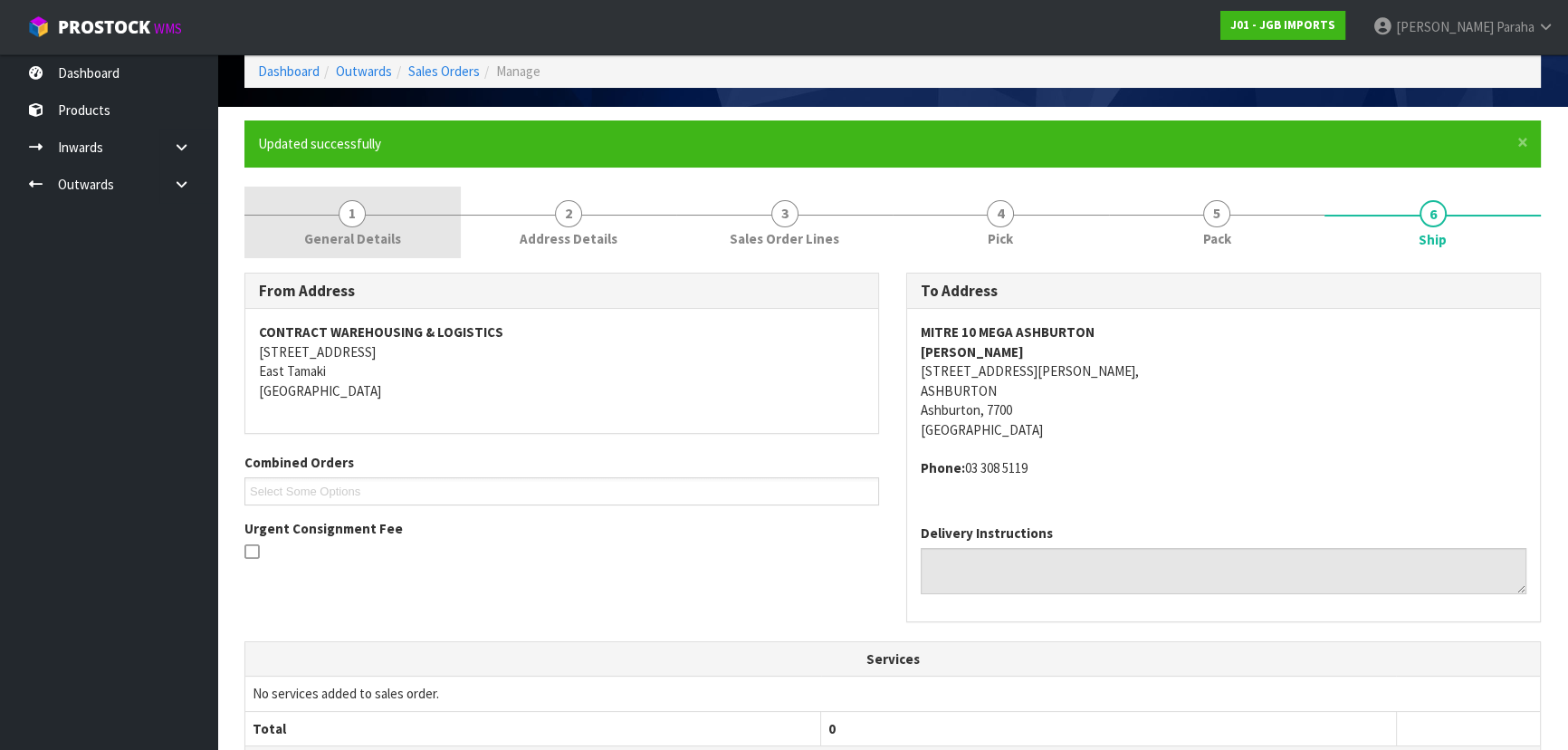
click at [357, 215] on span "1" at bounding box center [352, 213] width 28 height 28
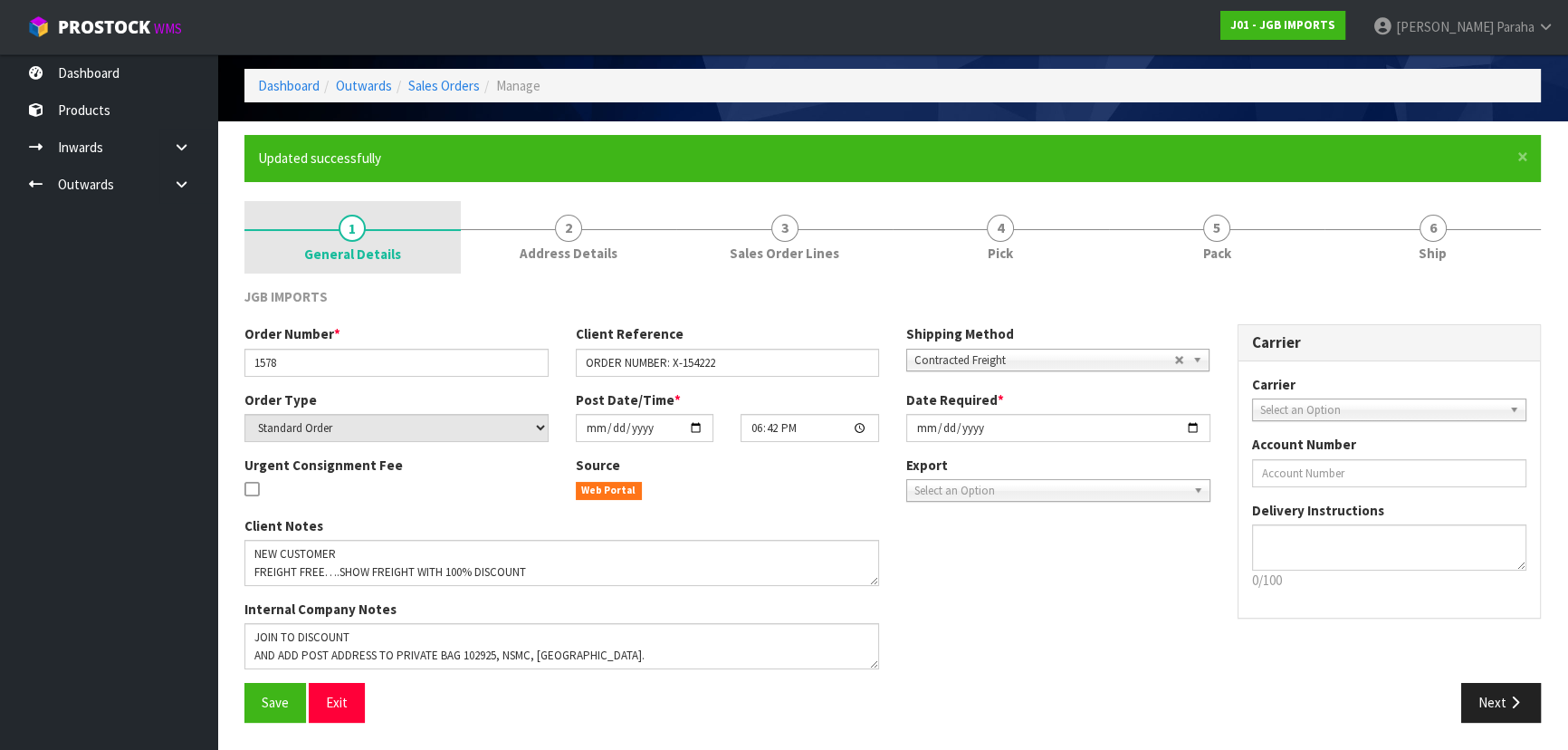
scroll to position [66, 0]
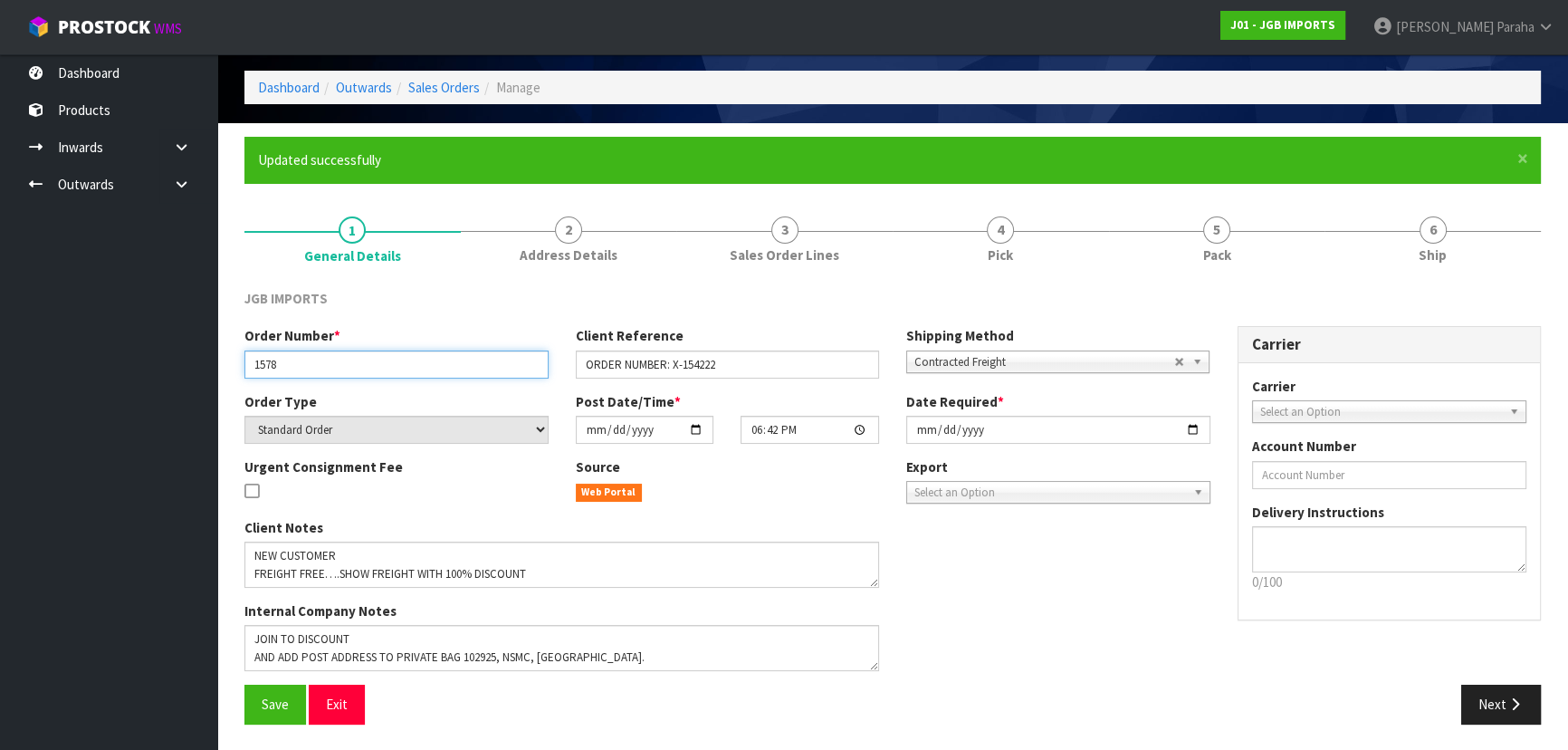
click at [278, 362] on input "1578" at bounding box center [396, 365] width 304 height 29
click at [279, 362] on input "1578" at bounding box center [396, 365] width 304 height 29
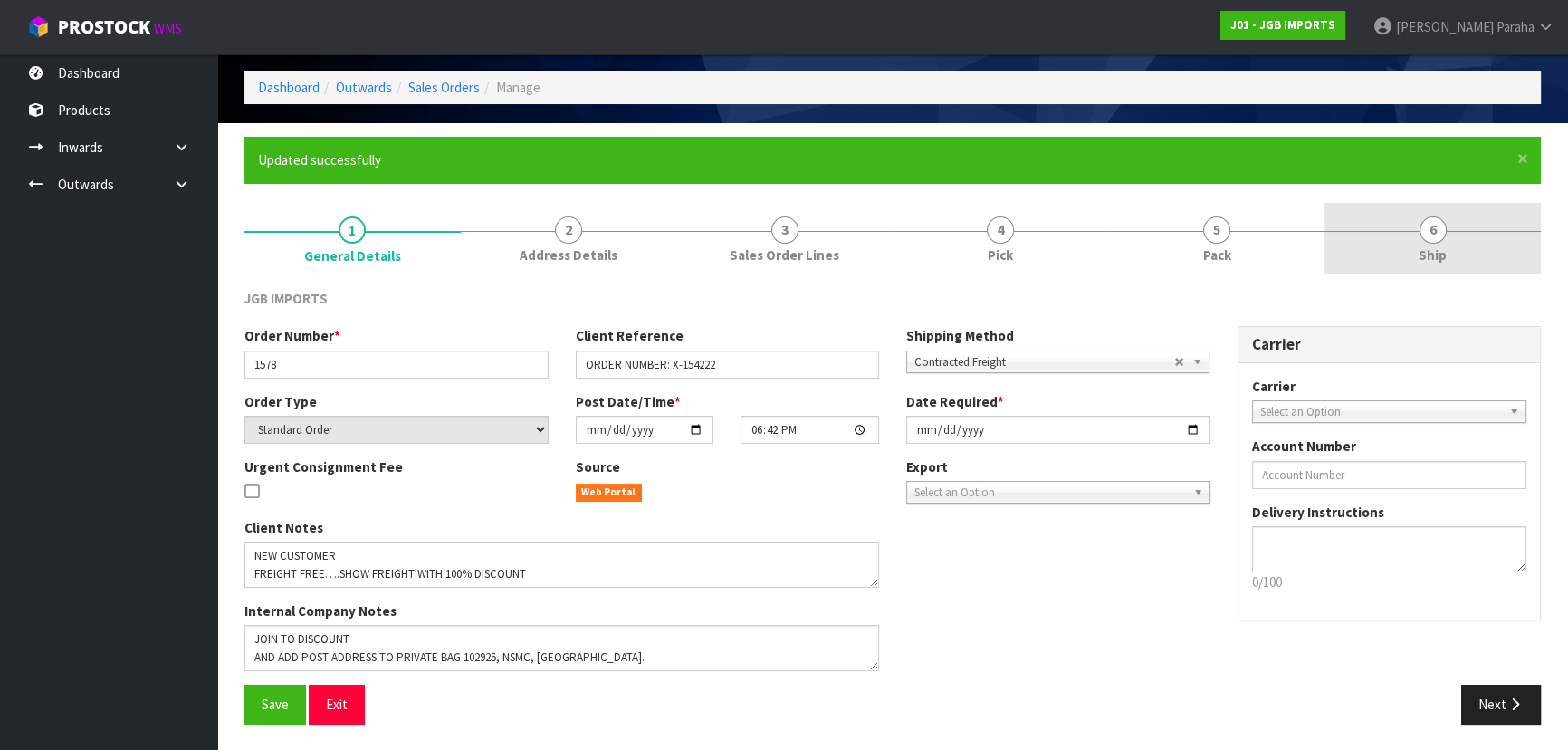
click at [1429, 230] on span "6" at bounding box center [1432, 230] width 28 height 28
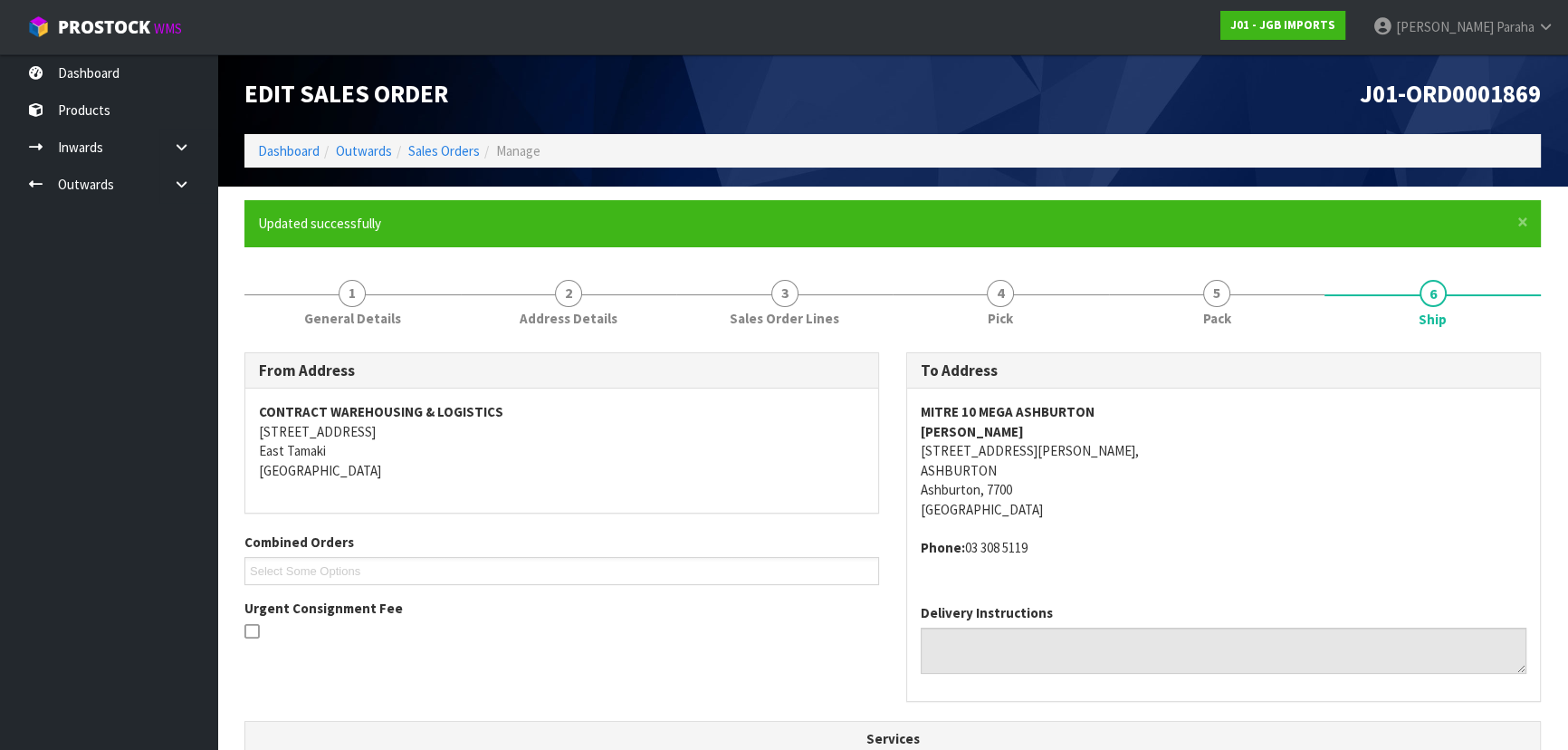
scroll to position [0, 0]
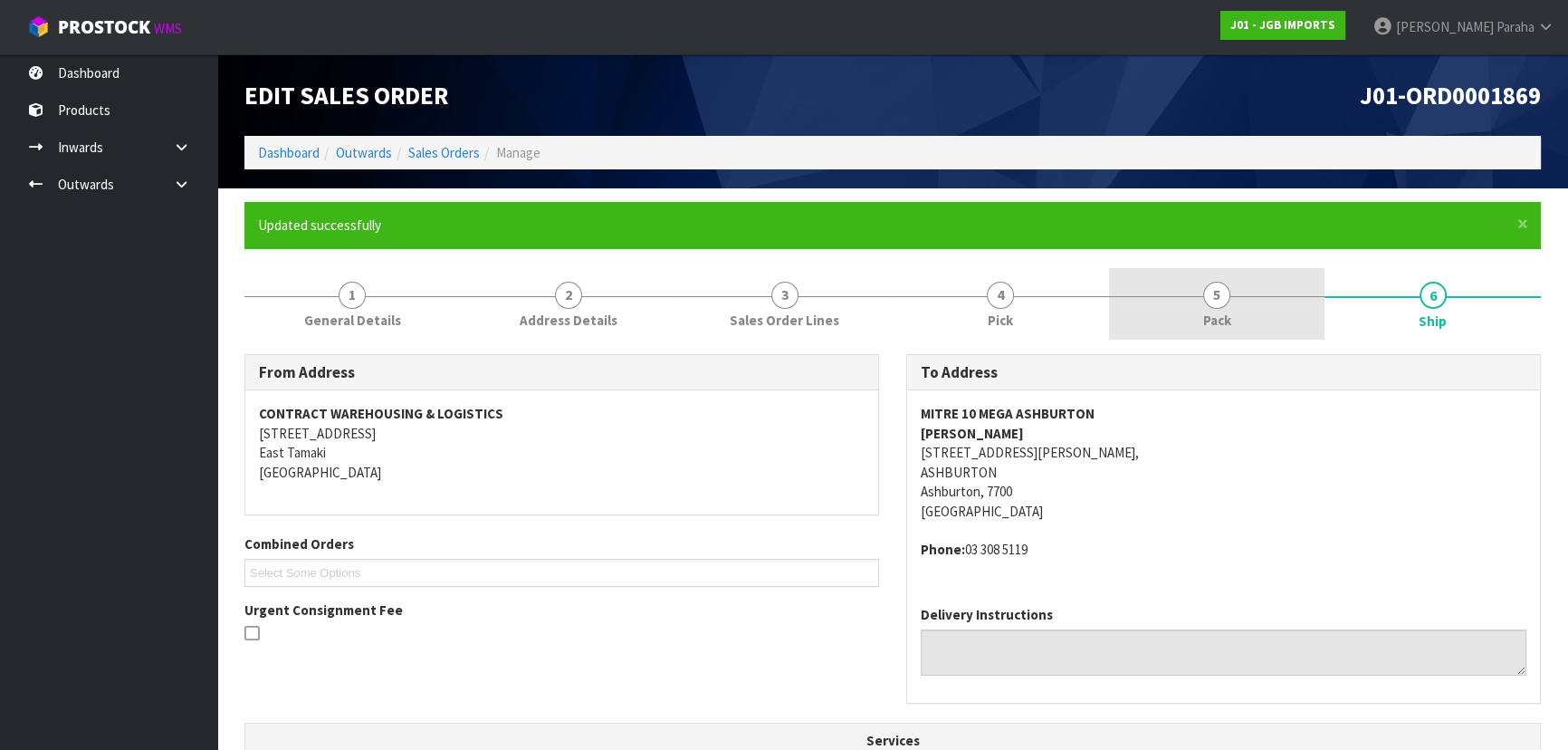
click at [1209, 304] on span "5" at bounding box center [1216, 295] width 28 height 28
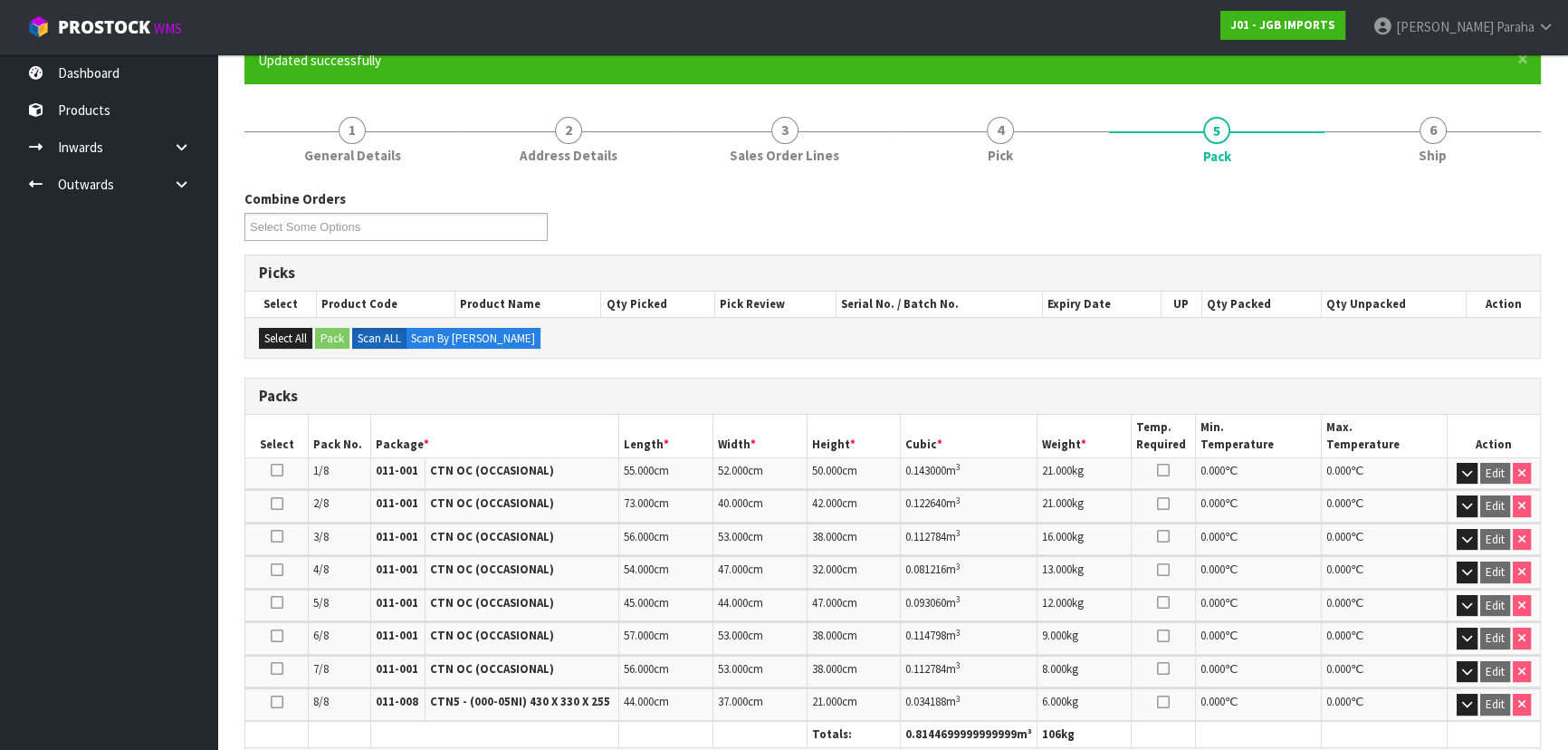
scroll to position [163, 0]
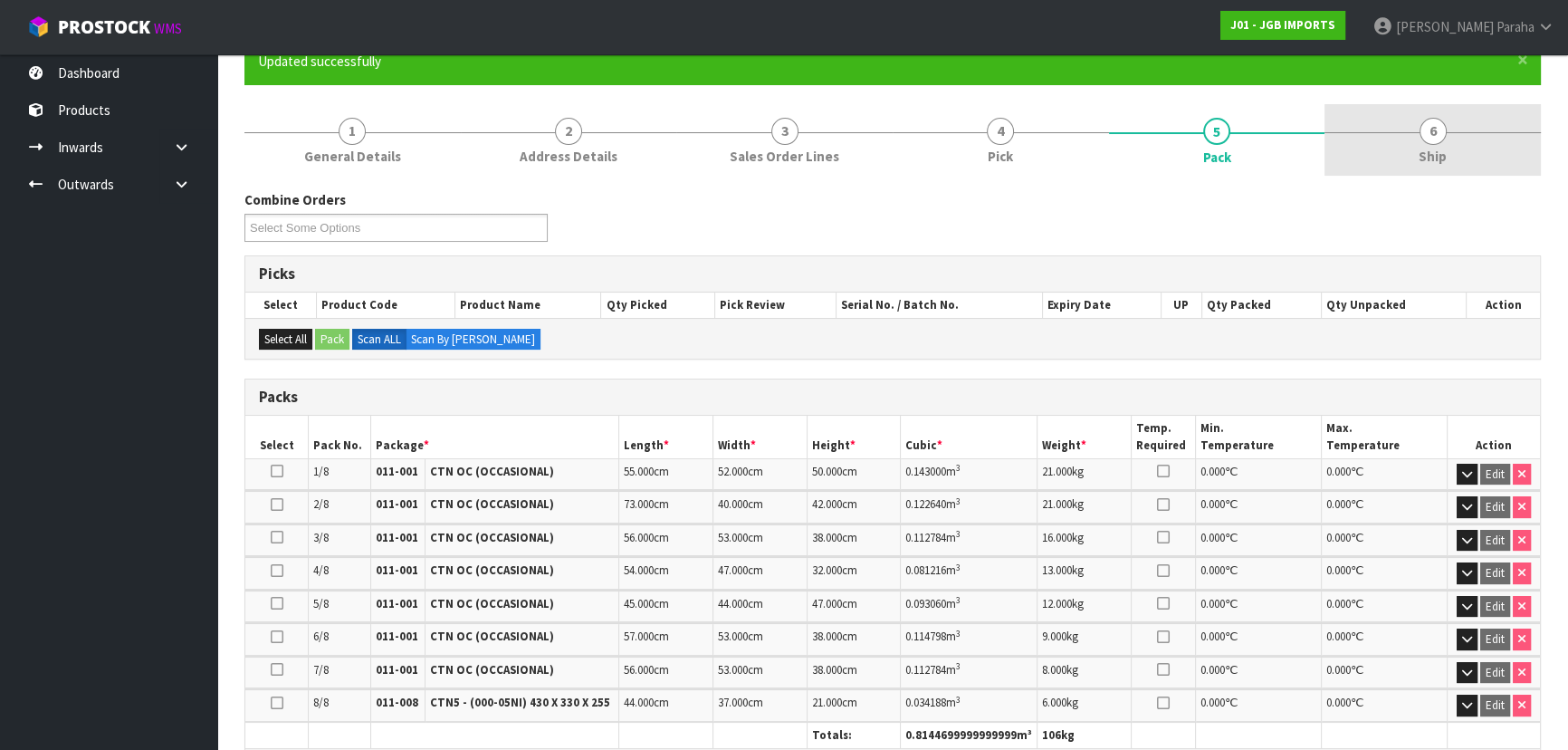
click at [1425, 148] on span "Ship" at bounding box center [1433, 156] width 29 height 19
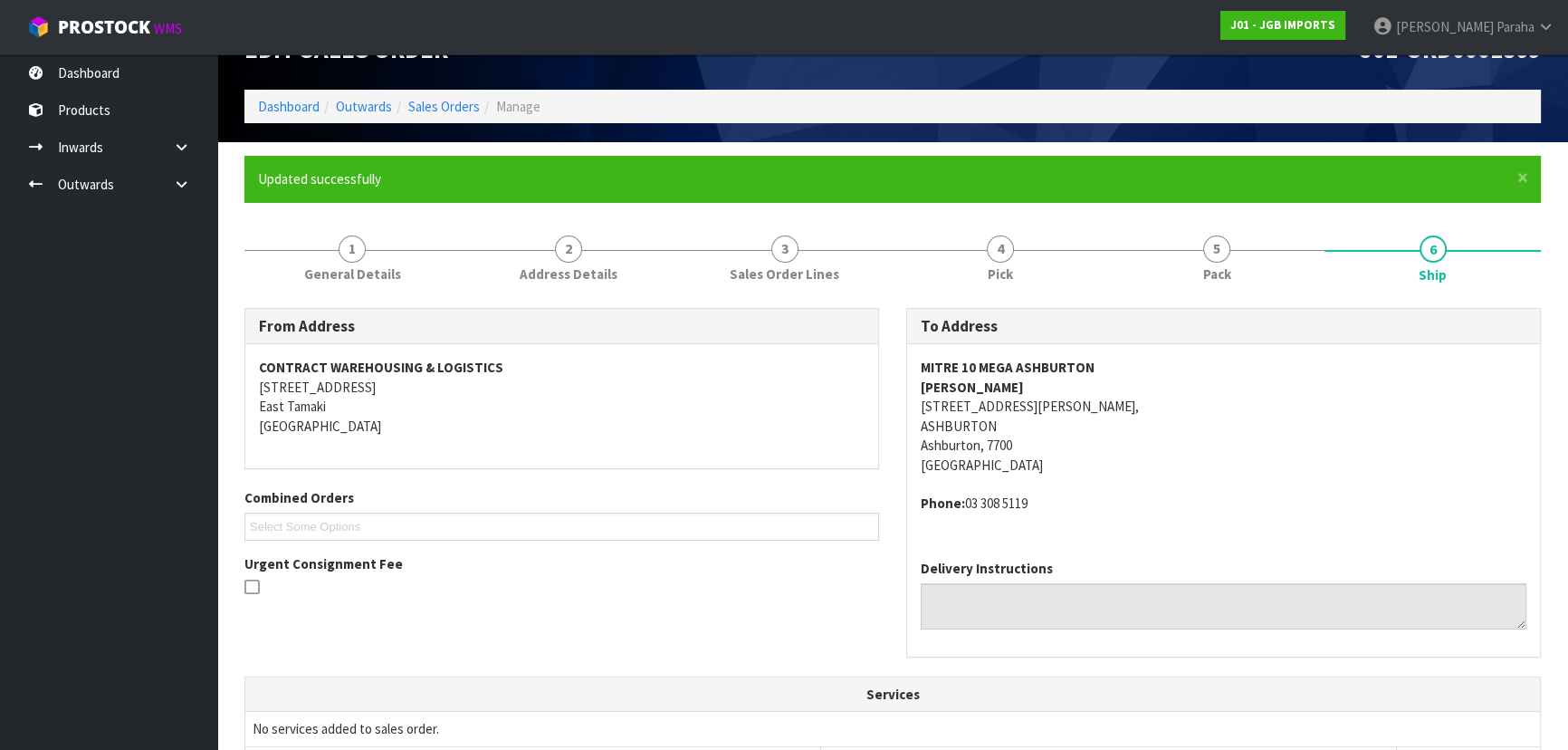
scroll to position [0, 0]
